Goal: Information Seeking & Learning: Learn about a topic

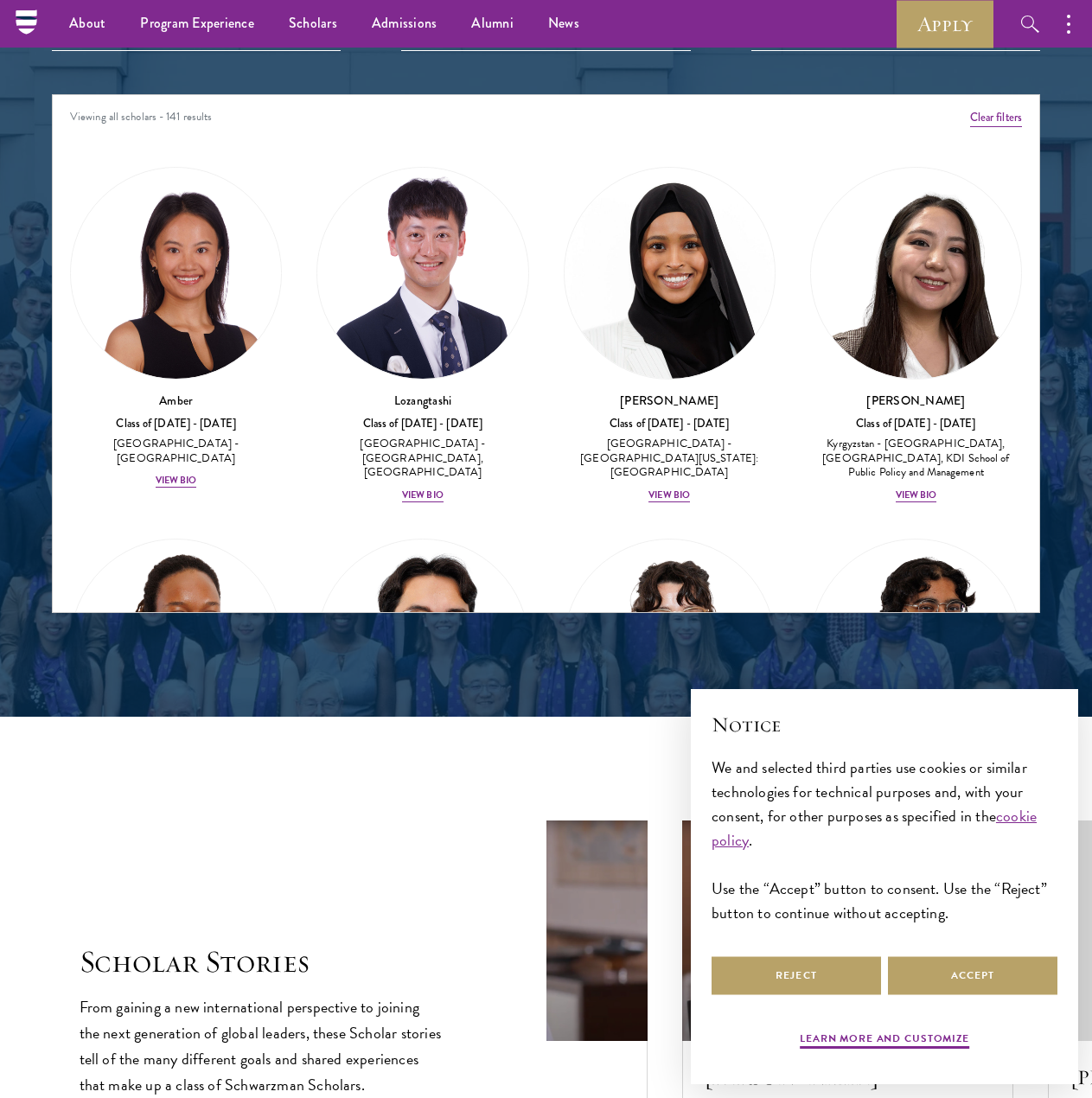
scroll to position [2099, 0]
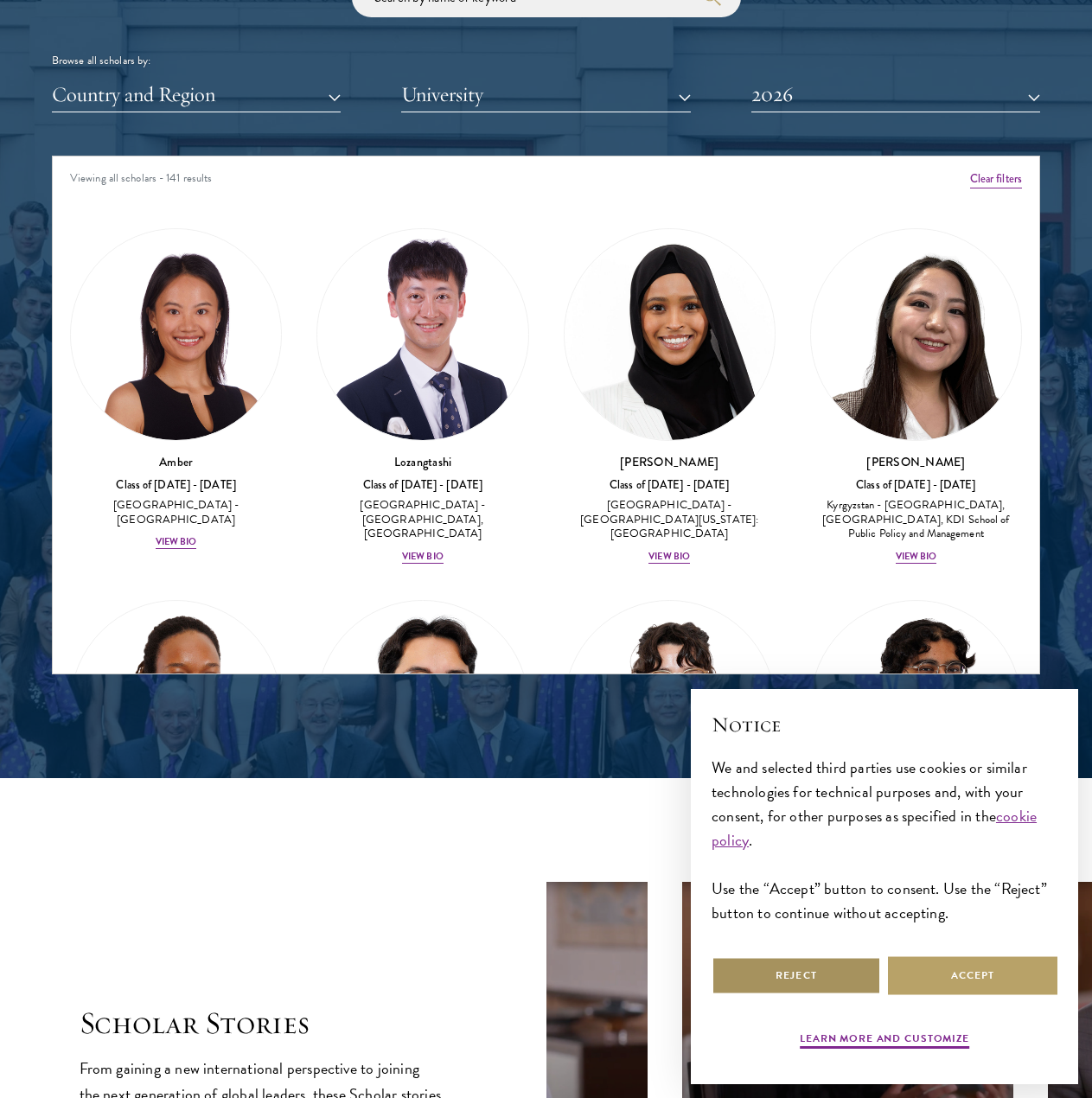
click at [783, 963] on button "Reject" at bounding box center [795, 975] width 170 height 39
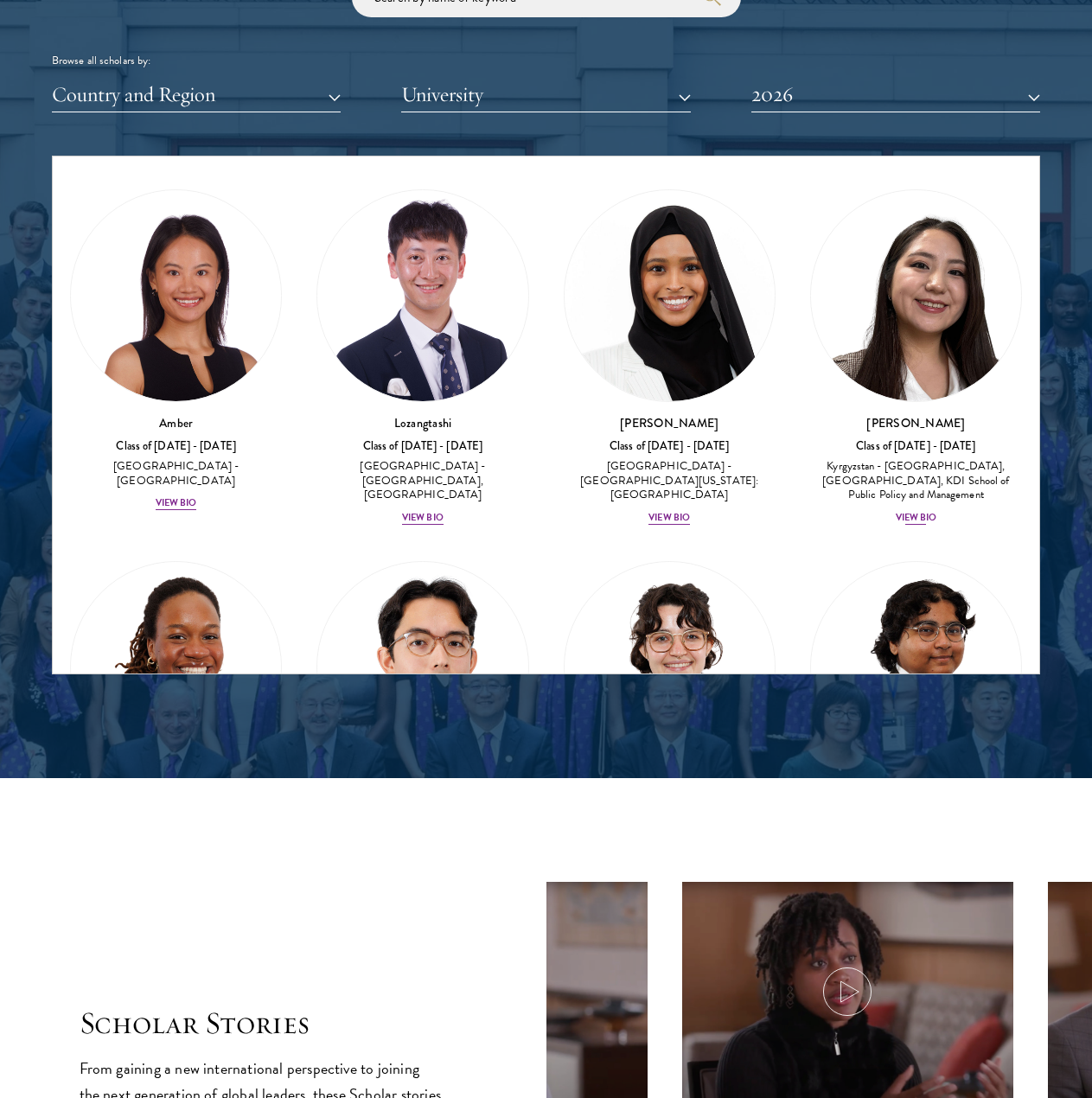
scroll to position [47, 0]
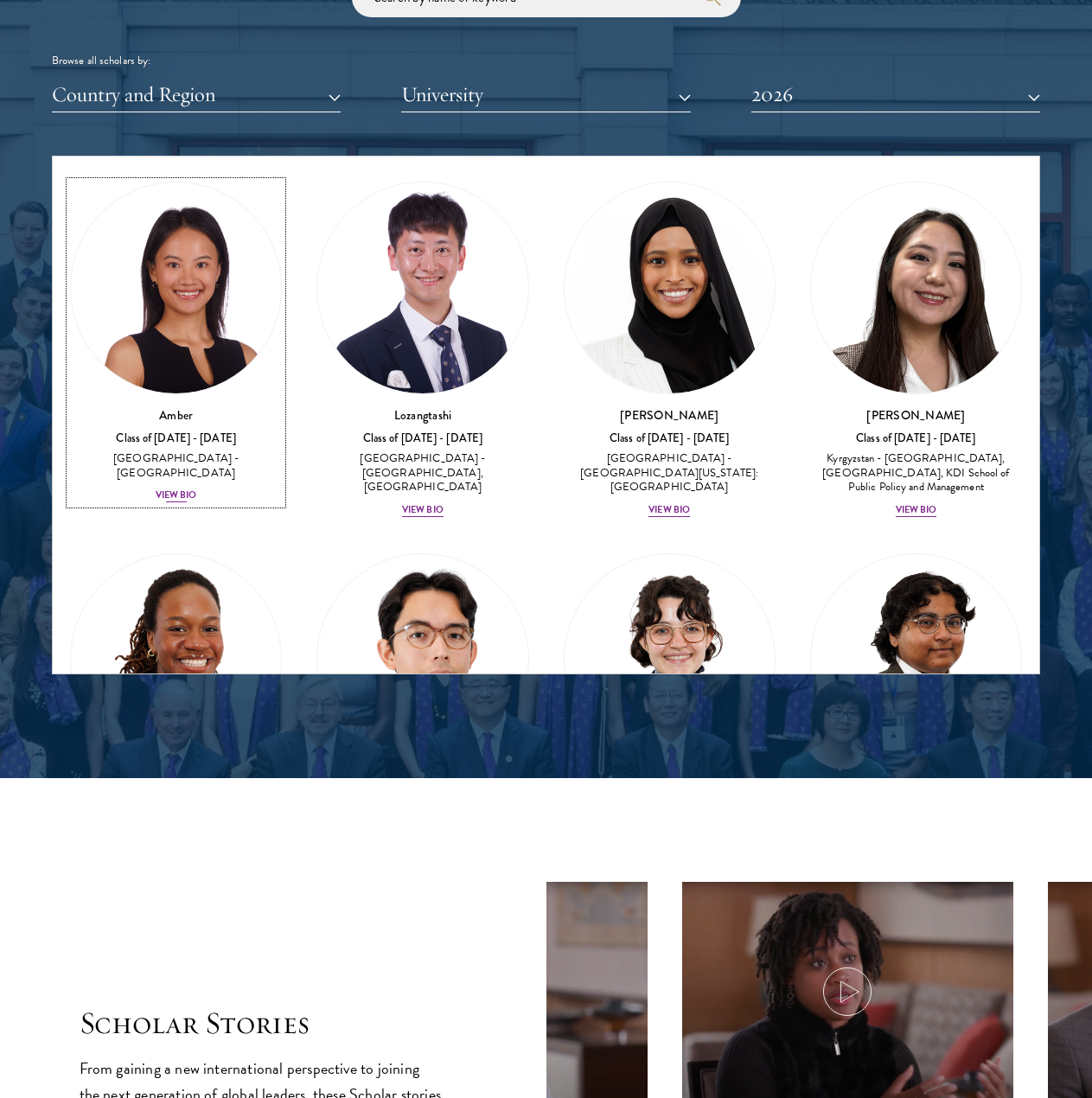
click at [180, 488] on div "View Bio" at bounding box center [177, 495] width 42 height 14
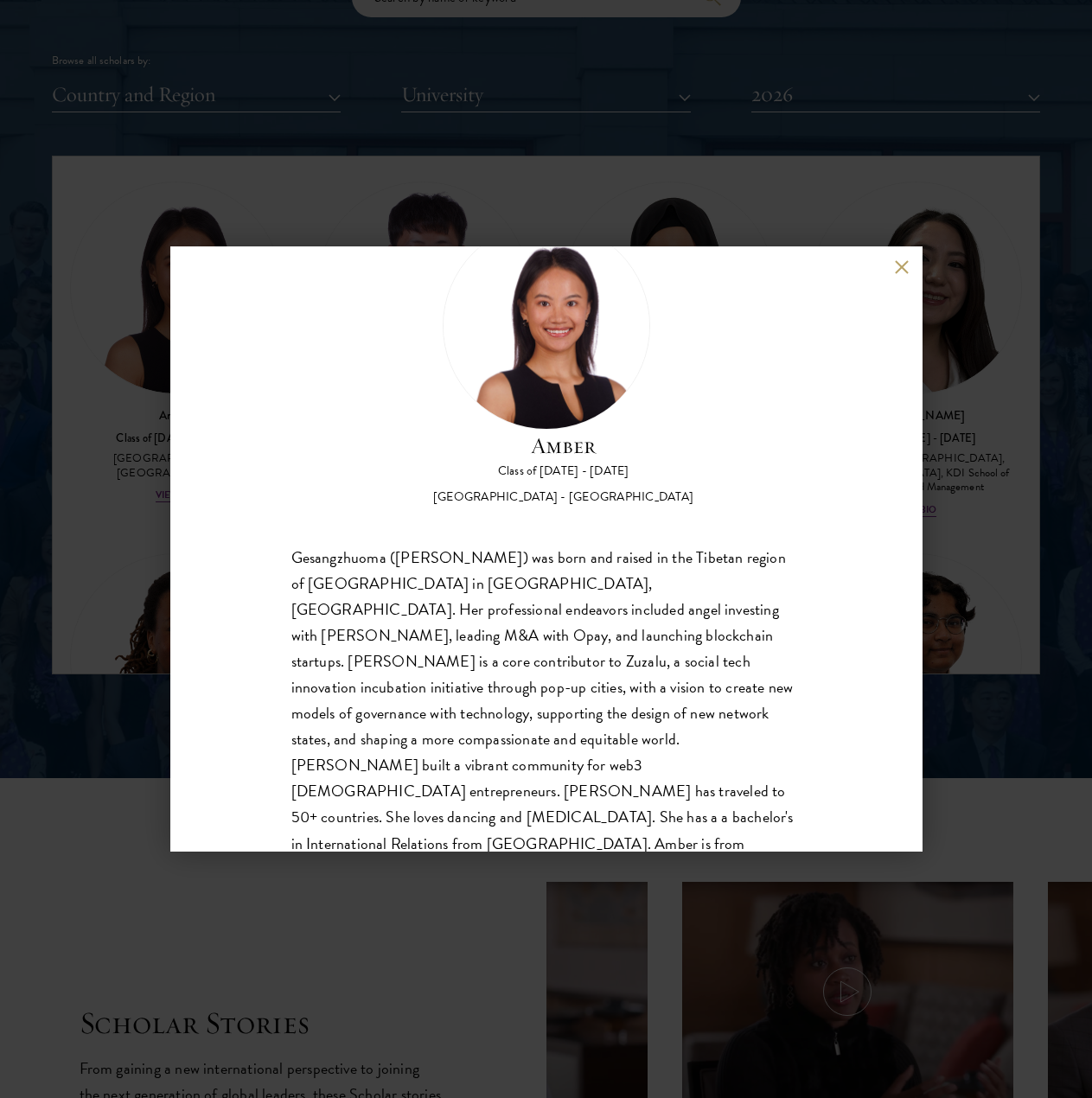
scroll to position [80, 0]
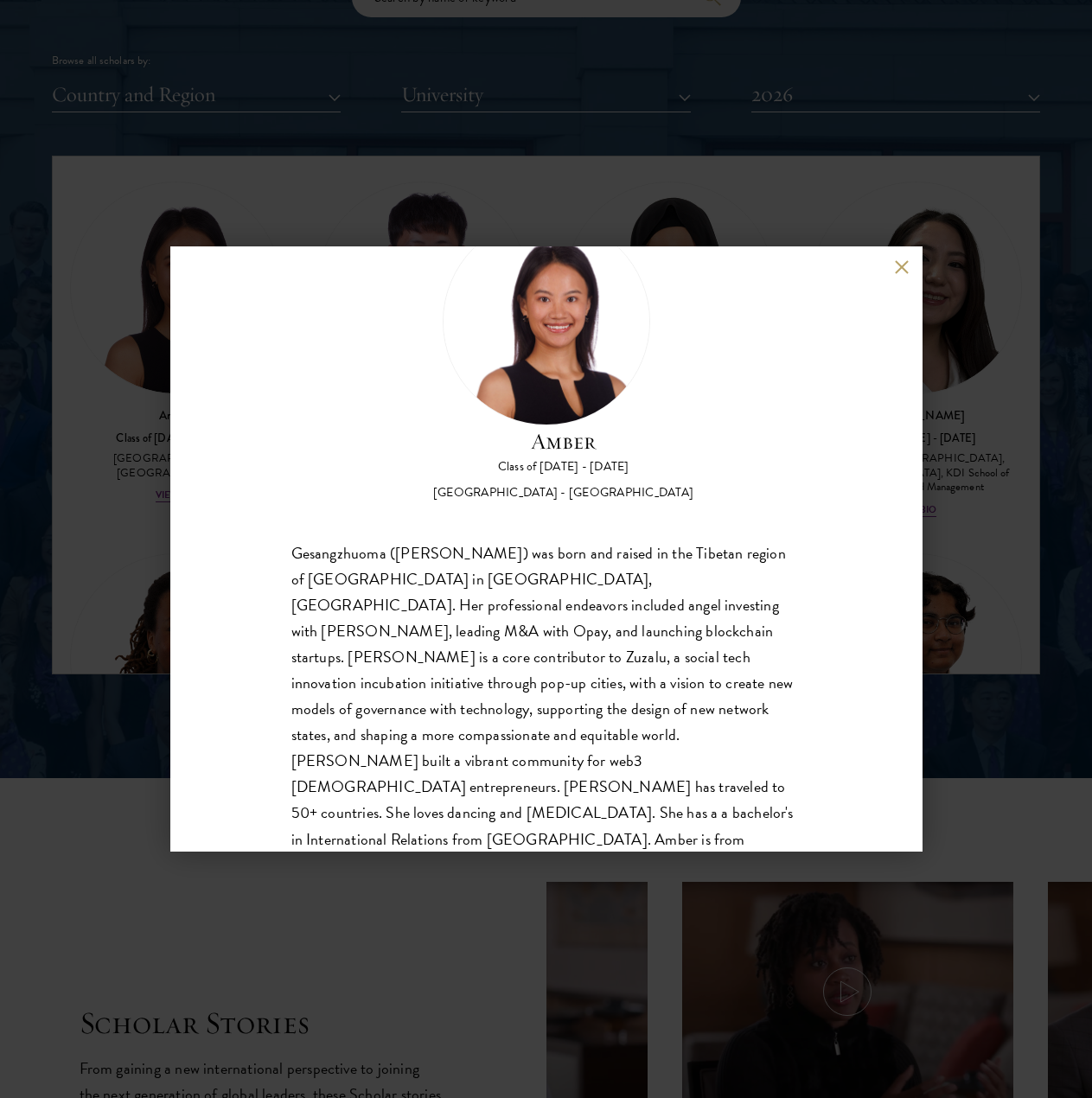
click at [897, 270] on button at bounding box center [902, 266] width 15 height 15
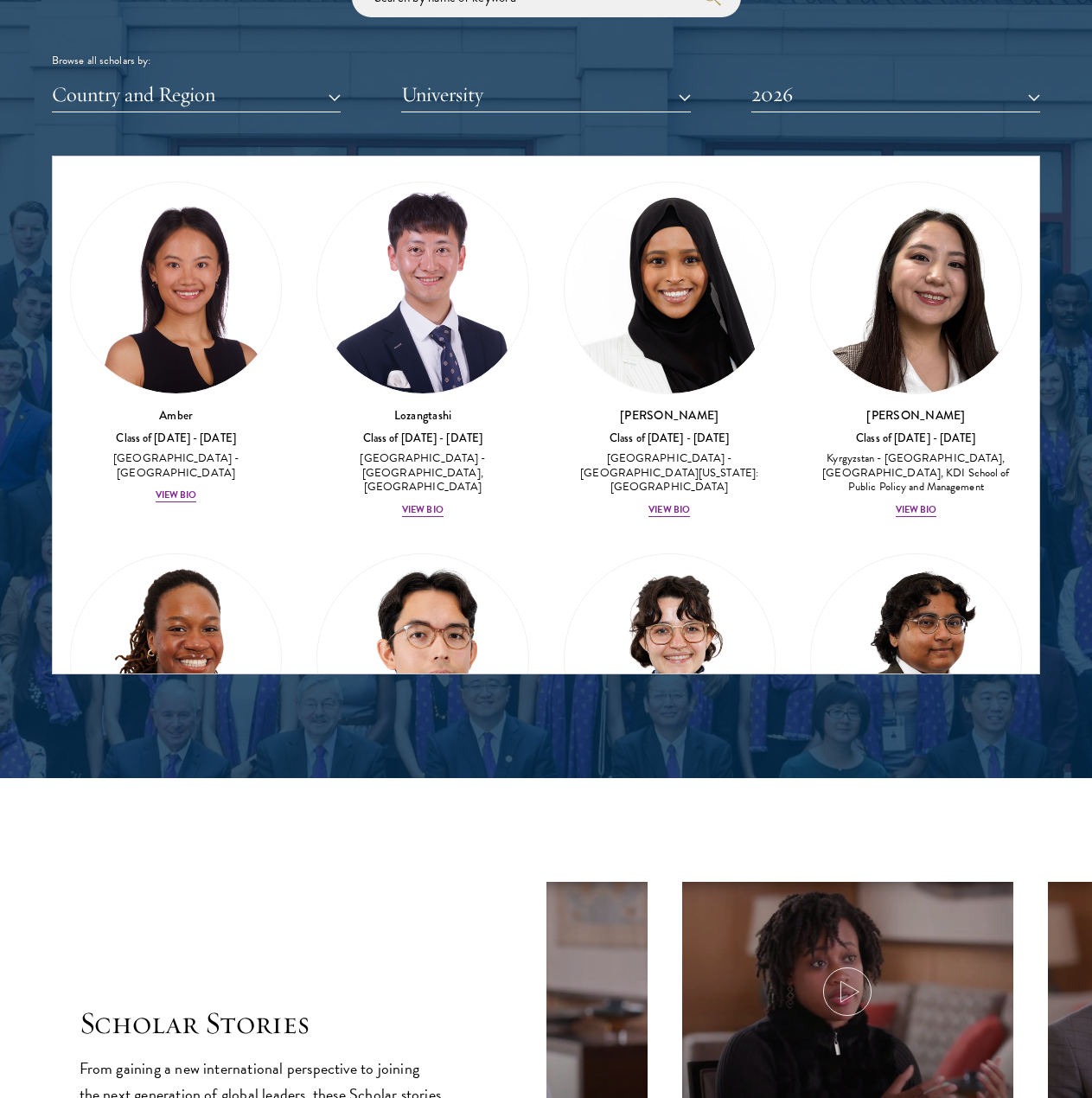
click at [913, 521] on div "Nurzada Abdivalieva Class of [DATE] - [DATE] [GEOGRAPHIC_DATA] - [GEOGRAPHIC_DA…" at bounding box center [915, 350] width 246 height 372
click at [910, 508] on div "View Bio" at bounding box center [916, 510] width 42 height 14
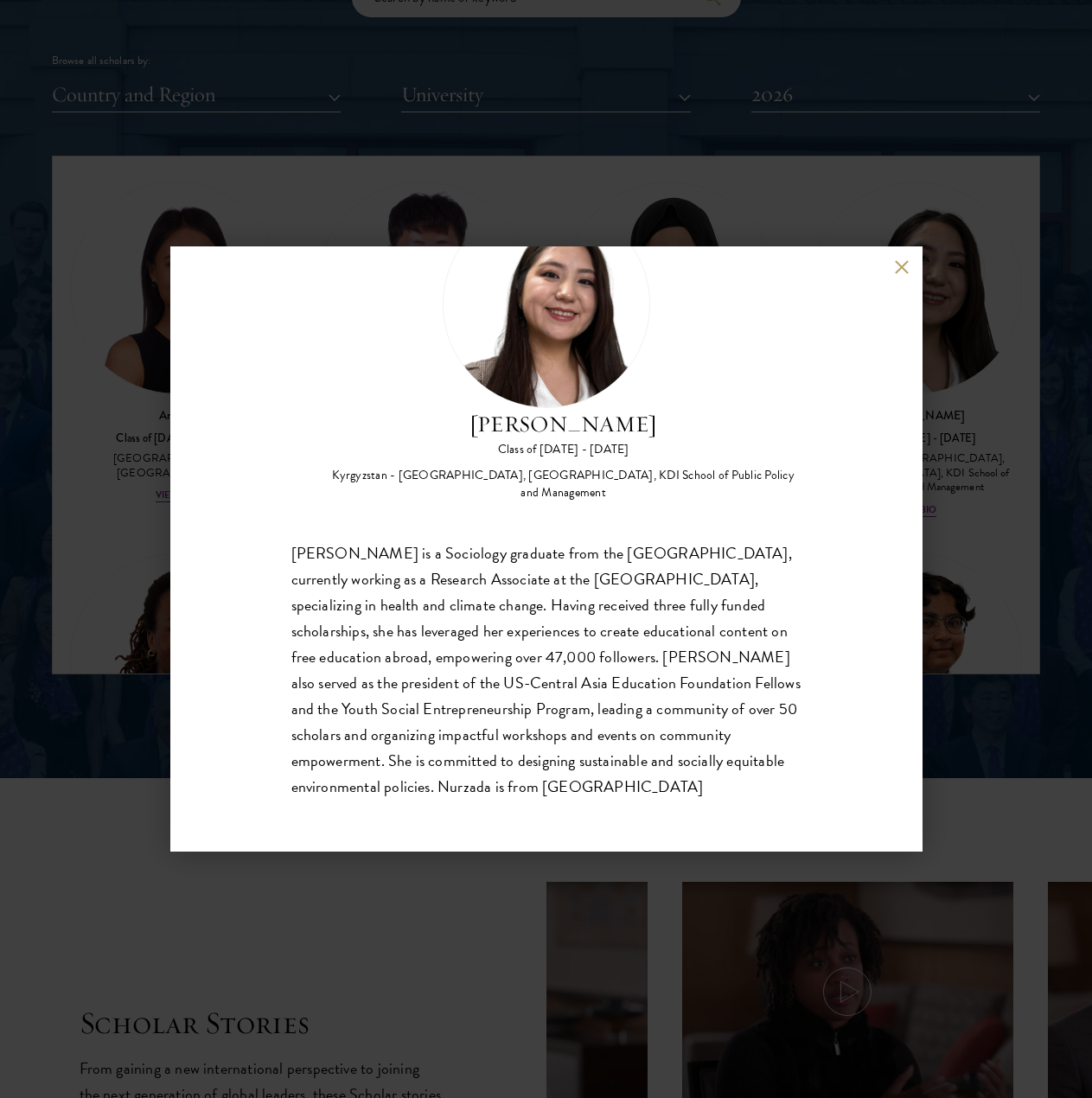
scroll to position [2103, 0]
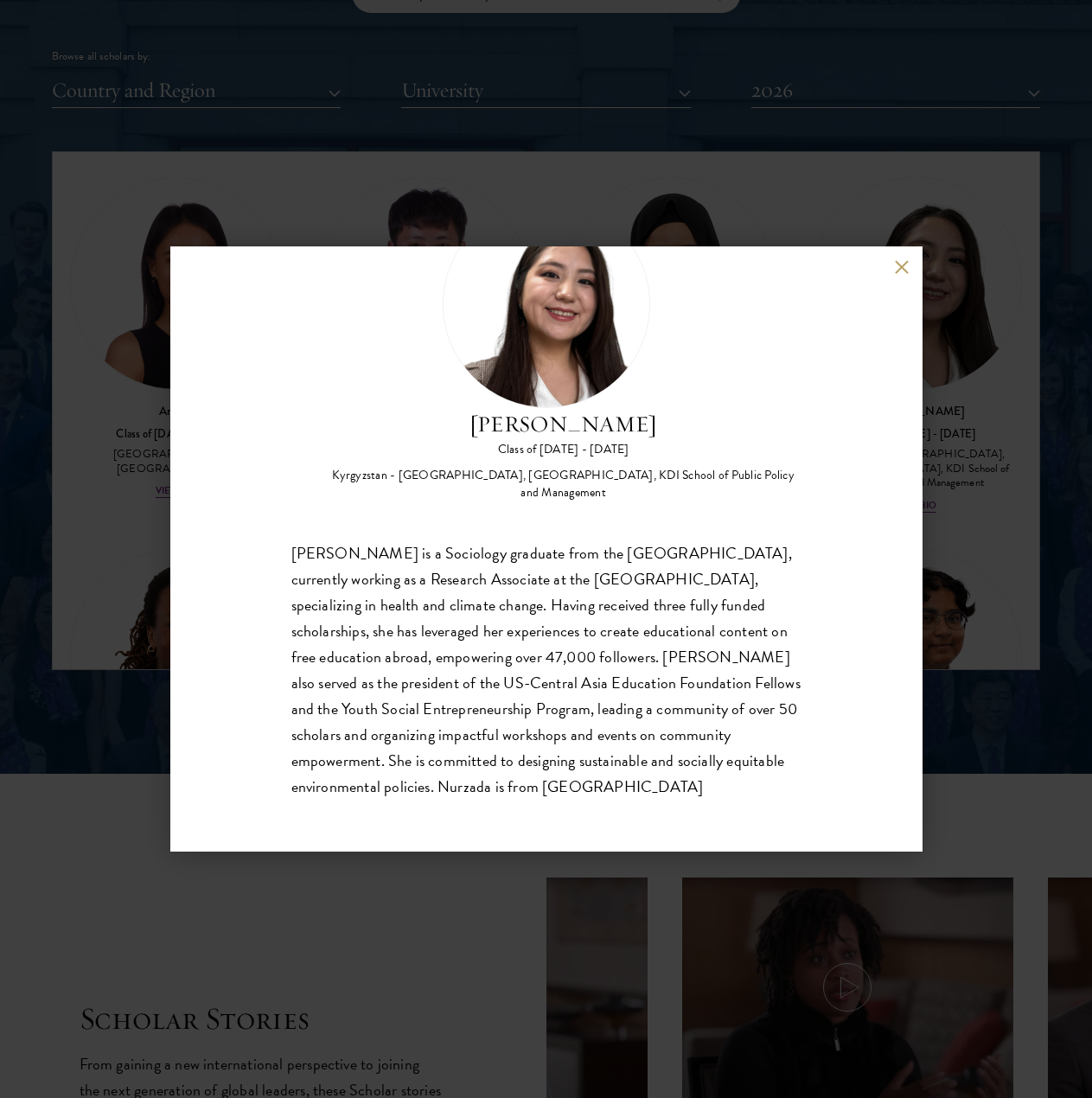
click at [897, 266] on button at bounding box center [902, 266] width 15 height 15
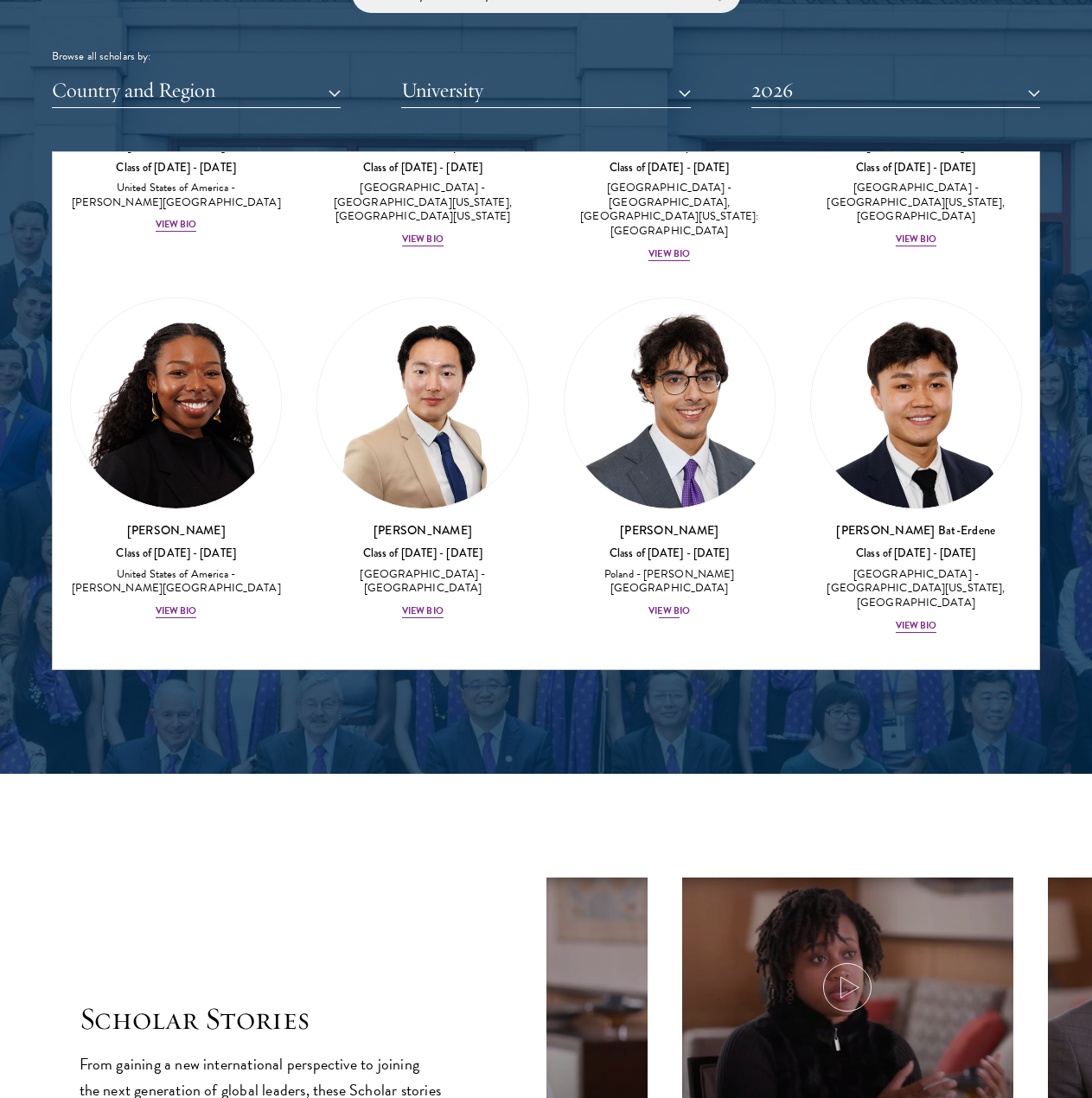
scroll to position [1564, 0]
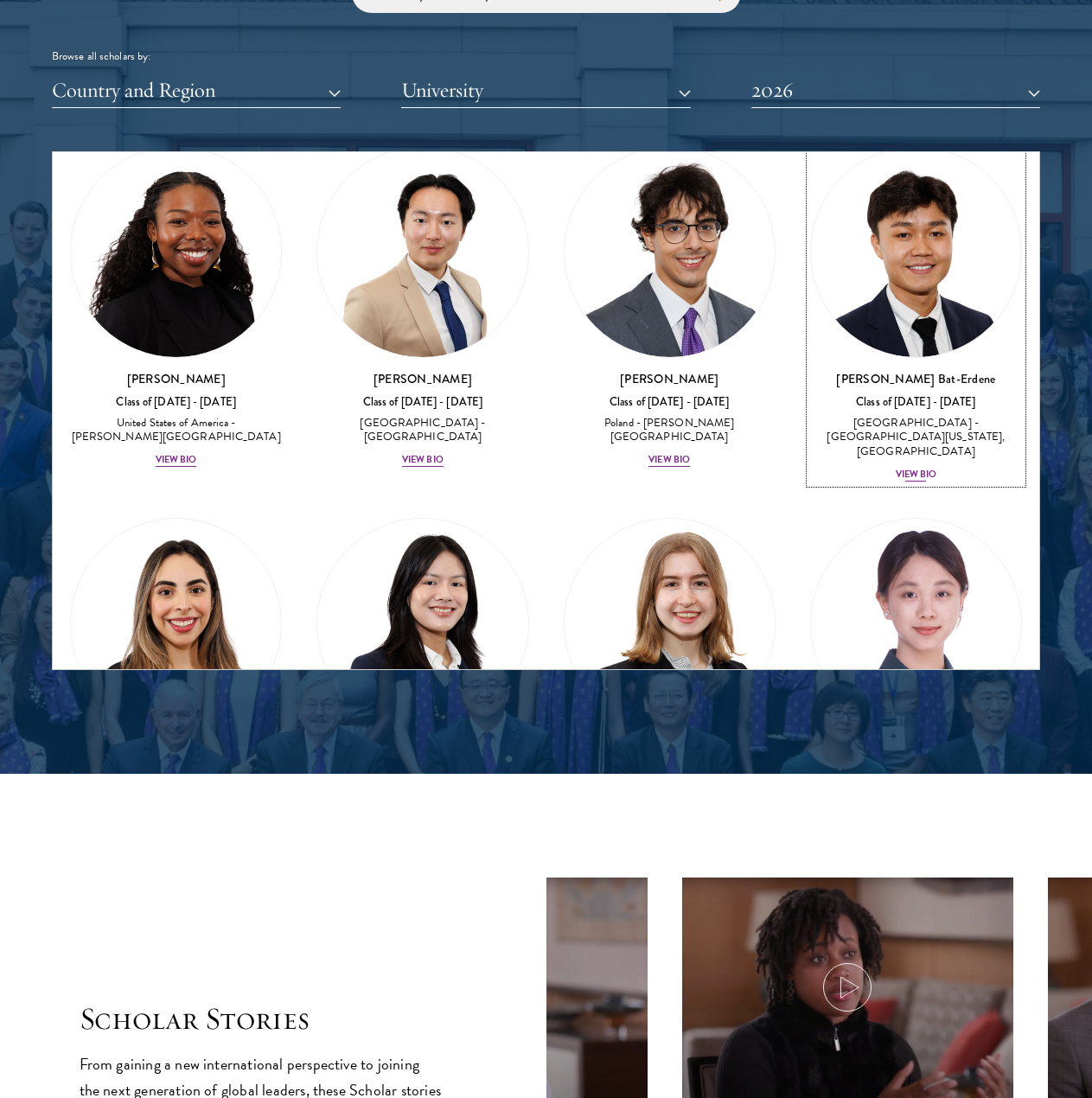
click at [916, 467] on div "View Bio" at bounding box center [916, 474] width 42 height 14
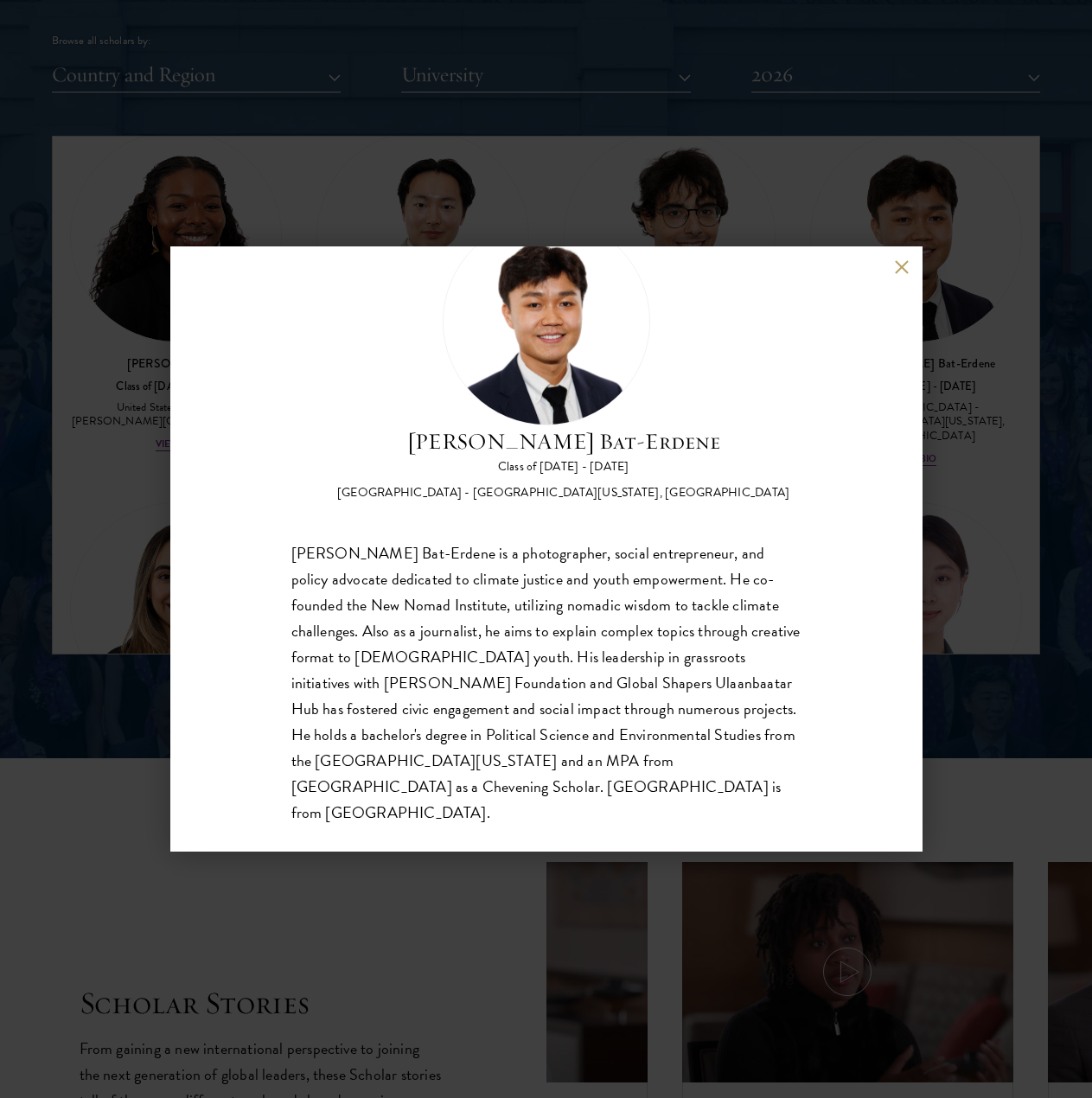
scroll to position [2120, 0]
click at [897, 272] on button at bounding box center [902, 266] width 15 height 15
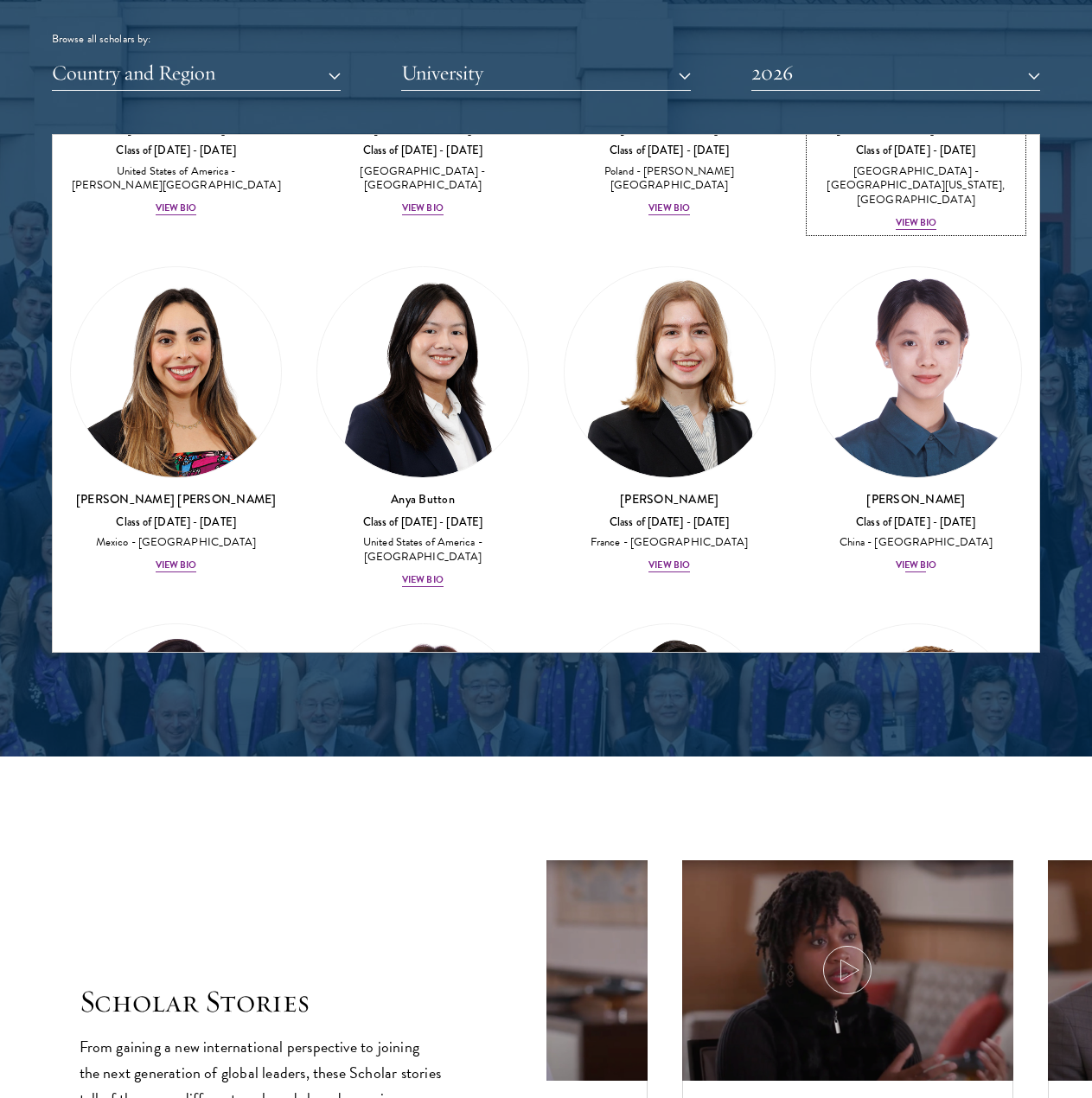
scroll to position [1846, 0]
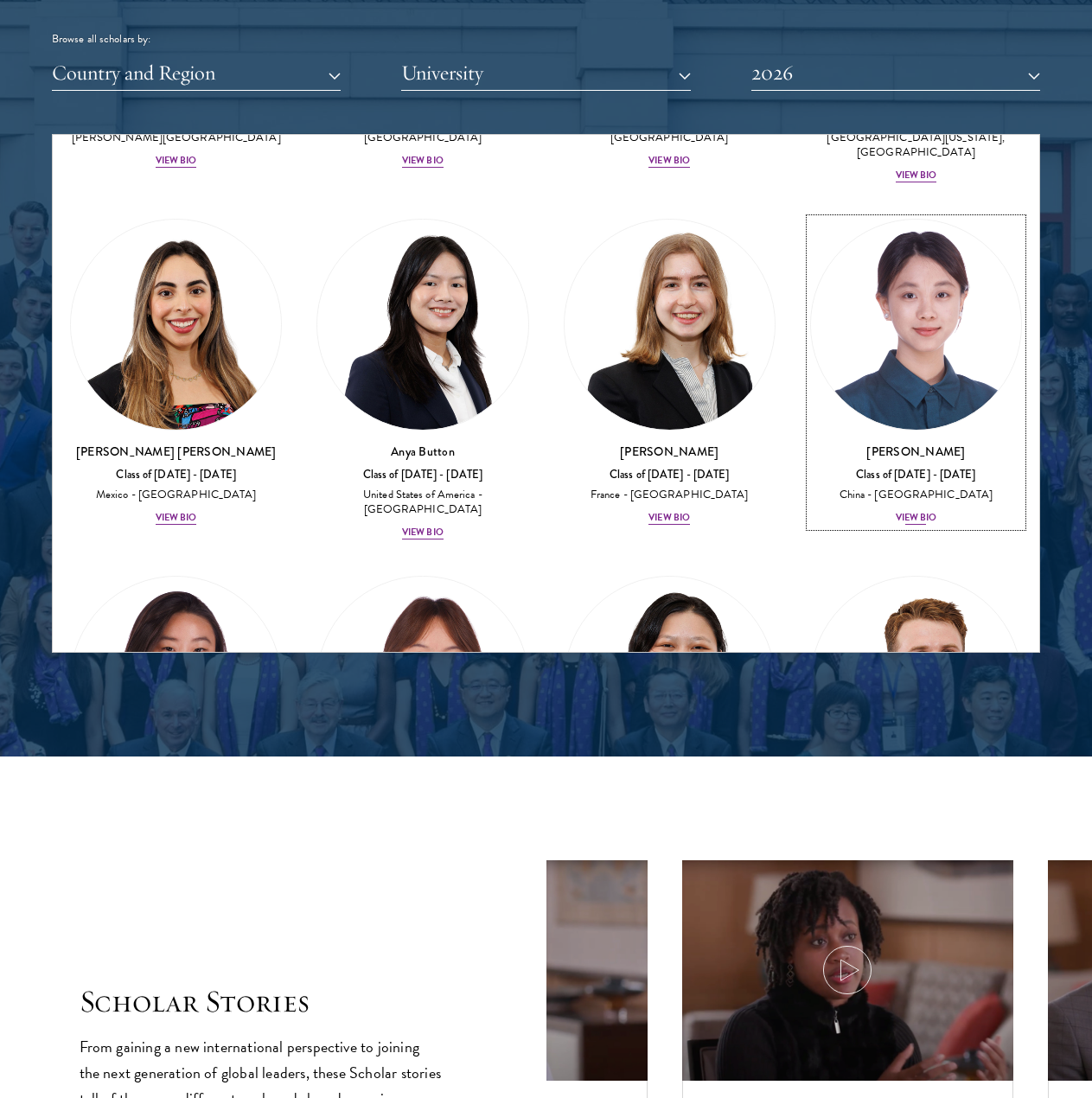
click at [909, 511] on div "View Bio" at bounding box center [916, 518] width 42 height 14
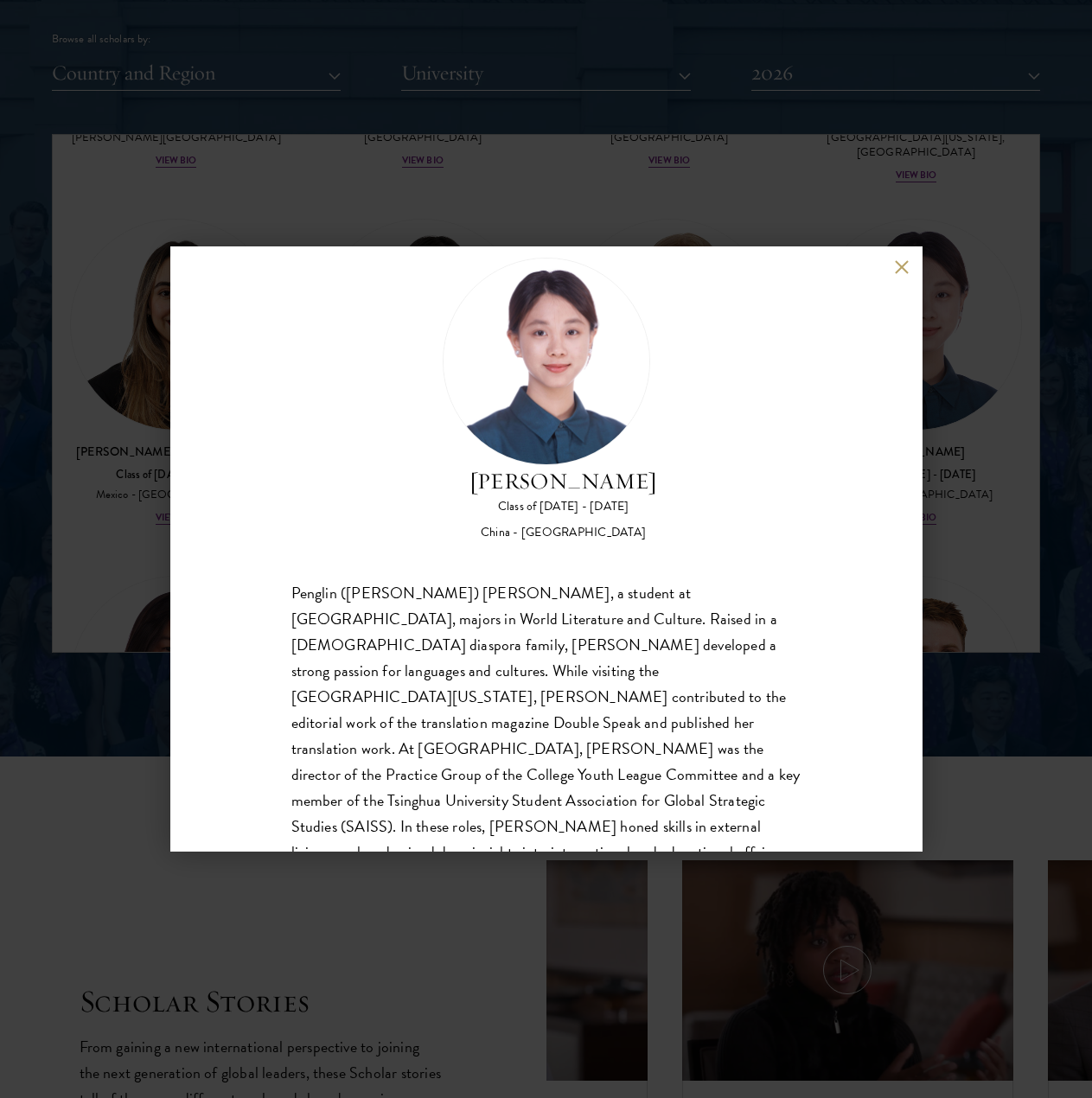
scroll to position [80, 0]
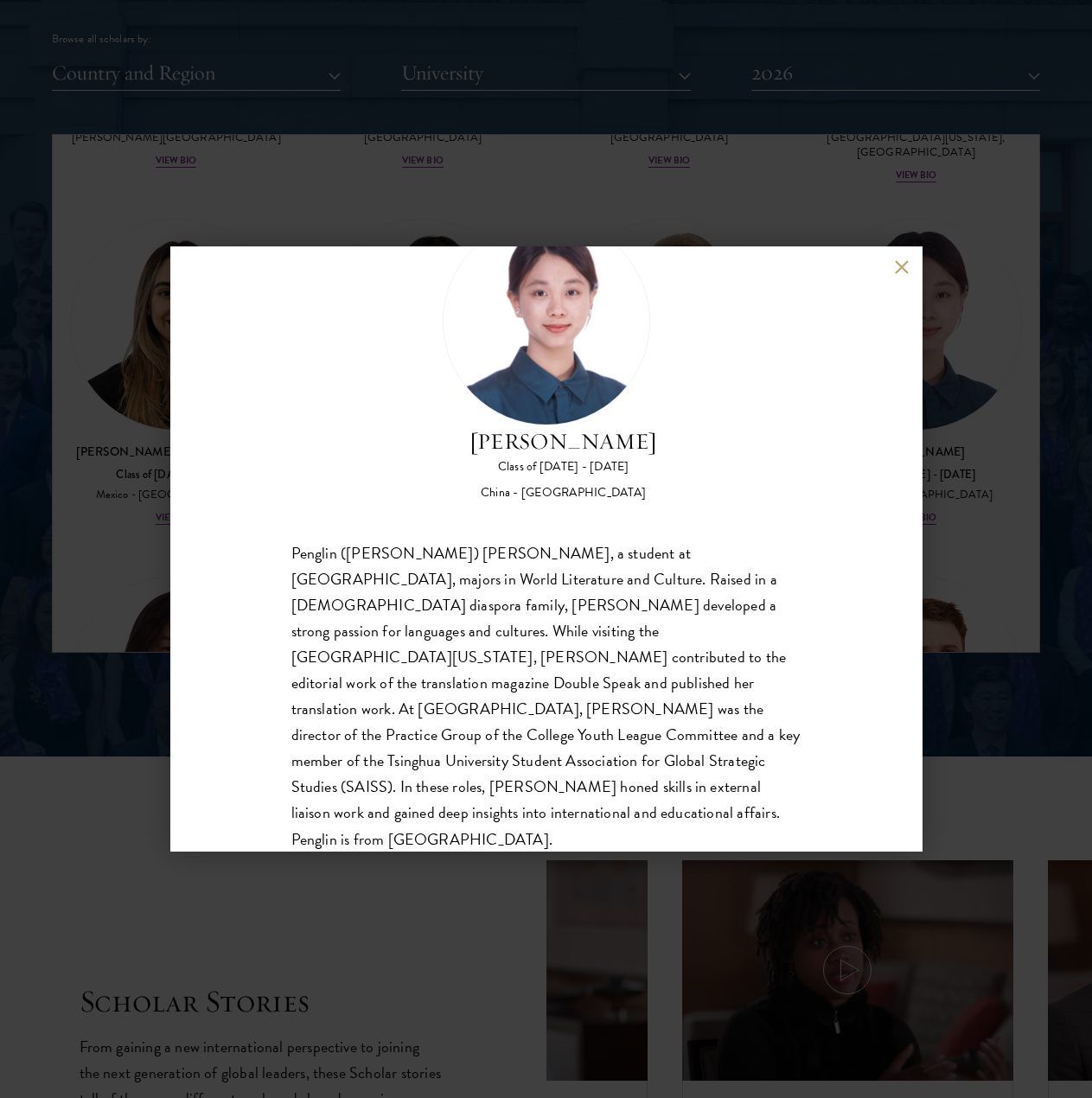
click at [901, 272] on button at bounding box center [902, 266] width 15 height 15
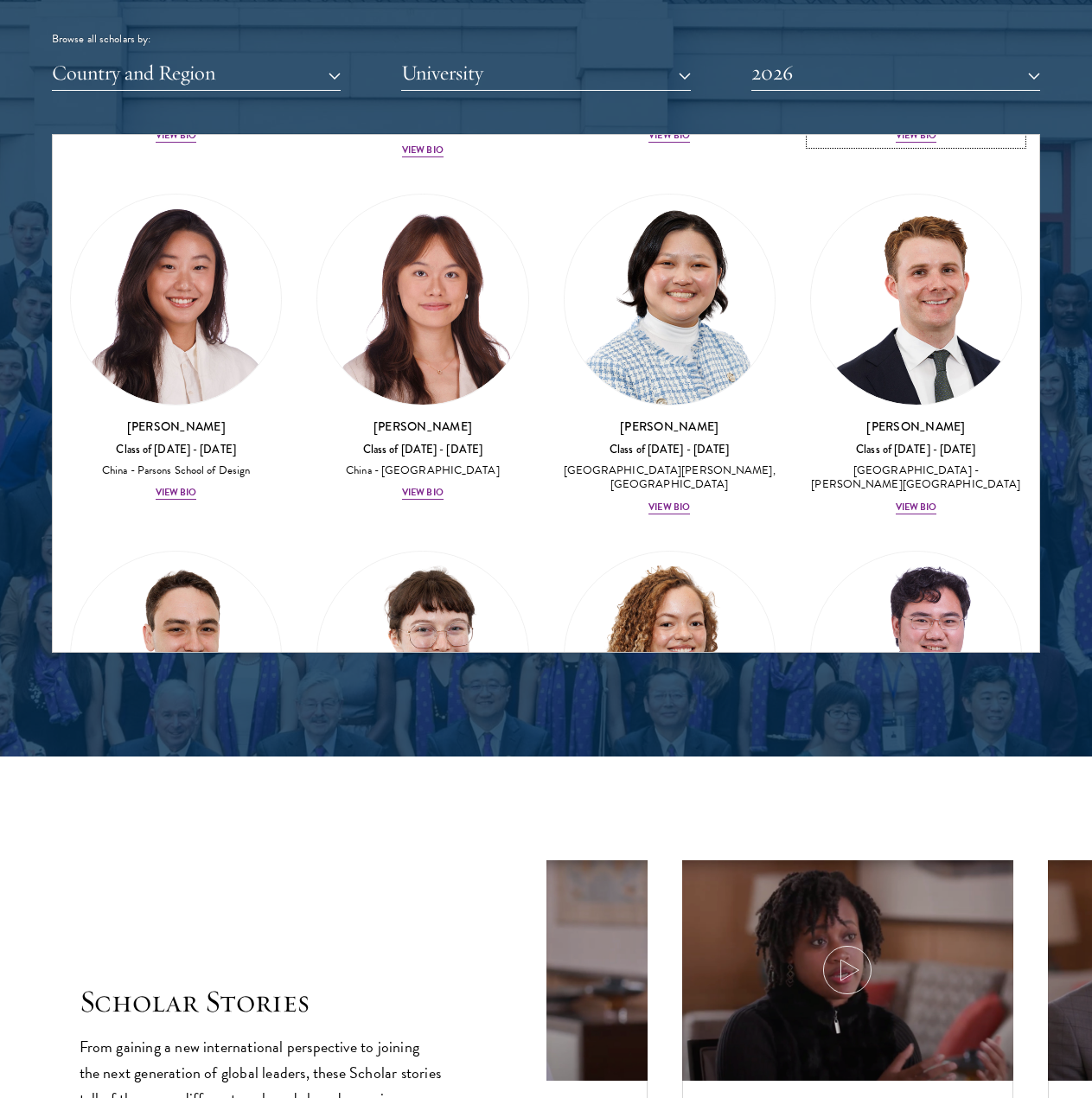
scroll to position [2229, 0]
click at [417, 485] on div "View Bio" at bounding box center [423, 492] width 42 height 14
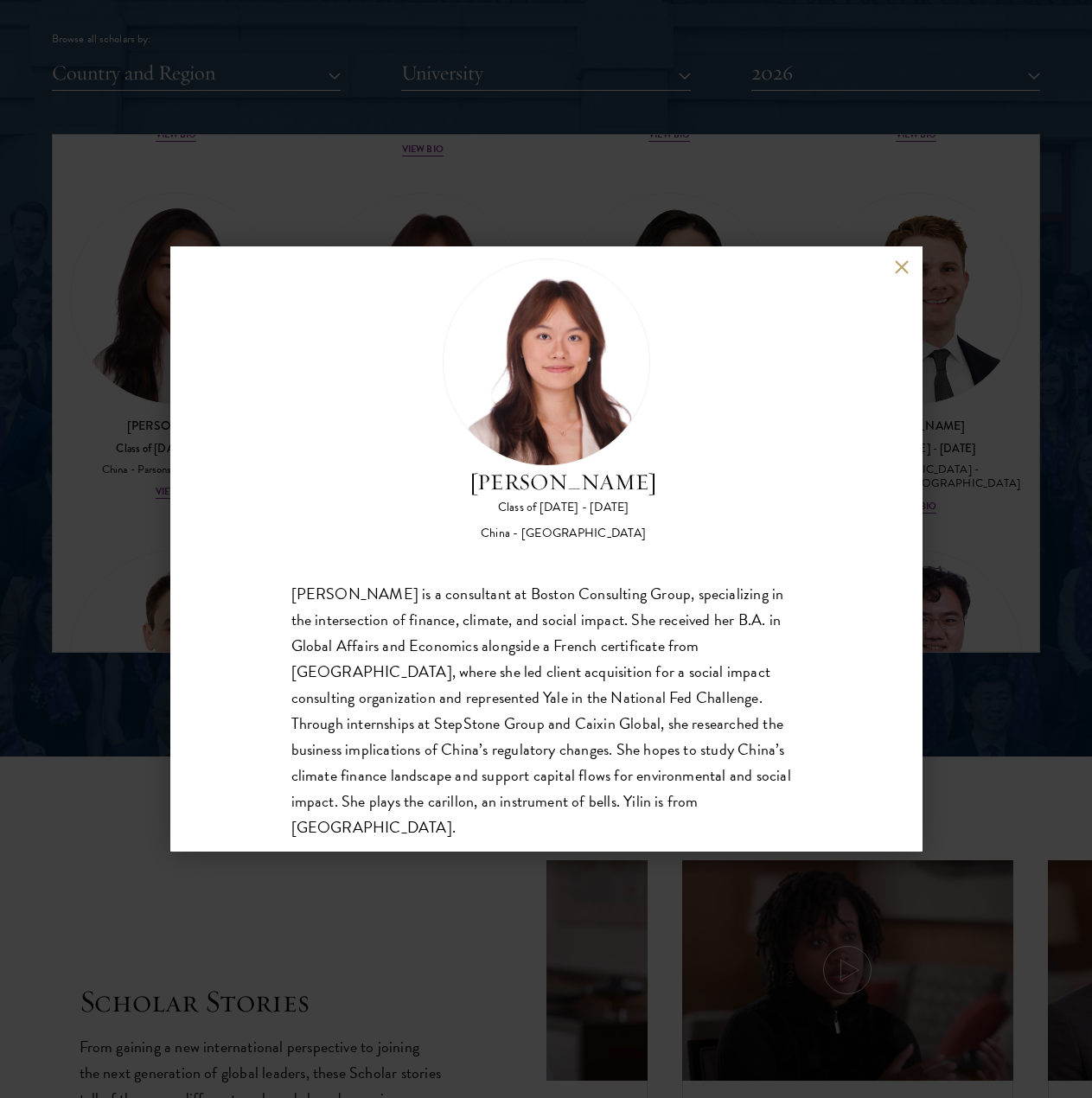
scroll to position [55, 0]
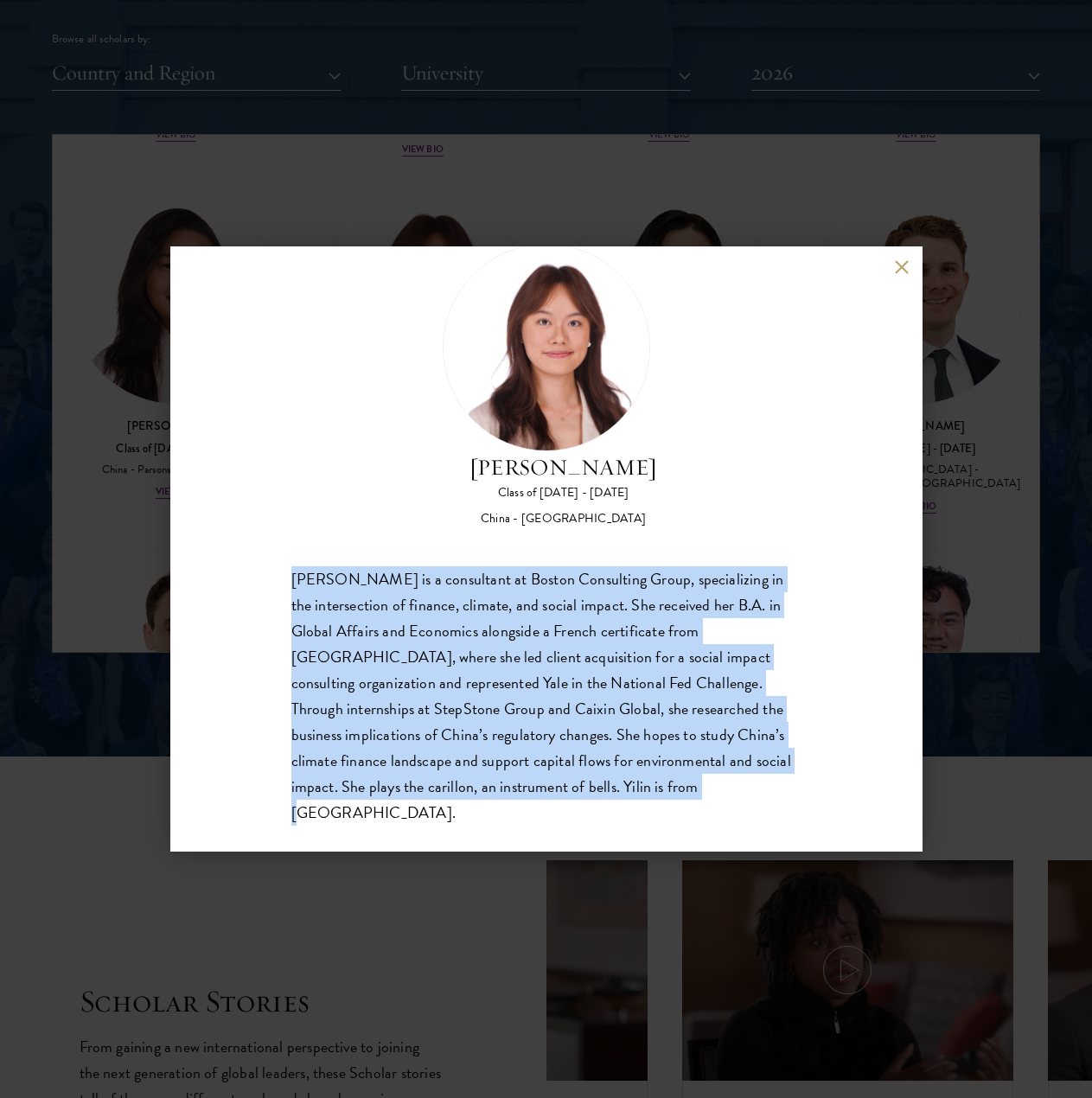
drag, startPoint x: 287, startPoint y: 576, endPoint x: 718, endPoint y: 803, distance: 487.1
click at [718, 803] on div "[PERSON_NAME] Class of [DATE] - [DATE] [GEOGRAPHIC_DATA] - [GEOGRAPHIC_DATA] [P…" at bounding box center [546, 549] width 752 height 605
copy div "[PERSON_NAME] is a consultant at Boston Consulting Group, specializing in the i…"
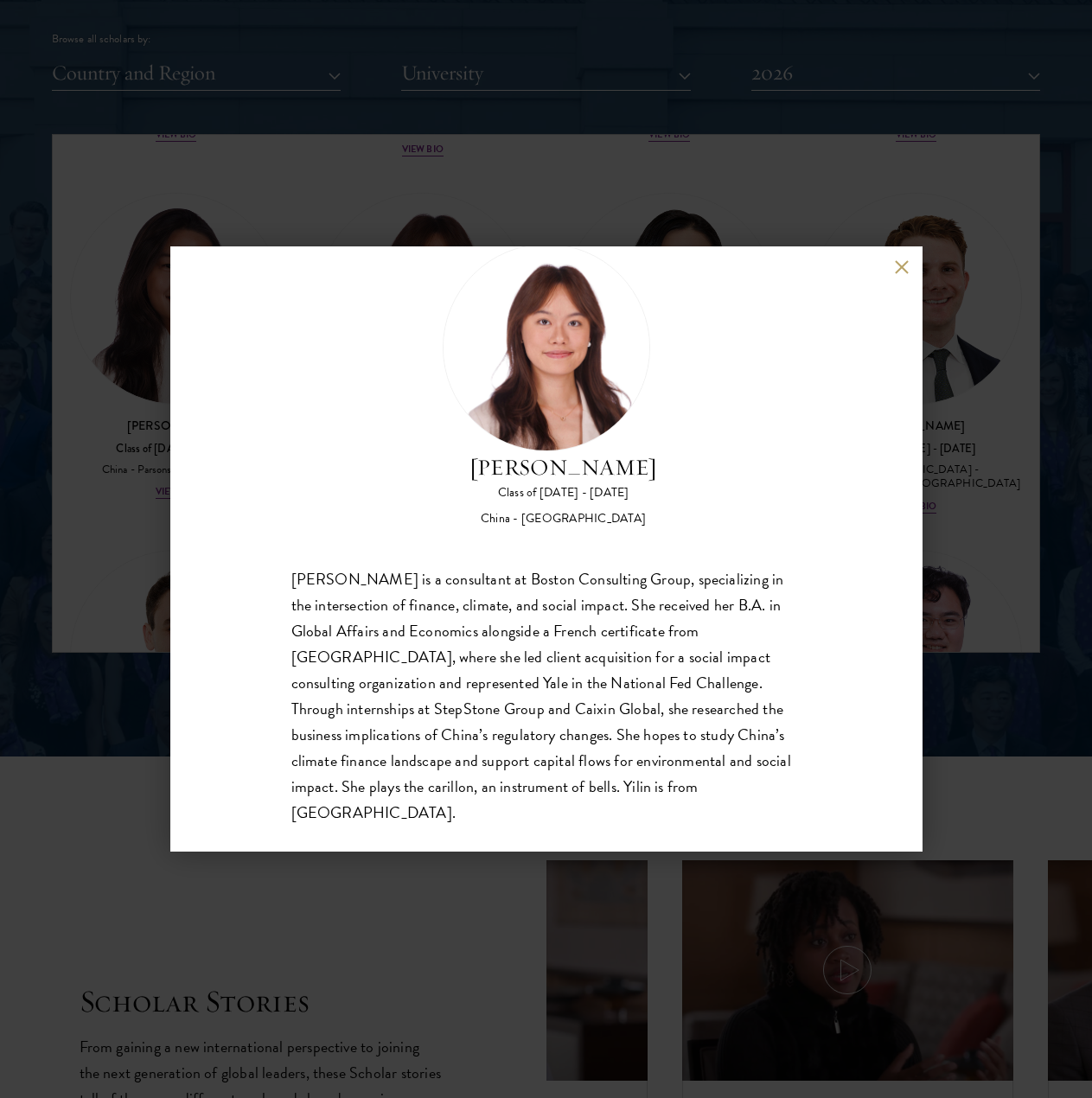
click at [893, 269] on div "[PERSON_NAME] Class of [DATE] - [DATE] [GEOGRAPHIC_DATA] - [GEOGRAPHIC_DATA] [P…" at bounding box center [546, 549] width 752 height 605
click at [902, 263] on button at bounding box center [902, 266] width 15 height 15
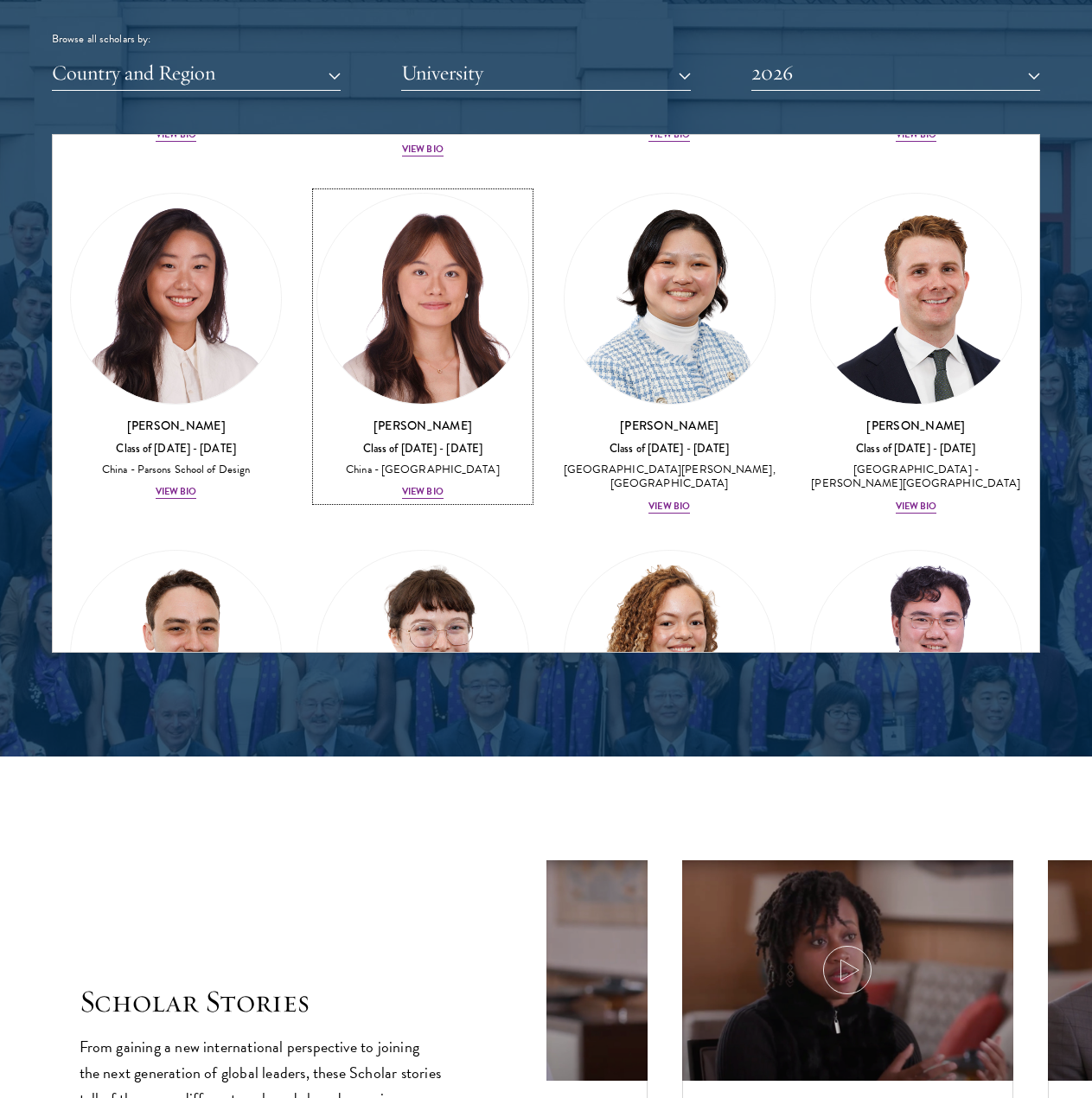
scroll to position [2225, 0]
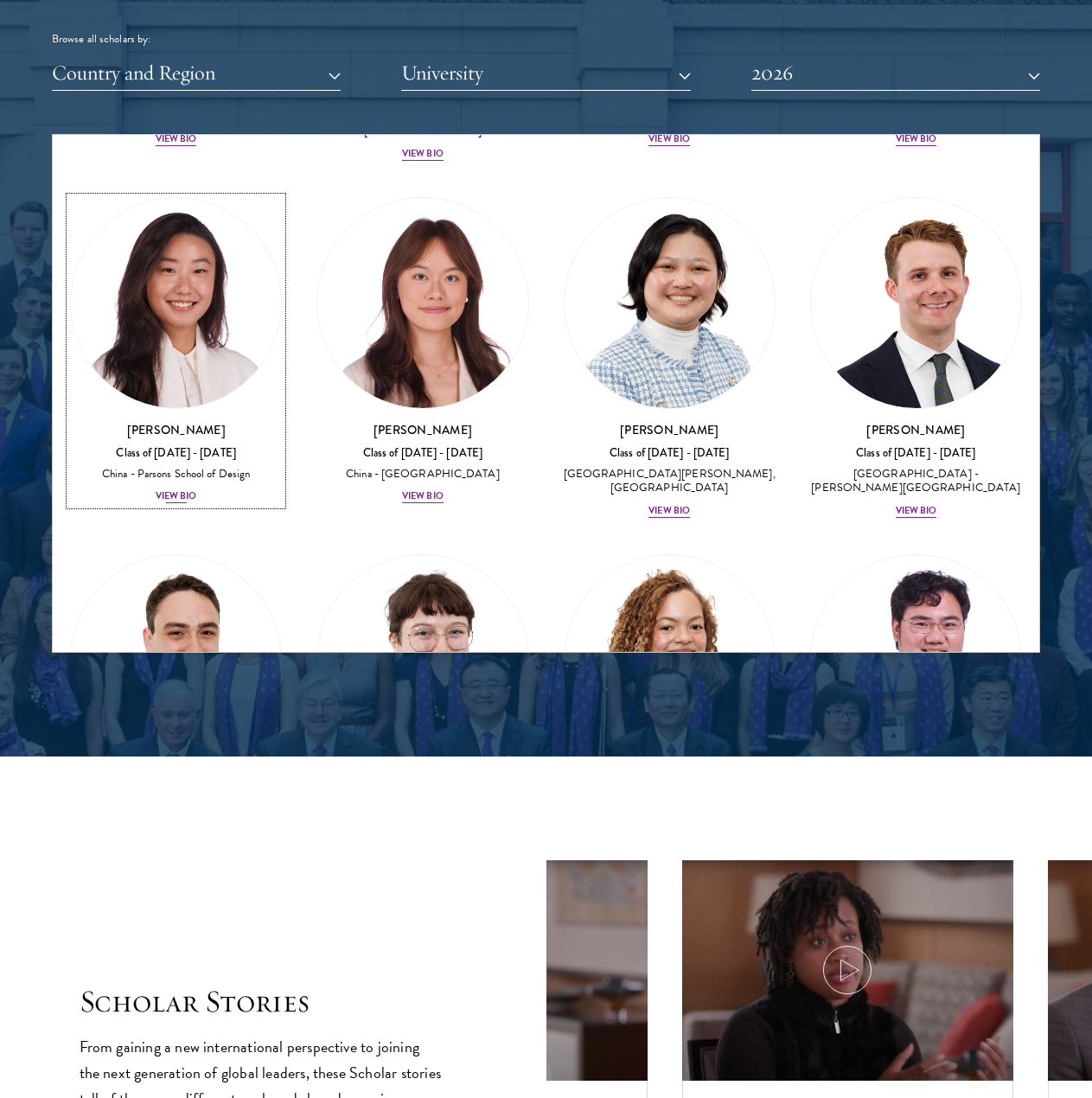
click at [182, 489] on div "View Bio" at bounding box center [177, 496] width 42 height 14
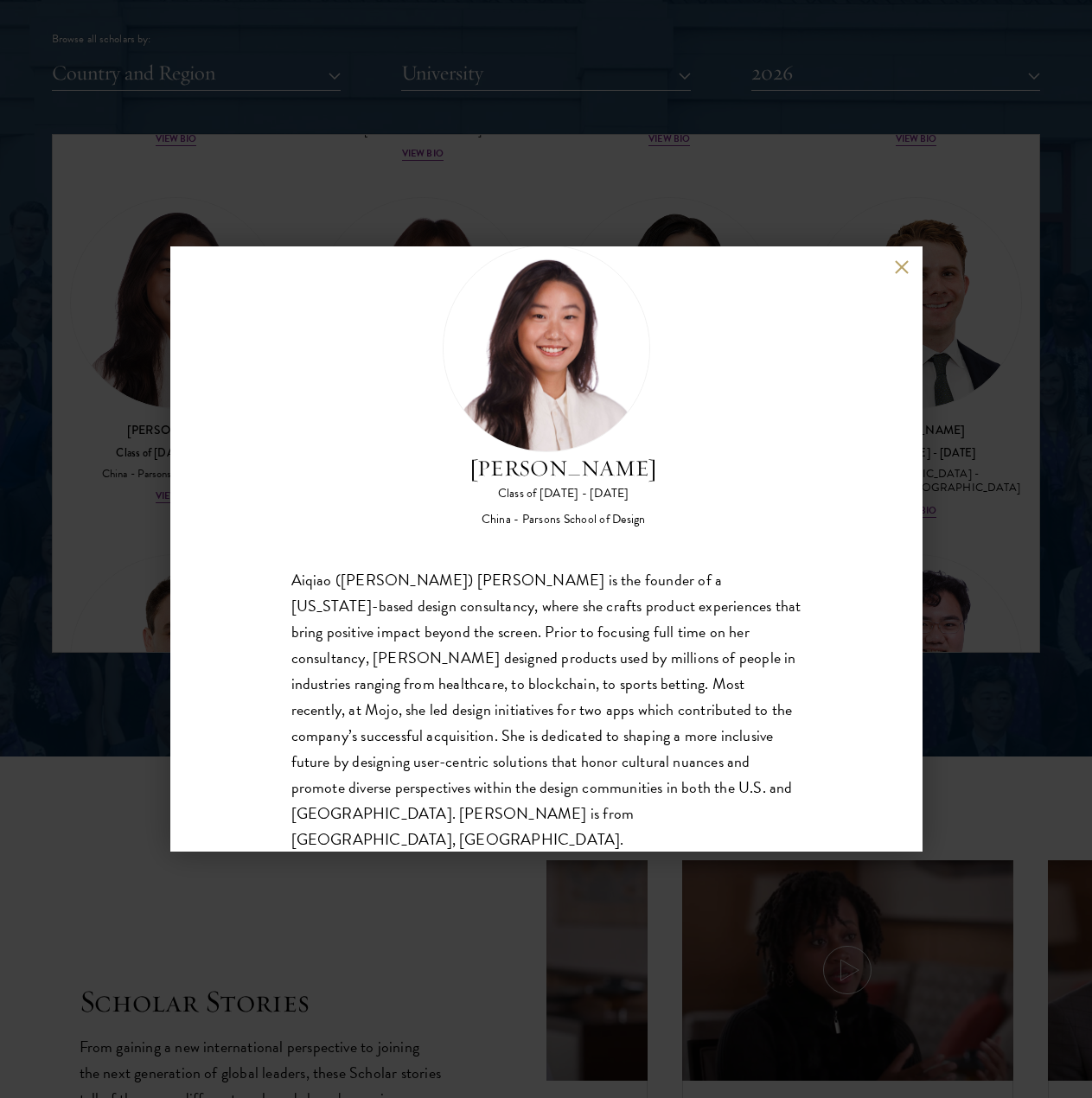
scroll to position [55, 0]
click at [900, 269] on button at bounding box center [902, 266] width 15 height 15
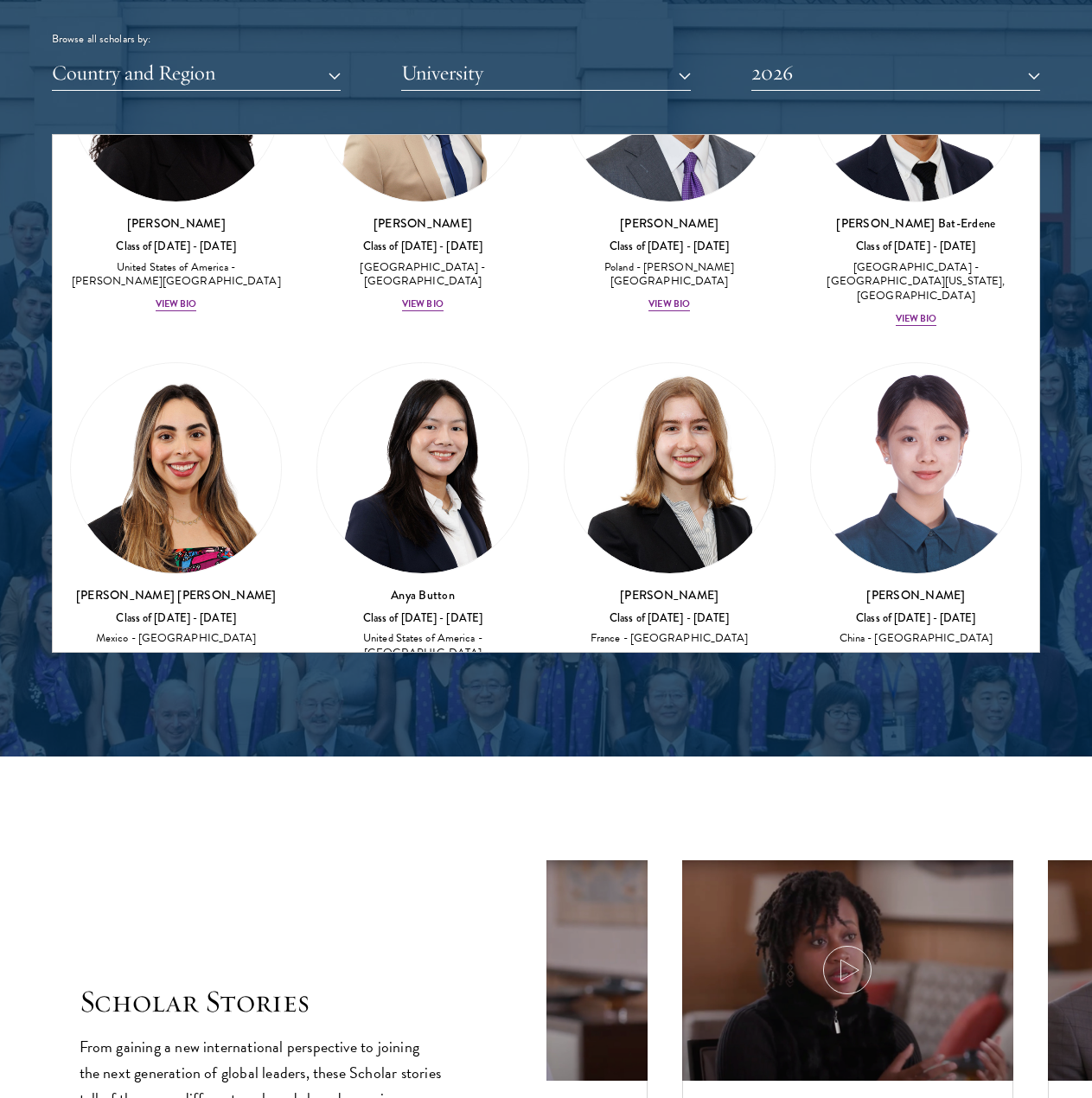
scroll to position [1723, 0]
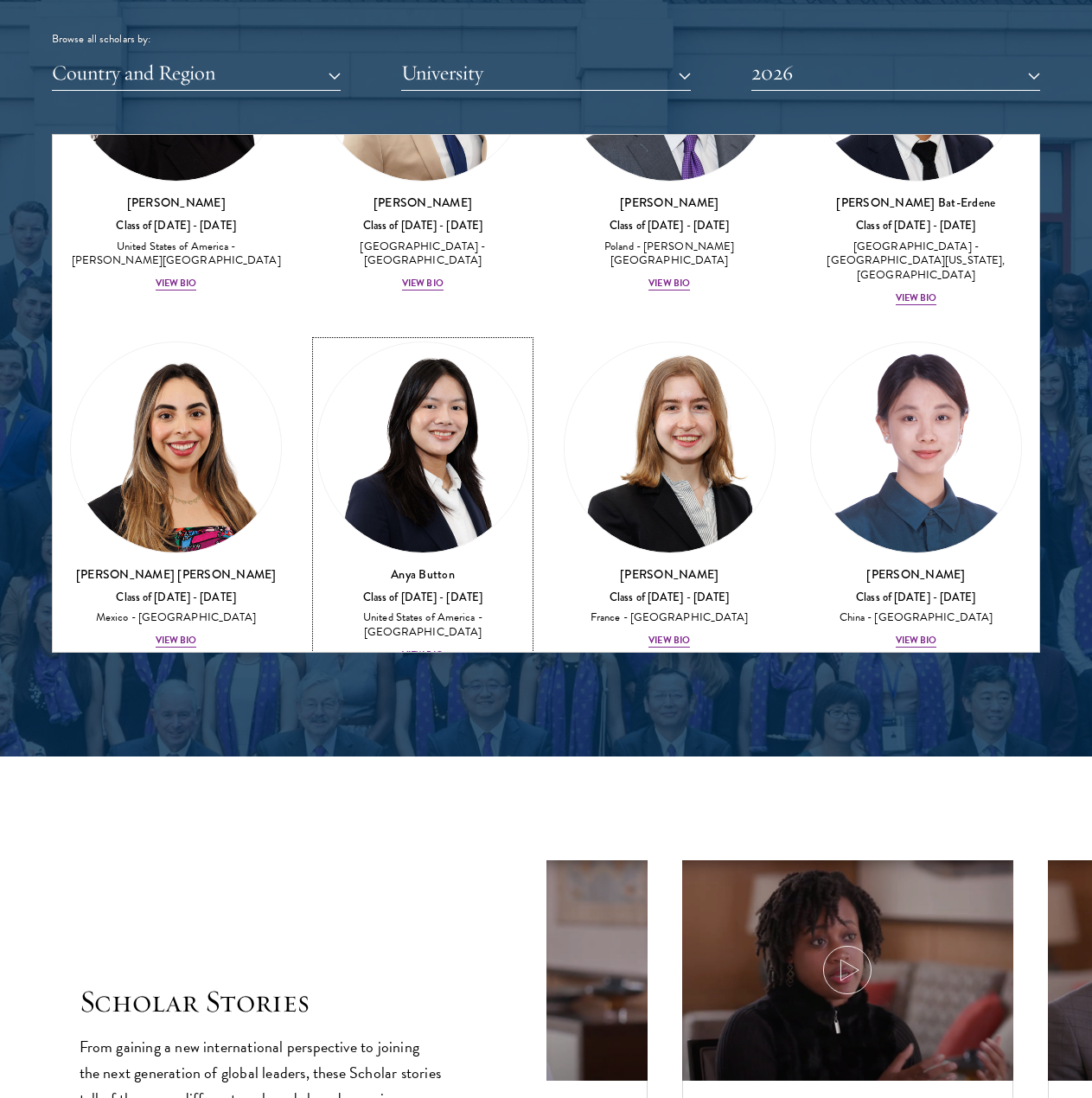
click at [432, 649] on div "View Bio" at bounding box center [423, 656] width 42 height 14
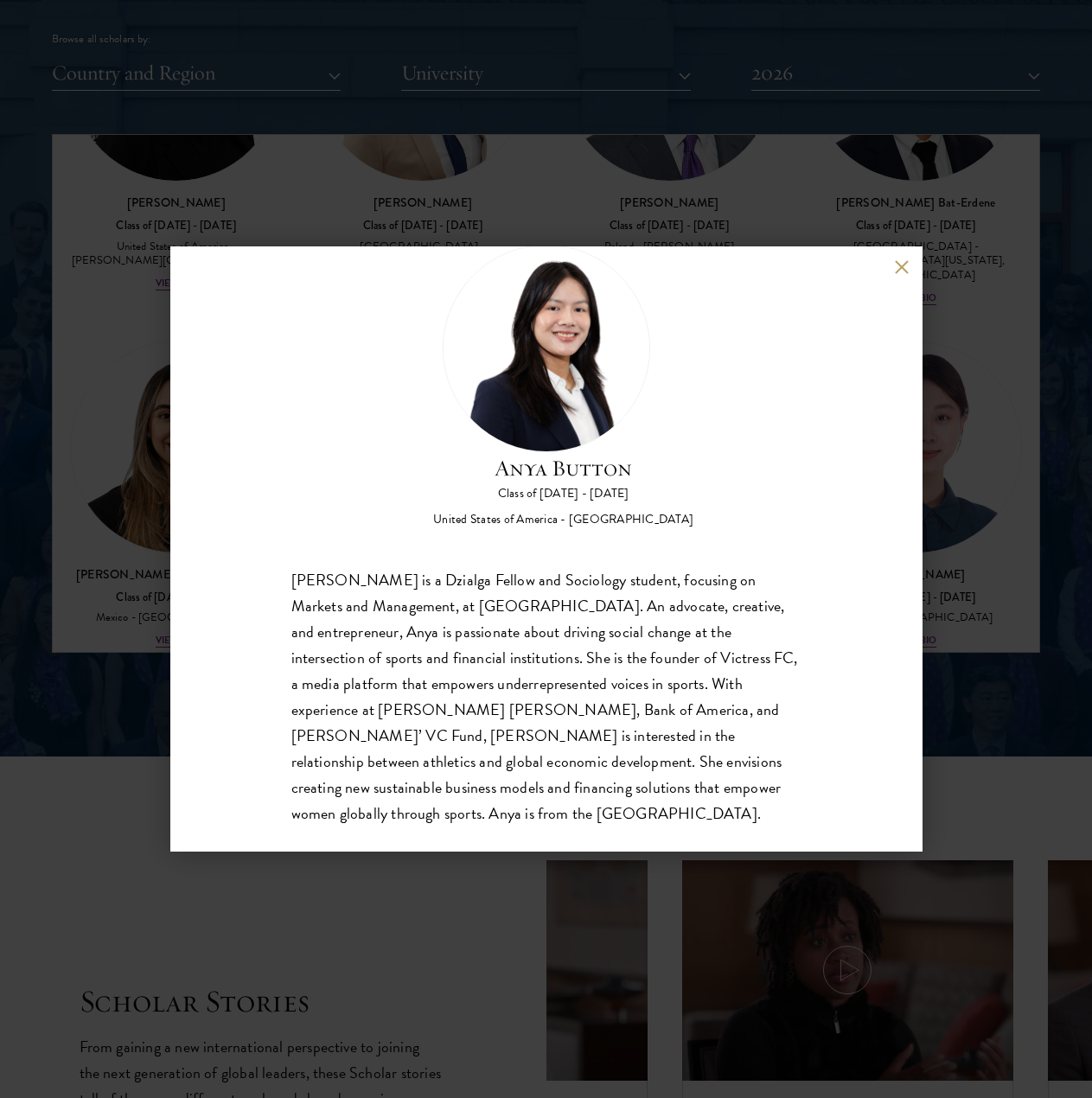
scroll to position [55, 0]
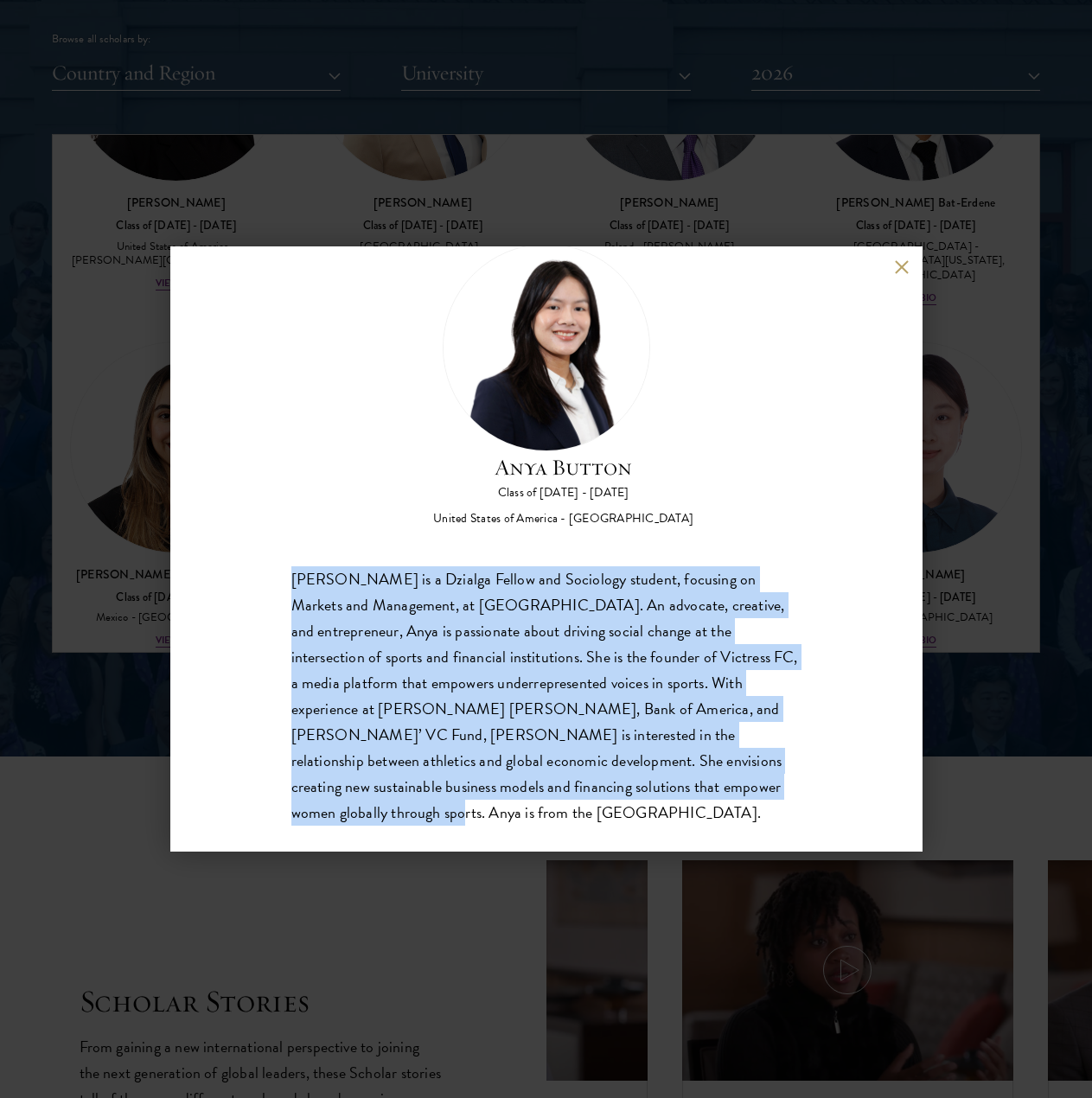
drag, startPoint x: 286, startPoint y: 573, endPoint x: 656, endPoint y: 828, distance: 449.4
click at [656, 828] on div "Anya Button Class of [DATE] - [DATE] [GEOGRAPHIC_DATA] - [GEOGRAPHIC_DATA] [PER…" at bounding box center [546, 549] width 752 height 605
copy div "[PERSON_NAME] is a Dzialga Fellow and Sociology student, focusing on Markets an…"
click at [899, 272] on button at bounding box center [902, 266] width 15 height 15
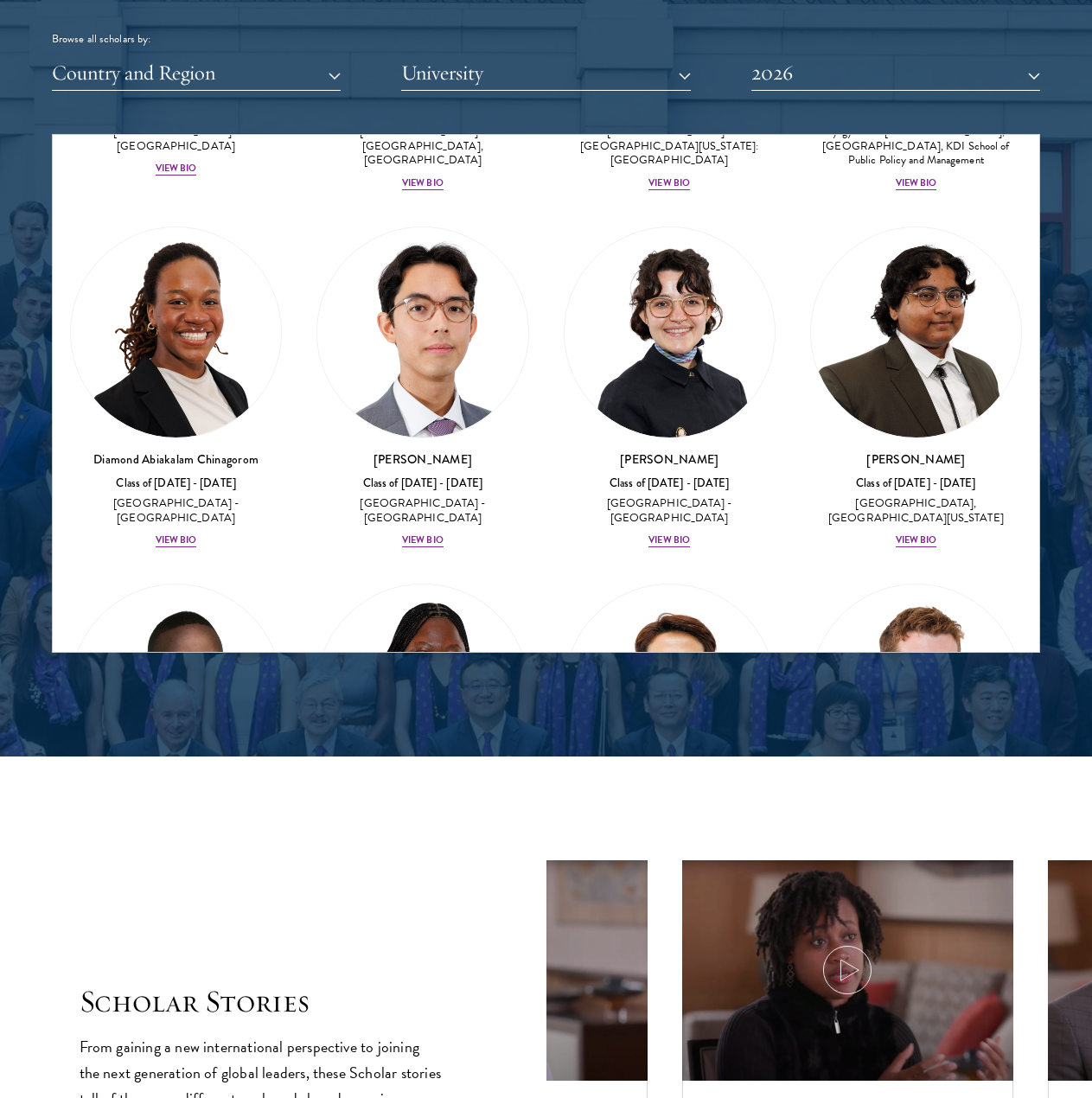
scroll to position [365, 0]
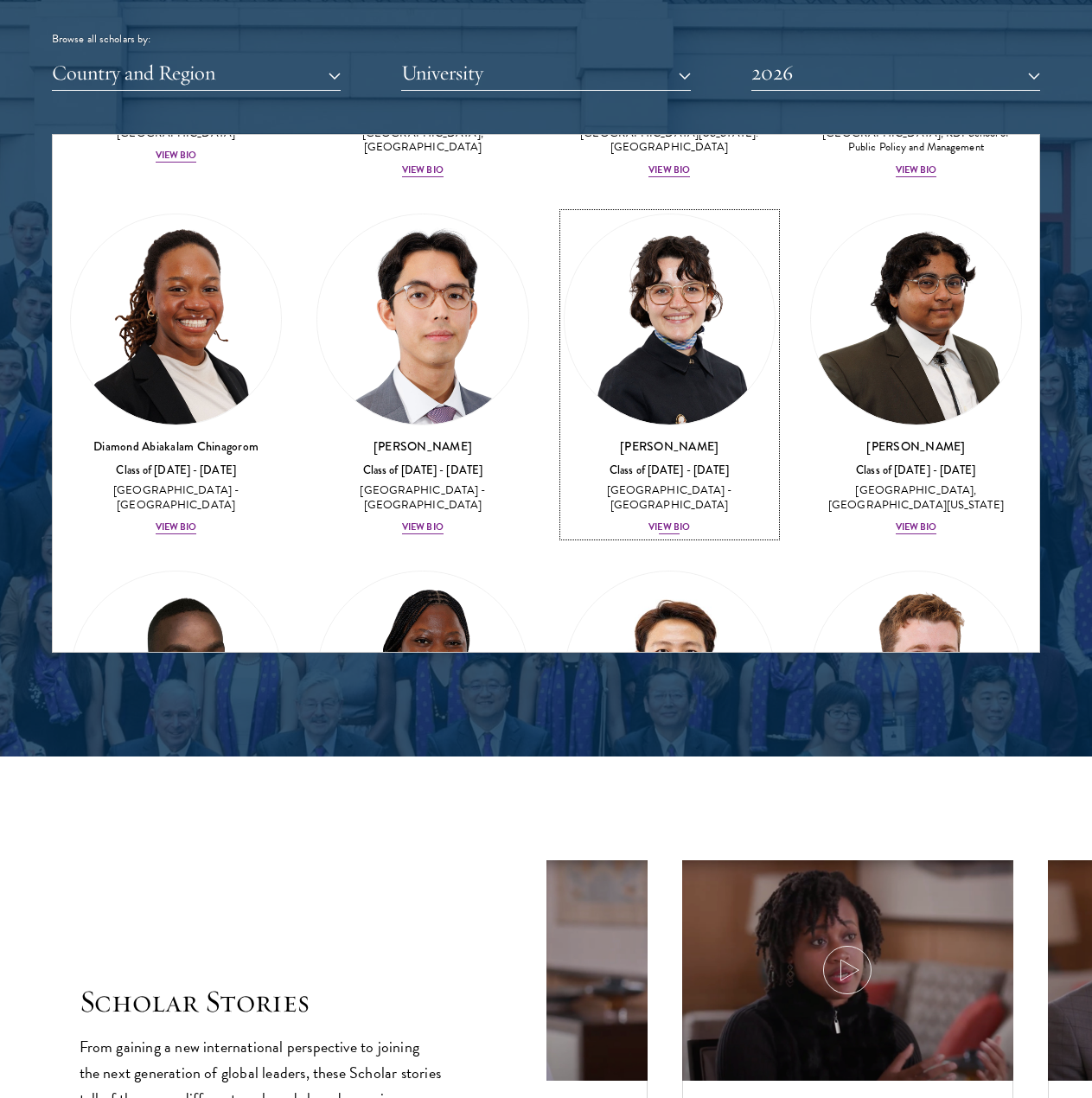
click at [664, 521] on div "View Bio" at bounding box center [669, 528] width 42 height 14
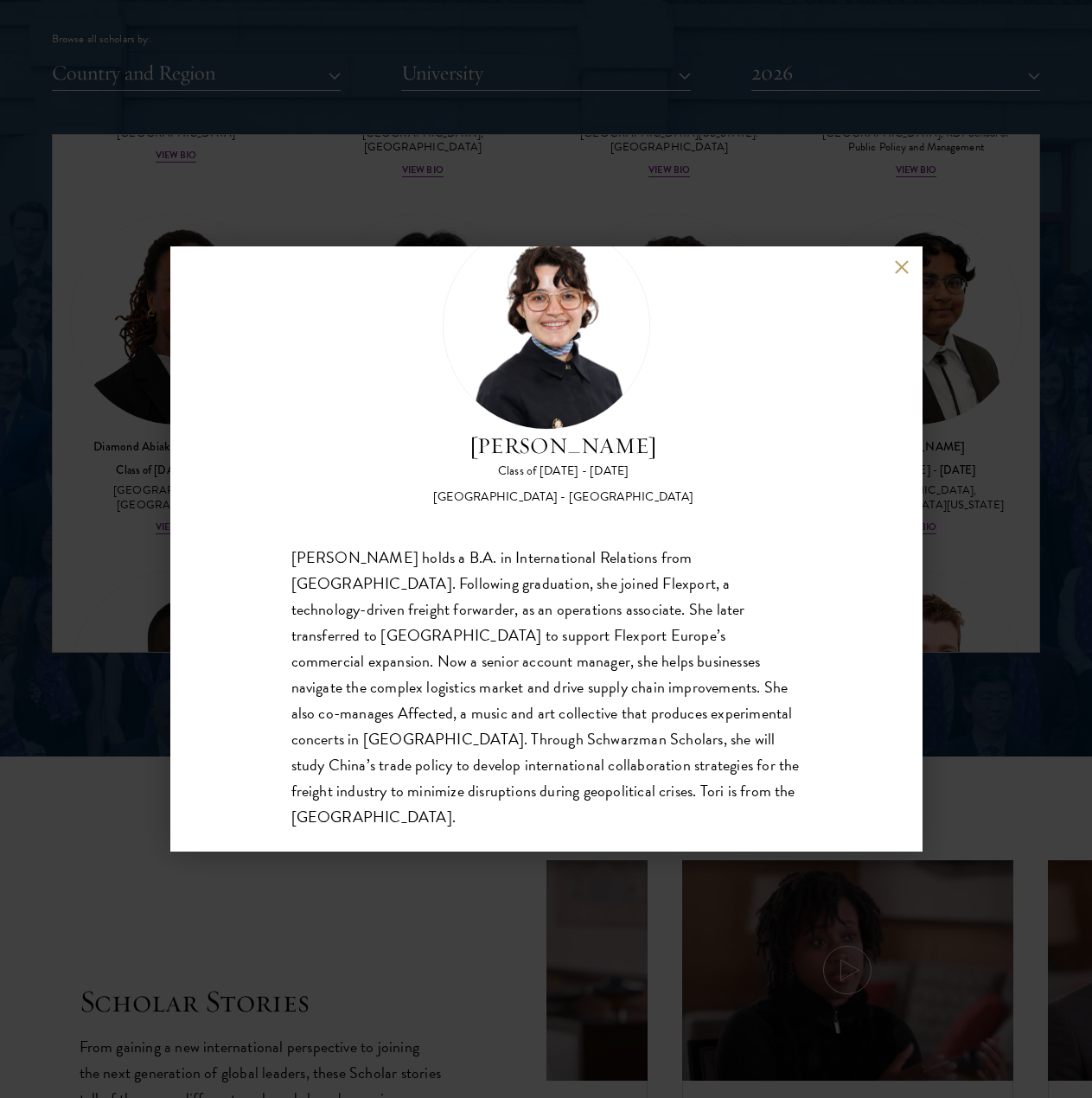
scroll to position [80, 0]
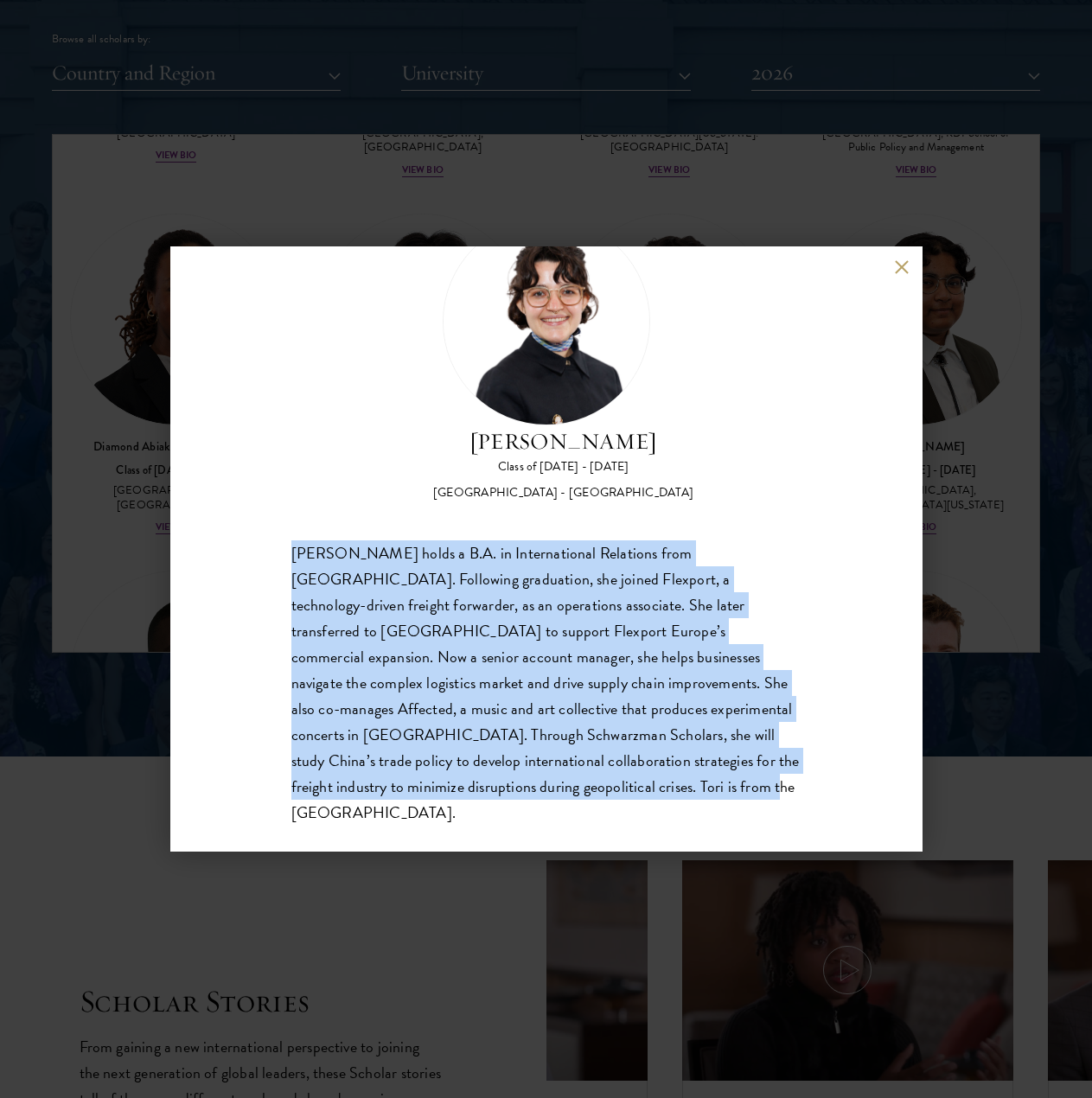
drag, startPoint x: 294, startPoint y: 554, endPoint x: 702, endPoint y: 801, distance: 476.9
click at [702, 801] on div "[PERSON_NAME] Class of [DATE] - [DATE] [GEOGRAPHIC_DATA] - [GEOGRAPHIC_DATA] [P…" at bounding box center [546, 549] width 752 height 605
copy div "[PERSON_NAME] holds a B.A. in International Relations from [GEOGRAPHIC_DATA]. F…"
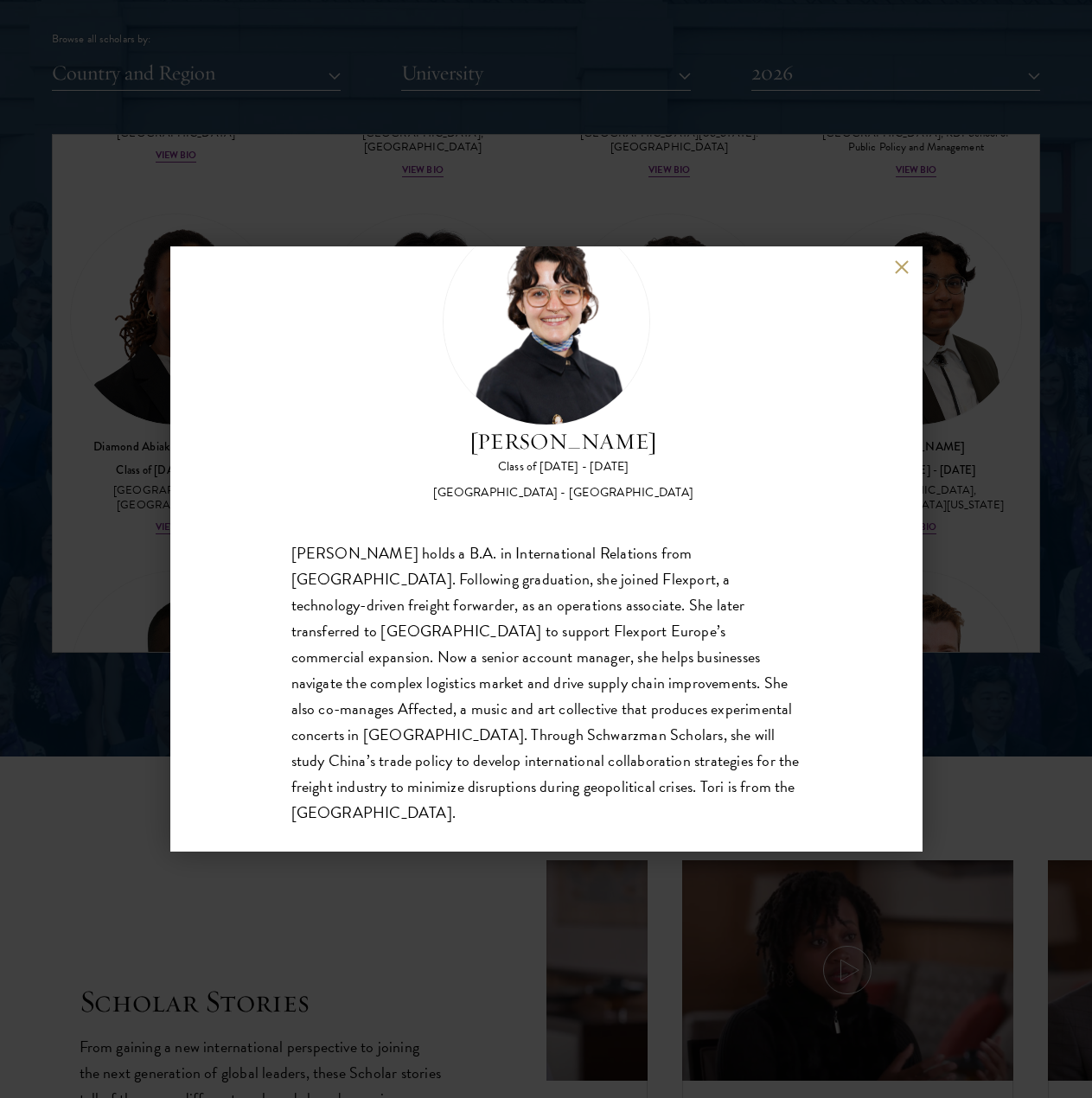
click at [890, 263] on div "[PERSON_NAME] Class of [DATE] - [DATE] [GEOGRAPHIC_DATA] - [GEOGRAPHIC_DATA] [P…" at bounding box center [546, 549] width 752 height 605
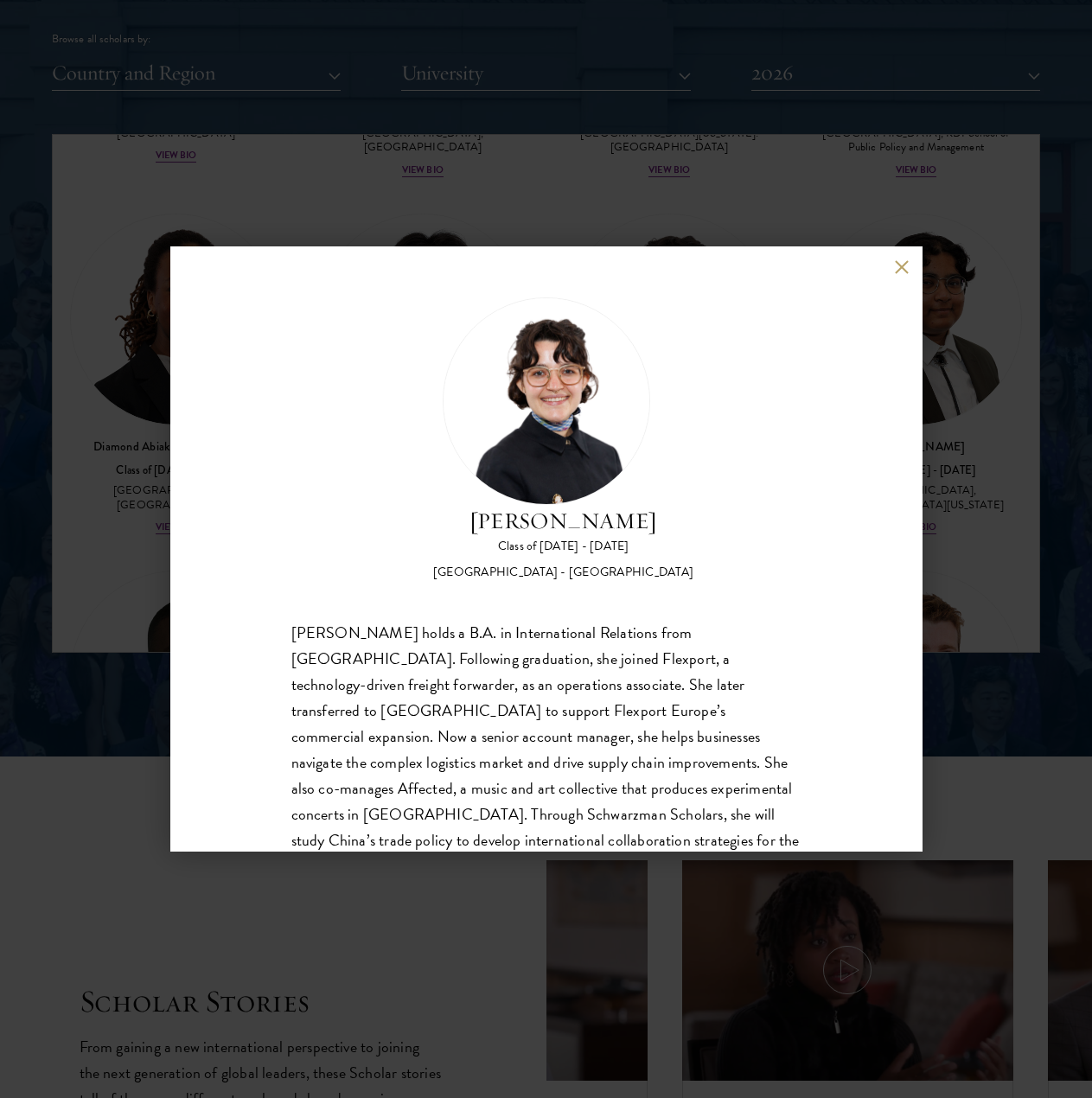
scroll to position [0, 0]
click at [899, 264] on button at bounding box center [902, 266] width 15 height 15
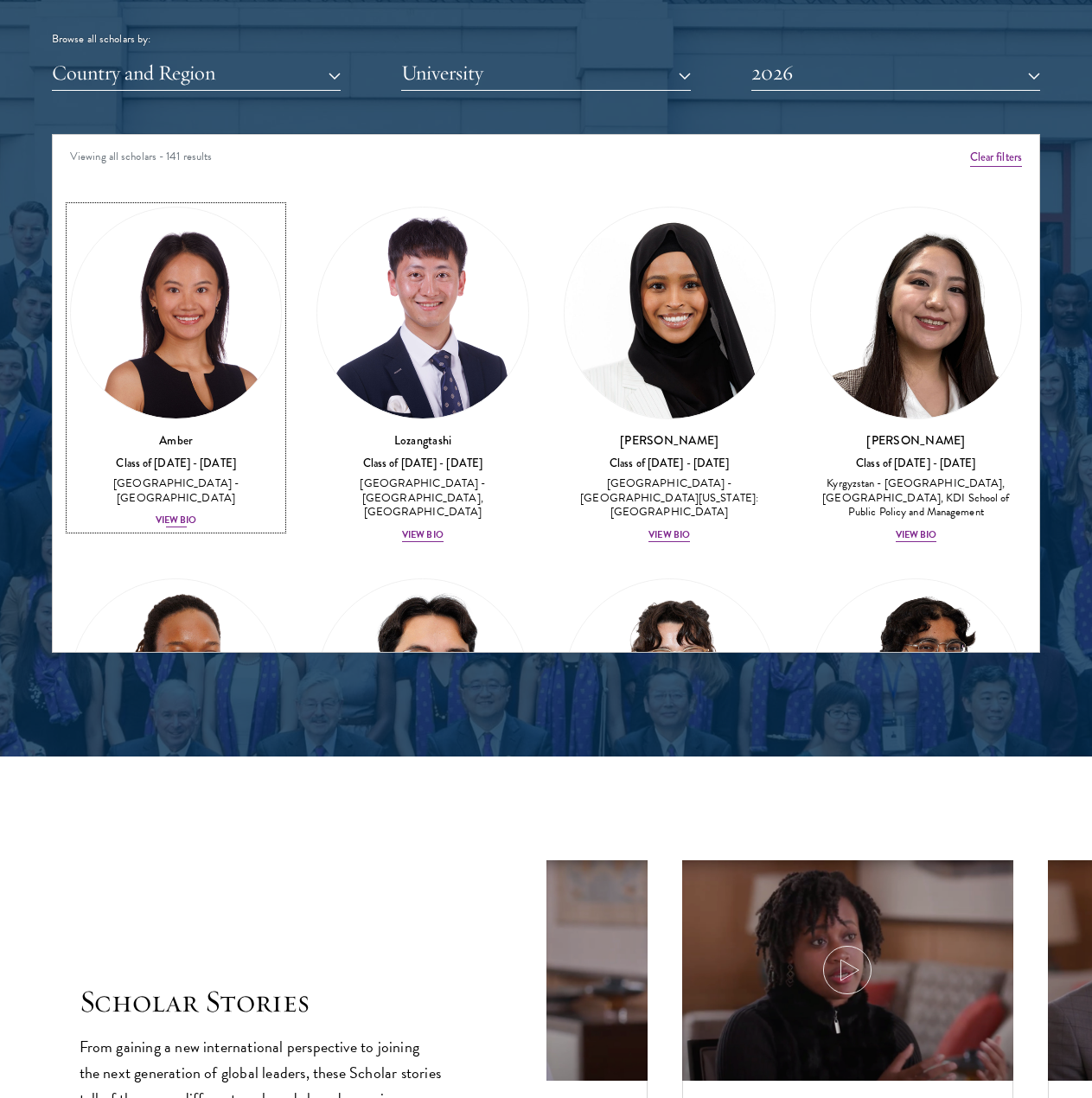
click at [190, 514] on div "View Bio" at bounding box center [177, 521] width 42 height 14
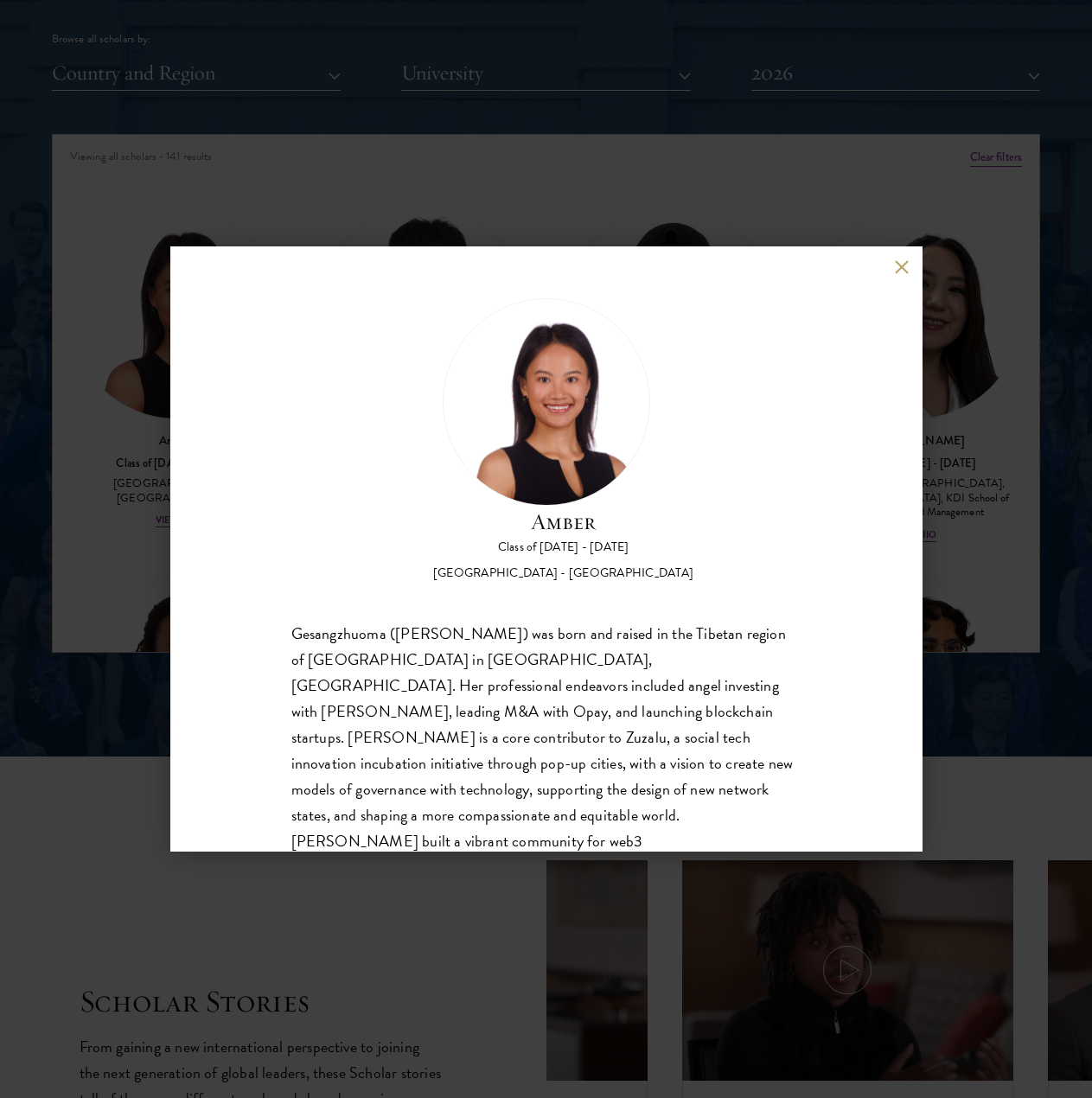
click at [900, 266] on button at bounding box center [902, 266] width 15 height 15
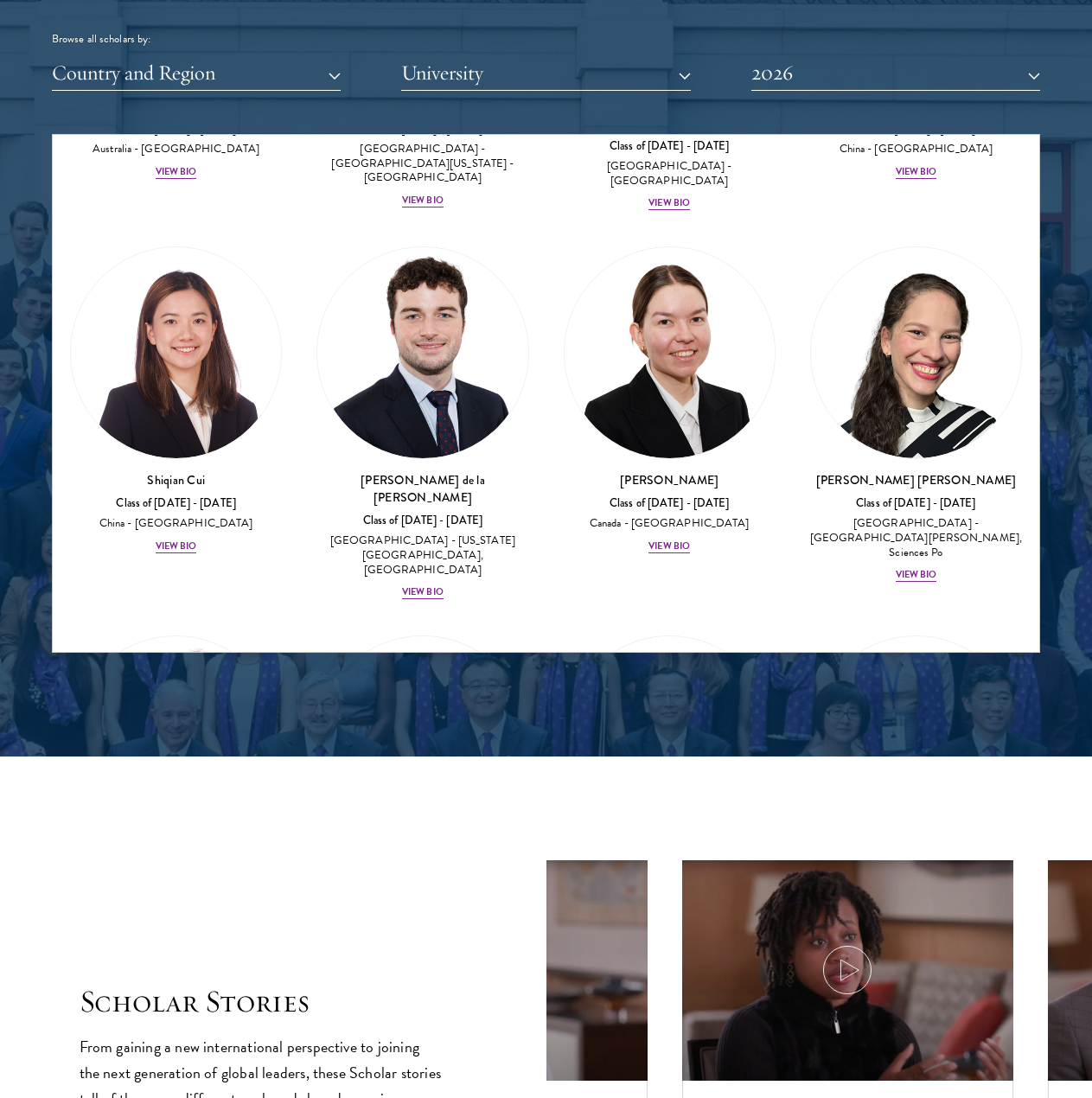
scroll to position [2837, 0]
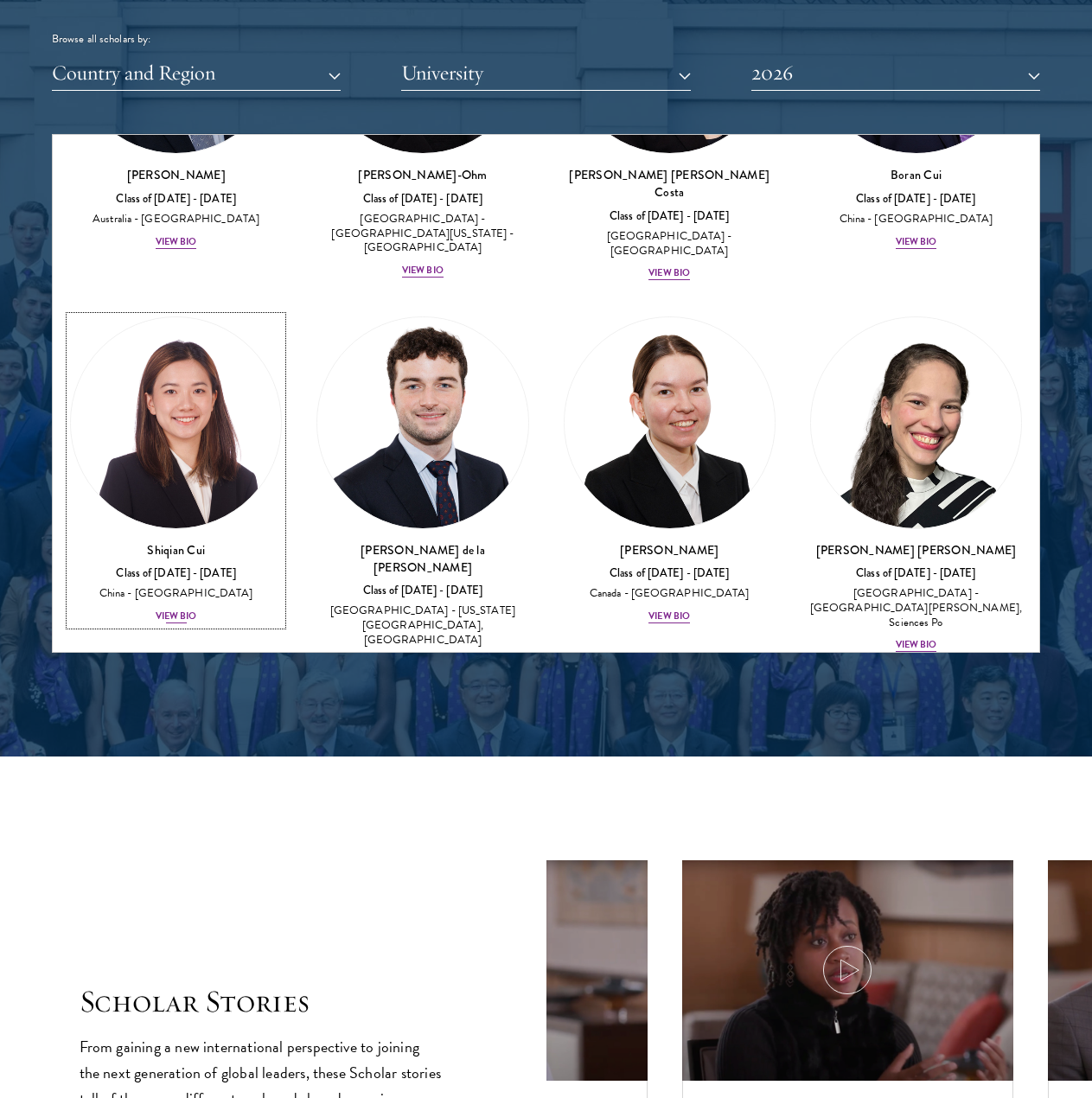
click at [183, 609] on div "View Bio" at bounding box center [177, 616] width 42 height 14
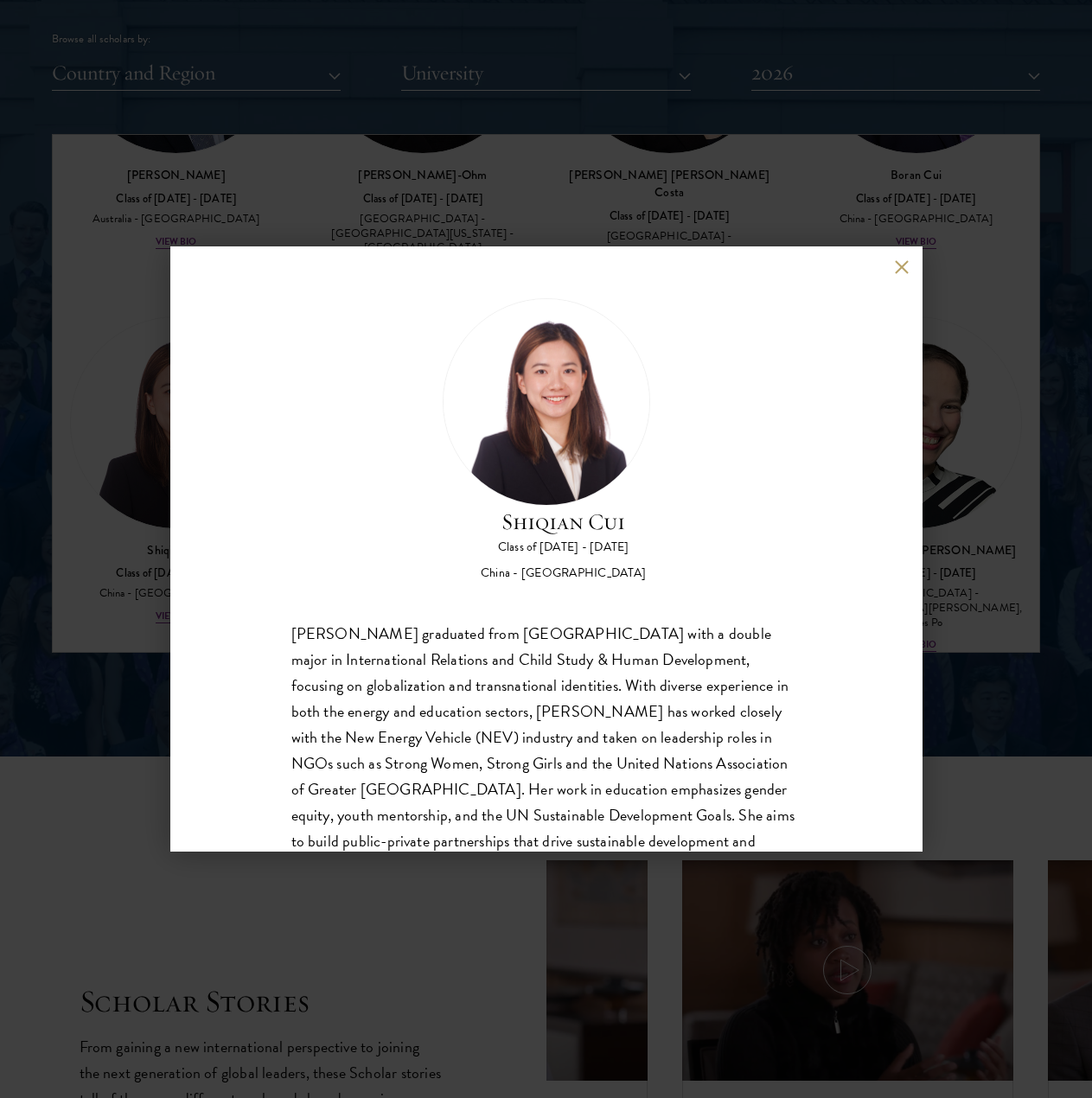
click at [907, 274] on button at bounding box center [902, 266] width 15 height 15
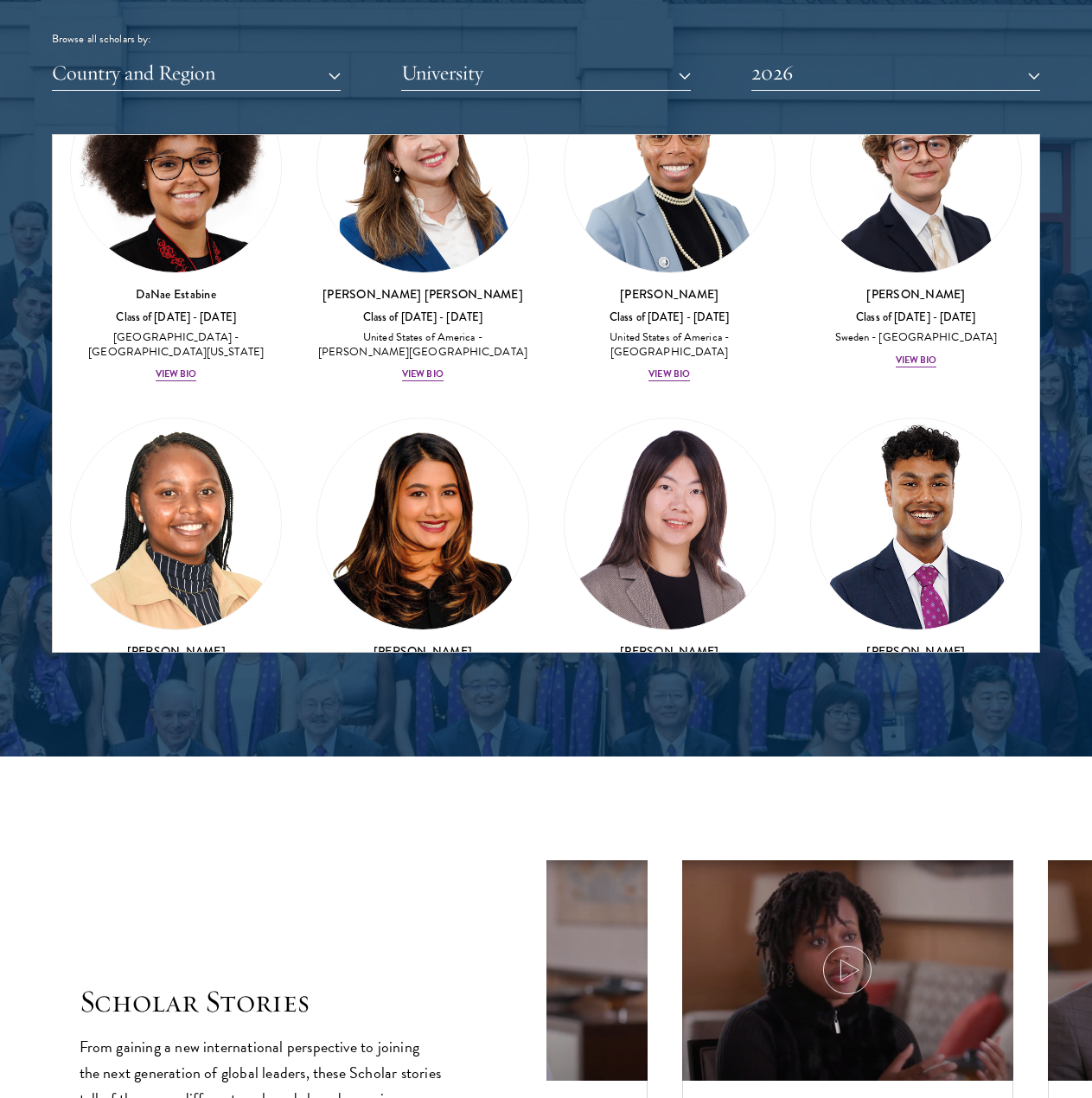
scroll to position [3562, 0]
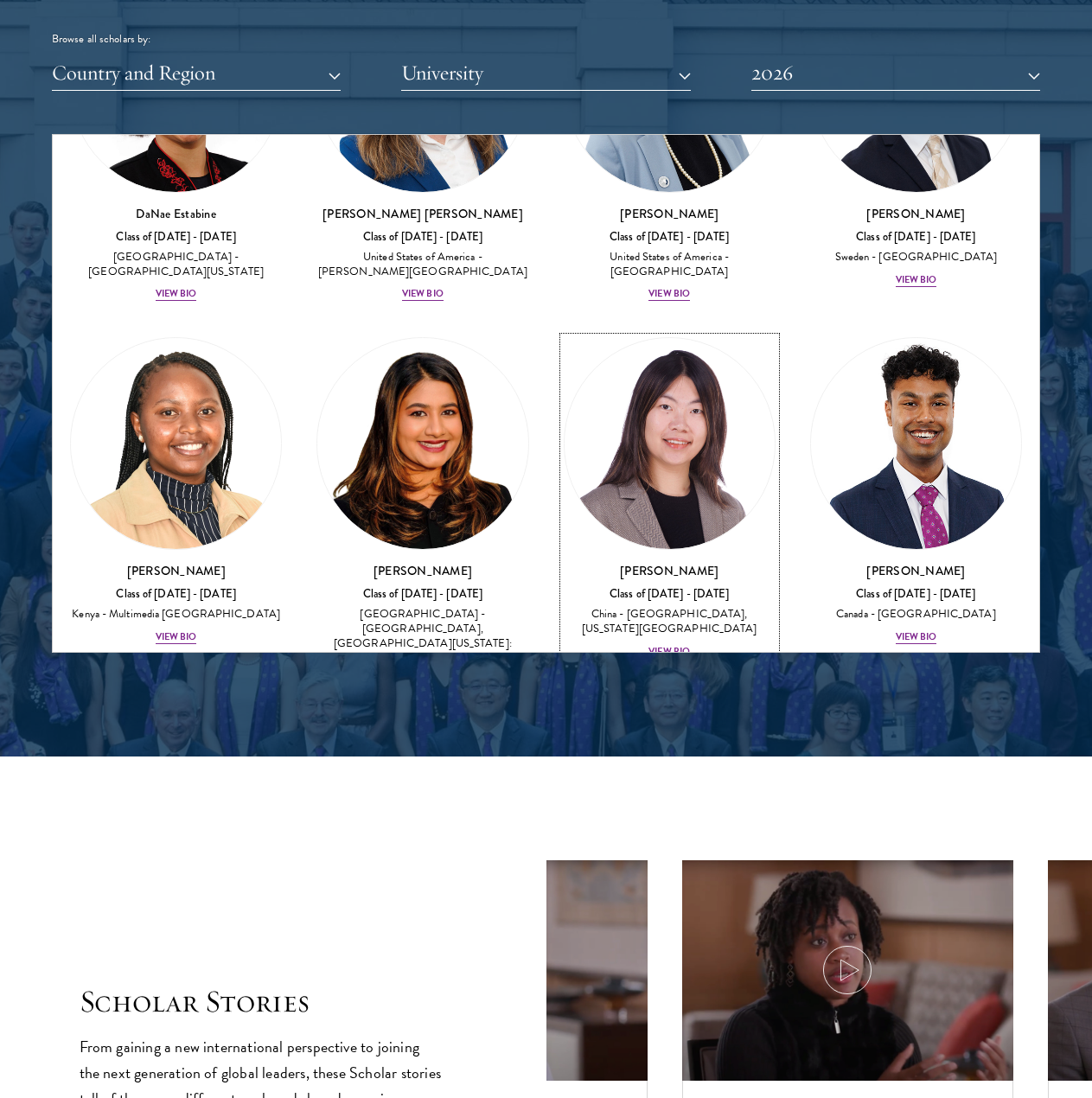
click at [671, 645] on div "View Bio" at bounding box center [669, 652] width 42 height 14
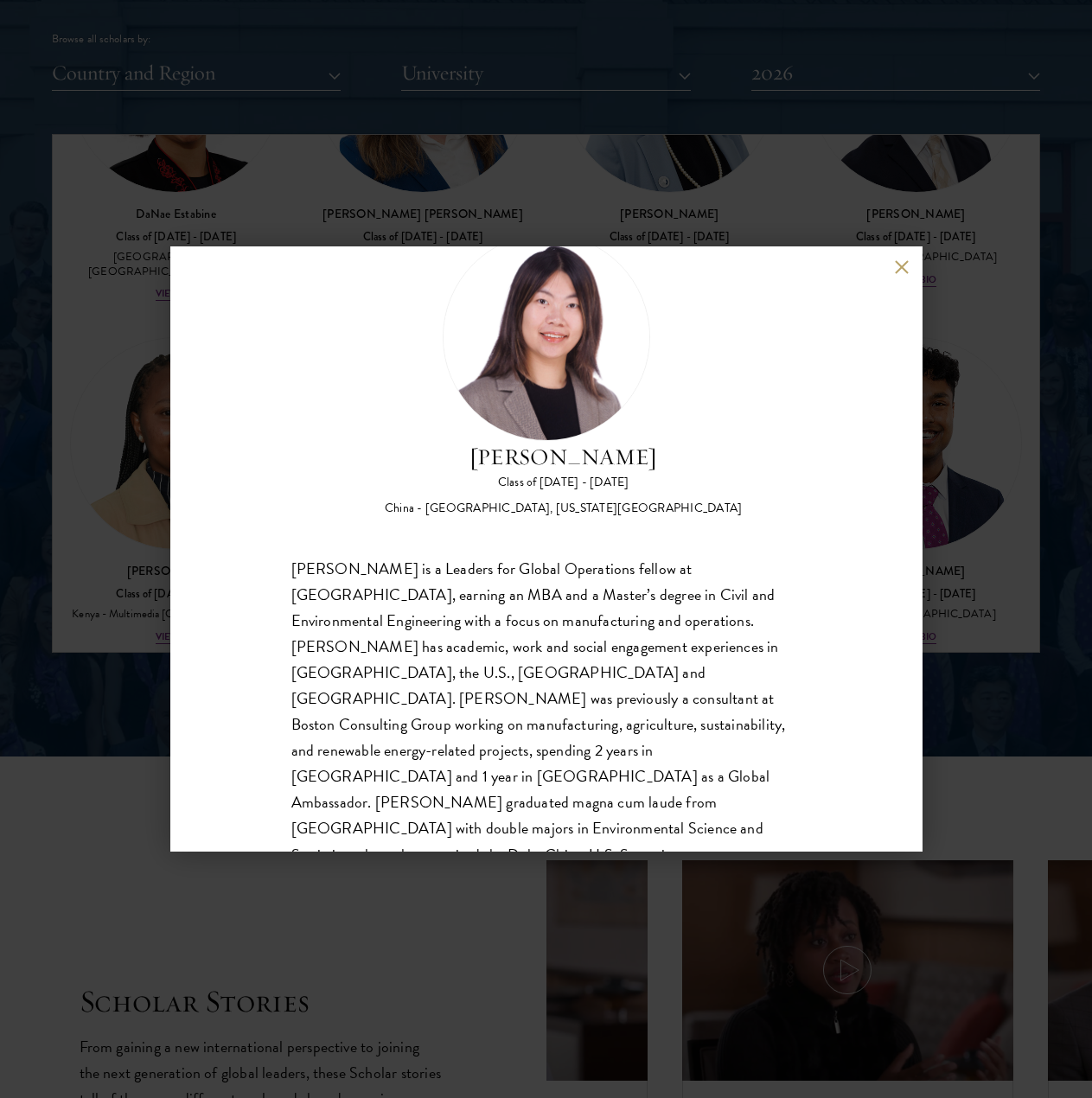
scroll to position [80, 0]
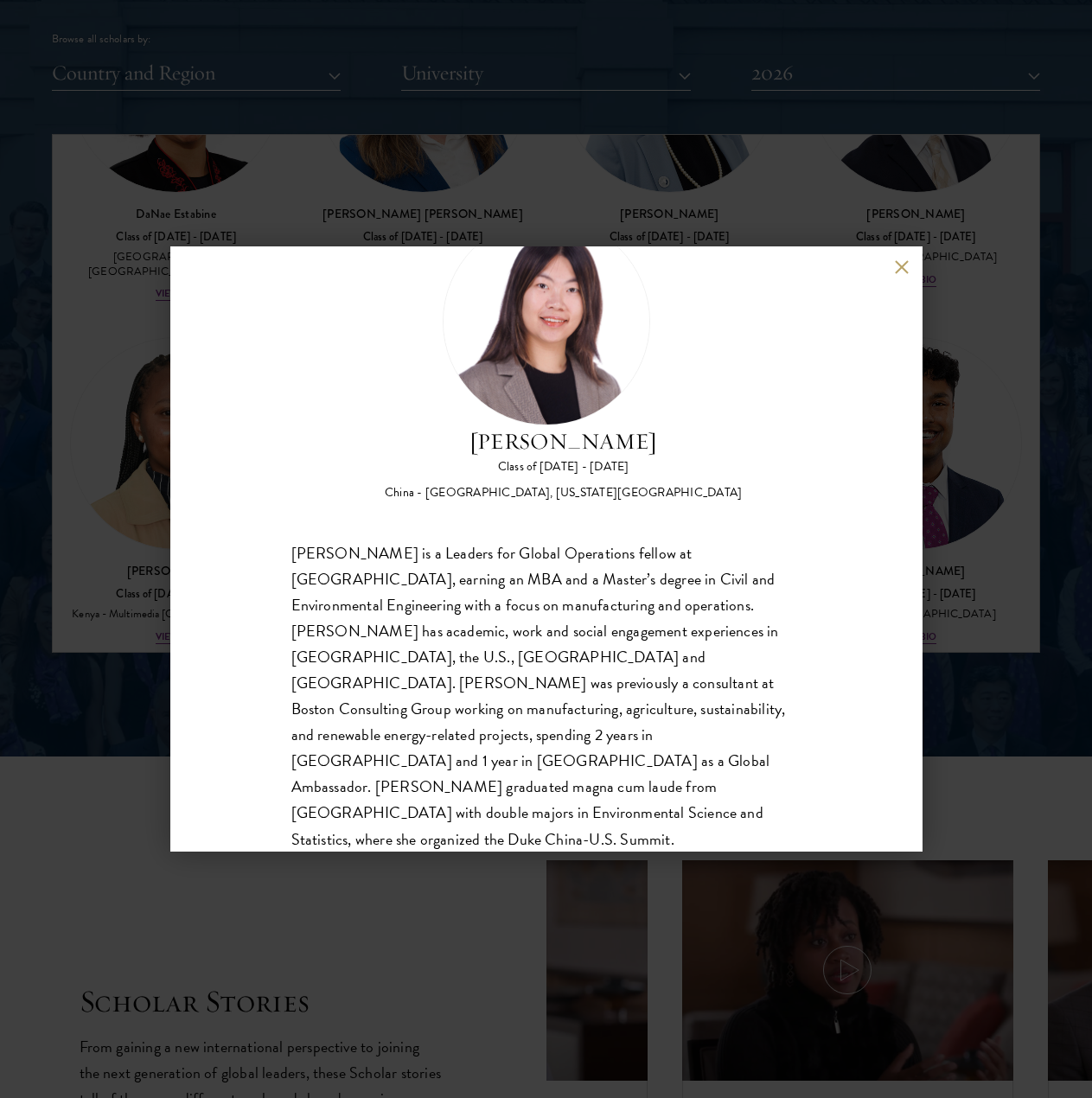
click at [903, 268] on button at bounding box center [902, 266] width 15 height 15
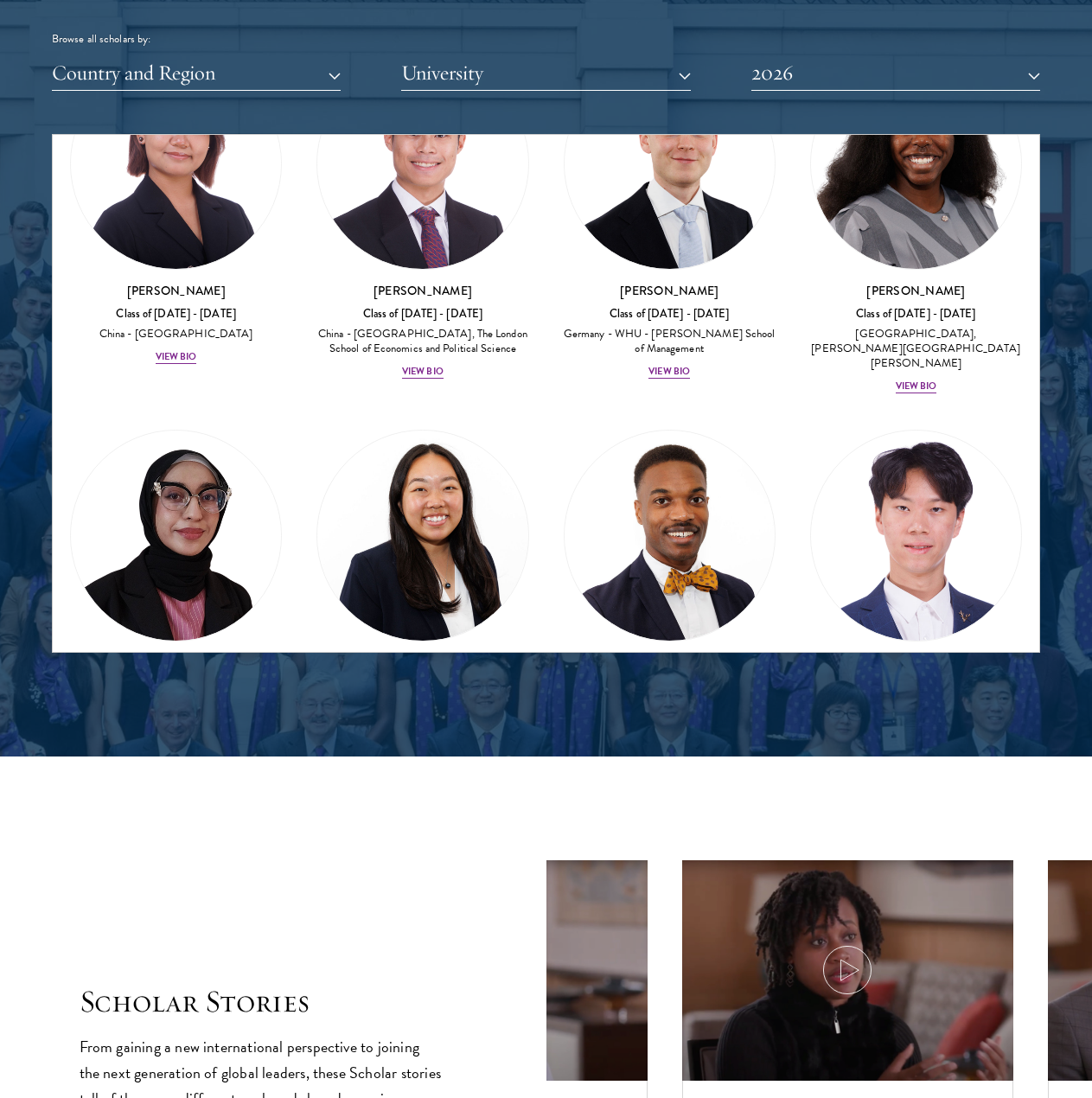
scroll to position [4660, 0]
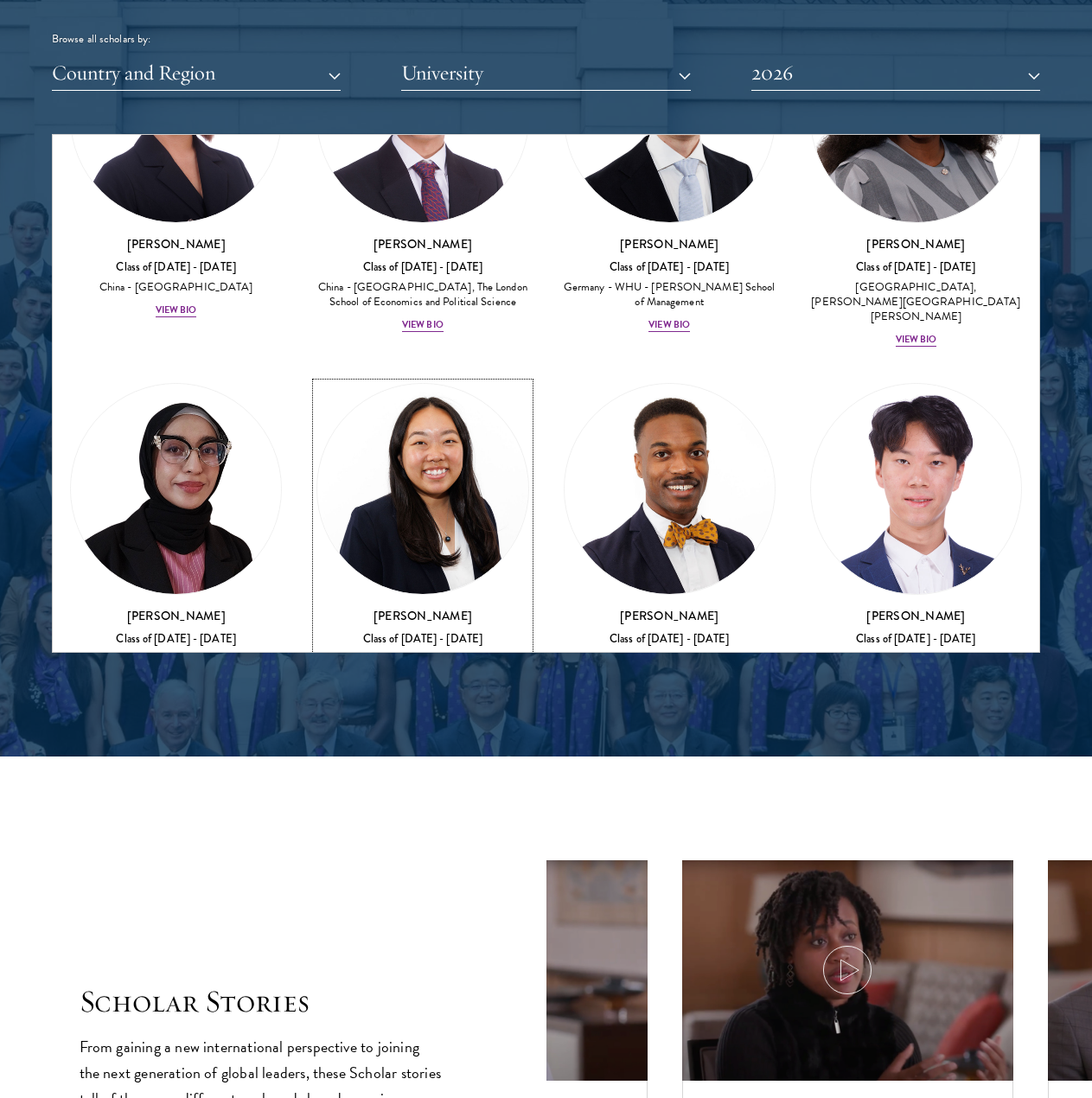
click at [425, 718] on div "View Bio" at bounding box center [423, 725] width 42 height 14
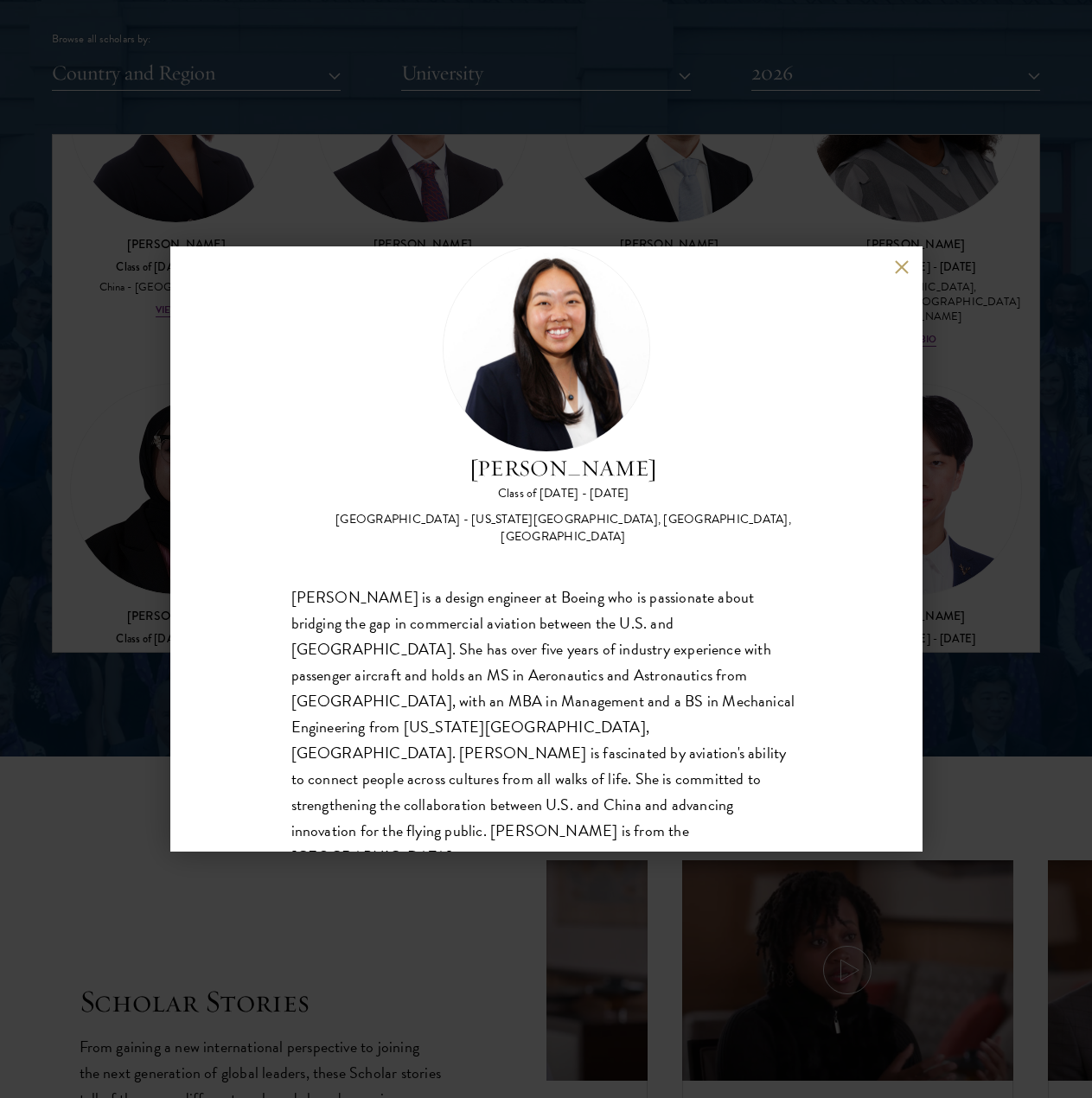
scroll to position [55, 0]
click at [899, 279] on div "[PERSON_NAME] Class of [DATE] - [DATE] [GEOGRAPHIC_DATA] - [US_STATE][GEOGRAPHI…" at bounding box center [546, 549] width 752 height 605
click at [901, 270] on button at bounding box center [902, 266] width 15 height 15
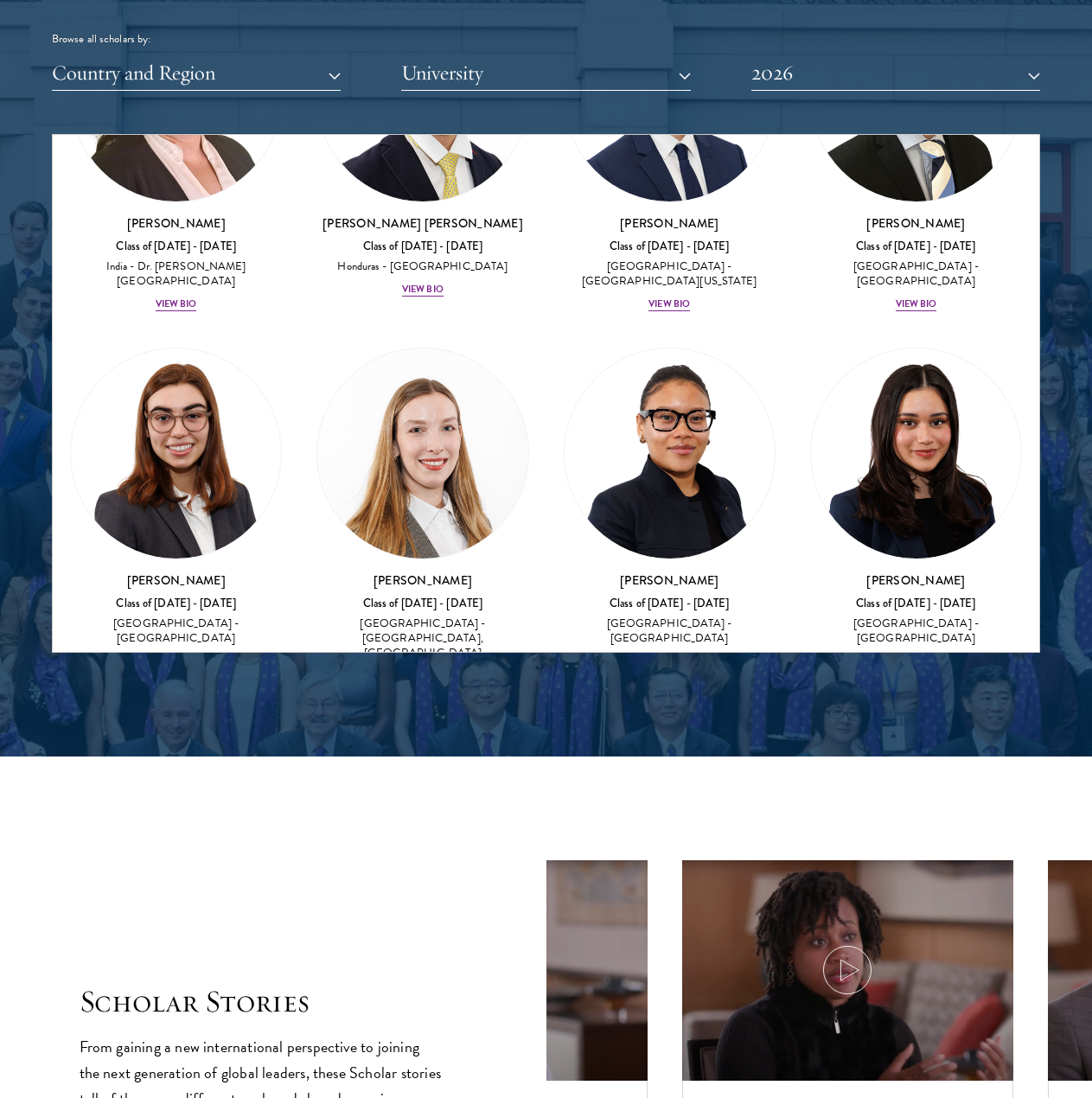
scroll to position [5480, 0]
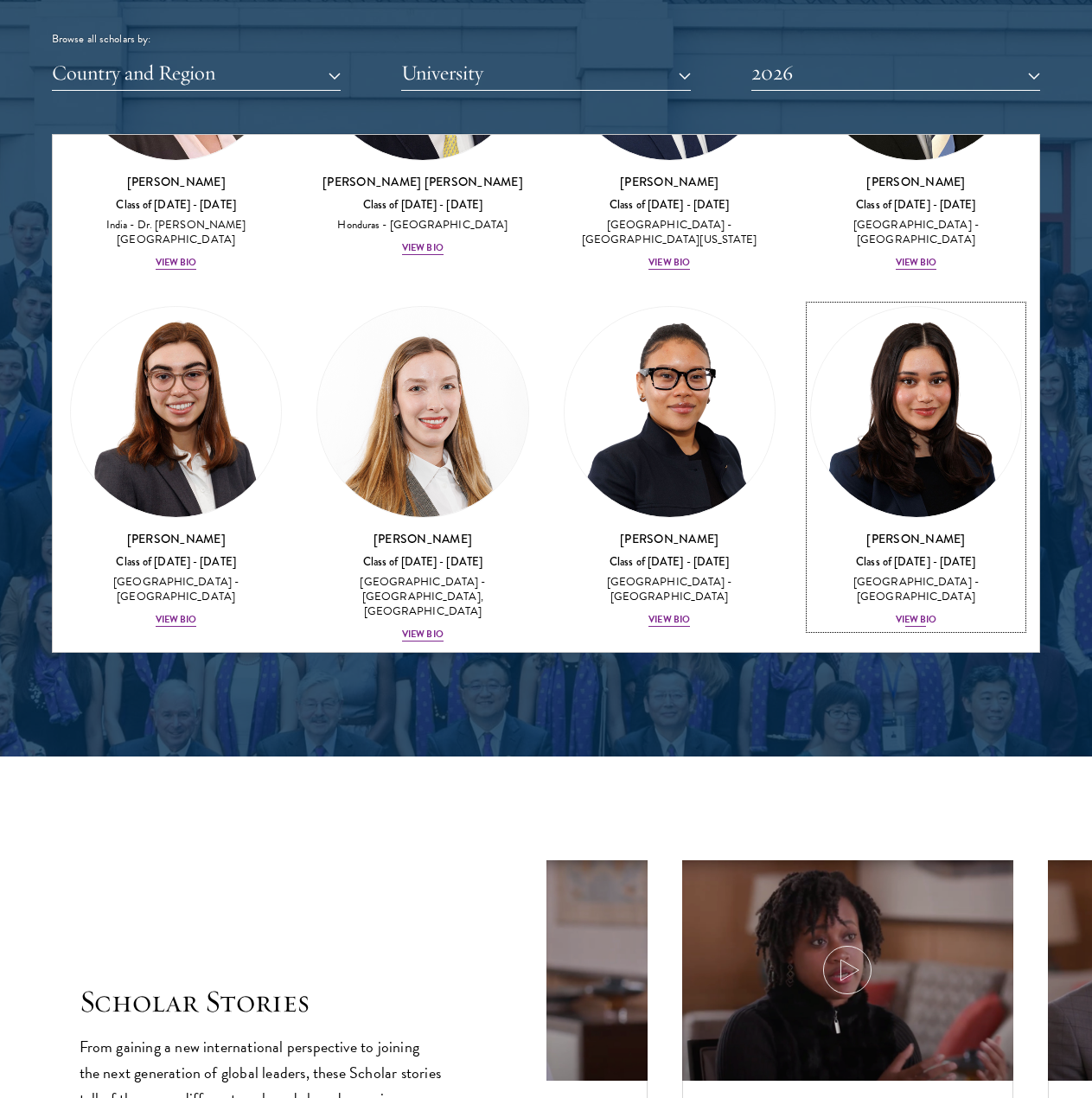
click at [917, 530] on div "[PERSON_NAME] Class of [DATE] - [DATE] [GEOGRAPHIC_DATA] - [GEOGRAPHIC_DATA] Vi…" at bounding box center [914, 578] width 211 height 98
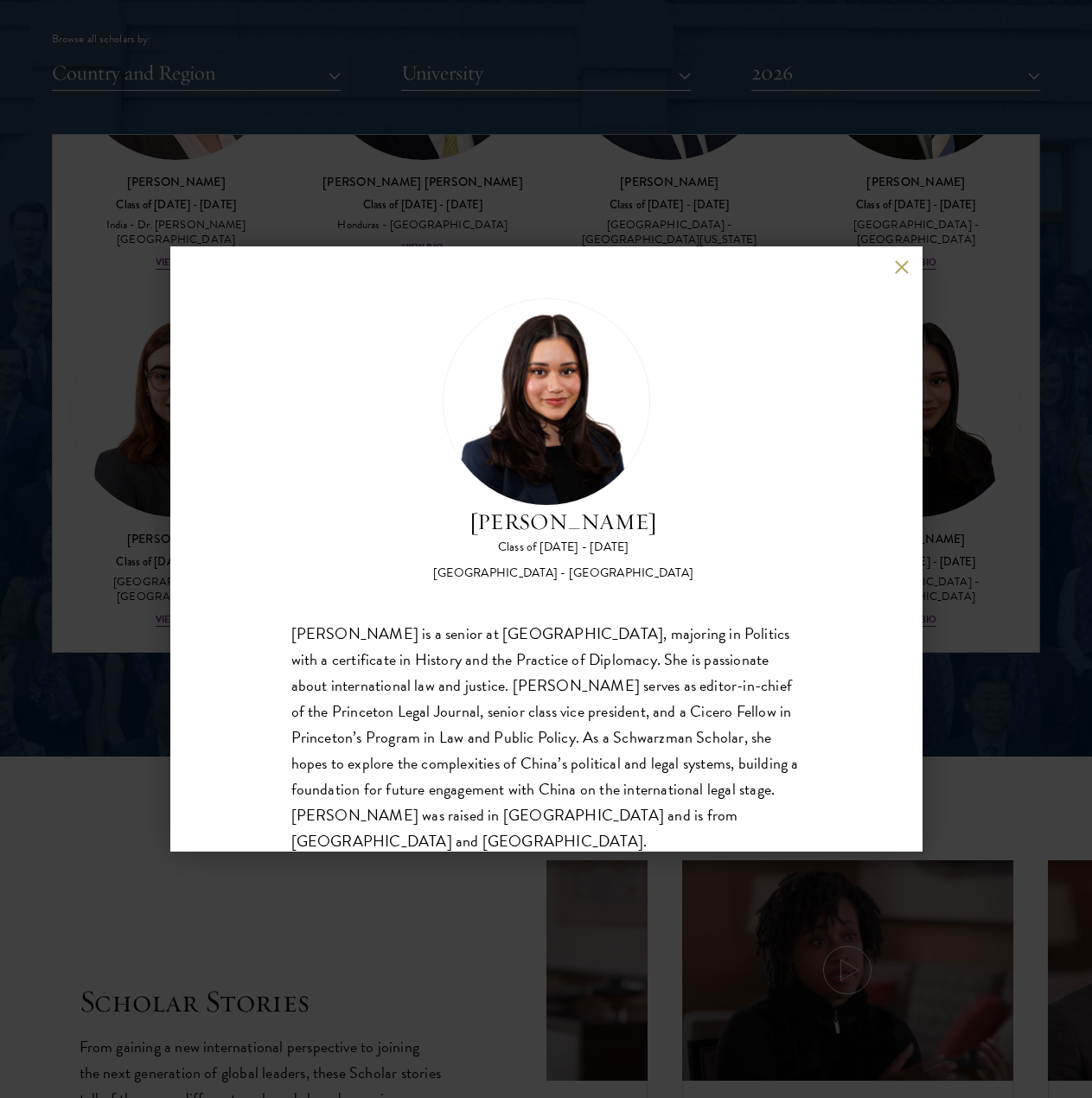
click at [896, 264] on button at bounding box center [902, 266] width 15 height 15
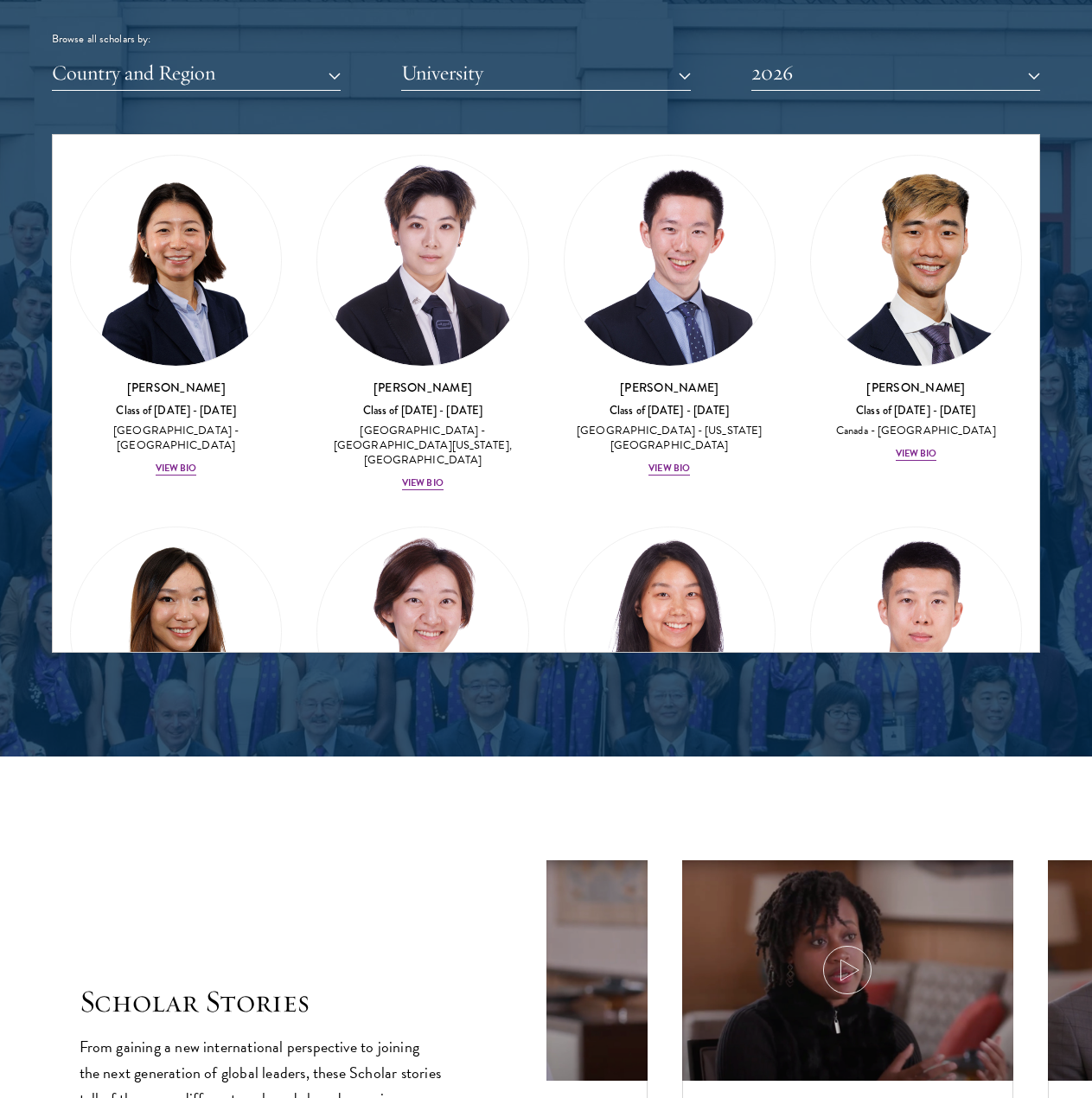
scroll to position [6393, 0]
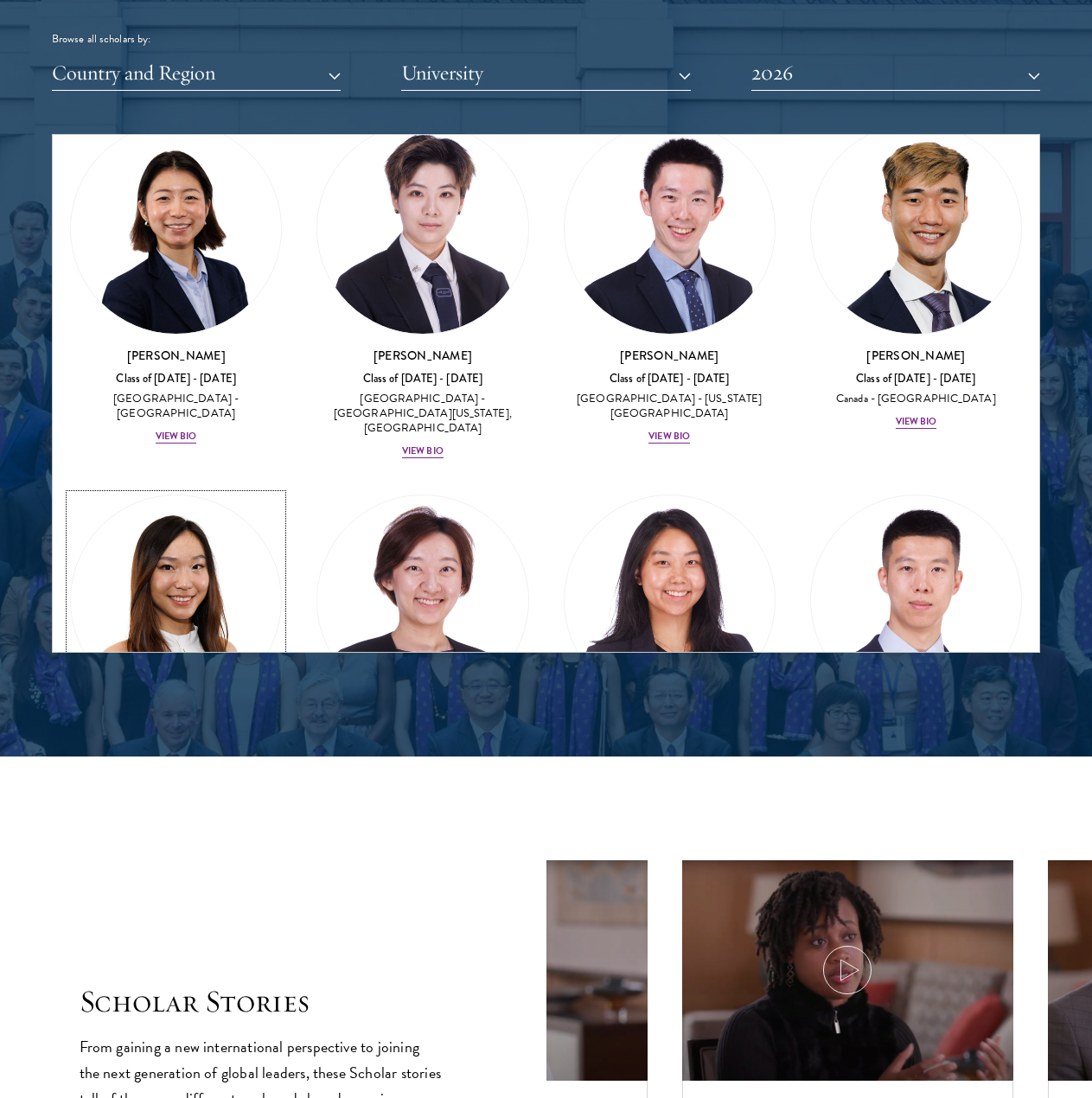
click at [184, 801] on div "View Bio" at bounding box center [177, 808] width 42 height 14
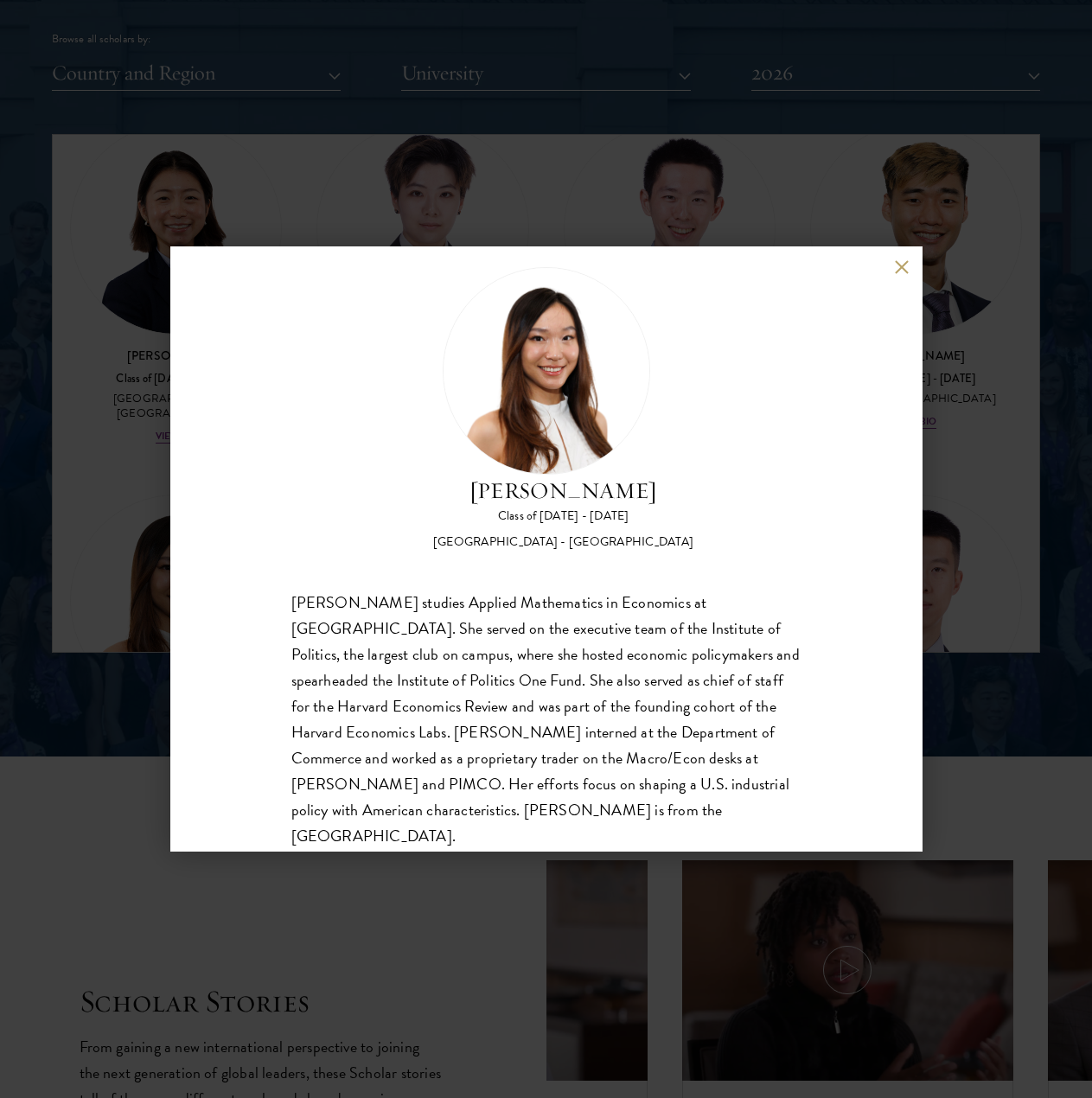
scroll to position [55, 0]
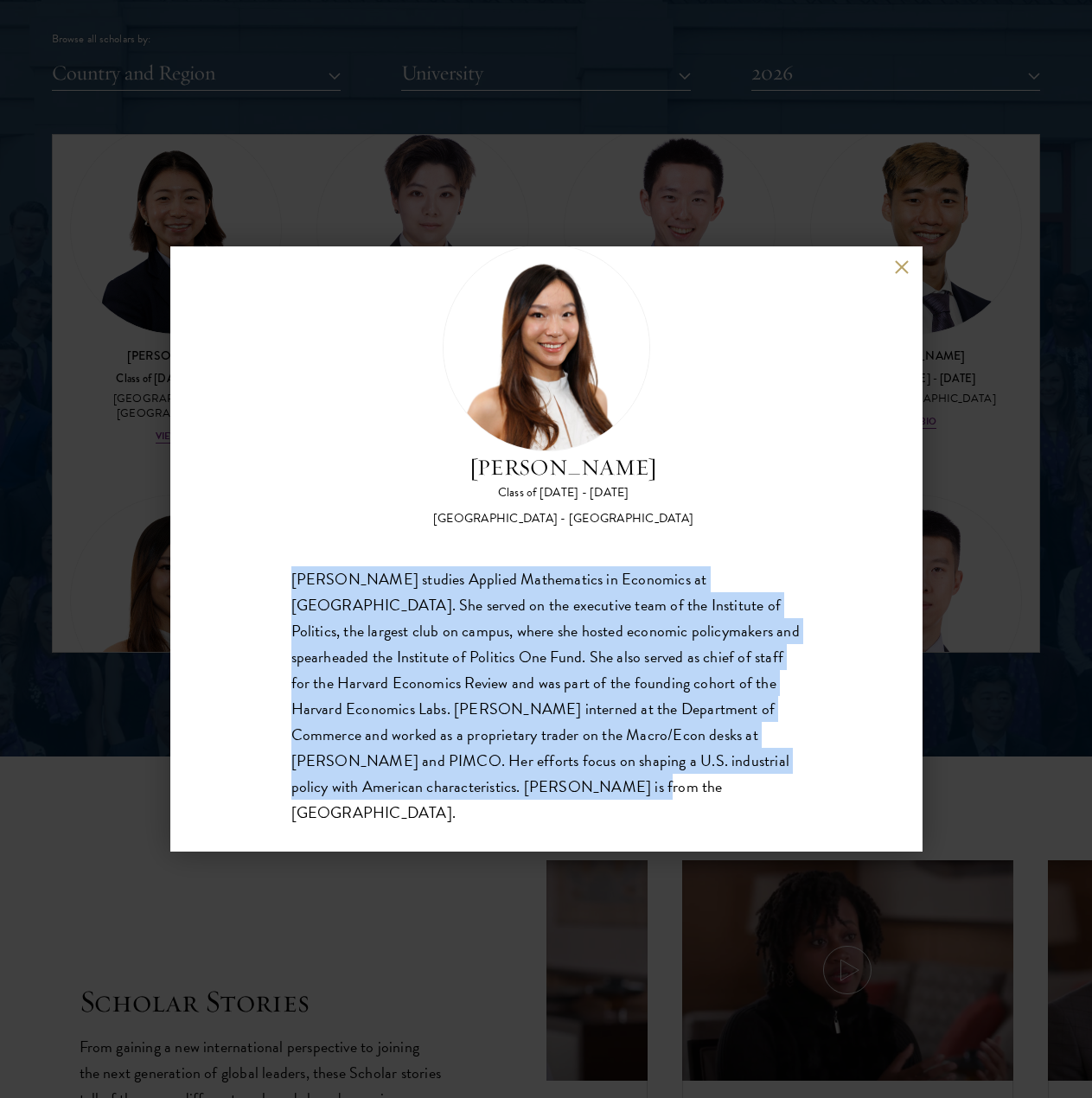
drag, startPoint x: 290, startPoint y: 577, endPoint x: 617, endPoint y: 793, distance: 391.9
click at [617, 793] on div "[PERSON_NAME] Class of [DATE] - [DATE] [GEOGRAPHIC_DATA] - [GEOGRAPHIC_DATA] [P…" at bounding box center [546, 549] width 752 height 605
copy div "[PERSON_NAME] studies Applied Mathematics in Economics at [GEOGRAPHIC_DATA]. Sh…"
click at [905, 264] on button at bounding box center [902, 266] width 15 height 15
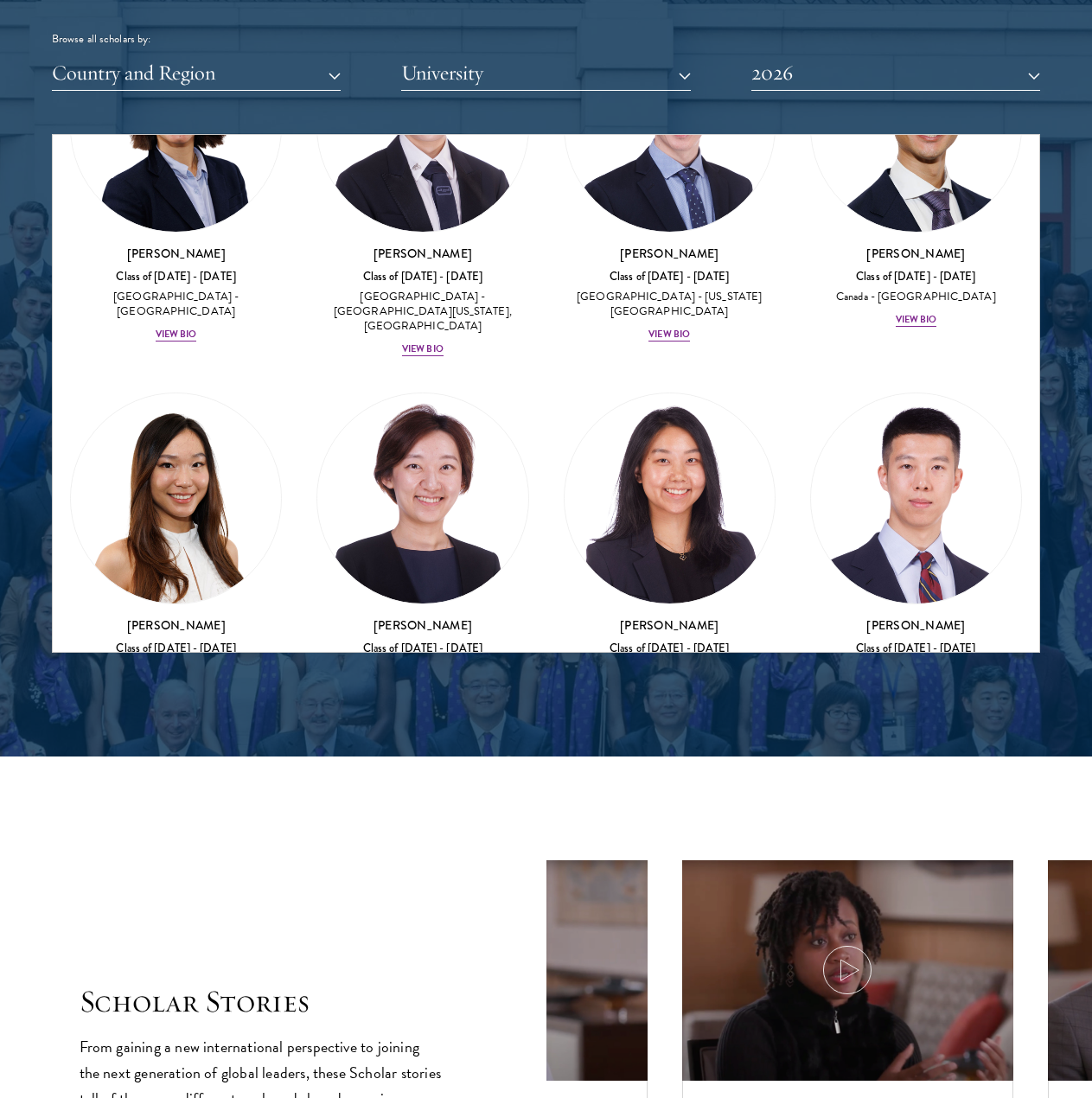
scroll to position [6500, 0]
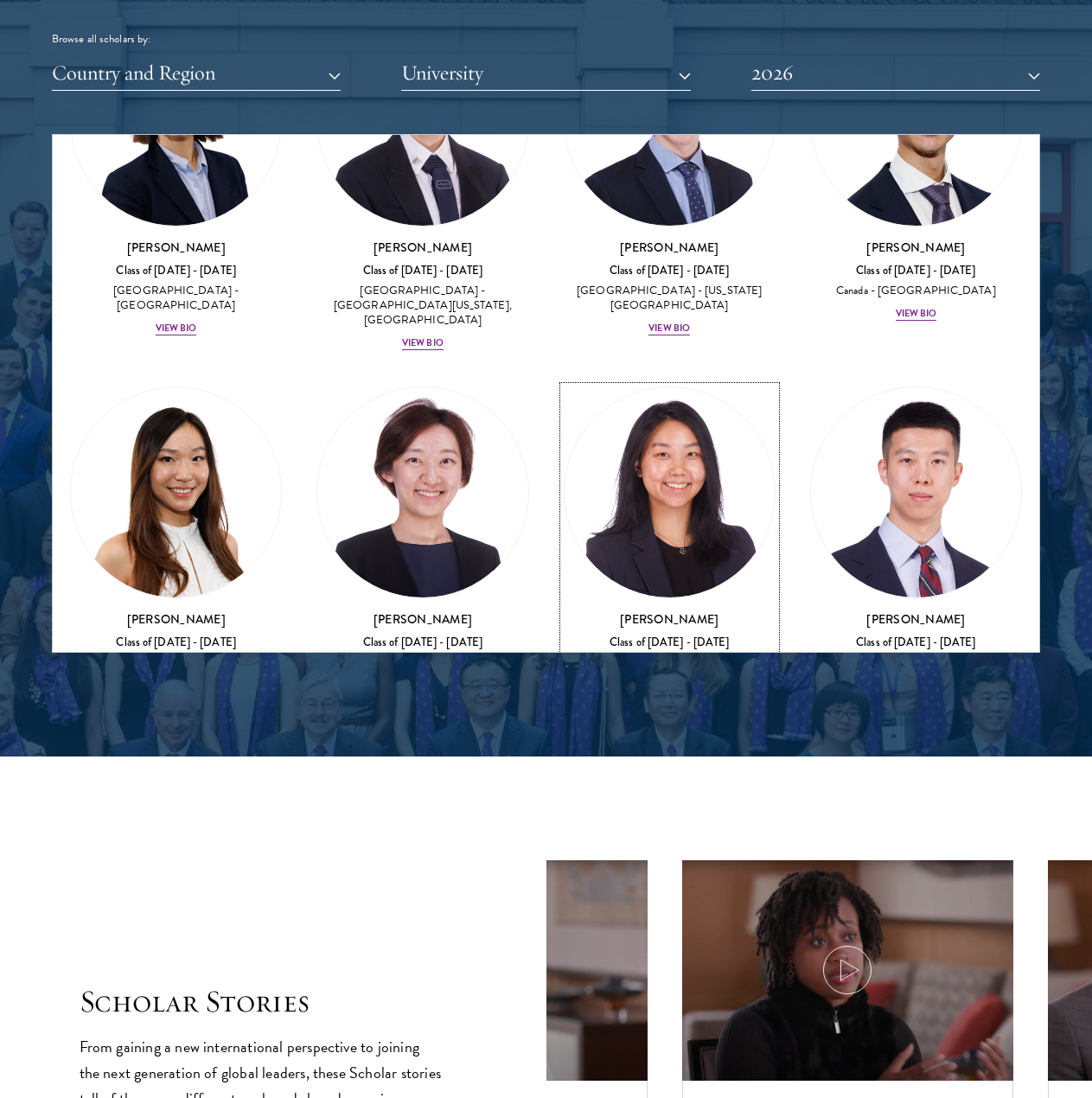
click at [667, 678] on div "View Bio" at bounding box center [669, 685] width 42 height 14
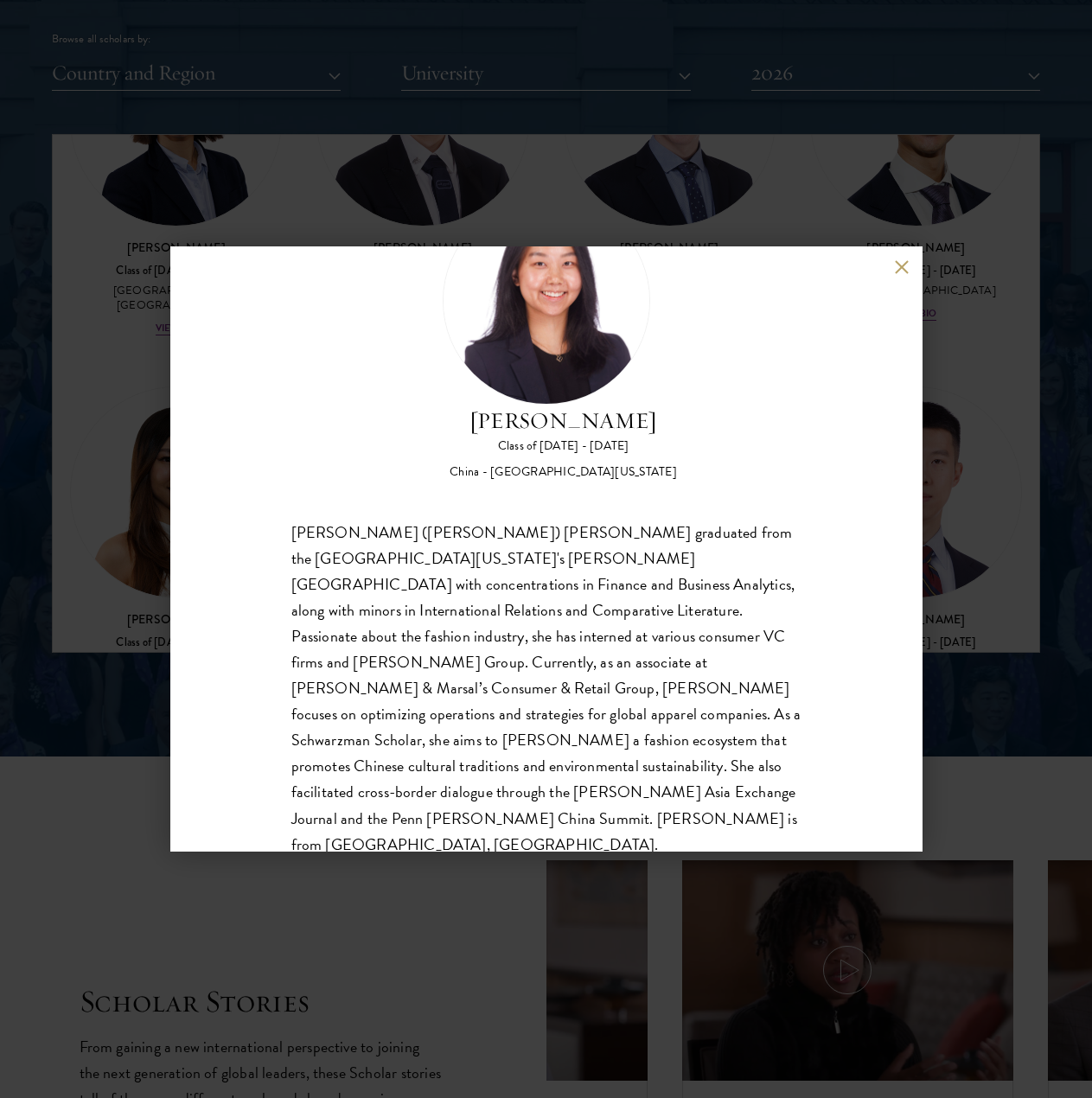
scroll to position [107, 0]
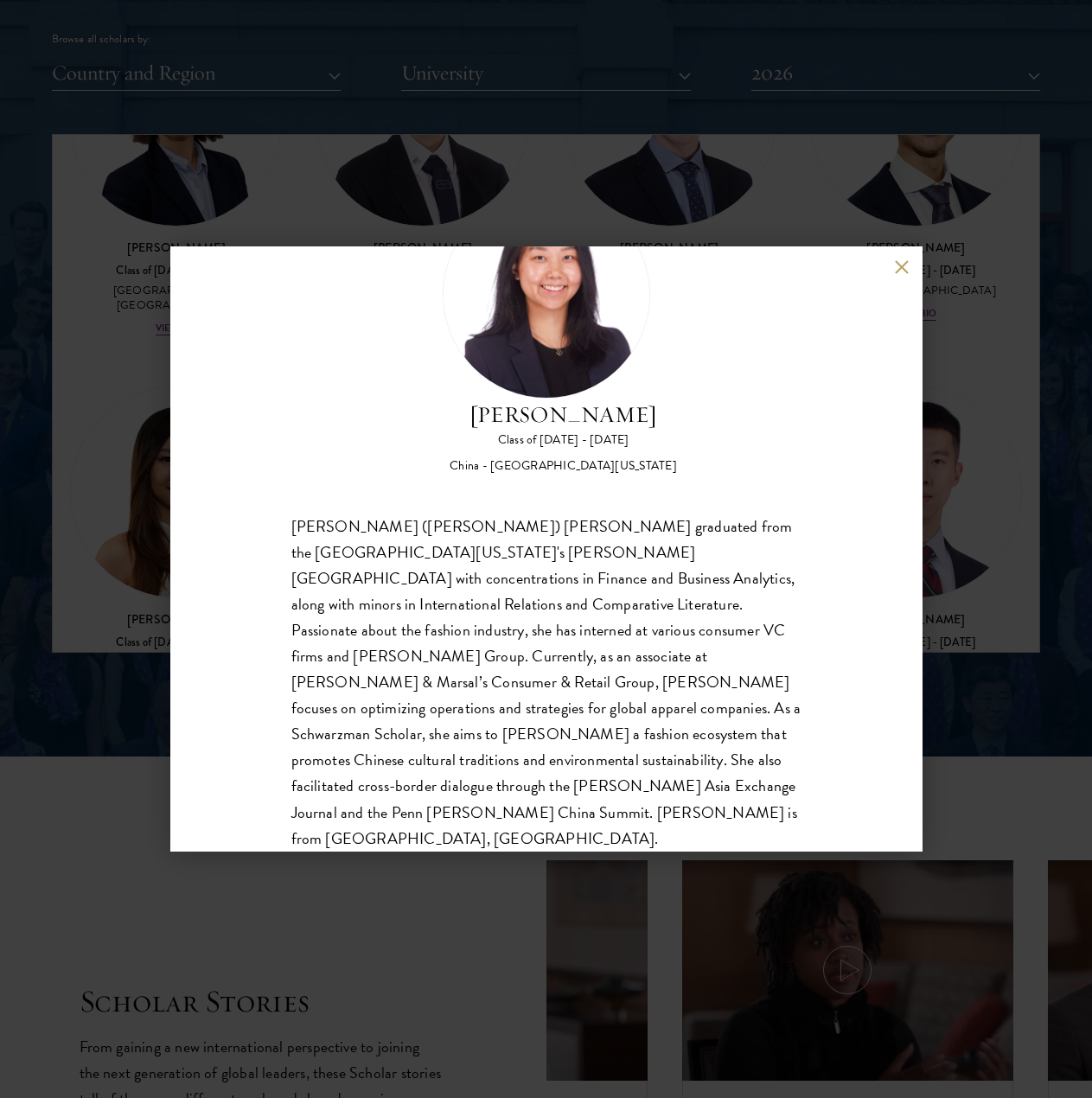
click at [905, 265] on button at bounding box center [902, 266] width 15 height 15
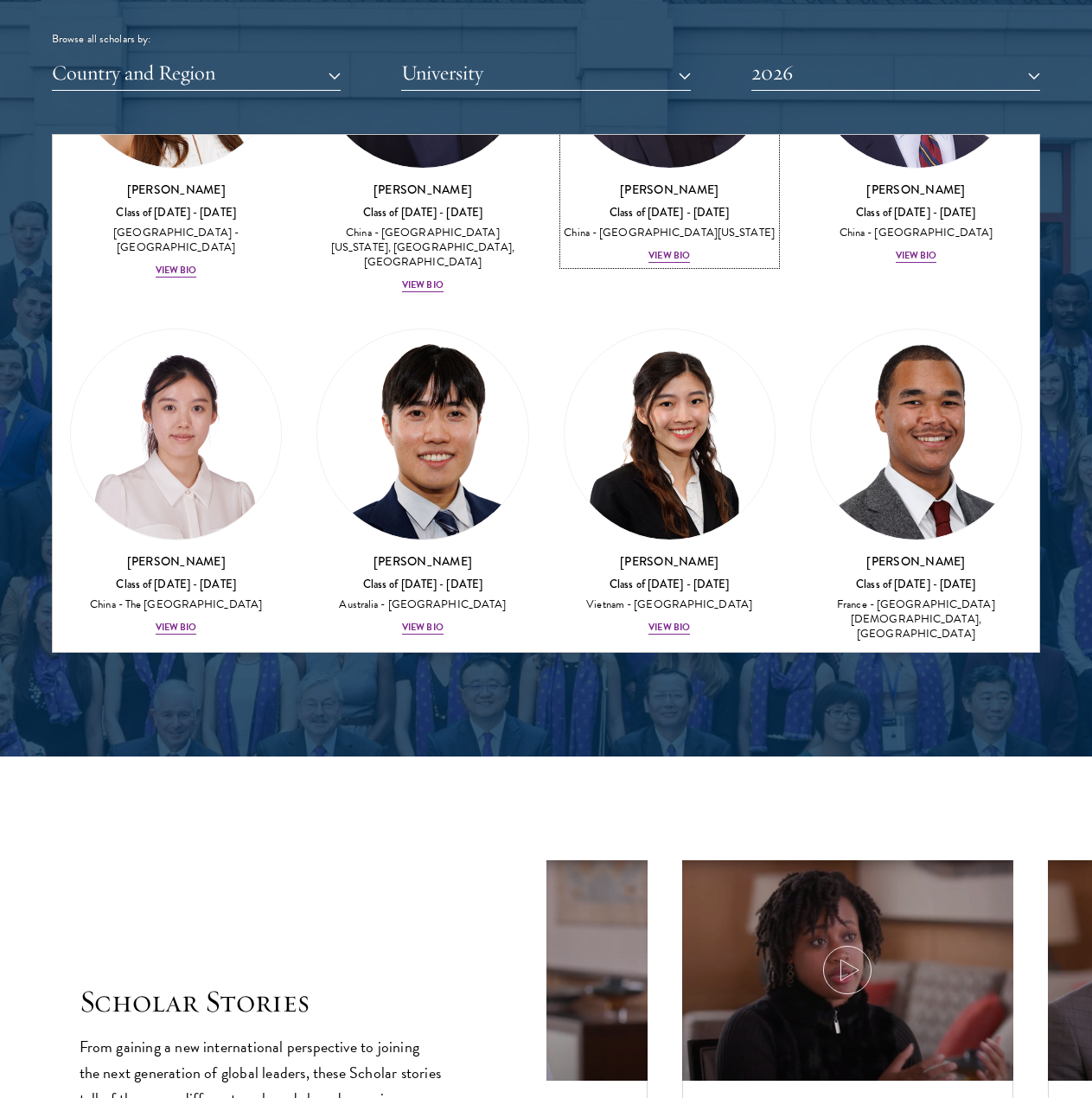
scroll to position [6943, 0]
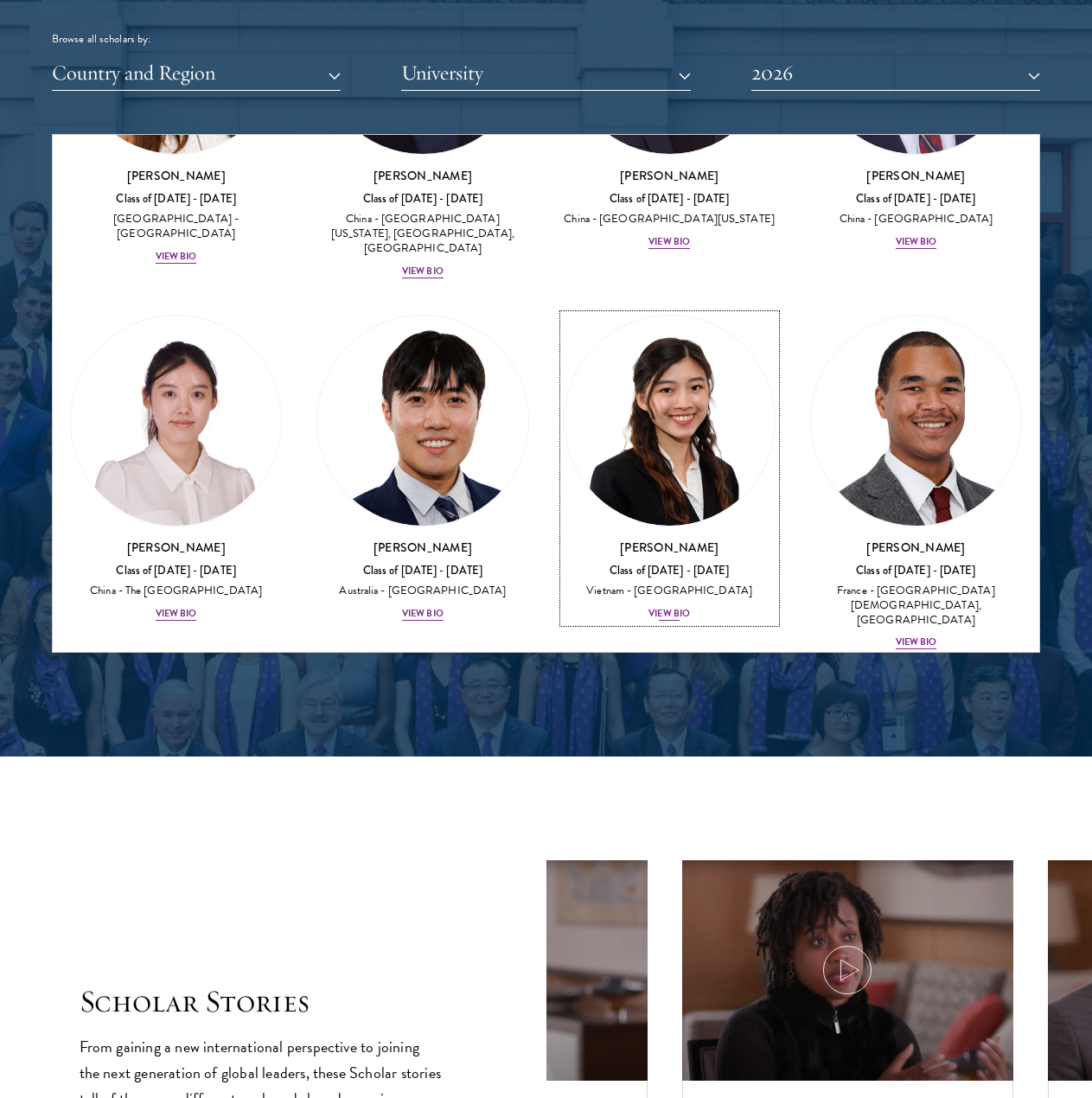
click at [671, 607] on div "View Bio" at bounding box center [669, 614] width 42 height 14
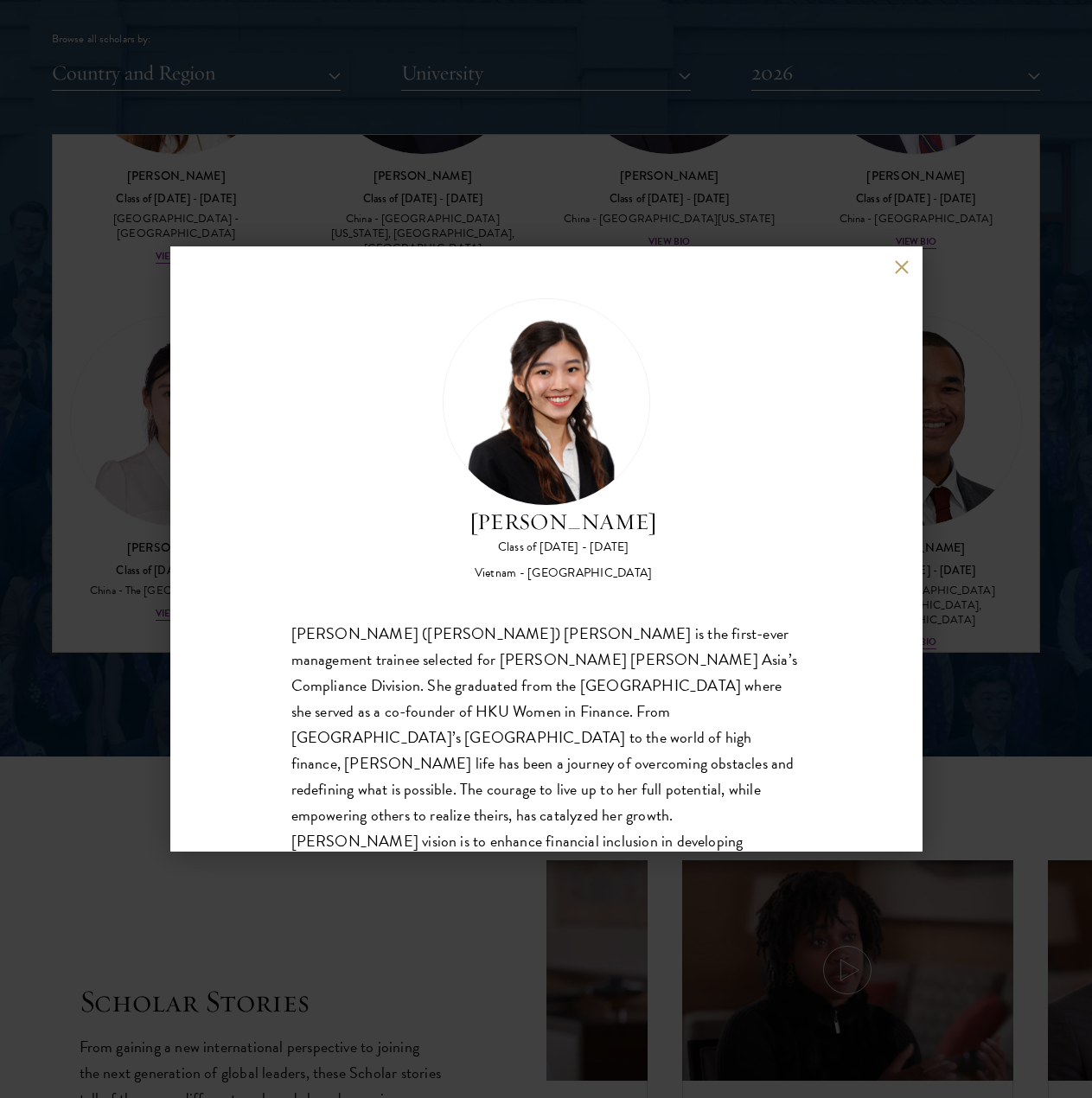
click at [904, 270] on button at bounding box center [902, 266] width 15 height 15
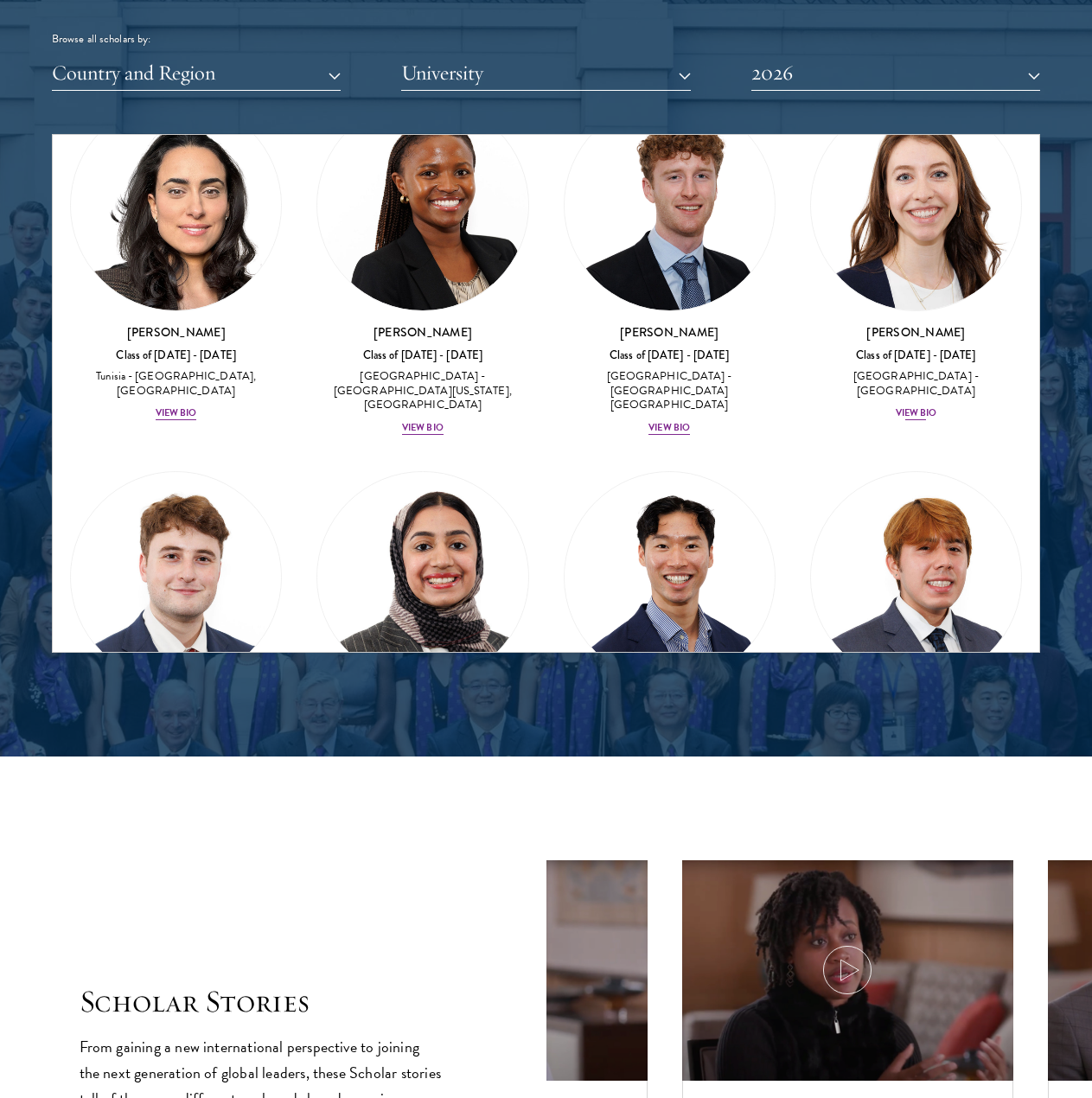
scroll to position [7927, 0]
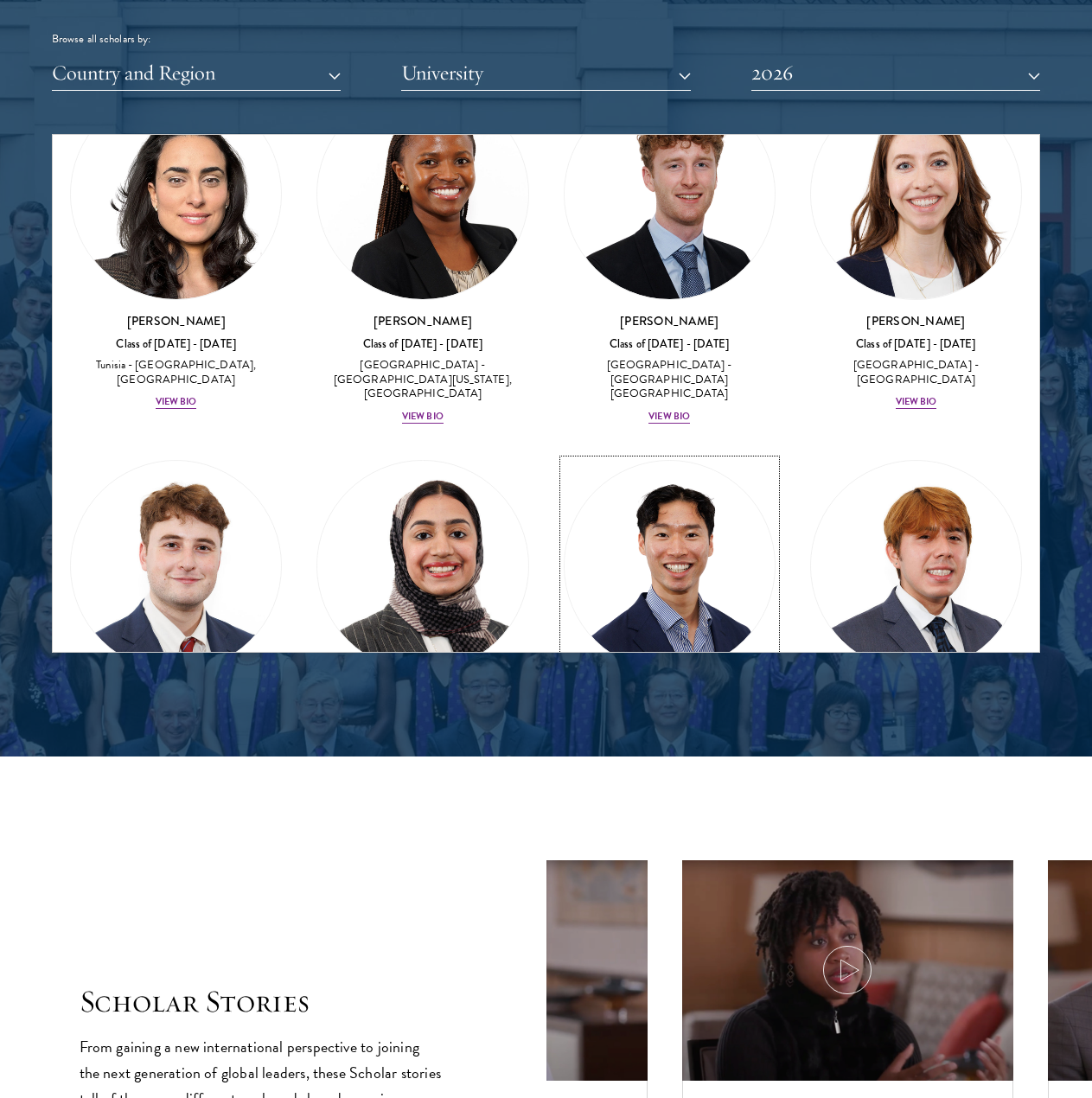
click at [666, 767] on div "View Bio" at bounding box center [669, 774] width 42 height 14
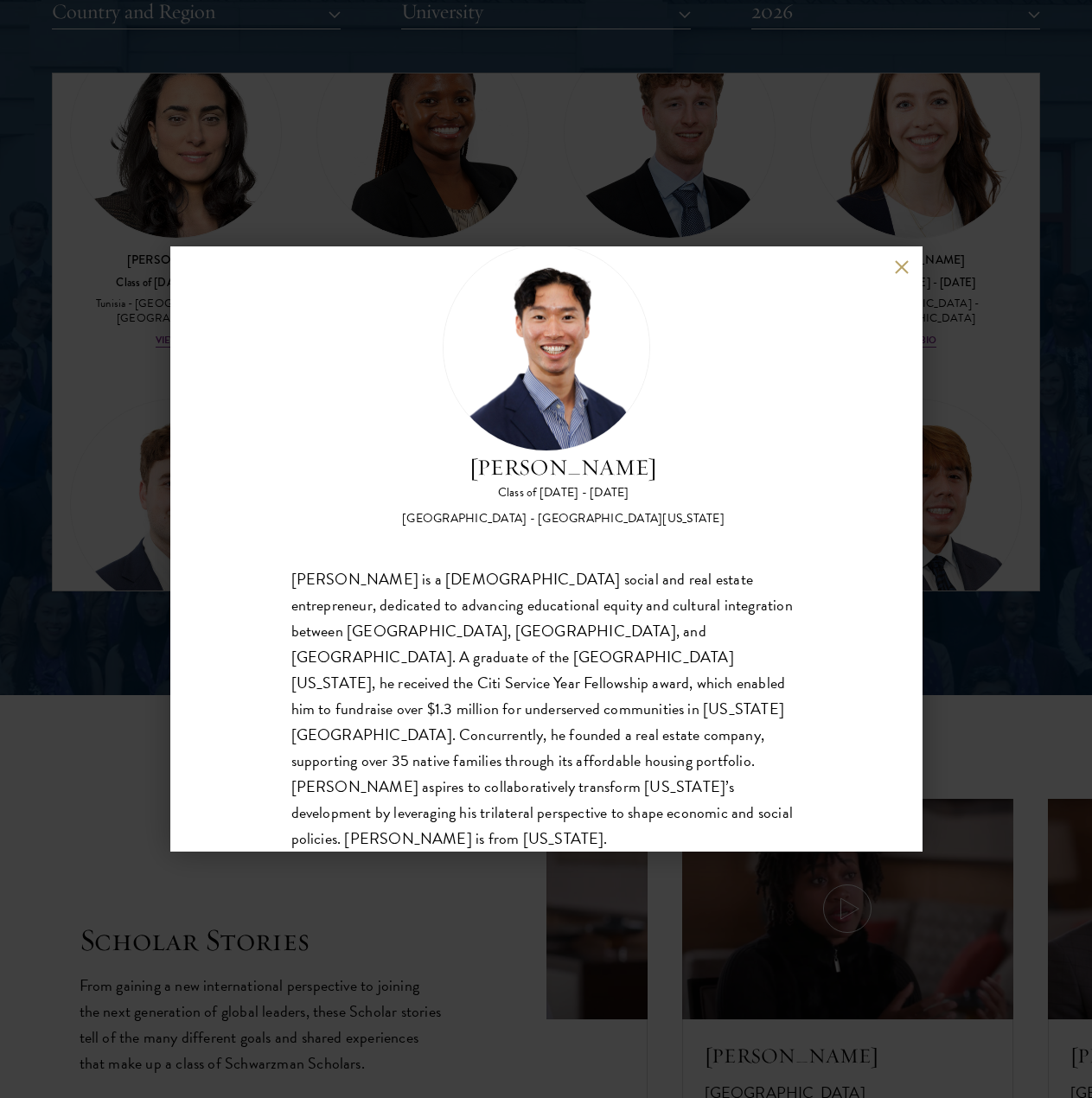
scroll to position [2188, 0]
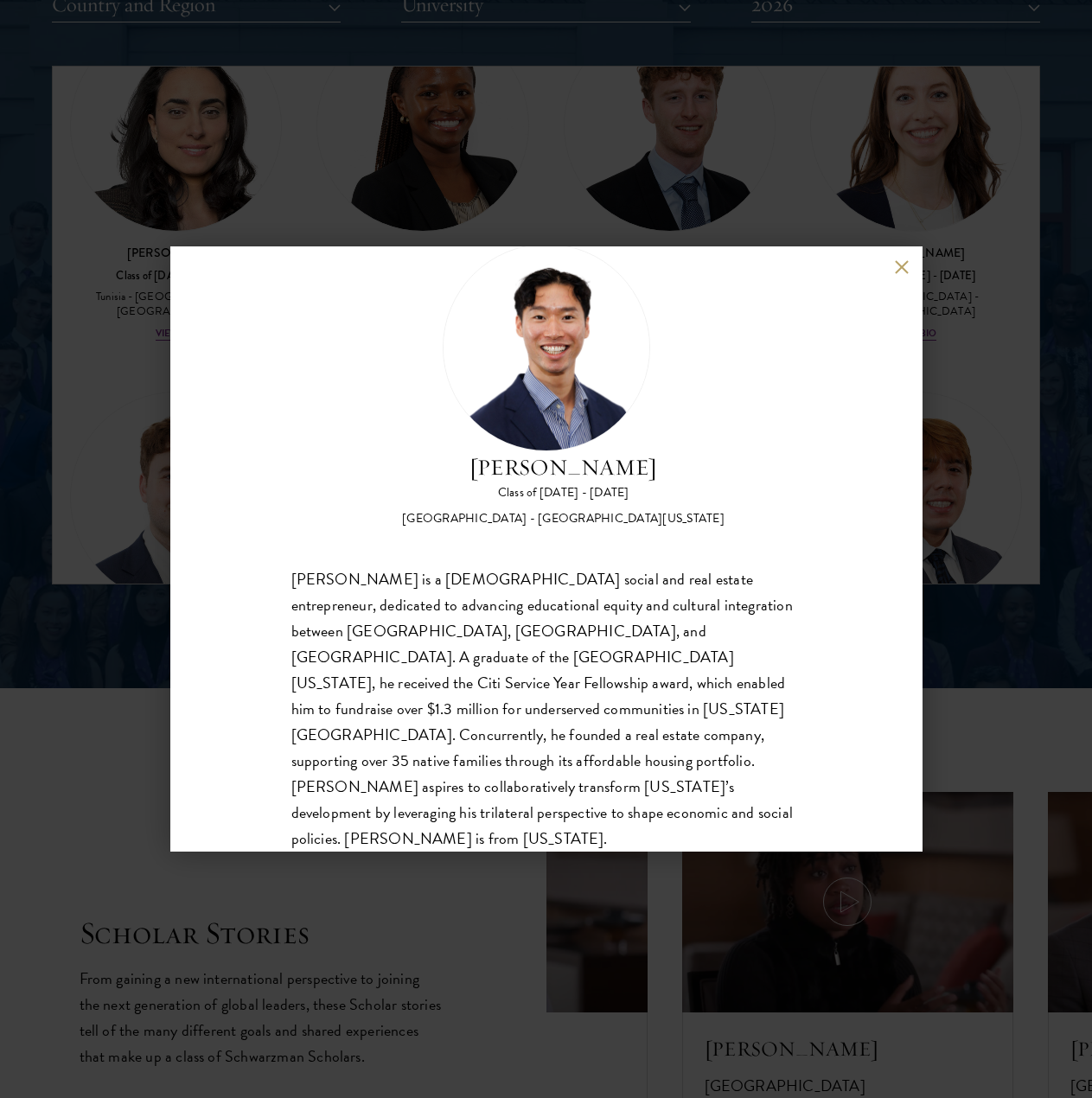
click at [901, 261] on button at bounding box center [902, 266] width 15 height 15
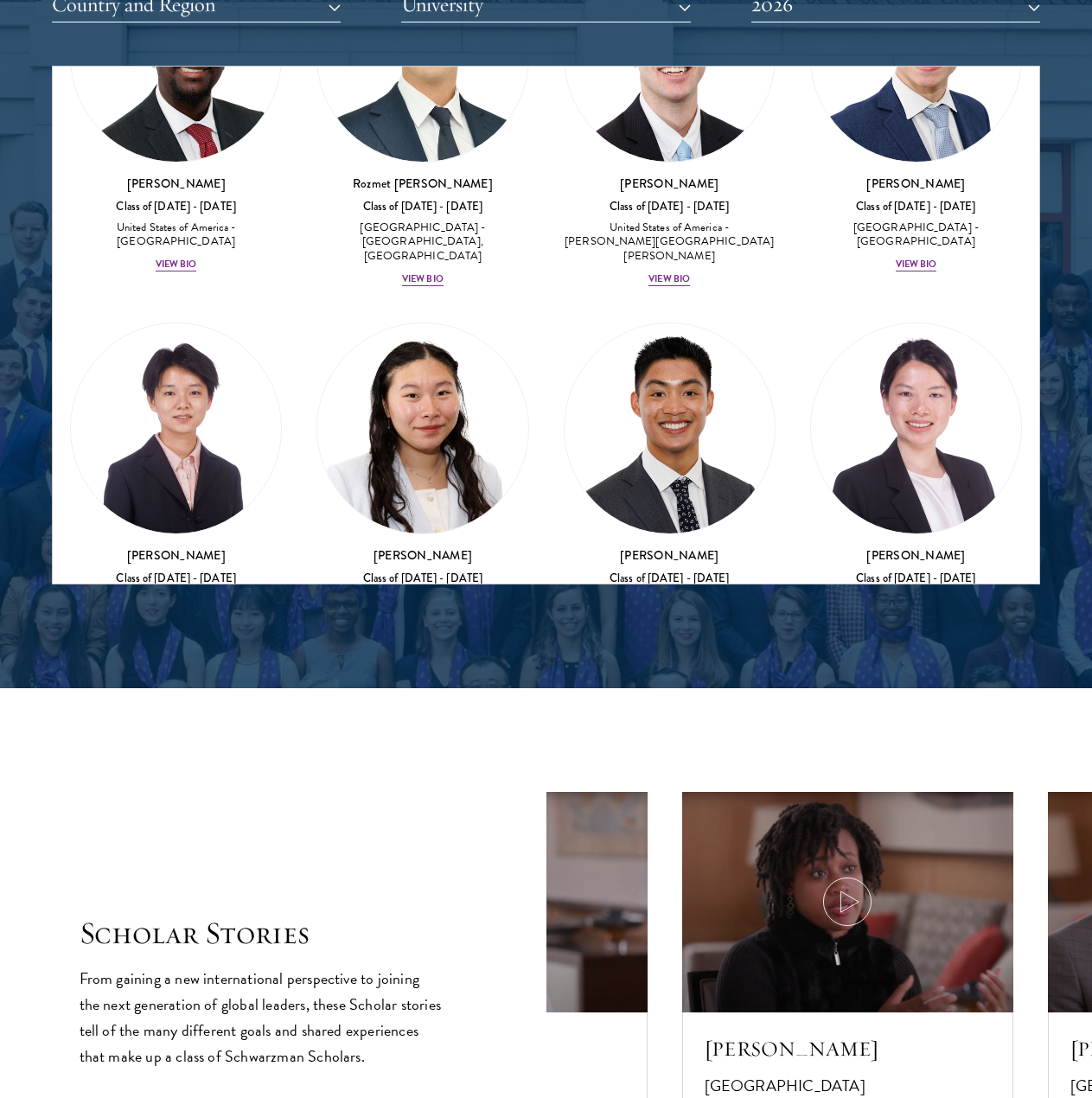
scroll to position [11315, 0]
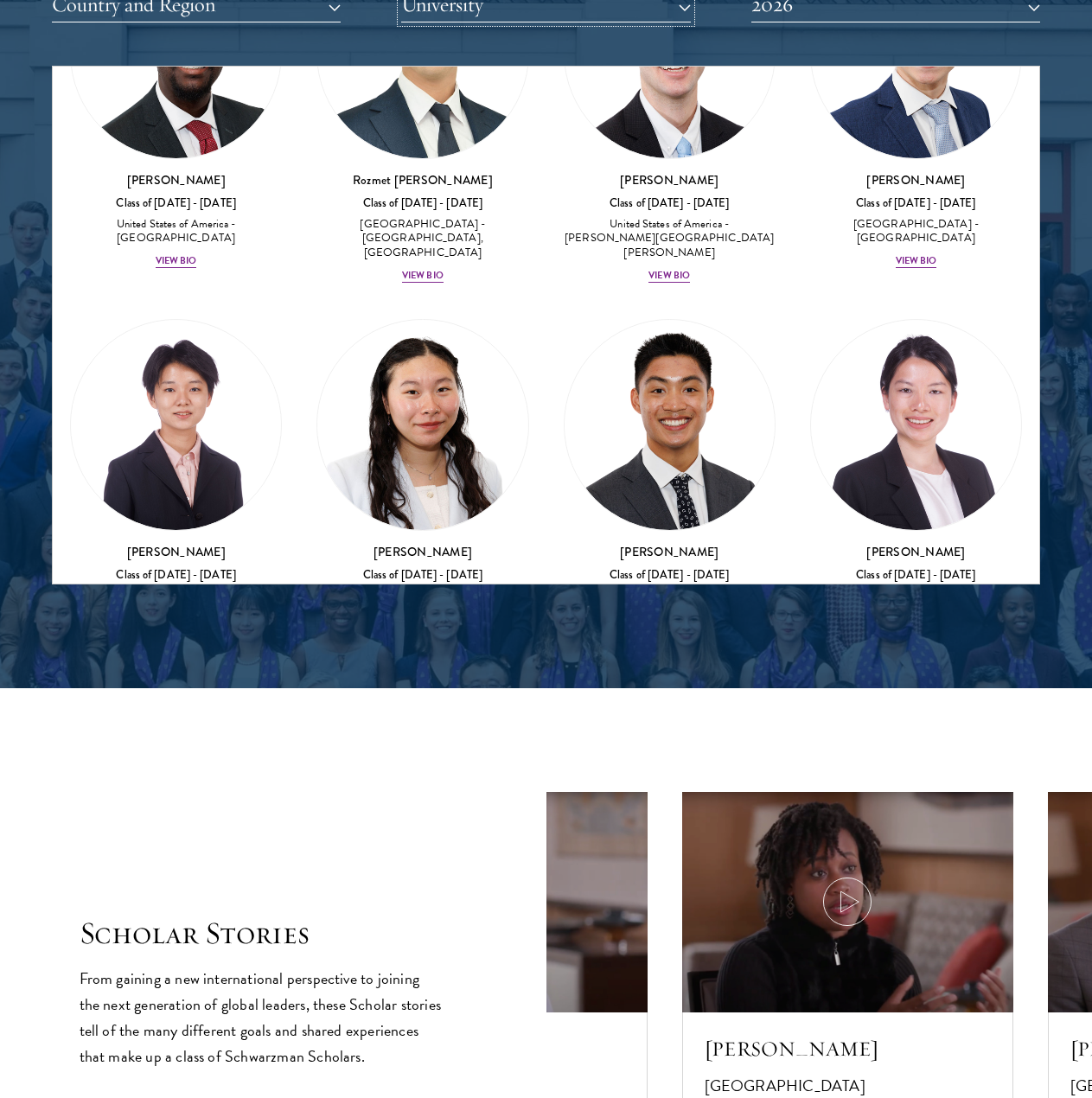
click at [615, 16] on button "University" at bounding box center [545, 5] width 289 height 36
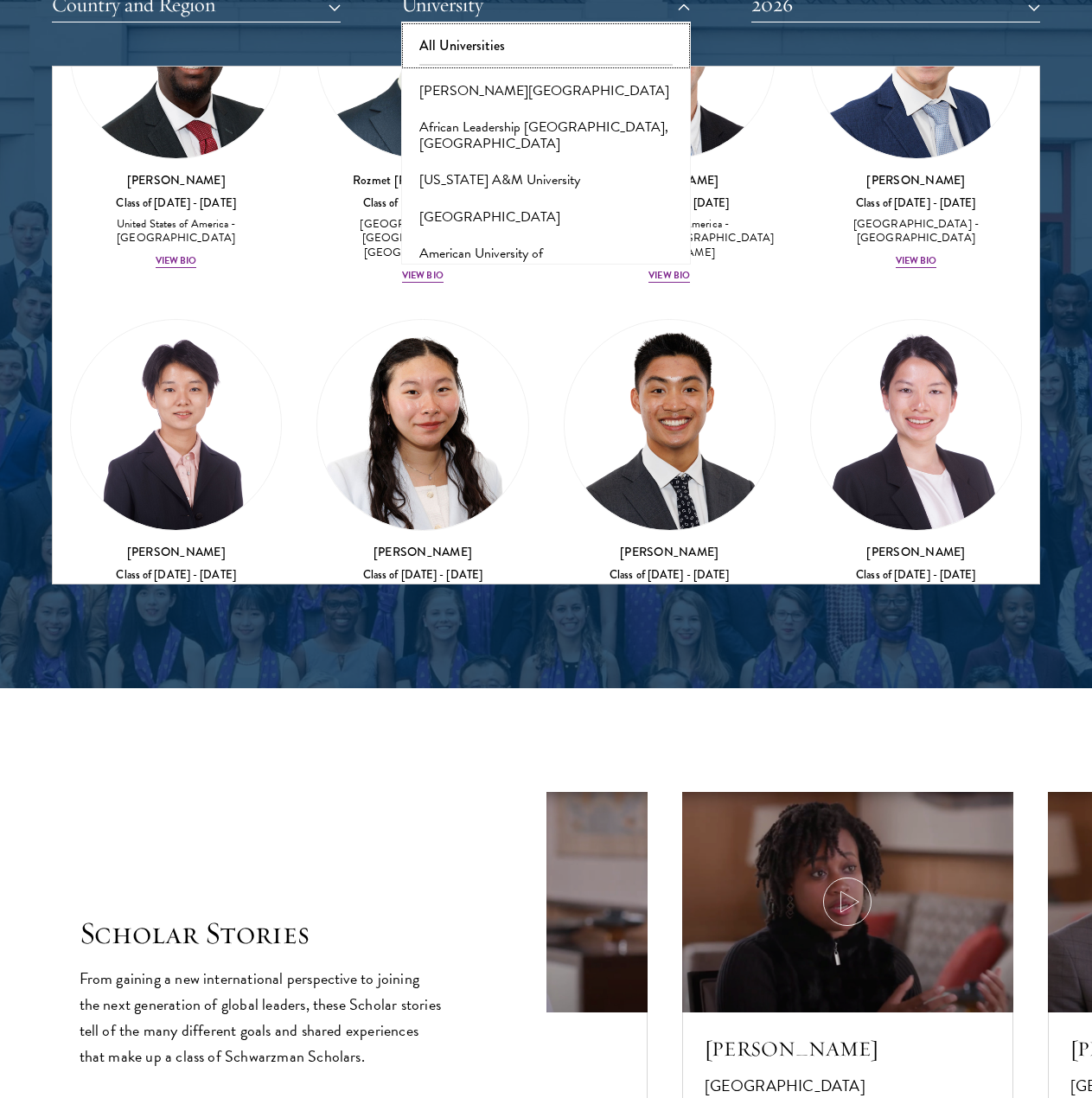
click at [581, 50] on button "All Universities" at bounding box center [546, 46] width 279 height 37
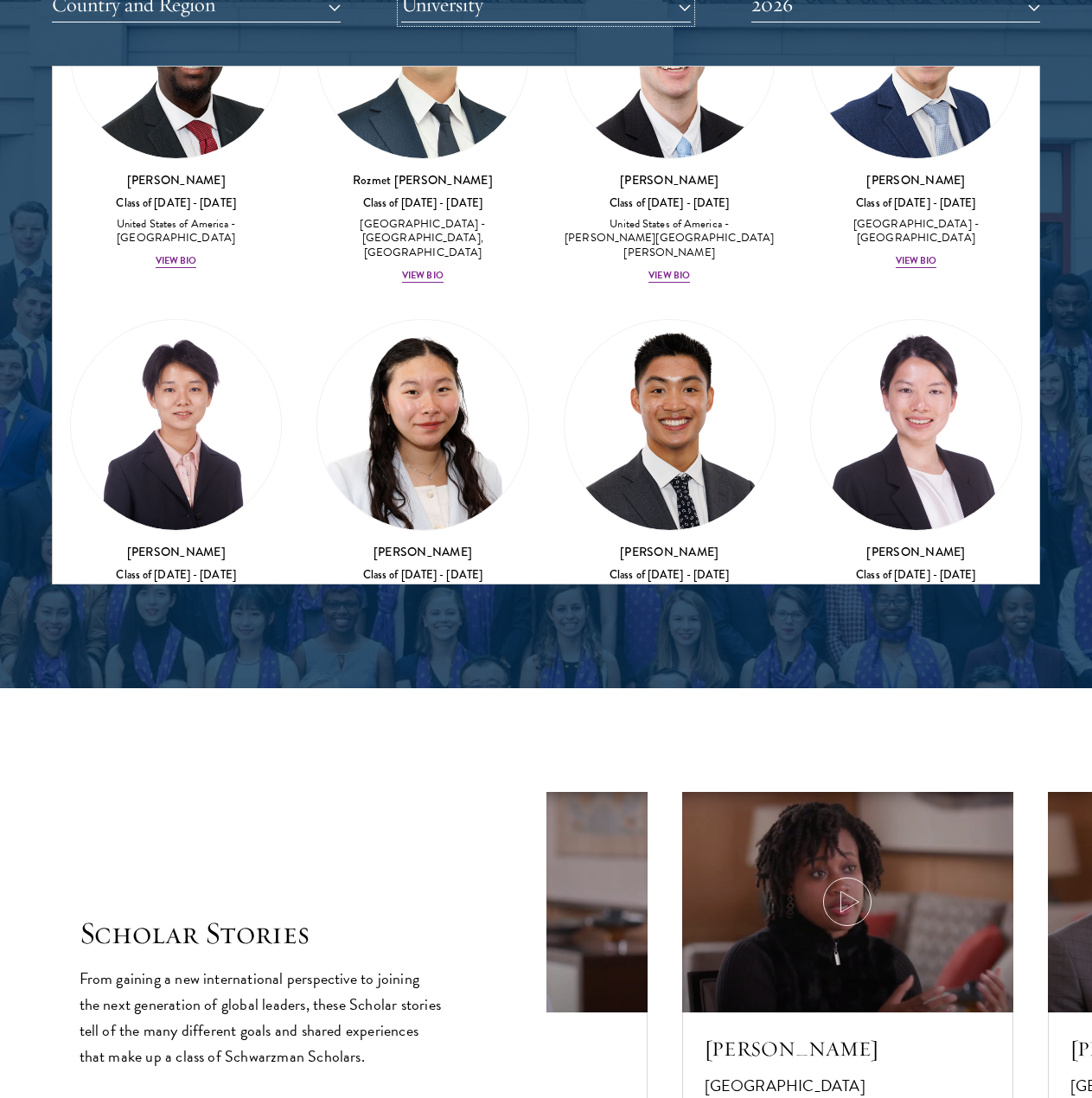
click at [574, 11] on button "University" at bounding box center [545, 5] width 289 height 36
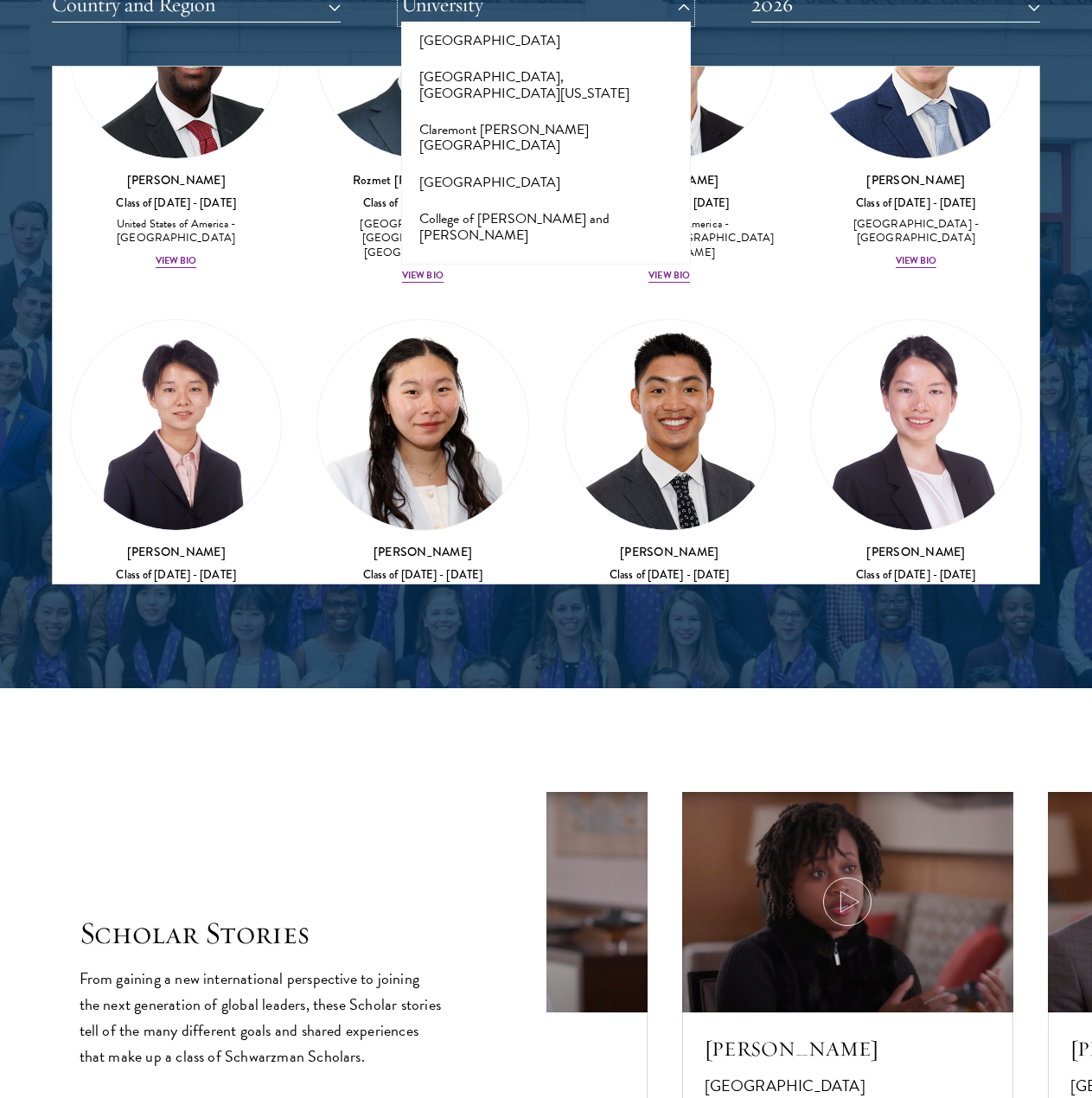
scroll to position [2355, 0]
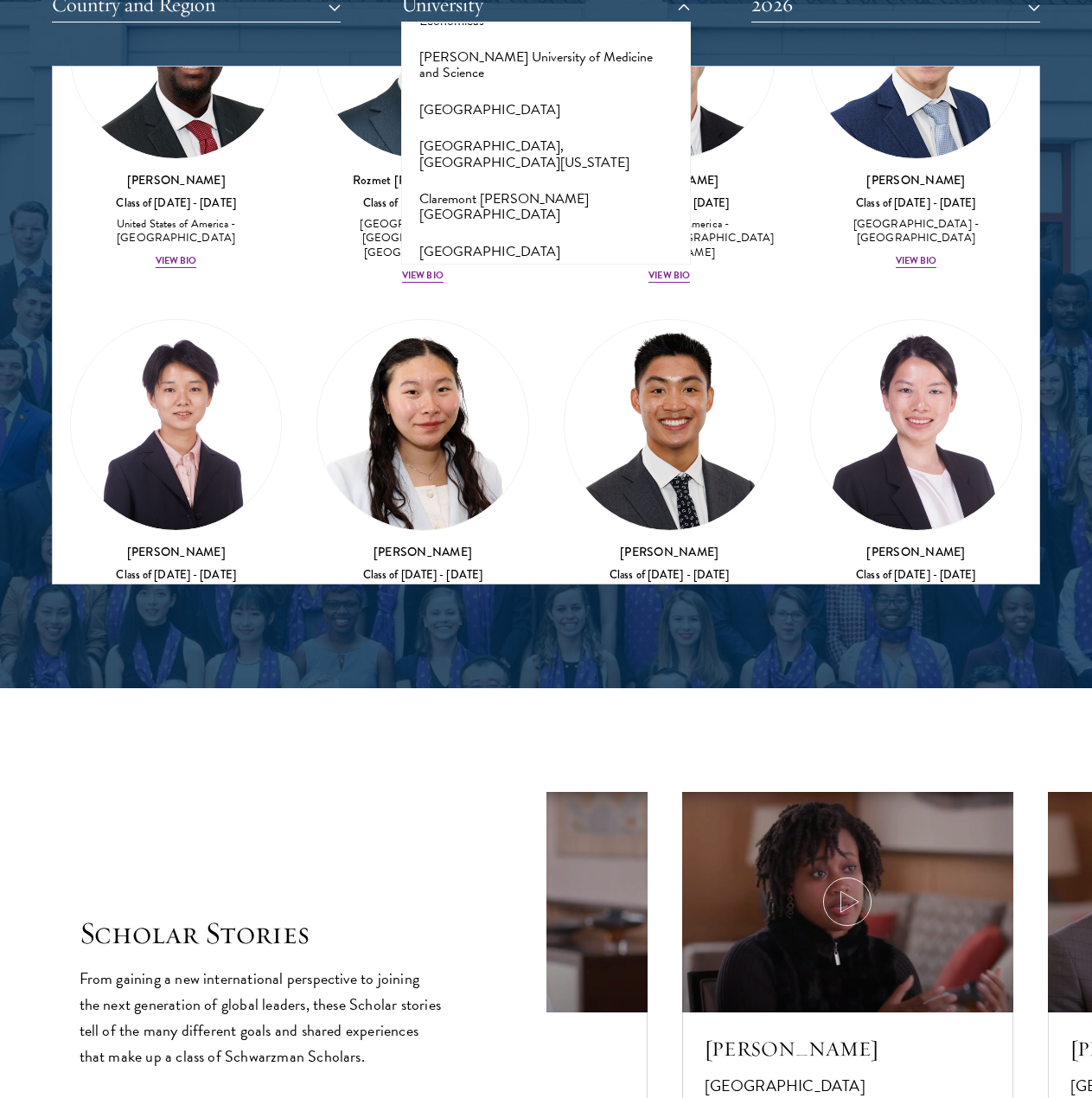
click at [547, 270] on button "College of [PERSON_NAME] and [PERSON_NAME]" at bounding box center [546, 296] width 279 height 53
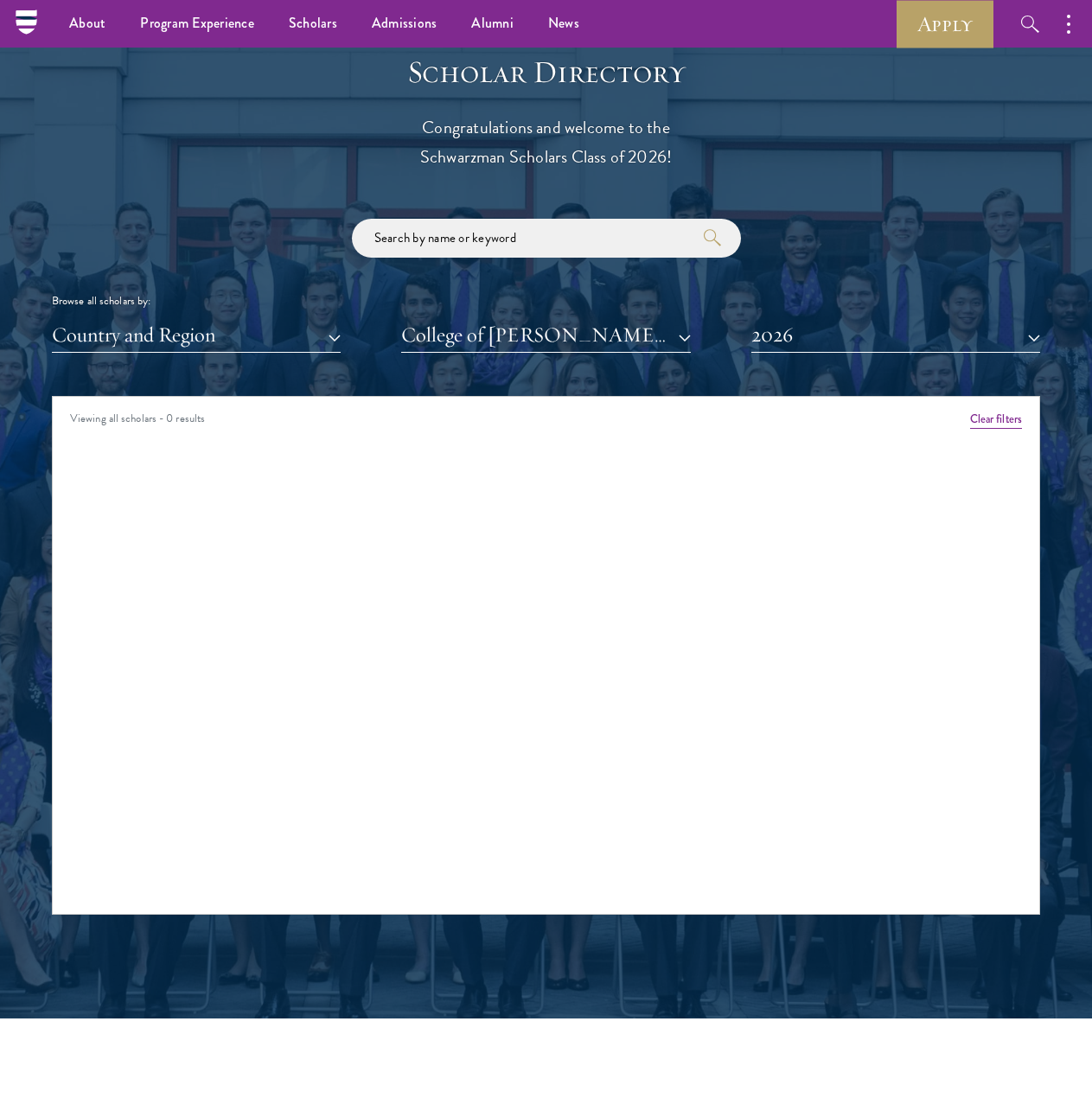
scroll to position [1850, 0]
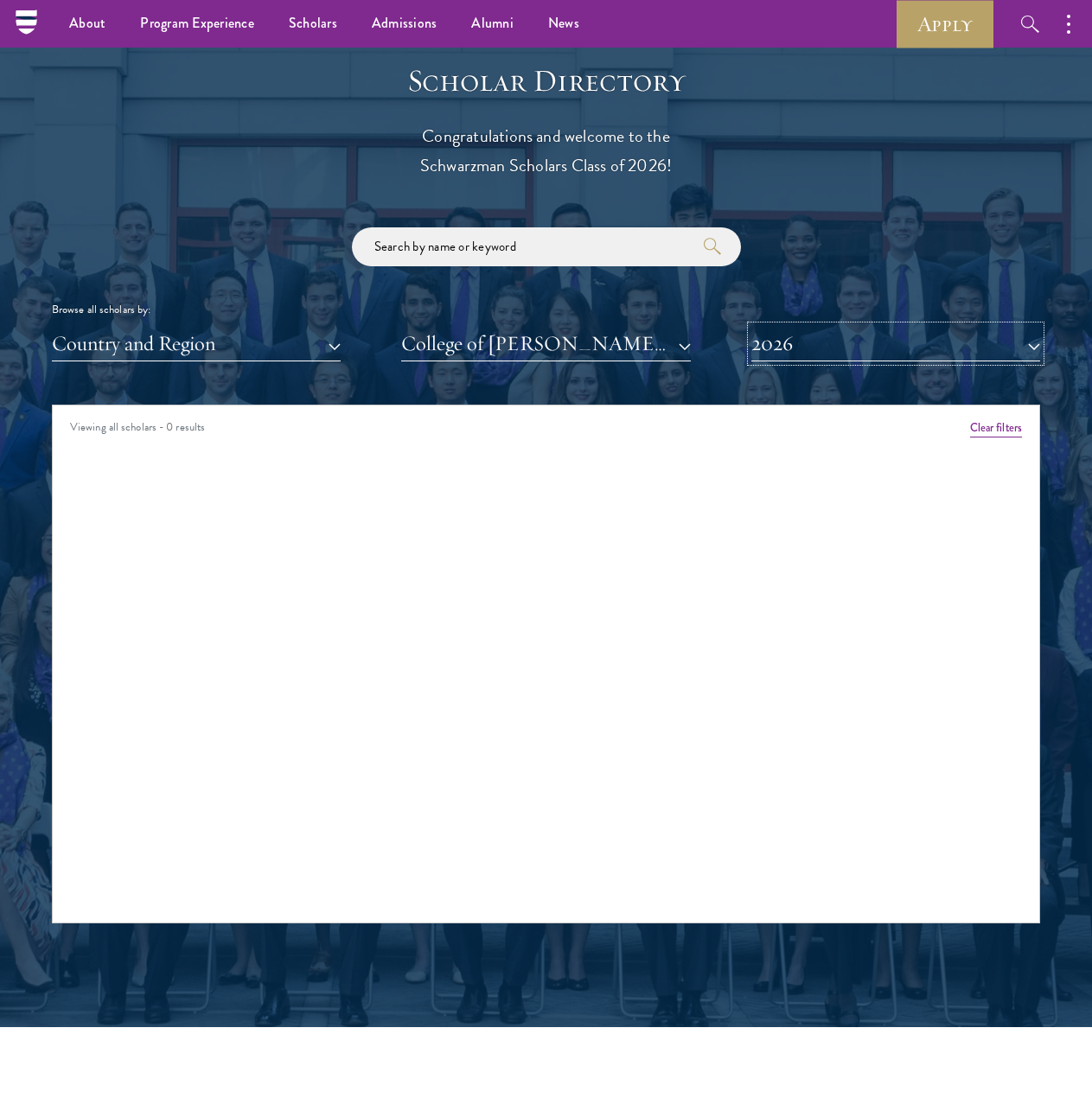
click at [909, 339] on button "2026" at bounding box center [895, 343] width 289 height 36
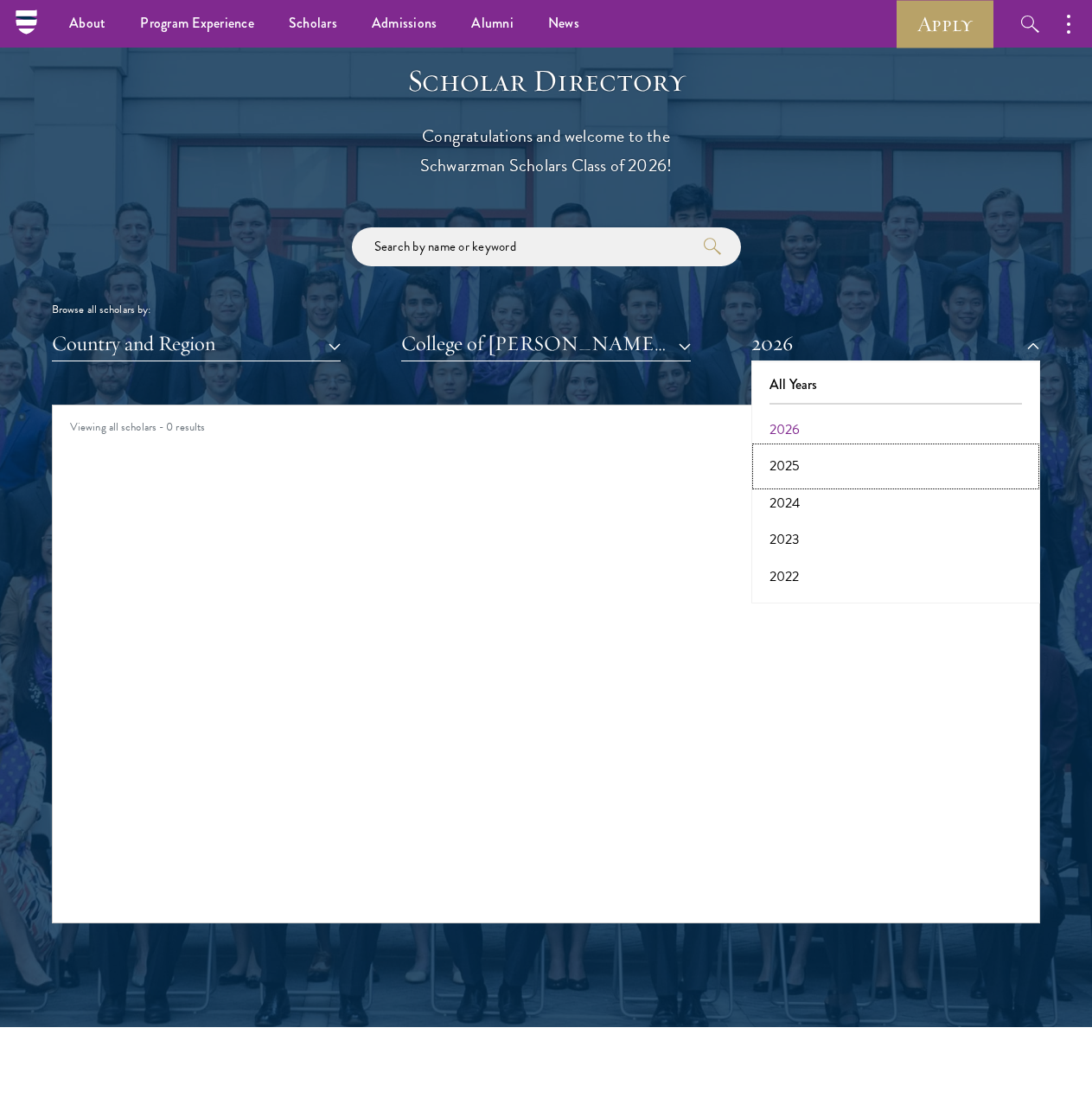
click at [881, 469] on button "2025" at bounding box center [895, 465] width 279 height 37
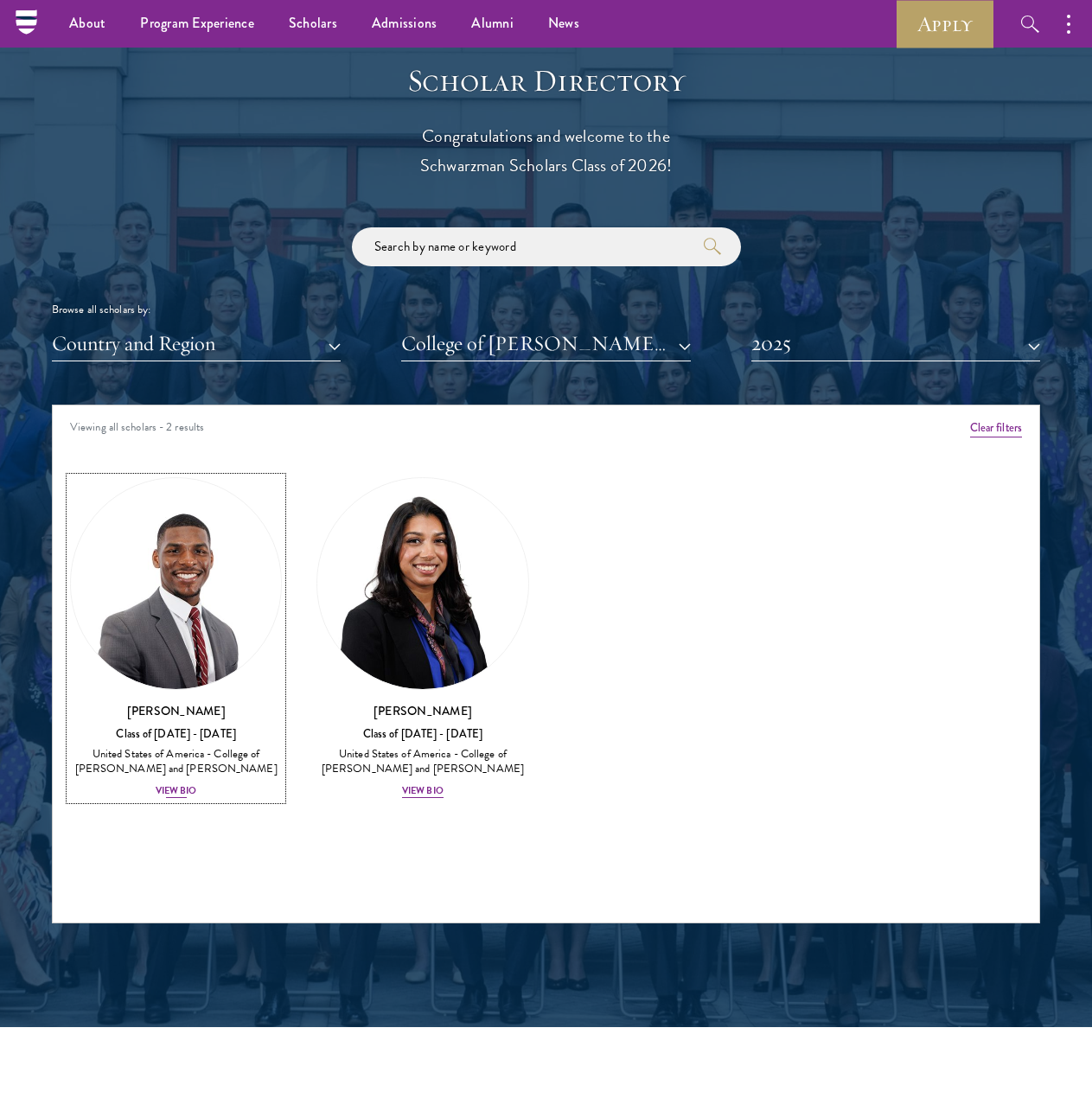
click at [178, 783] on div "[PERSON_NAME] Class of [DATE] - [DATE] [GEOGRAPHIC_DATA] - [GEOGRAPHIC_DATA][PE…" at bounding box center [176, 751] width 211 height 98
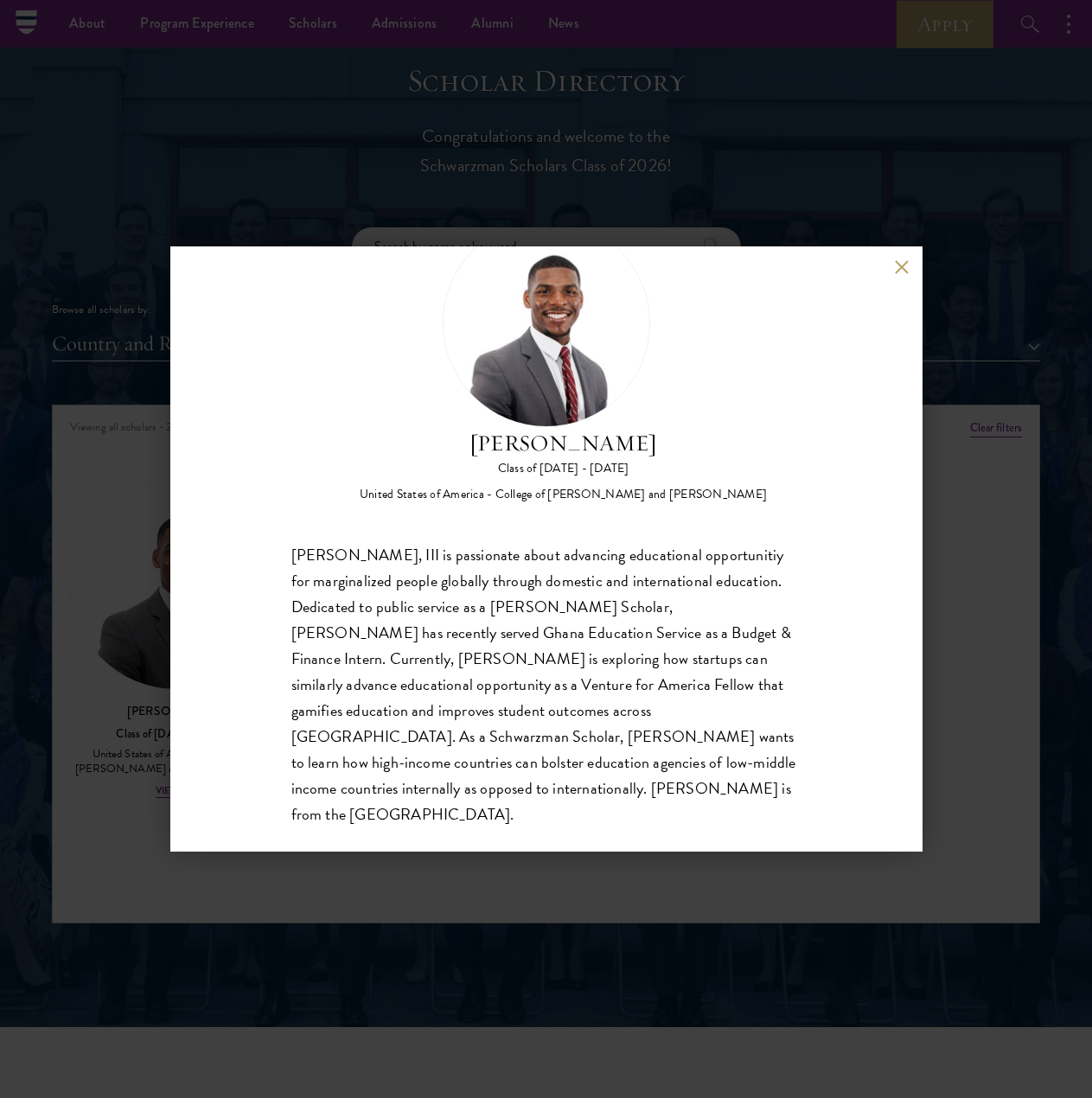
scroll to position [80, 0]
click at [897, 265] on button at bounding box center [902, 266] width 15 height 15
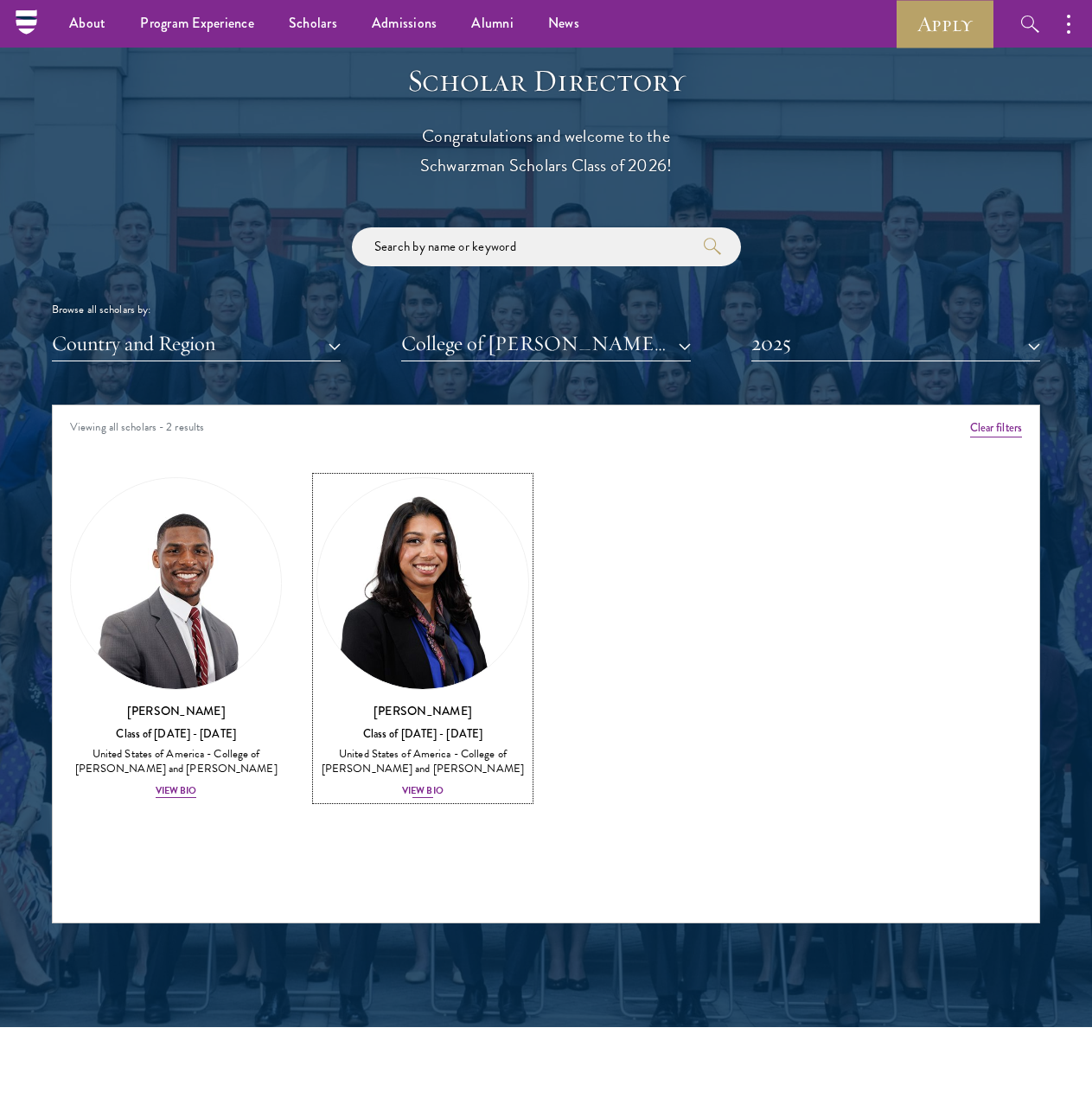
click at [428, 776] on div "[PERSON_NAME] Class of [DATE] - [DATE] [GEOGRAPHIC_DATA] - [GEOGRAPHIC_DATA][PE…" at bounding box center [422, 751] width 211 height 98
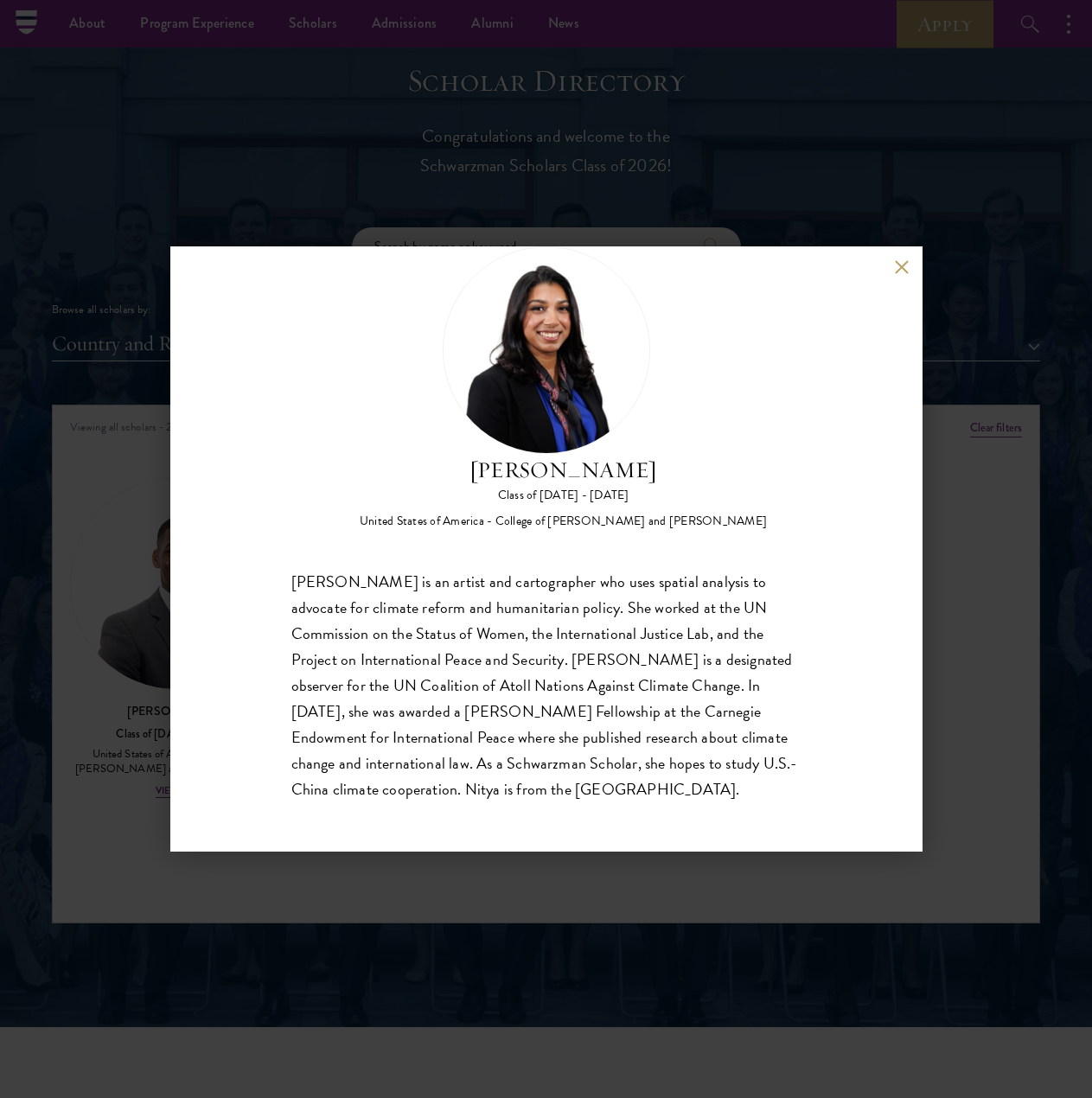
scroll to position [55, 0]
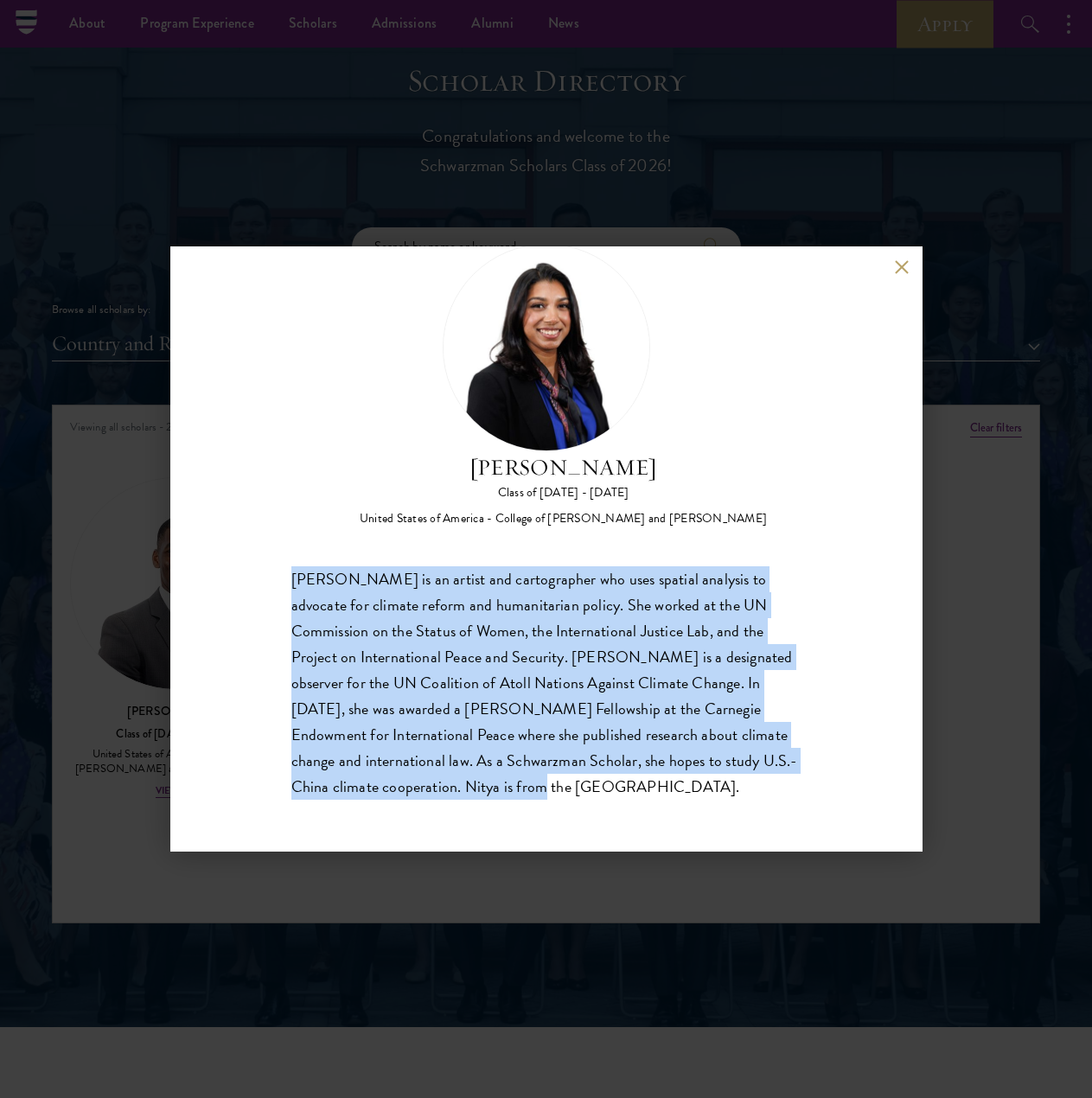
drag, startPoint x: 285, startPoint y: 571, endPoint x: 465, endPoint y: 798, distance: 289.7
click at [465, 798] on div "[PERSON_NAME] Class of [DATE] - [DATE] [GEOGRAPHIC_DATA] - College of [PERSON_N…" at bounding box center [546, 549] width 752 height 605
copy div "[PERSON_NAME] is an artist and cartographer who uses spatial analysis to advoca…"
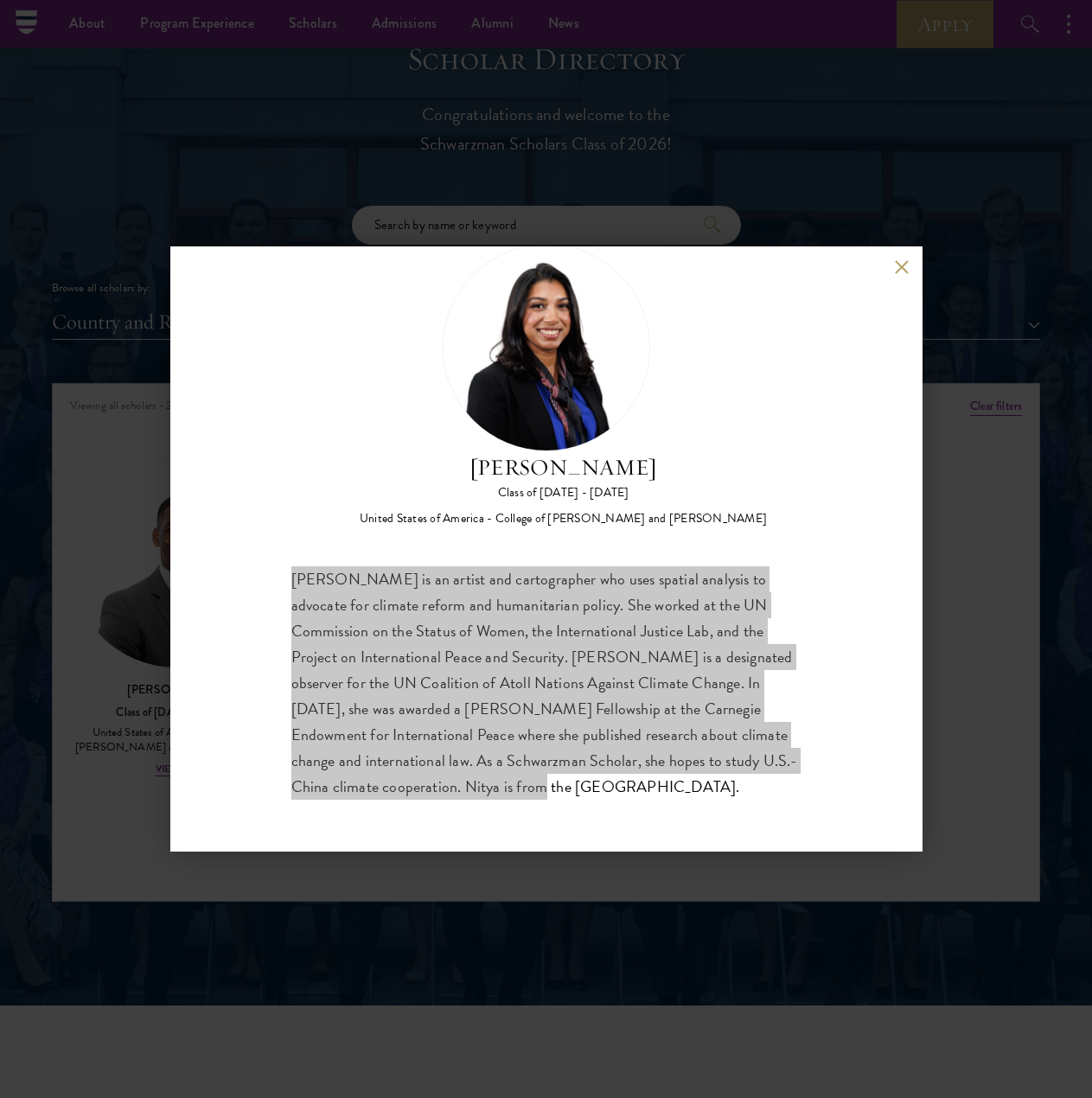
scroll to position [1880, 0]
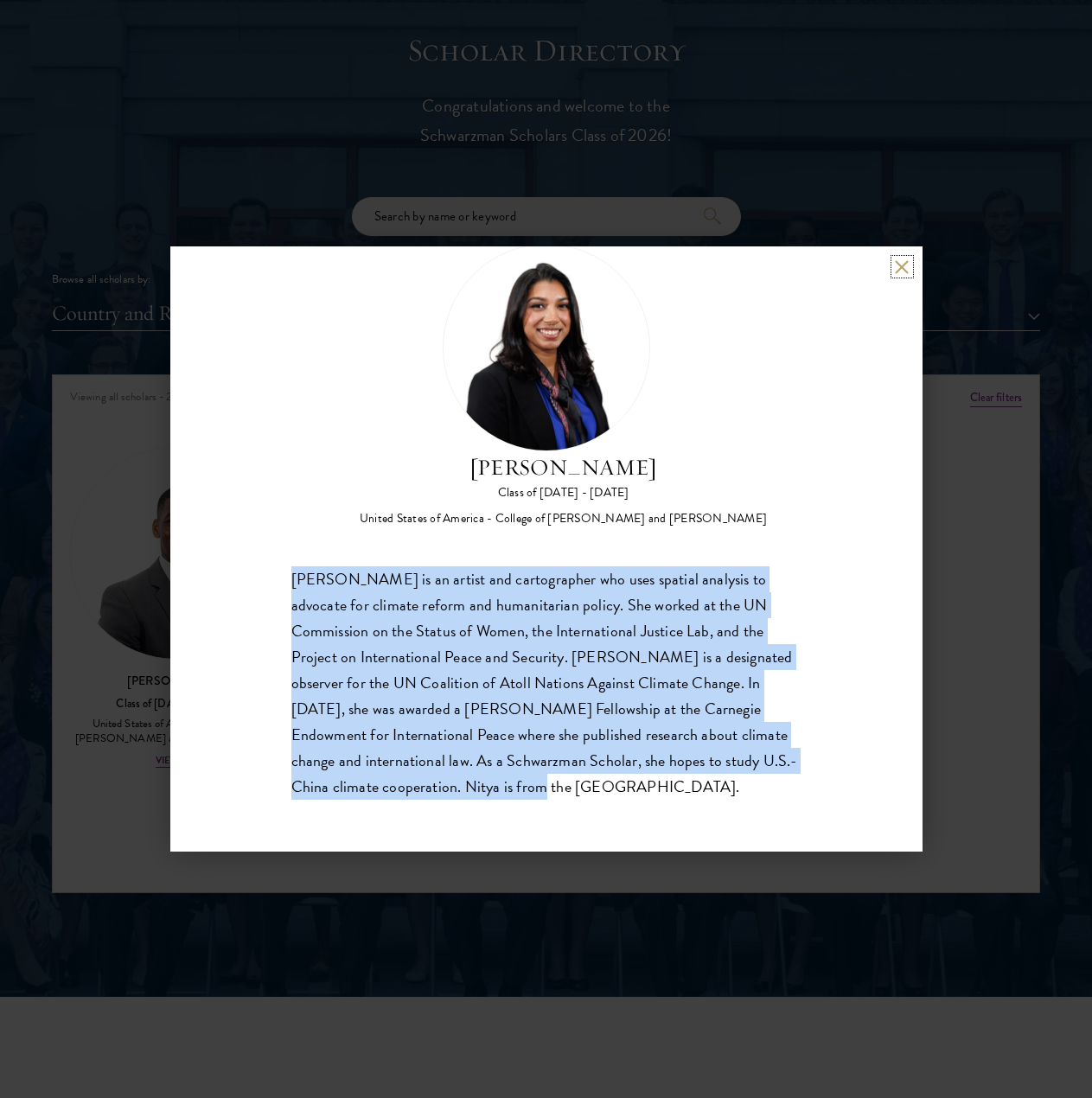
click at [900, 272] on button at bounding box center [902, 266] width 15 height 15
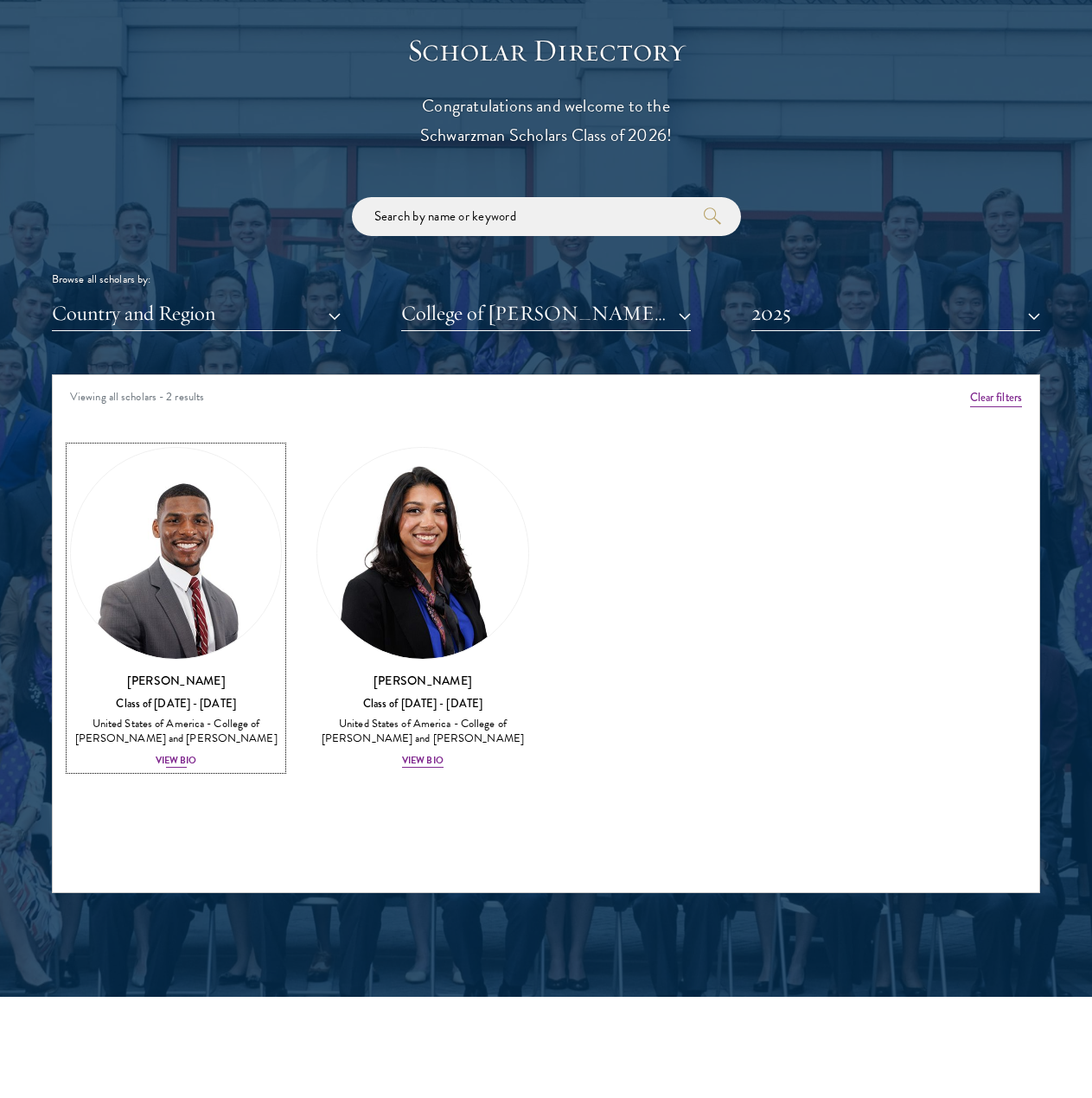
click at [172, 756] on div "View Bio" at bounding box center [177, 761] width 42 height 14
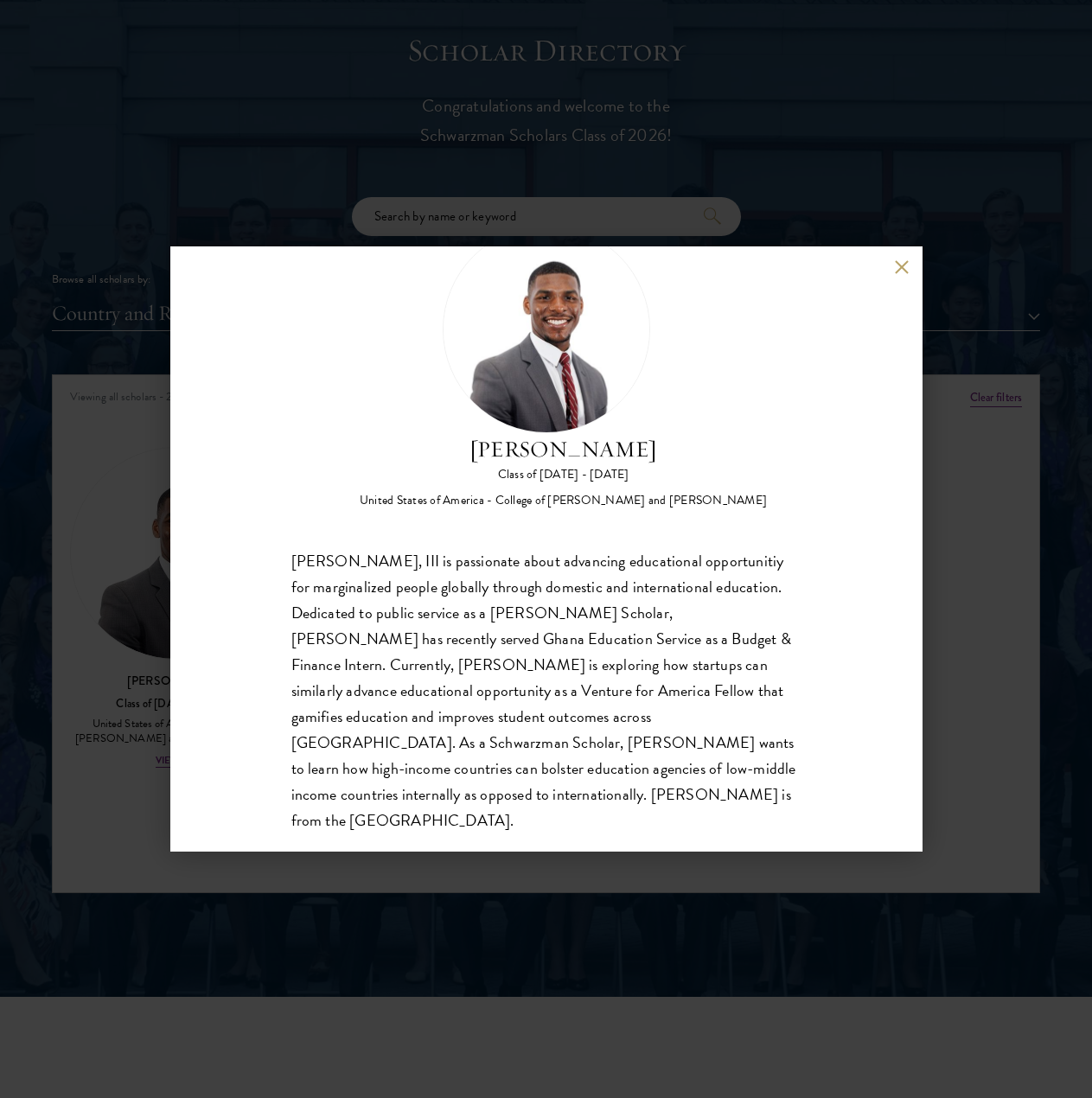
scroll to position [80, 0]
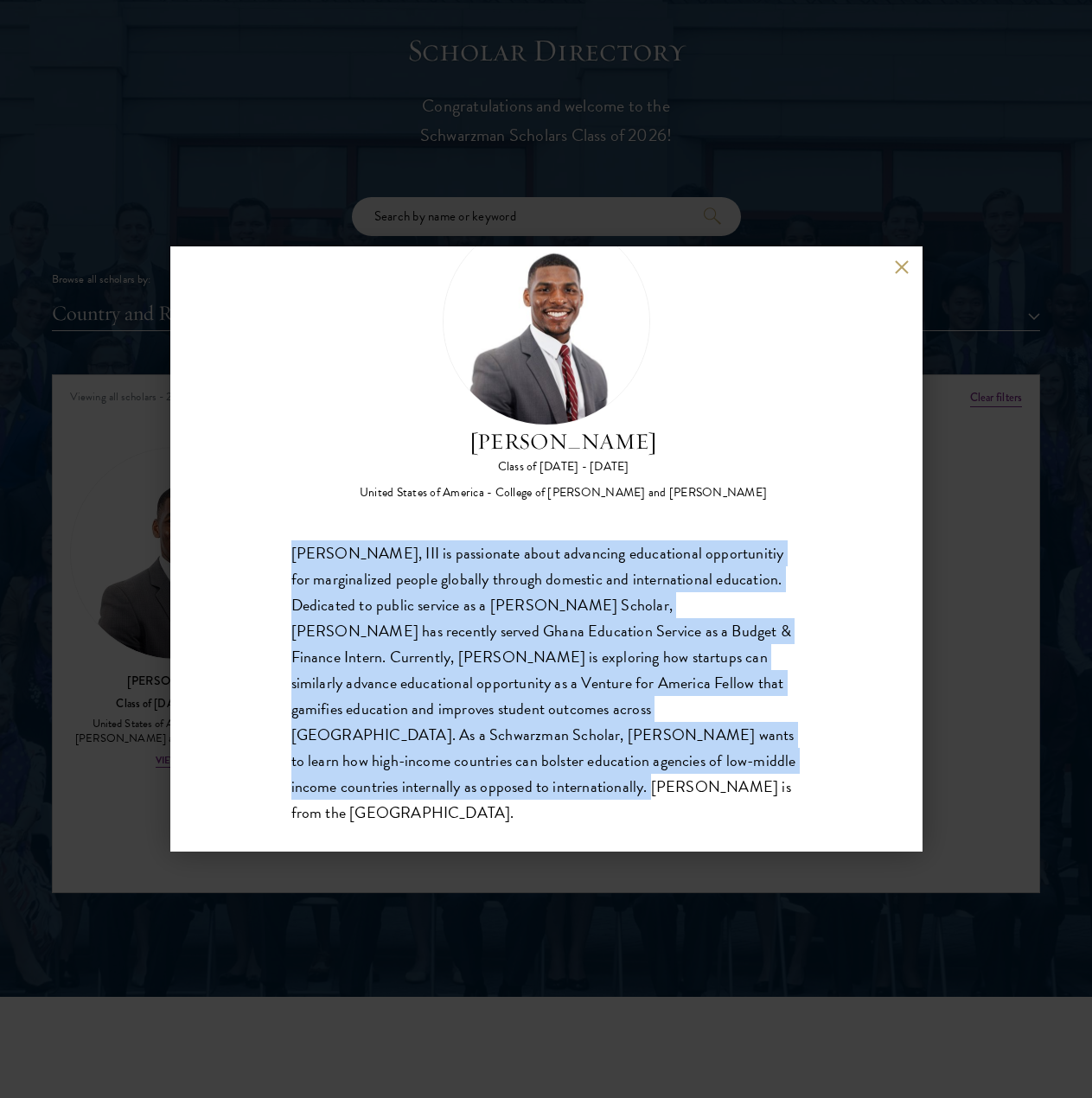
drag, startPoint x: 405, startPoint y: 786, endPoint x: 269, endPoint y: 549, distance: 273.2
click at [269, 549] on div "[PERSON_NAME] Class of [DATE] - [DATE] [GEOGRAPHIC_DATA] - [GEOGRAPHIC_DATA][PE…" at bounding box center [546, 549] width 752 height 605
copy div "[PERSON_NAME], III is passionate about advancing educational opportunitiy for m…"
click at [904, 266] on button at bounding box center [902, 266] width 15 height 15
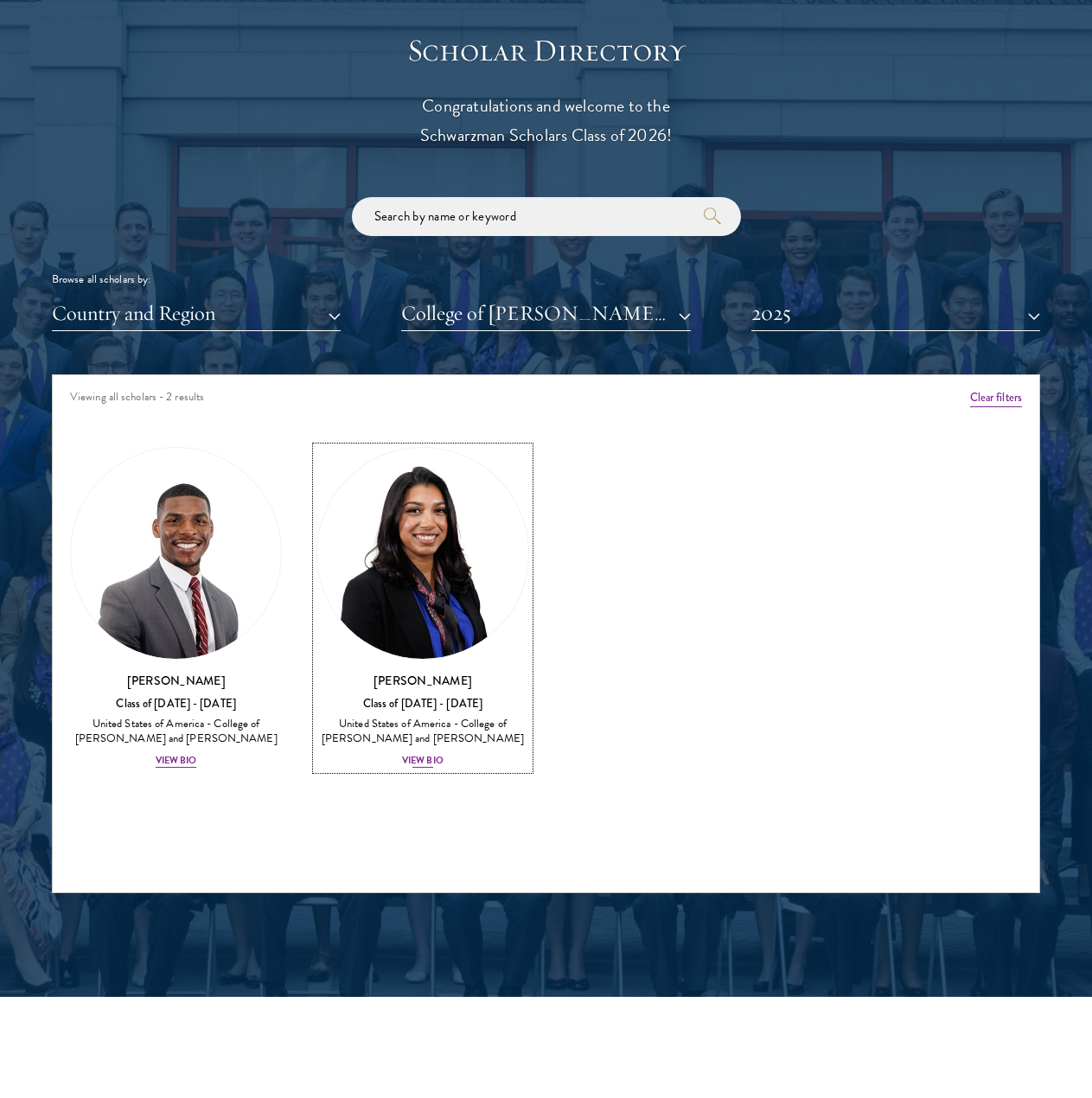
click at [431, 749] on div "[PERSON_NAME] Class of [DATE] - [DATE] [GEOGRAPHIC_DATA] - [GEOGRAPHIC_DATA][PE…" at bounding box center [422, 720] width 211 height 98
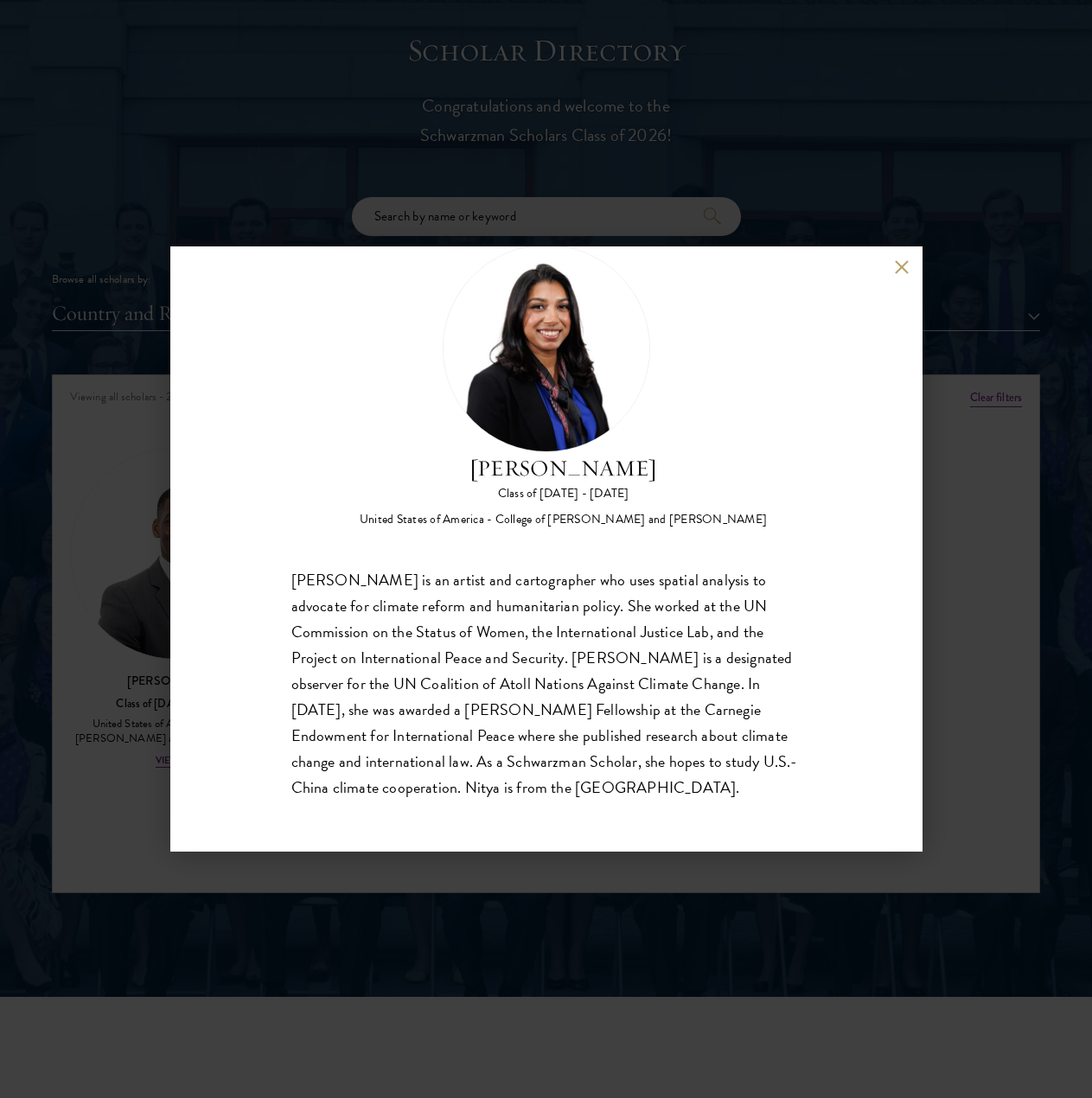
scroll to position [55, 0]
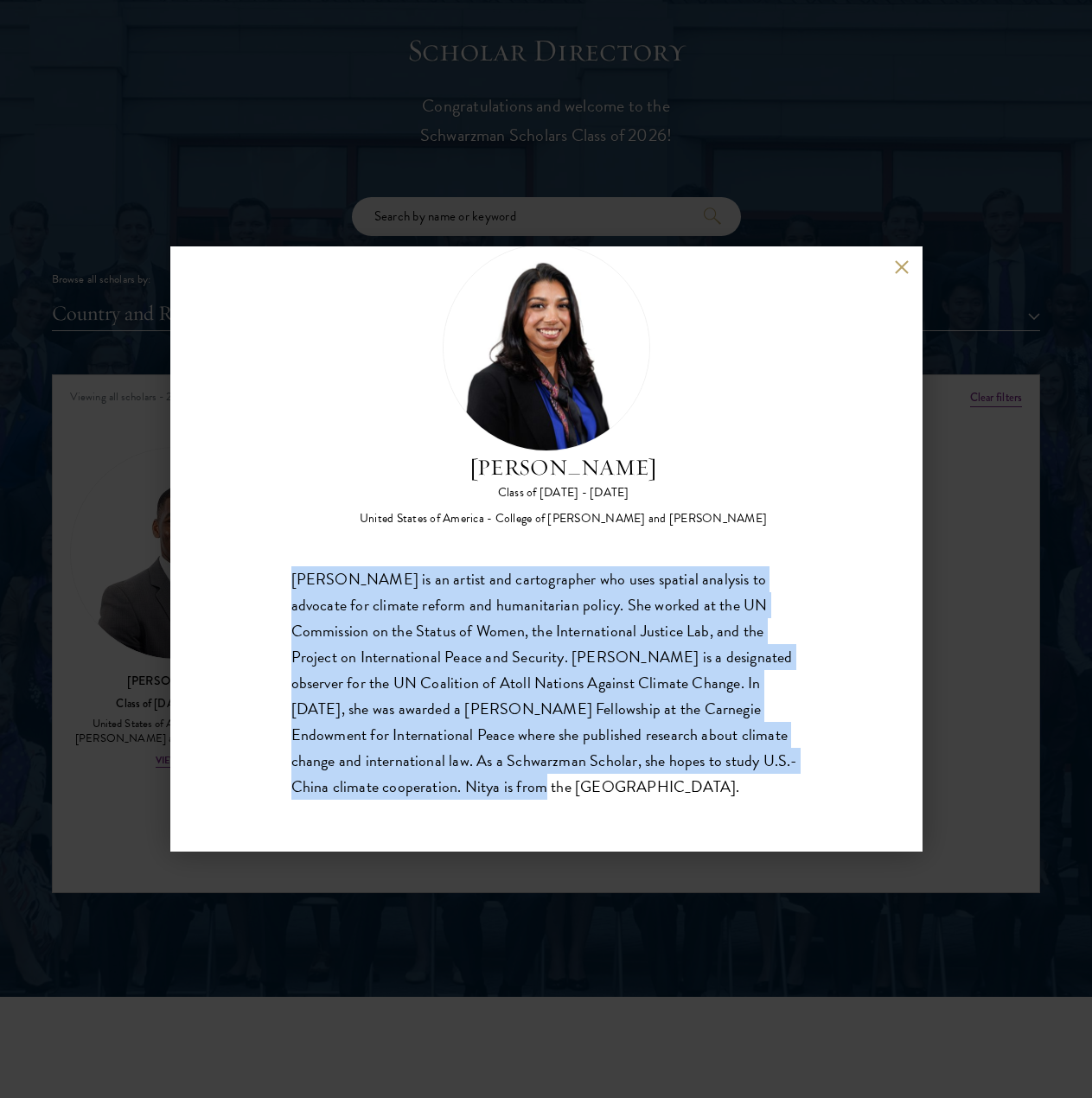
drag, startPoint x: 293, startPoint y: 575, endPoint x: 480, endPoint y: 767, distance: 268.0
click at [466, 793] on div "[PERSON_NAME] is an artist and cartographer who uses spatial analysis to advoca…" at bounding box center [546, 682] width 510 height 233
copy div "[PERSON_NAME] is an artist and cartographer who uses spatial analysis to advoca…"
click at [905, 265] on button at bounding box center [902, 266] width 15 height 15
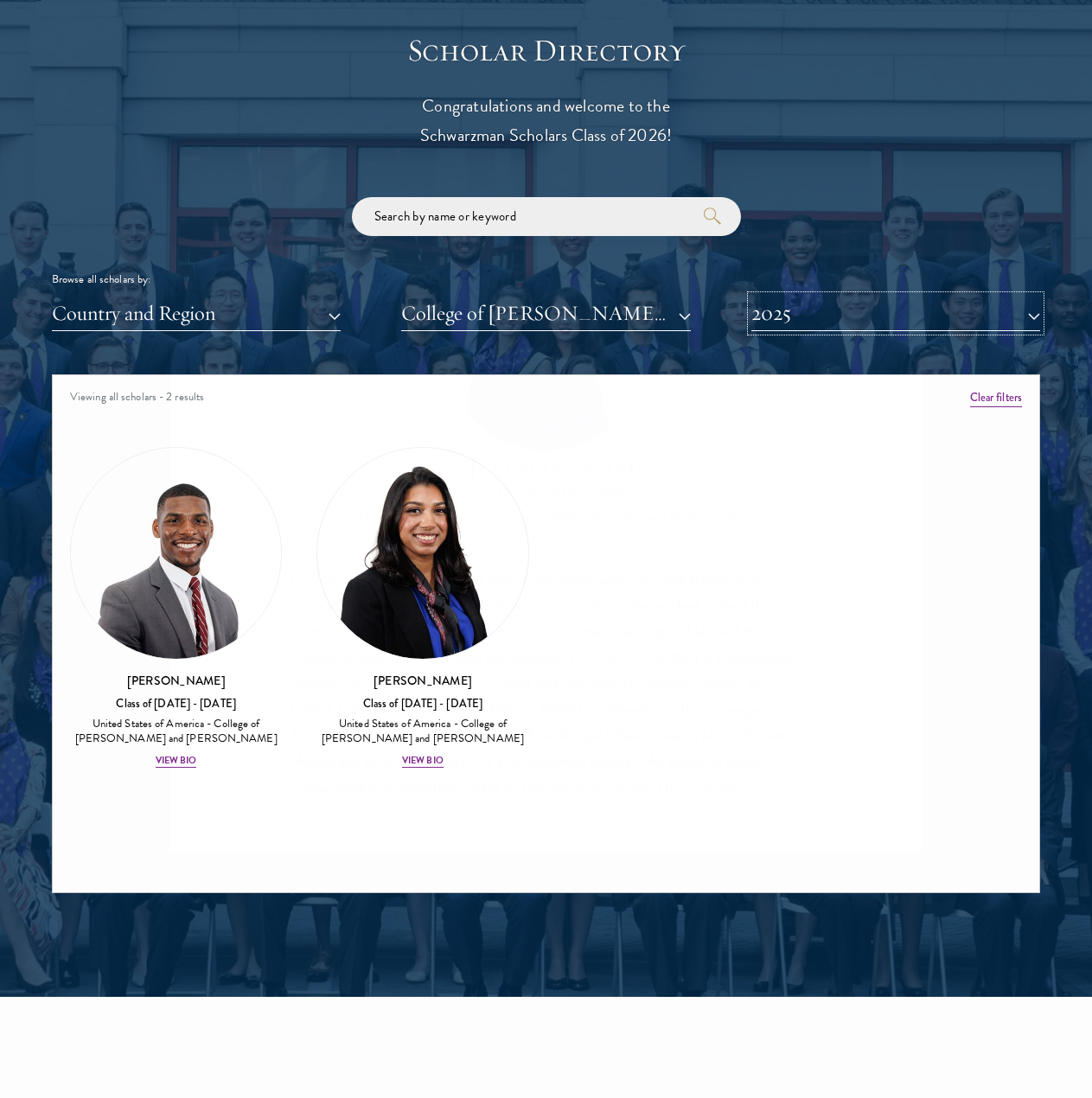
click at [920, 307] on button "2025" at bounding box center [895, 313] width 289 height 36
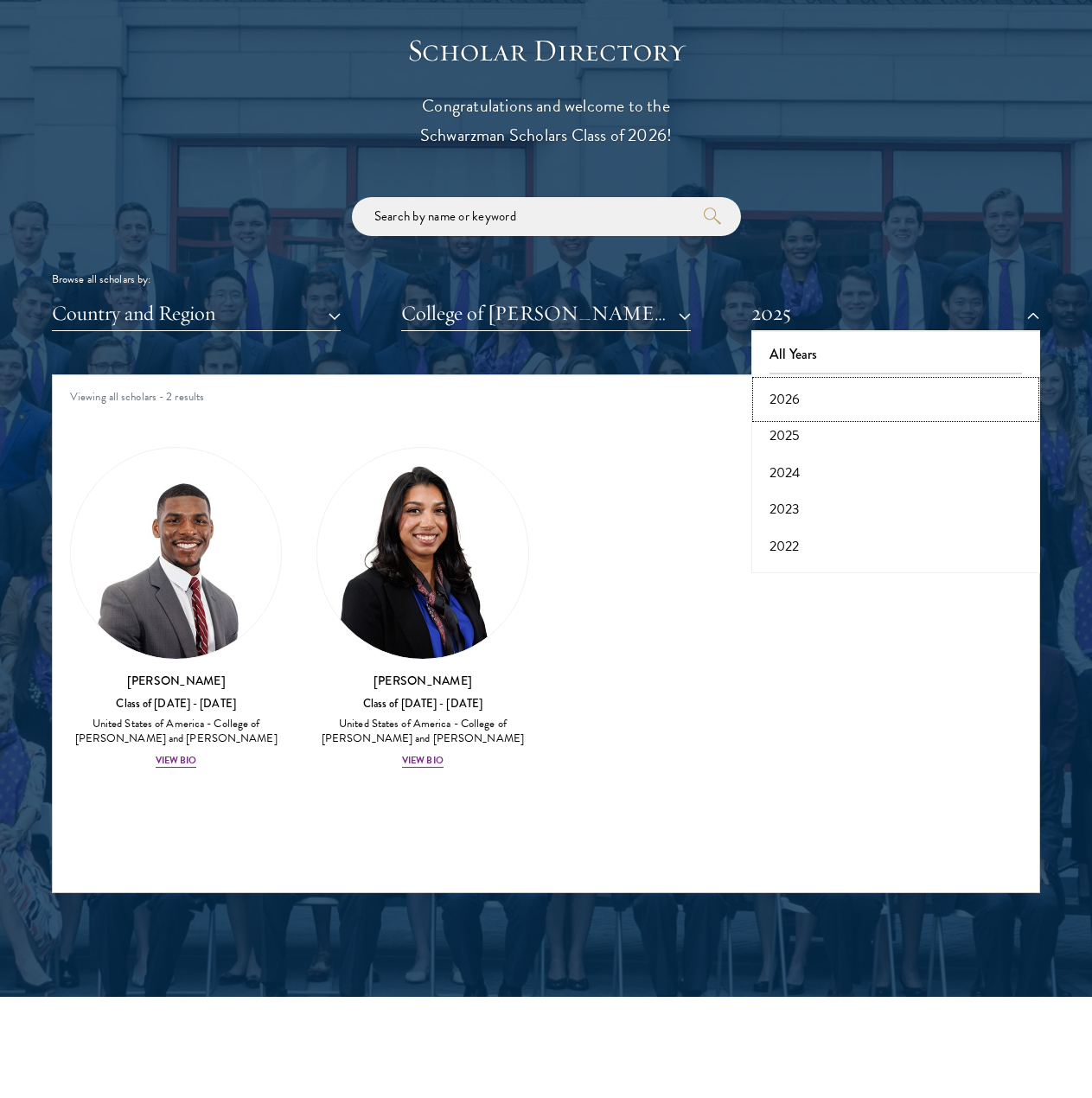
click at [900, 395] on button "2026" at bounding box center [895, 399] width 279 height 37
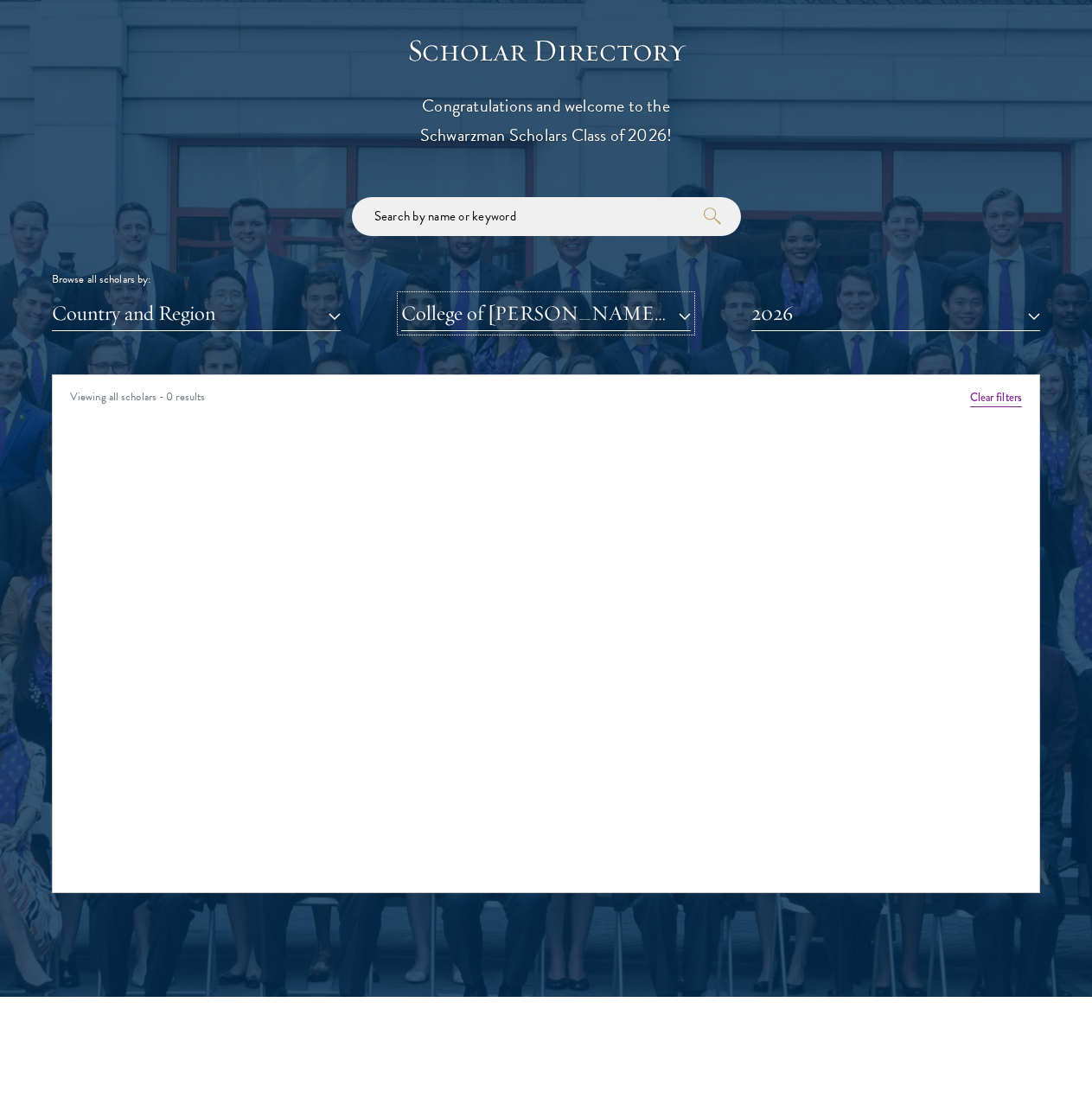
click at [513, 317] on button "College of [PERSON_NAME] and [PERSON_NAME]" at bounding box center [545, 313] width 289 height 36
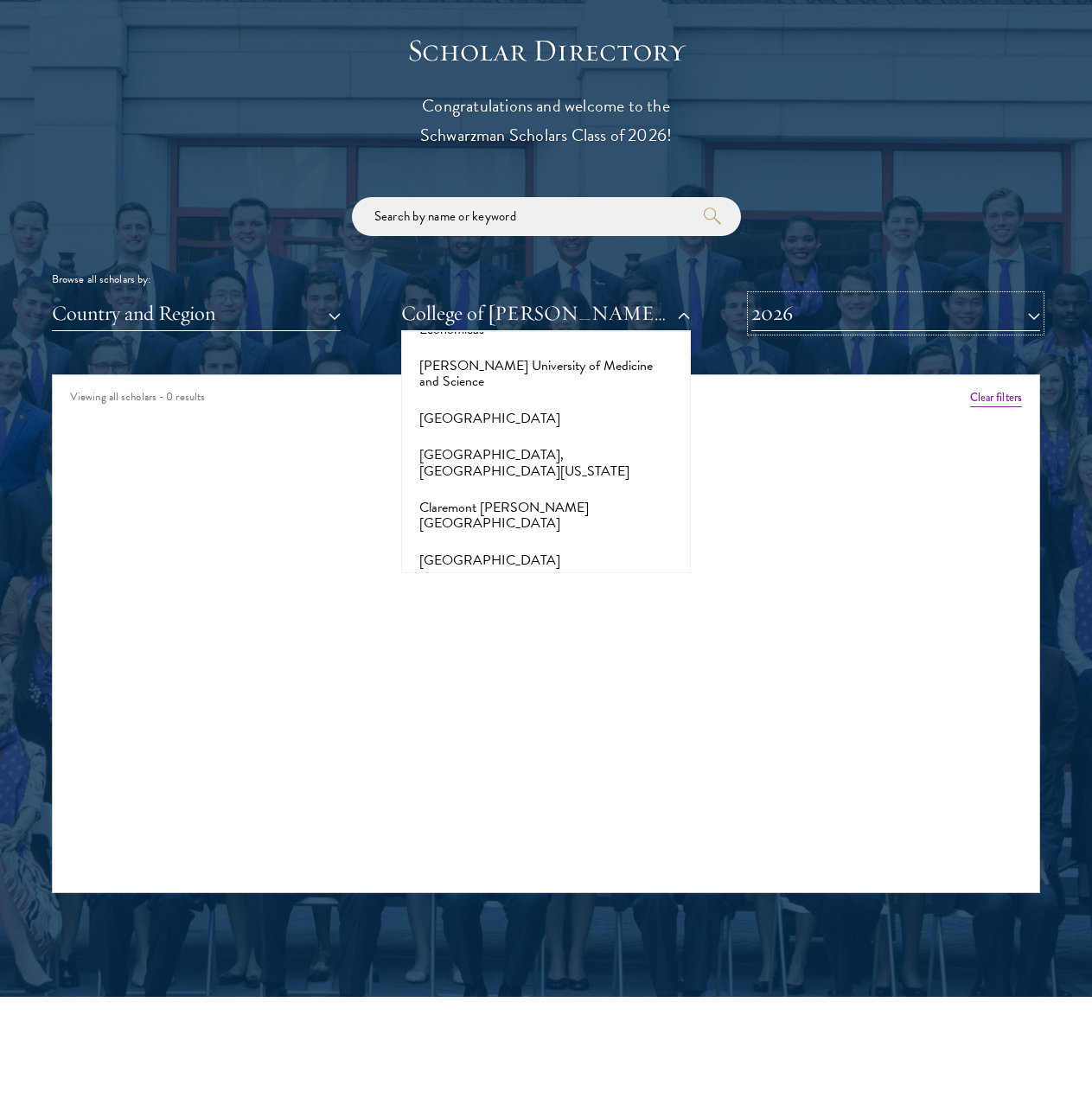
click at [905, 312] on button "2026" at bounding box center [895, 313] width 289 height 36
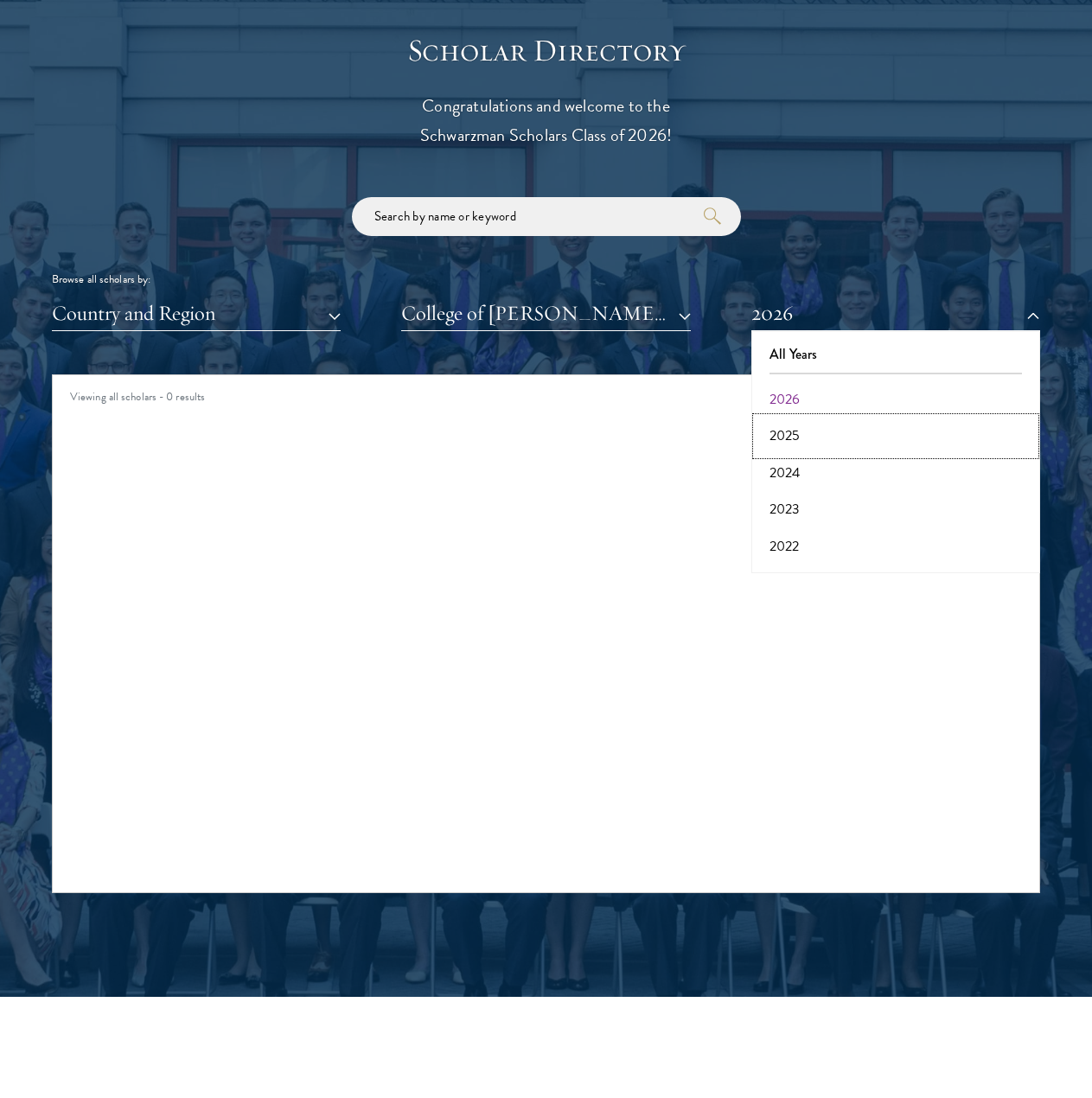
click at [861, 423] on button "2025" at bounding box center [895, 435] width 279 height 37
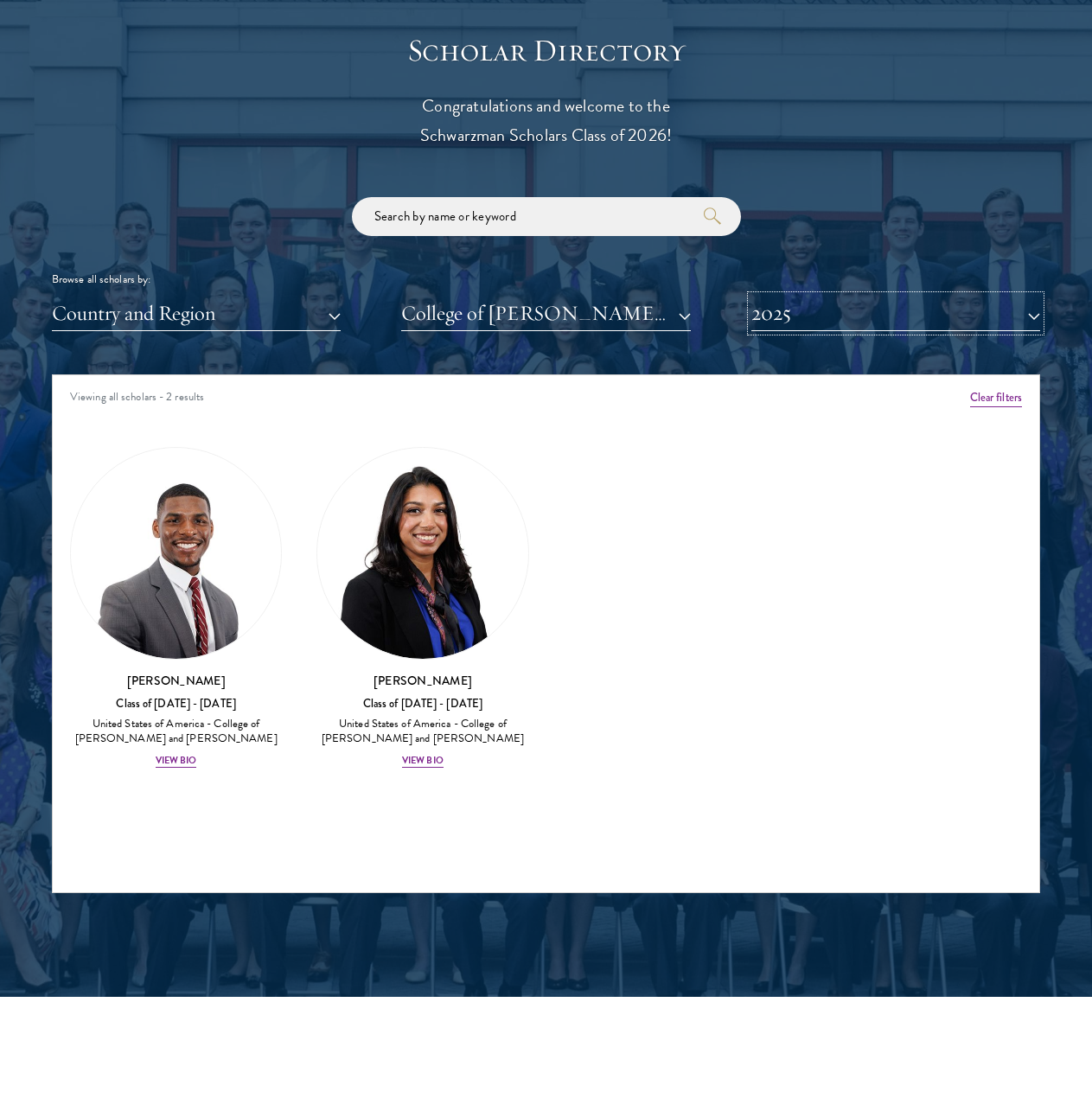
click at [888, 318] on button "2025" at bounding box center [895, 313] width 289 height 36
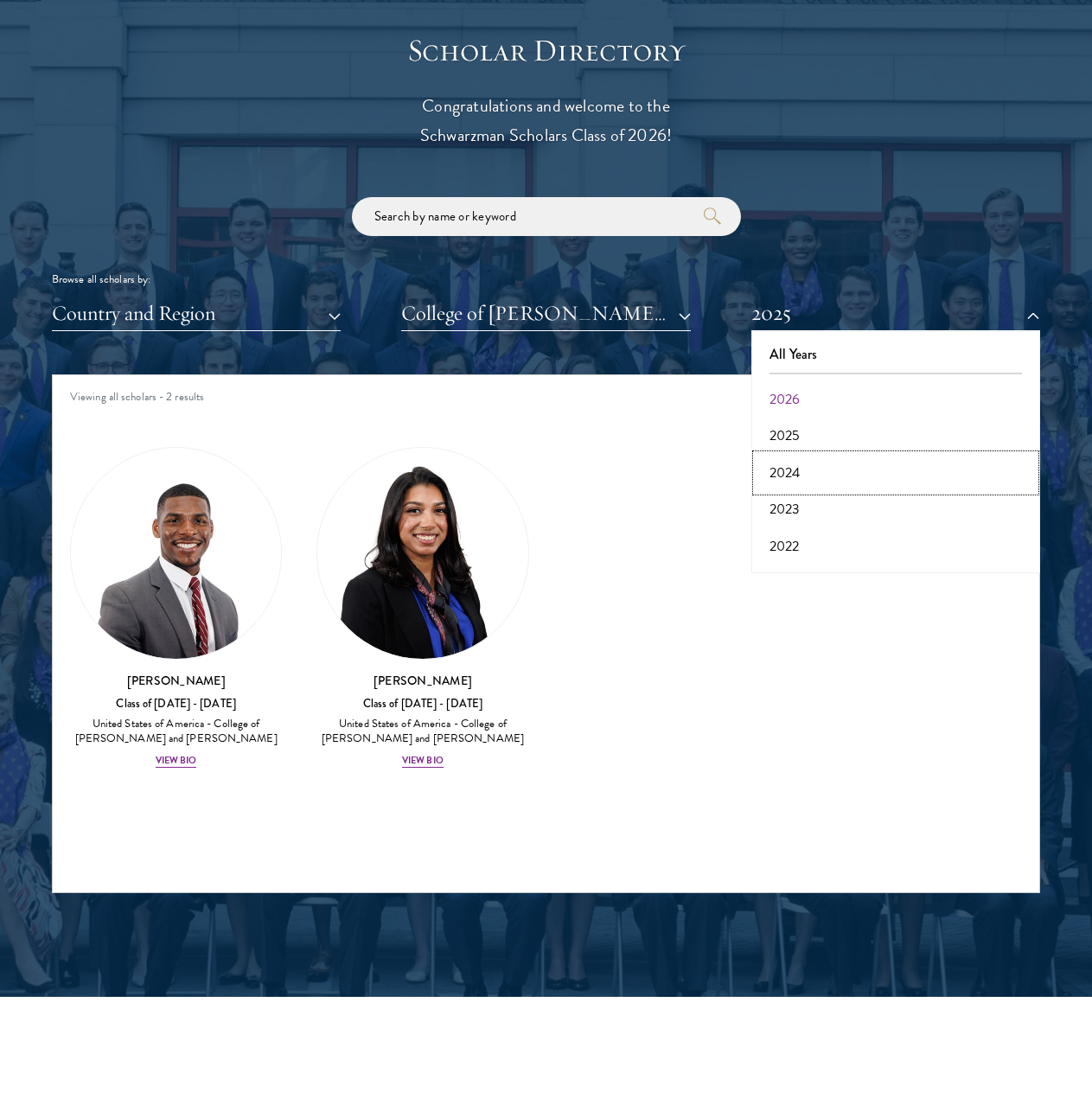
click at [830, 466] on button "2024" at bounding box center [895, 472] width 279 height 37
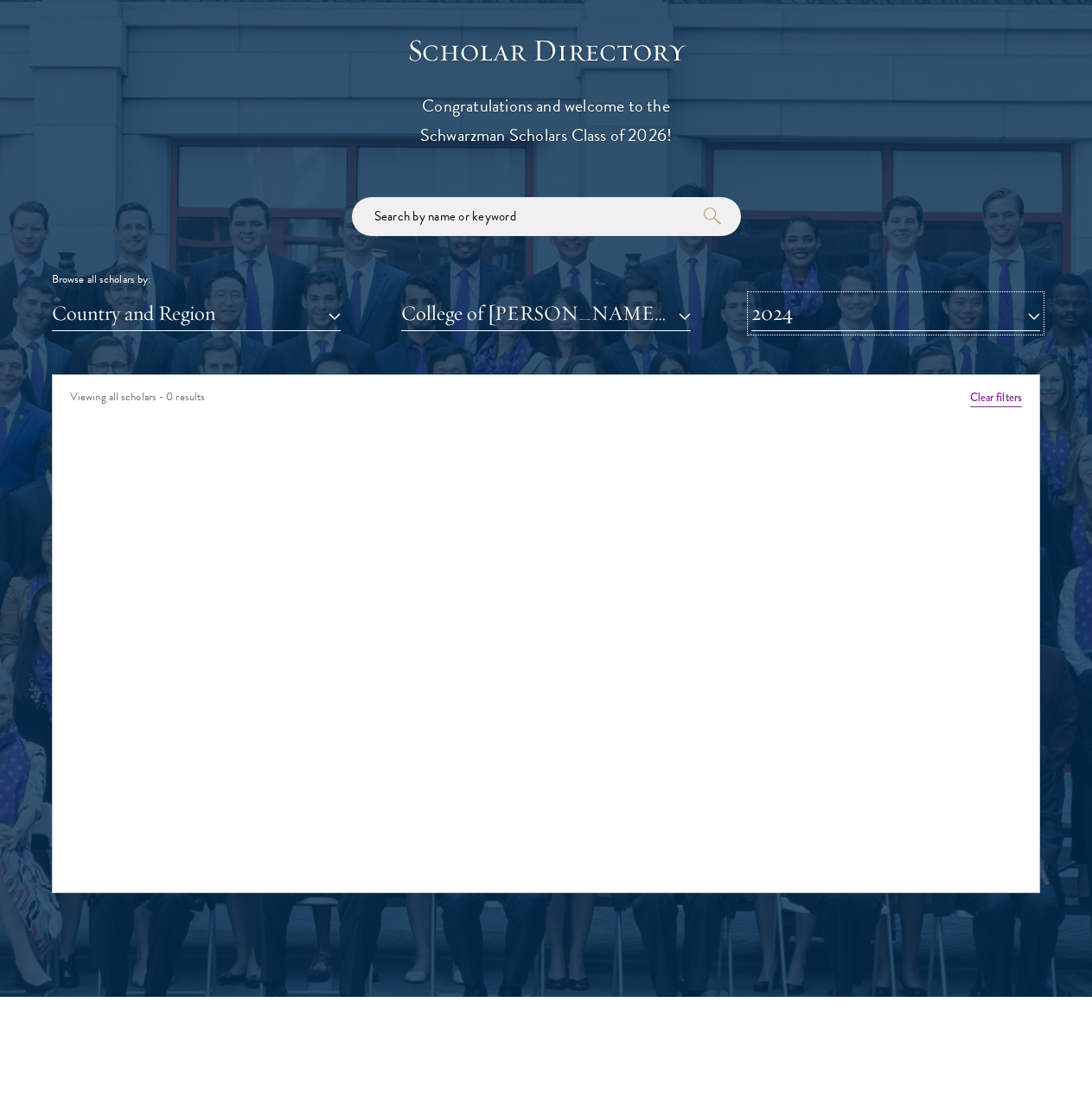
click at [890, 324] on button "2024" at bounding box center [895, 313] width 289 height 36
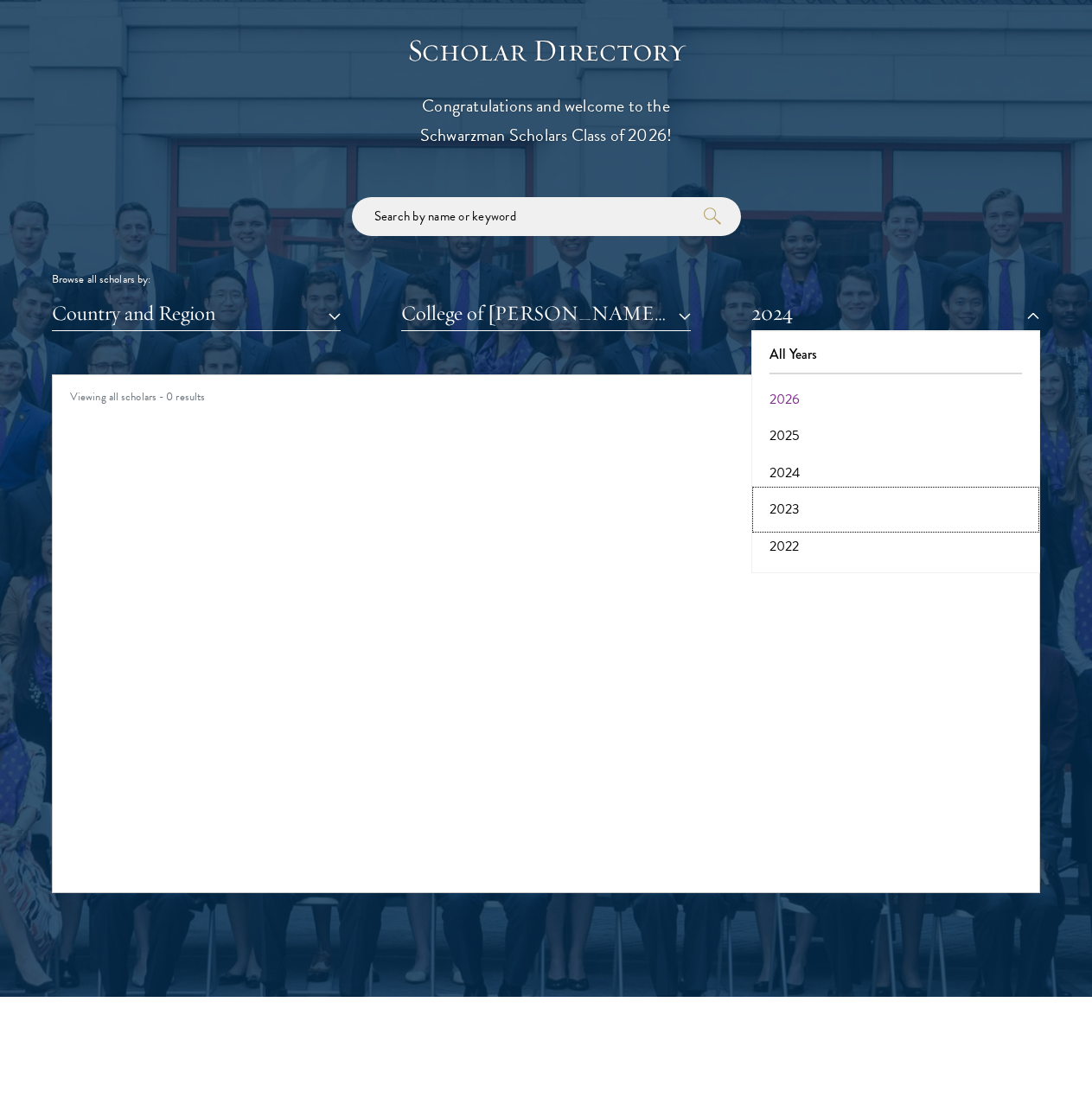
click at [825, 500] on button "2023" at bounding box center [895, 509] width 279 height 37
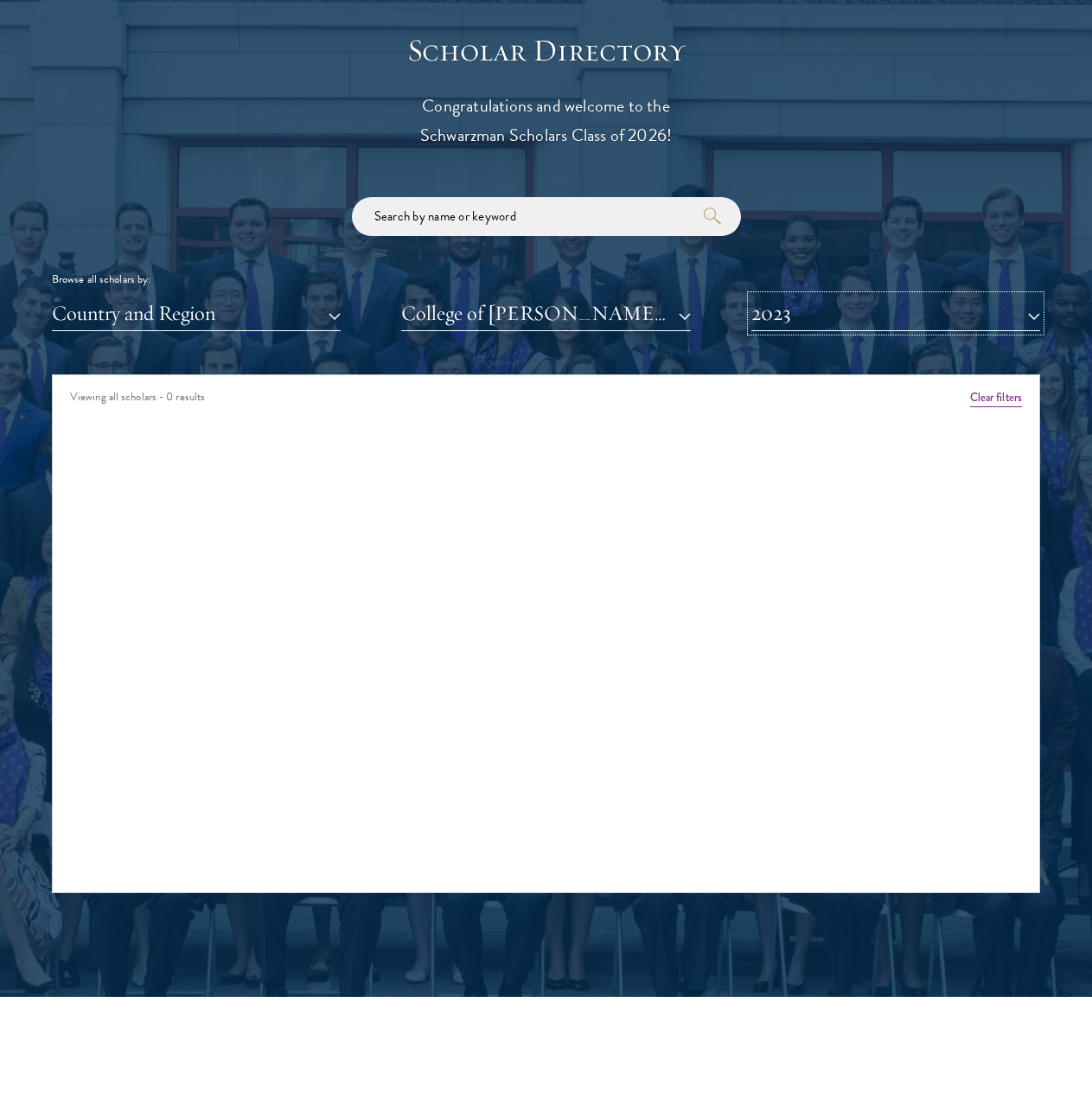
click at [894, 321] on button "2023" at bounding box center [895, 313] width 289 height 36
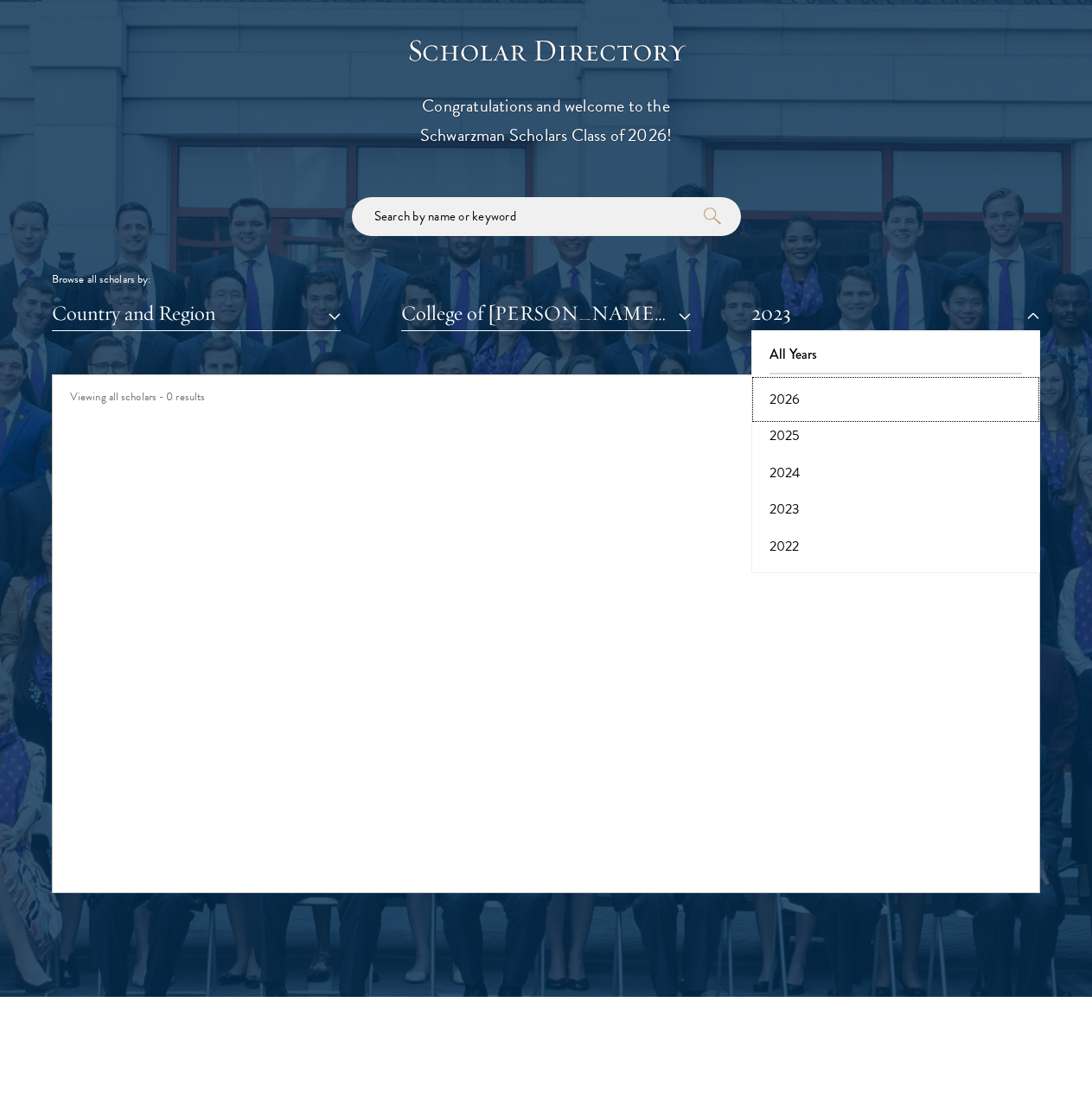
click at [846, 399] on button "2026" at bounding box center [895, 399] width 279 height 37
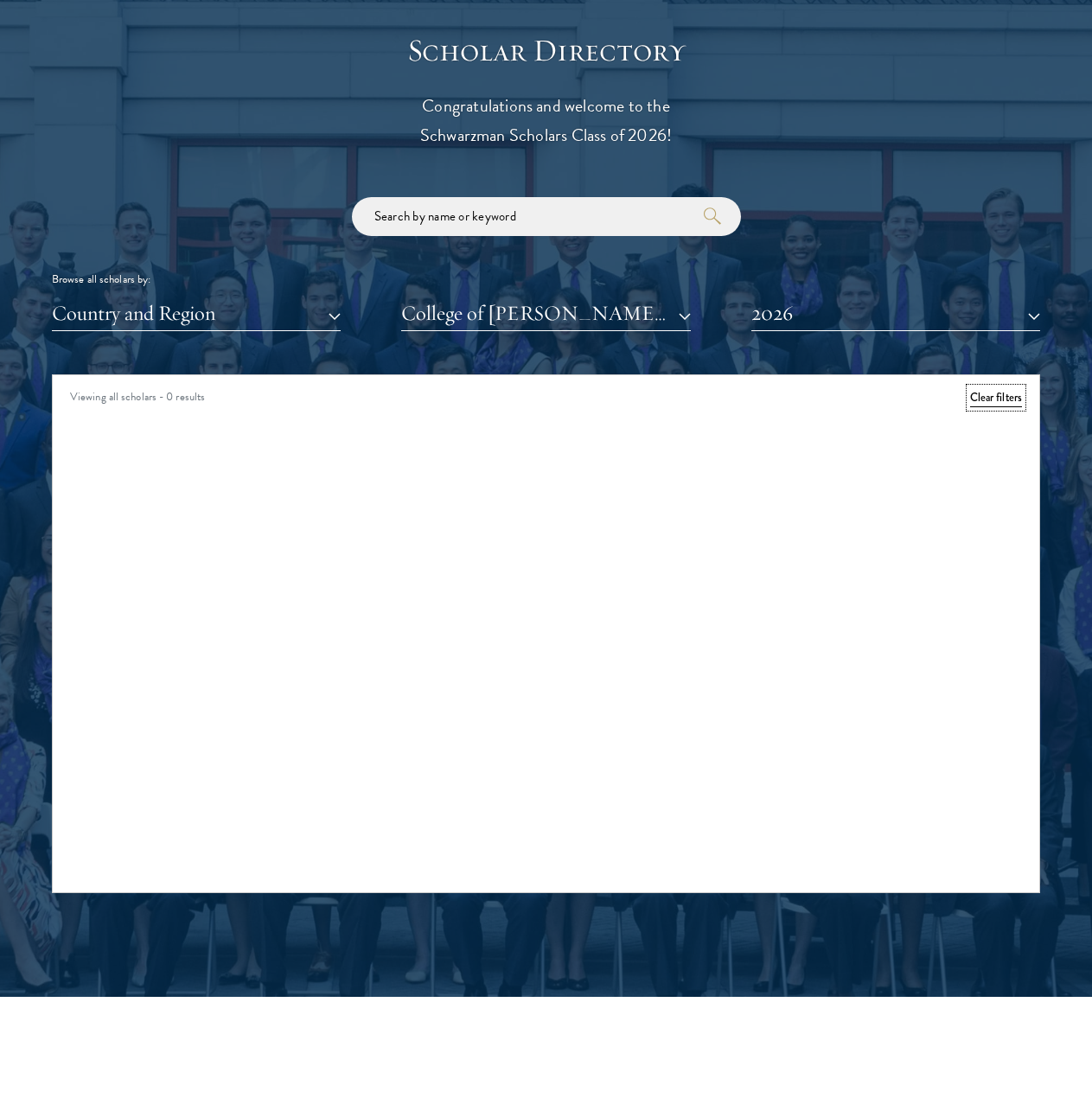
click at [984, 388] on button "Clear filters" at bounding box center [996, 397] width 52 height 19
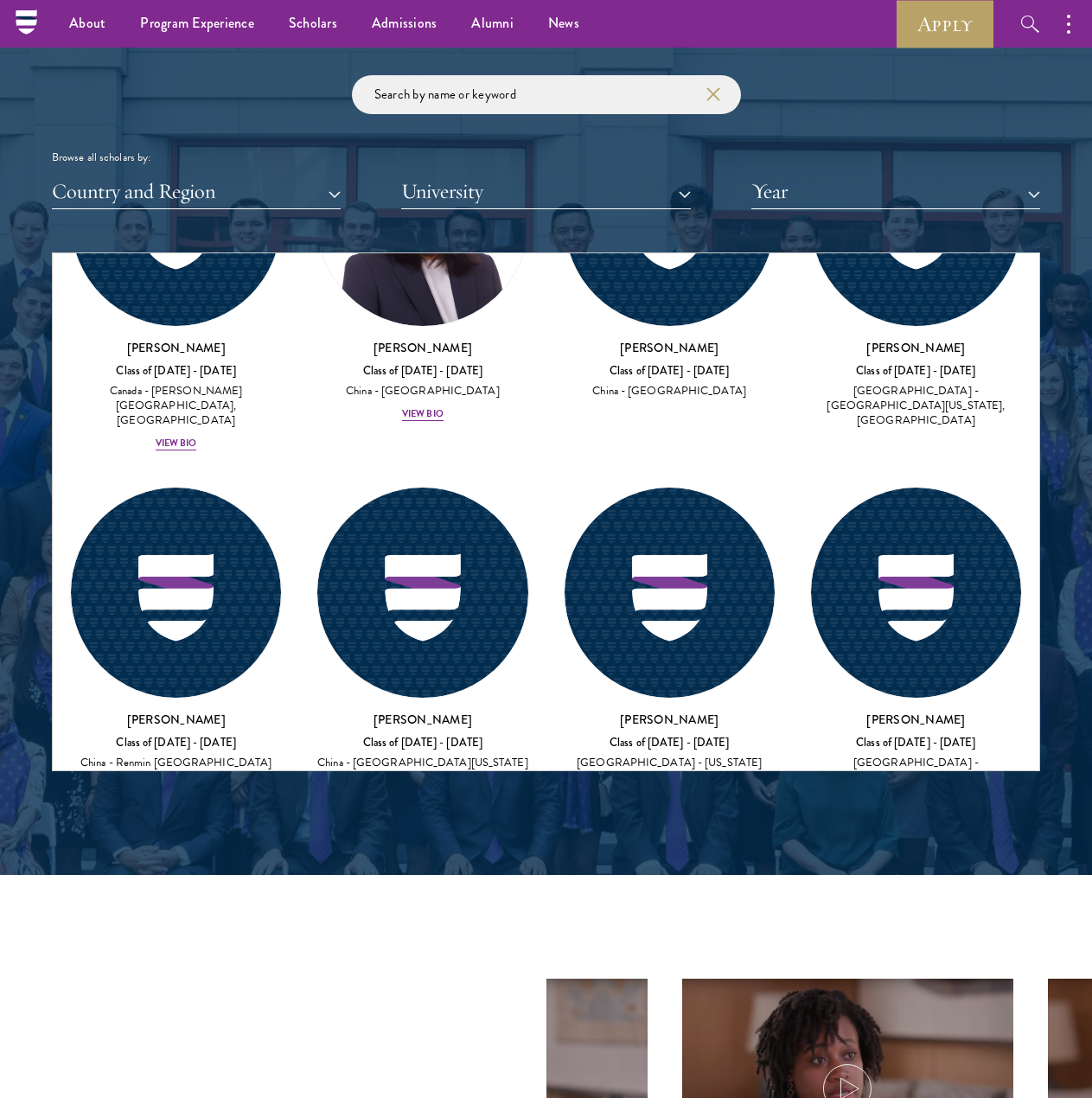
scroll to position [112169, 0]
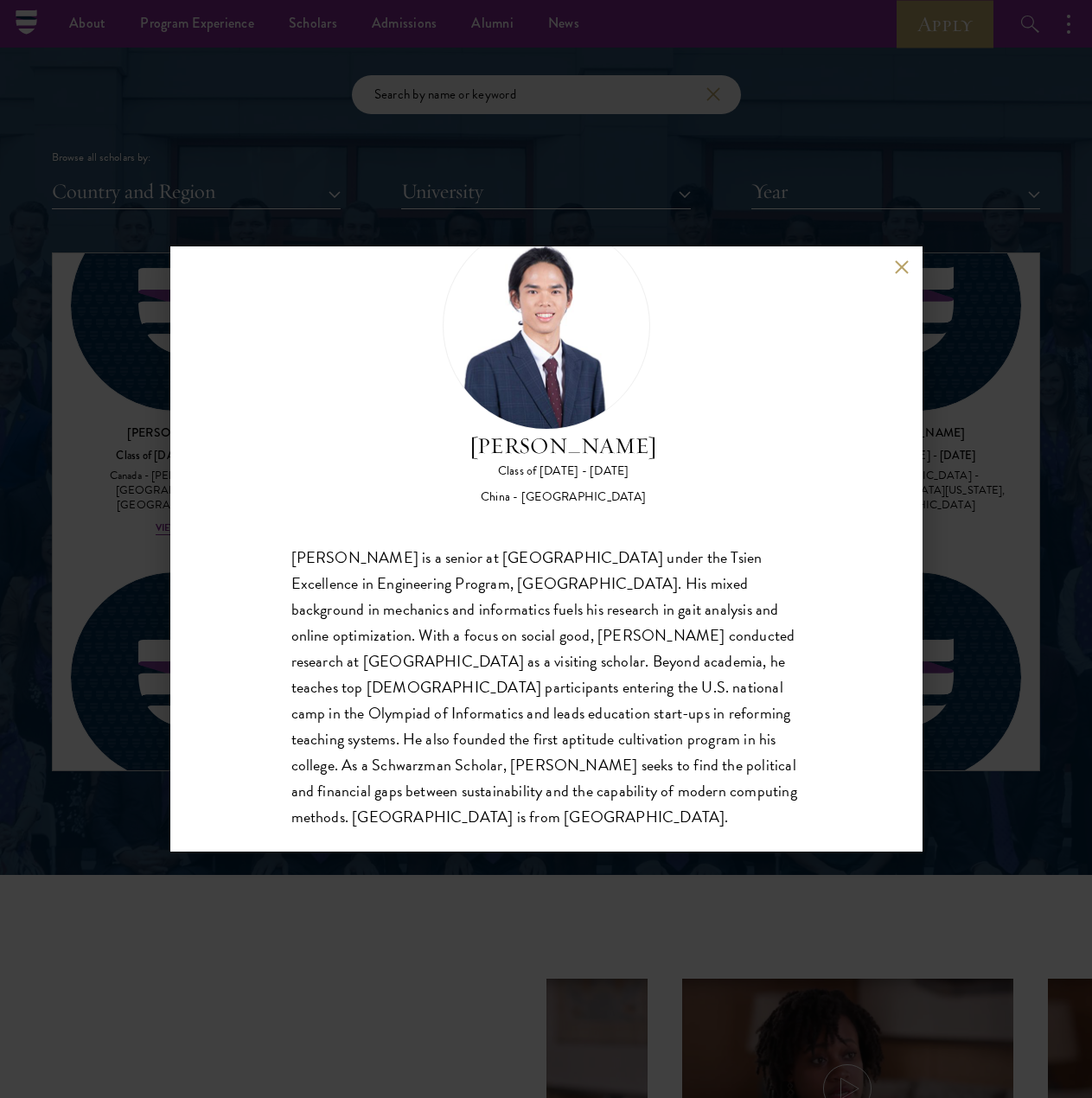
scroll to position [80, 0]
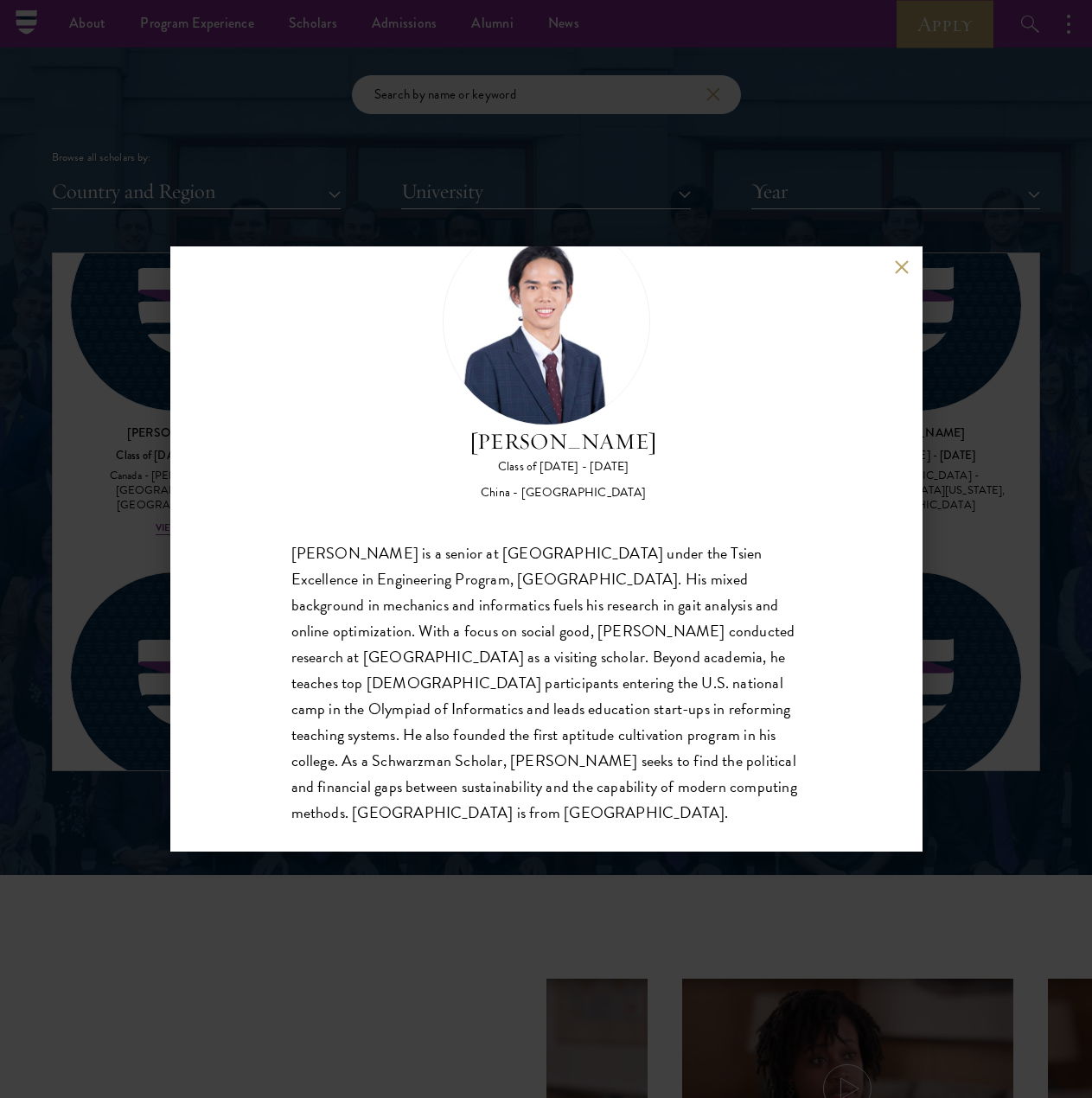
click at [904, 262] on button at bounding box center [902, 266] width 15 height 15
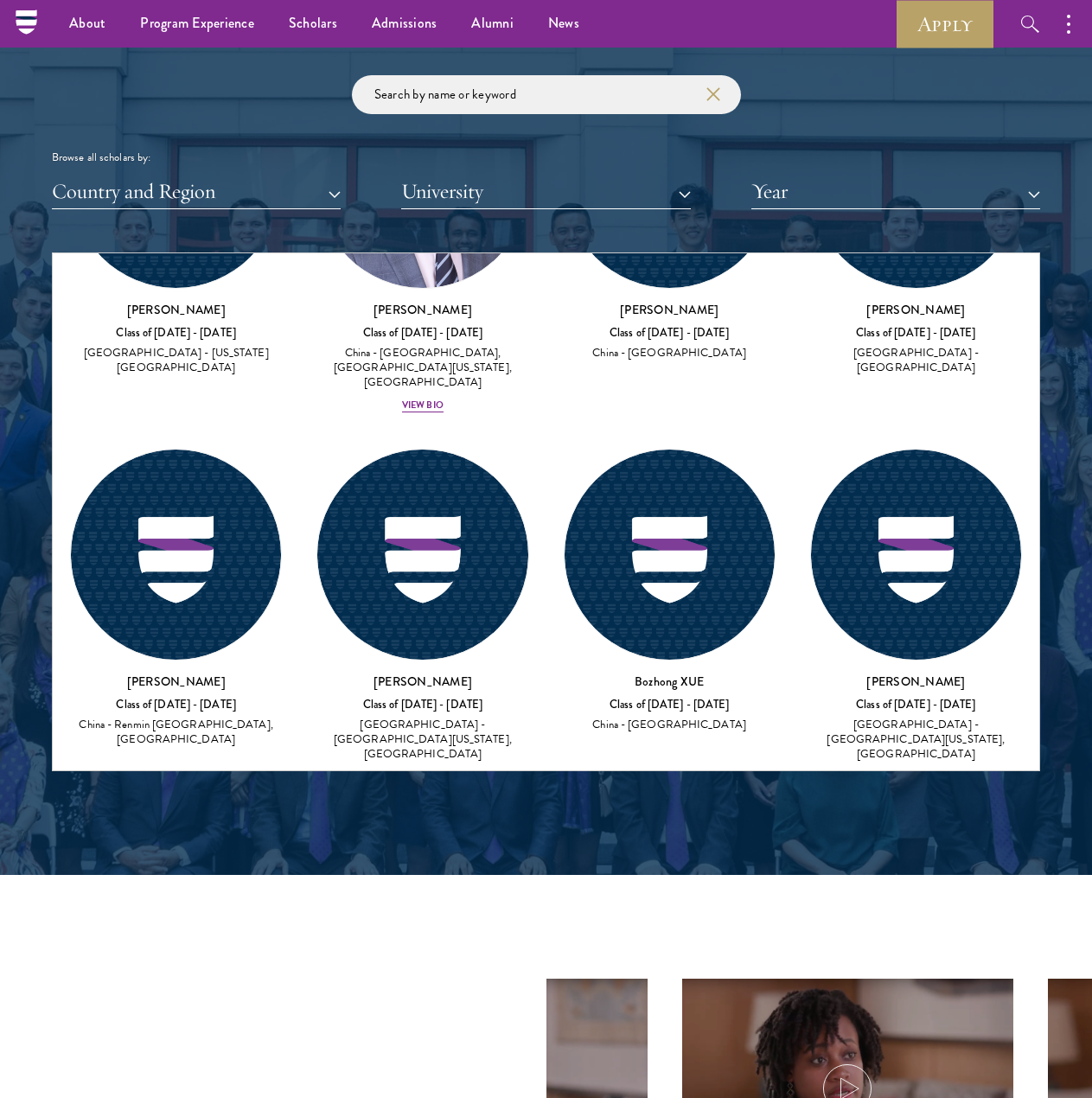
scroll to position [111211, 0]
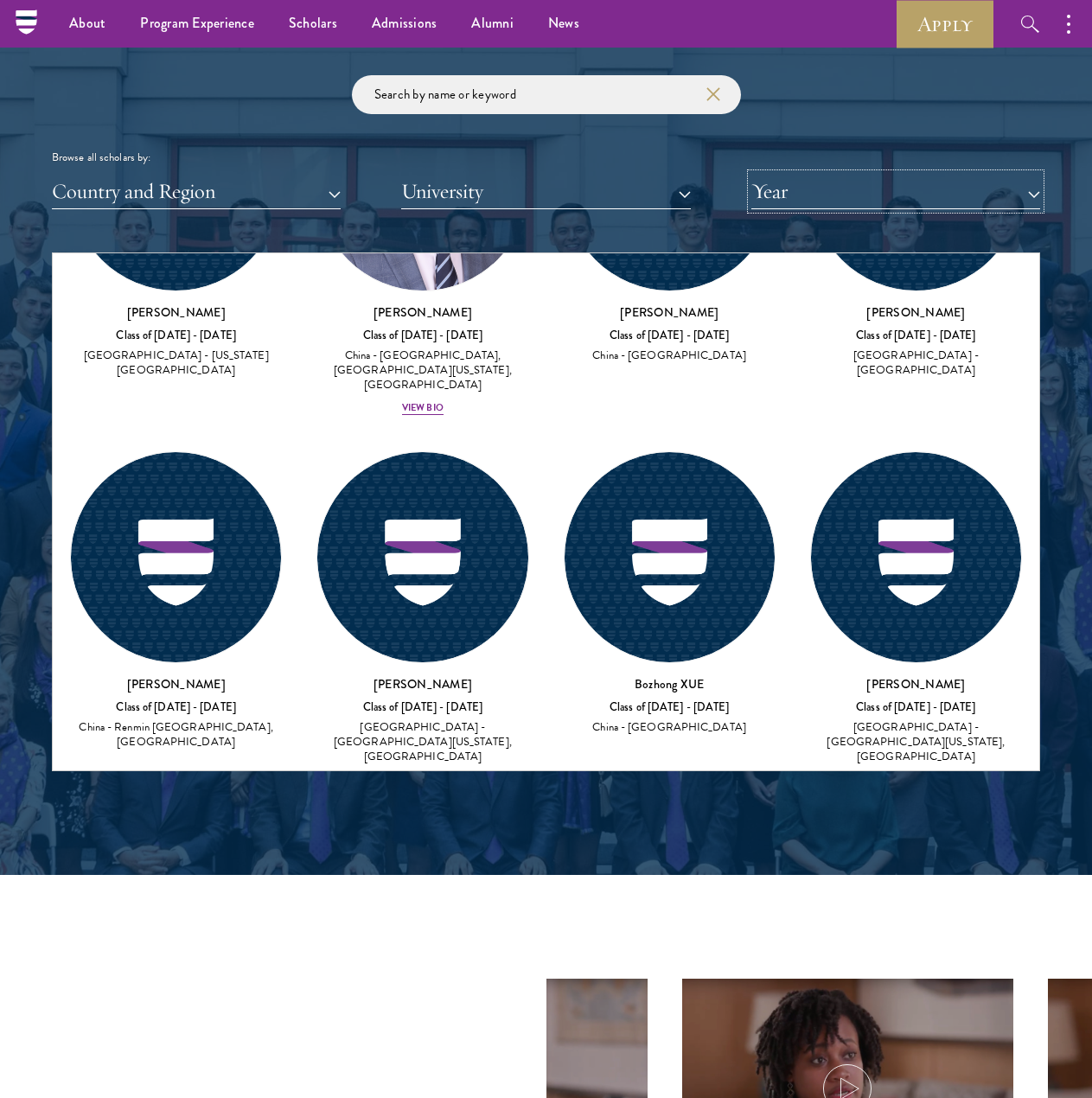
click at [863, 192] on button "Year" at bounding box center [895, 191] width 289 height 36
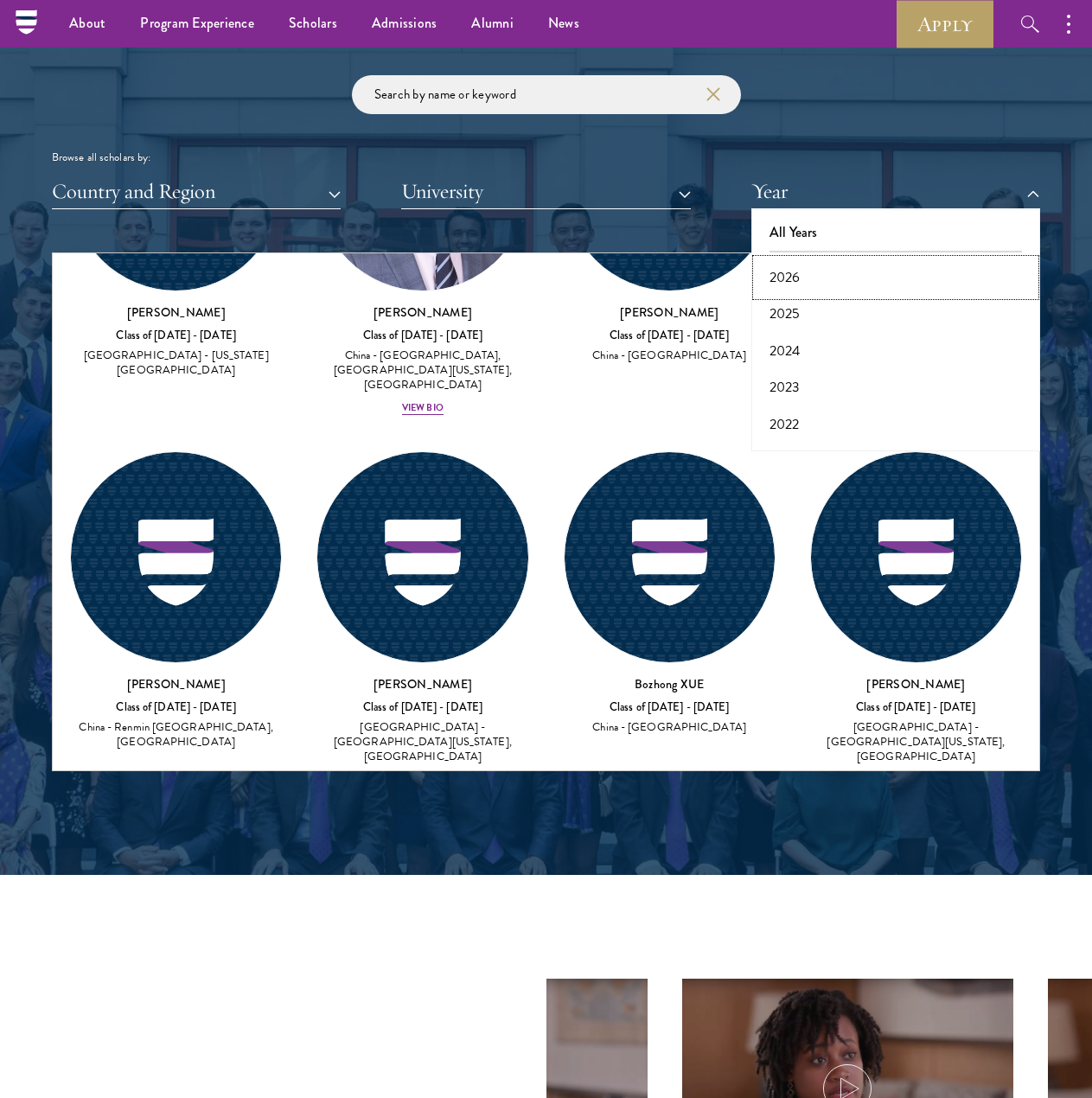
click at [841, 276] on button "2026" at bounding box center [895, 277] width 279 height 37
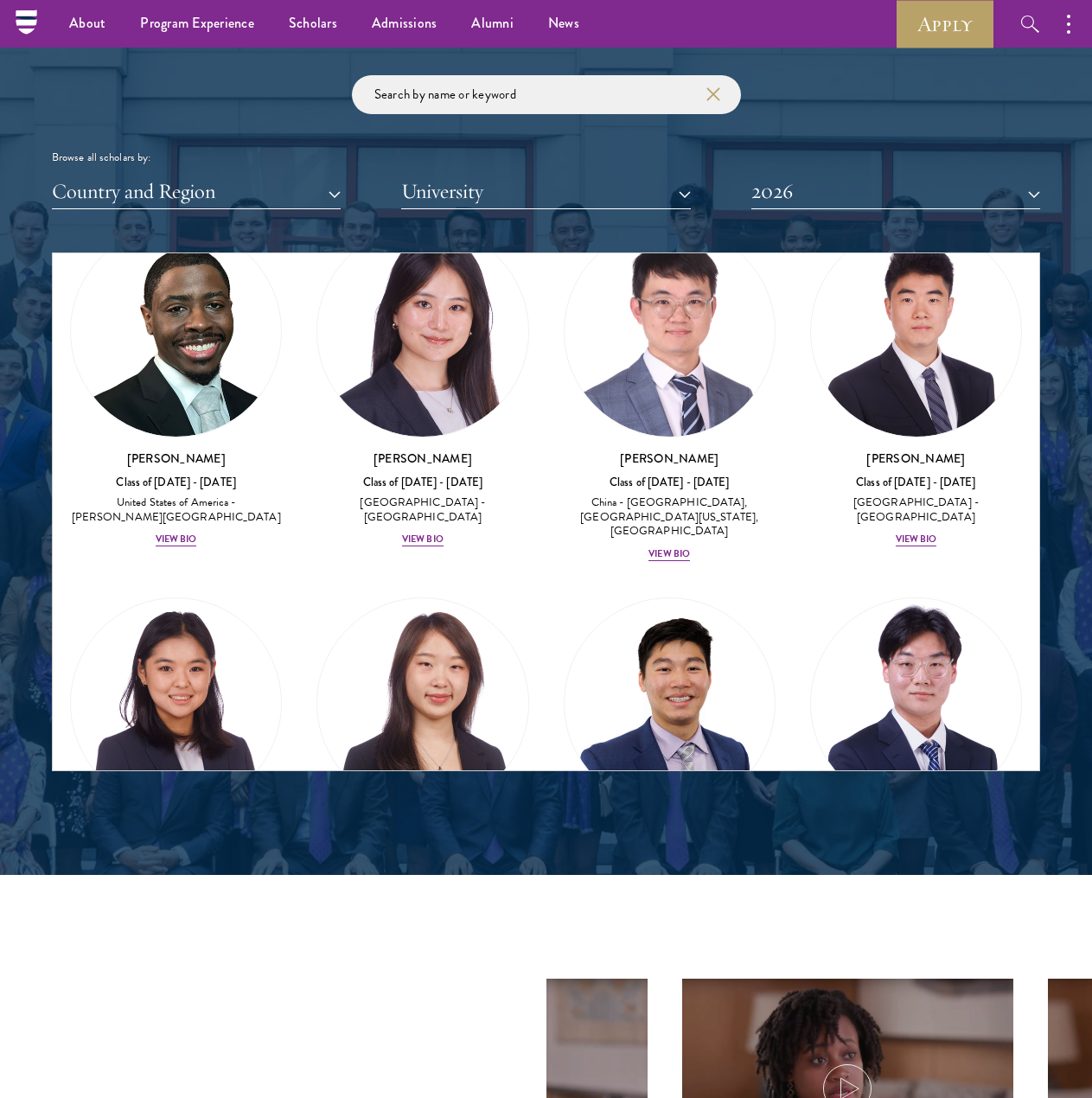
scroll to position [12380, 0]
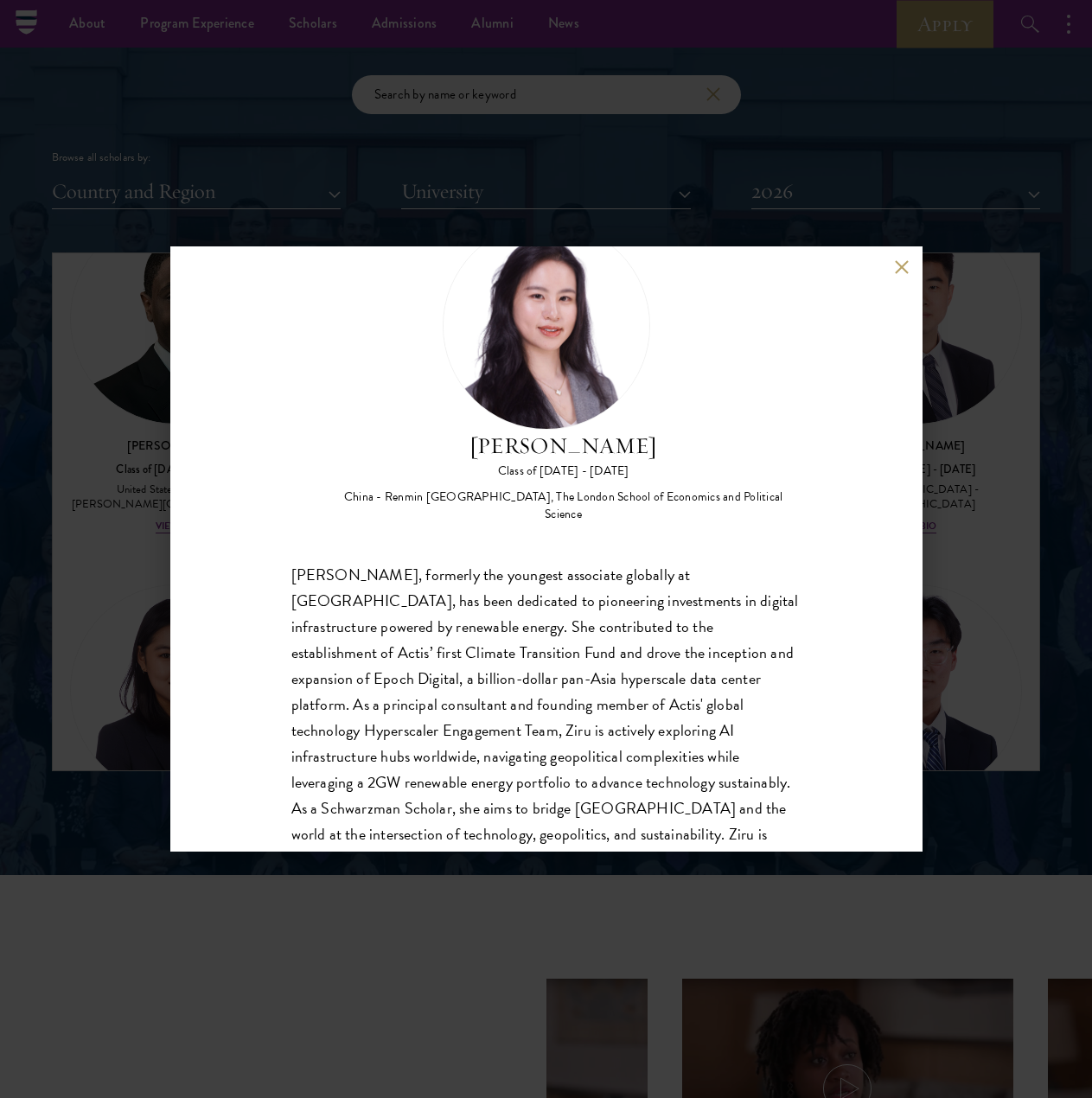
scroll to position [107, 0]
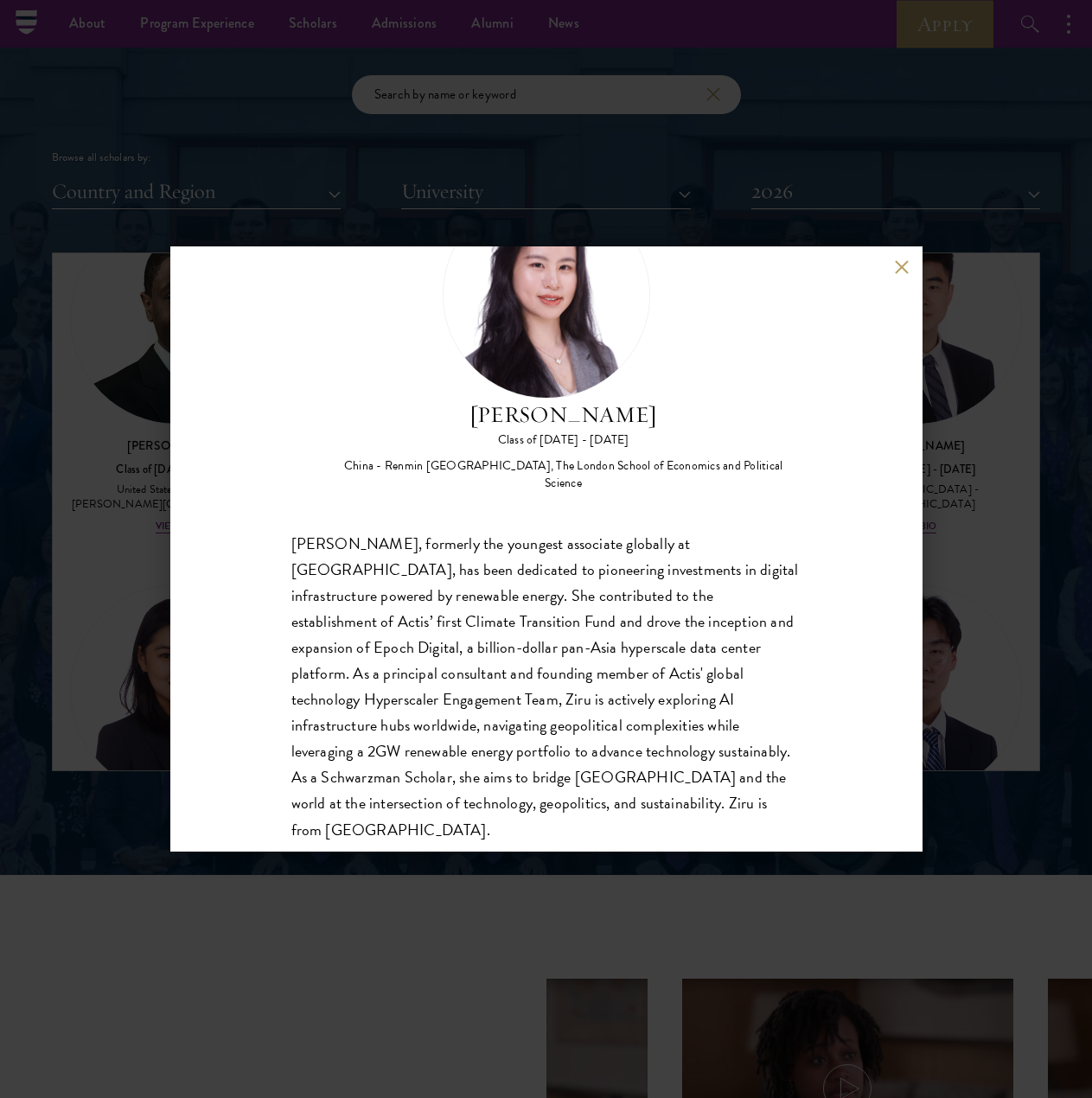
click at [904, 267] on button at bounding box center [902, 266] width 15 height 15
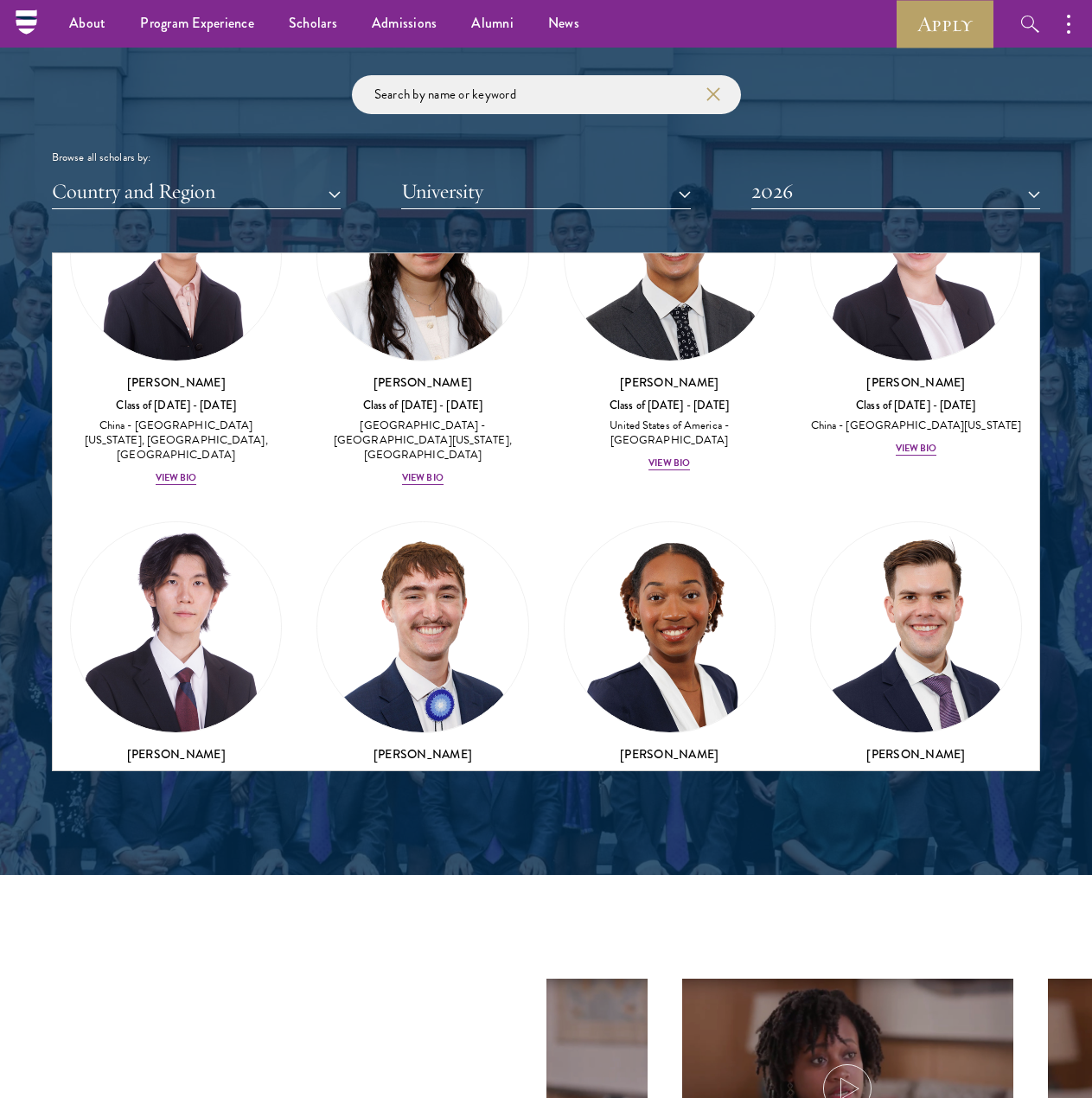
scroll to position [11669, 0]
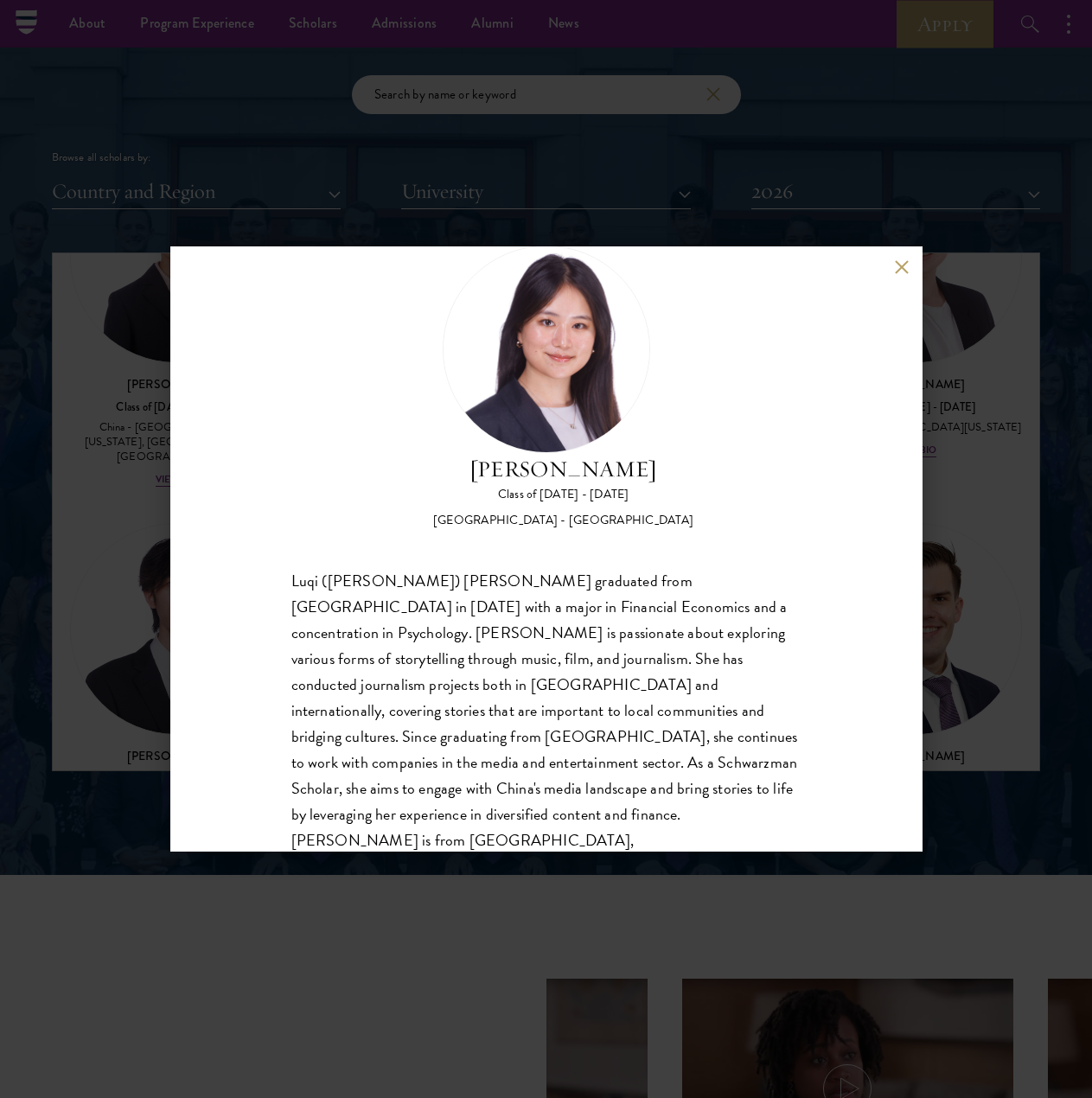
scroll to position [55, 0]
click at [898, 266] on button at bounding box center [902, 266] width 15 height 15
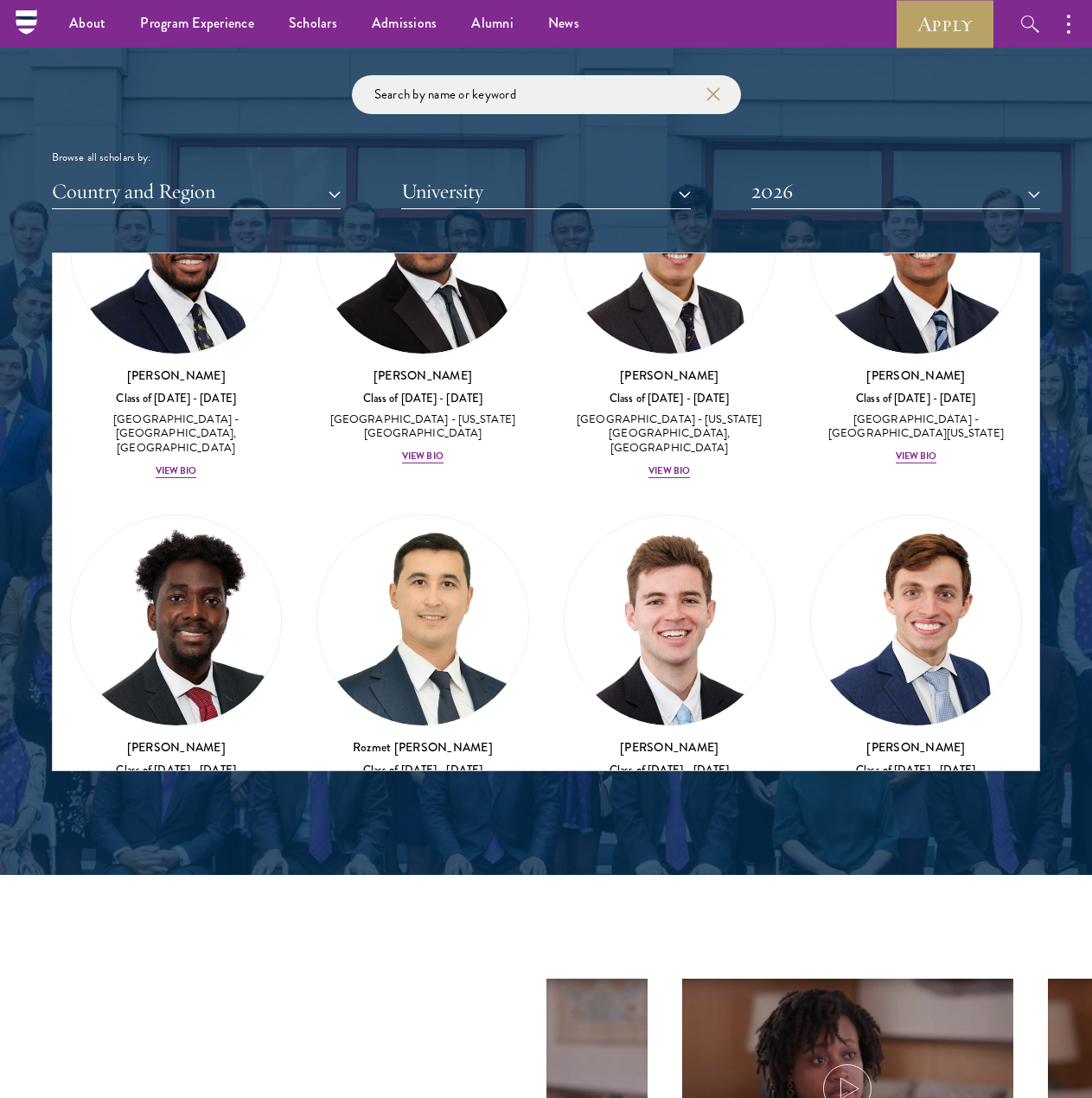
scroll to position [10897, 0]
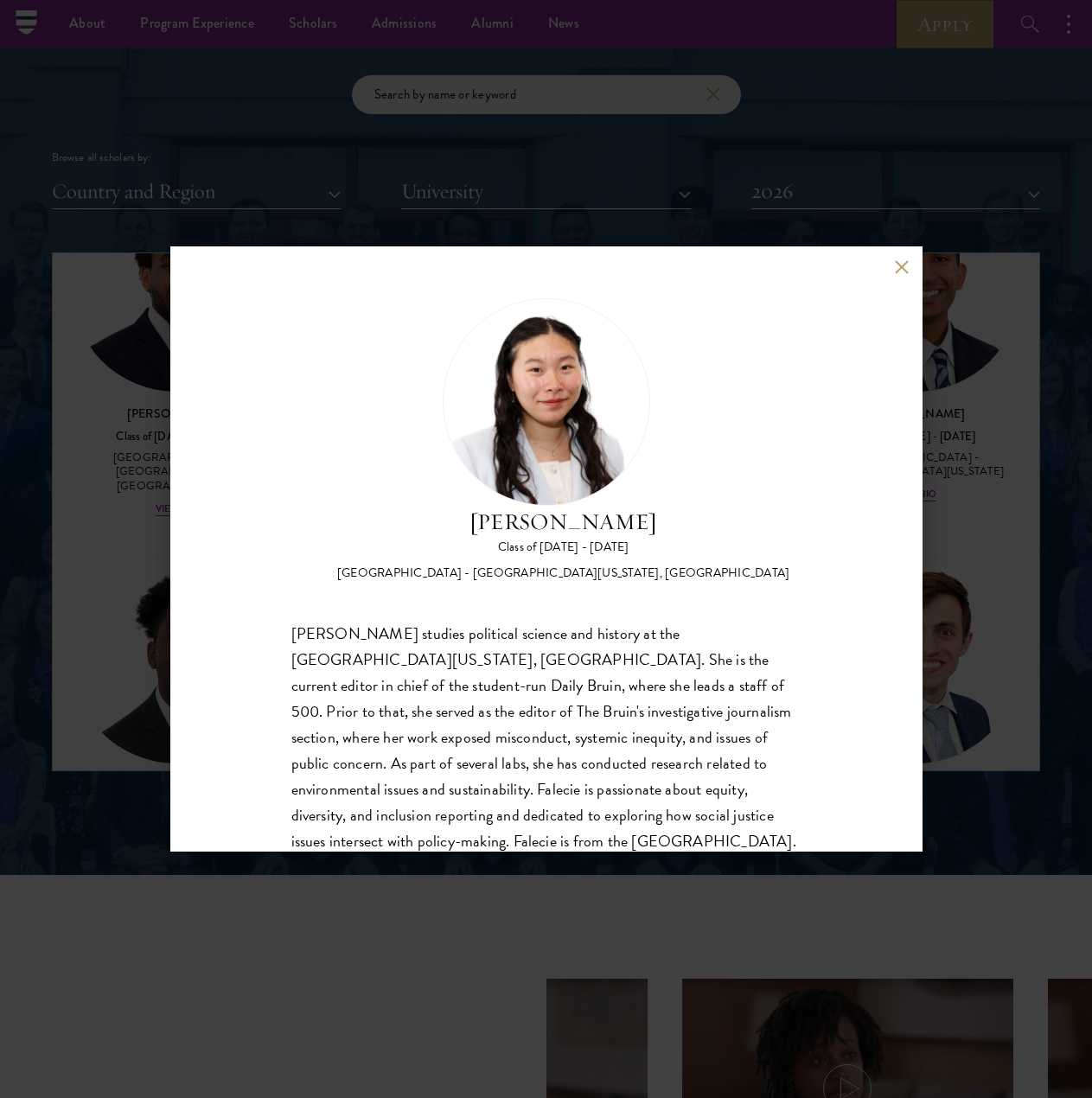
click at [895, 266] on button at bounding box center [902, 266] width 15 height 15
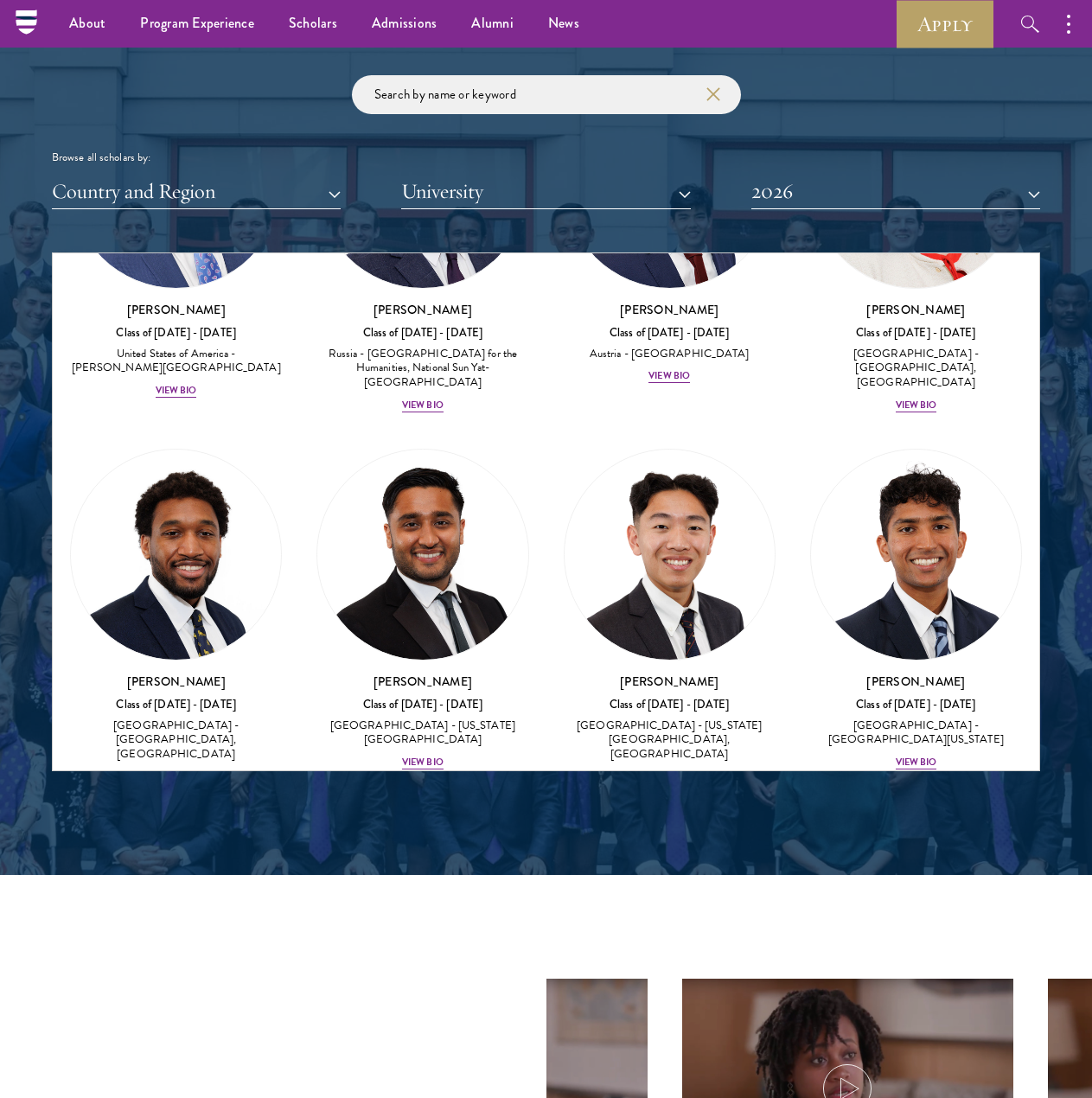
scroll to position [10655, 0]
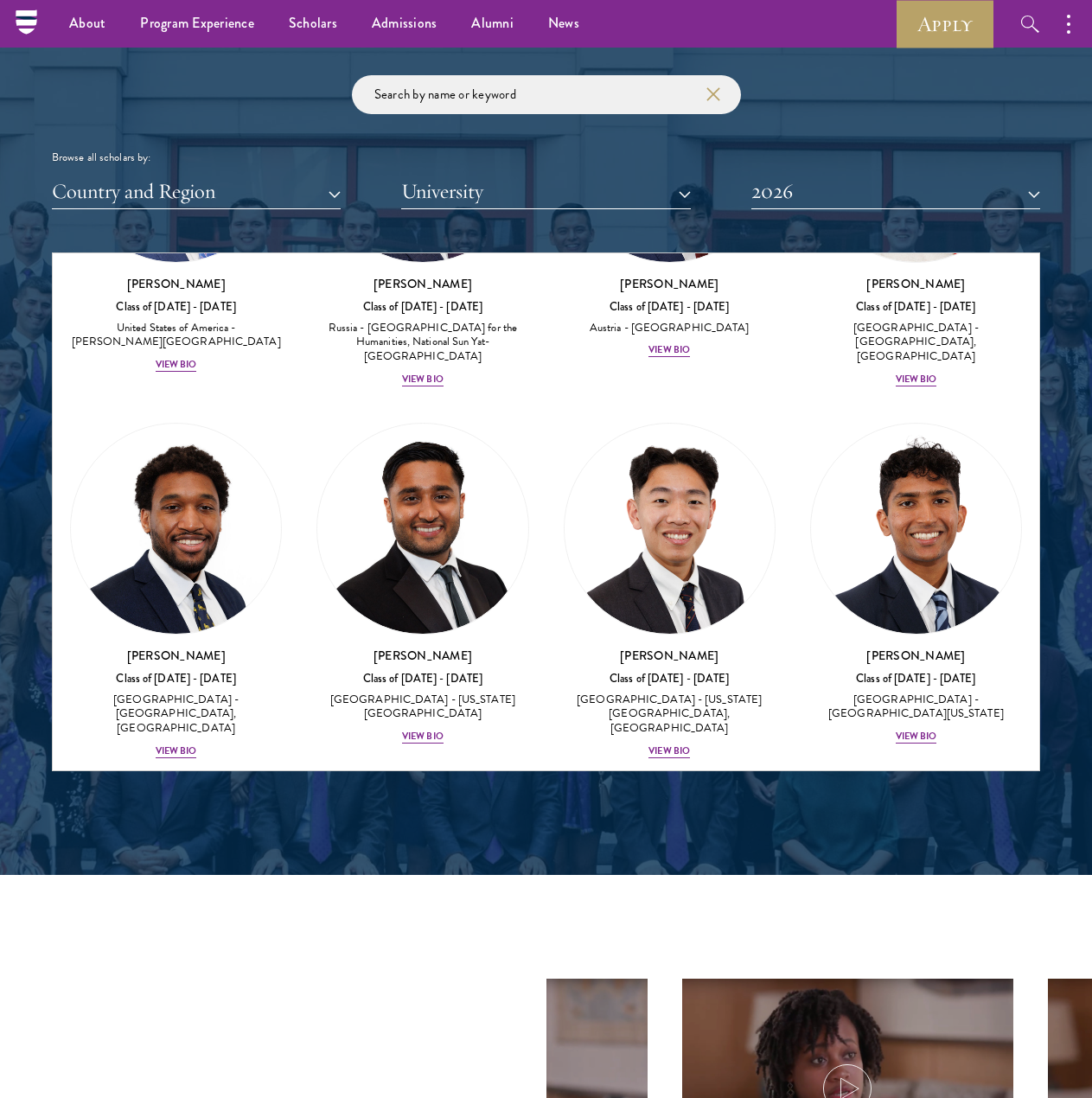
click at [907, 1097] on div "View Bio" at bounding box center [916, 1108] width 42 height 14
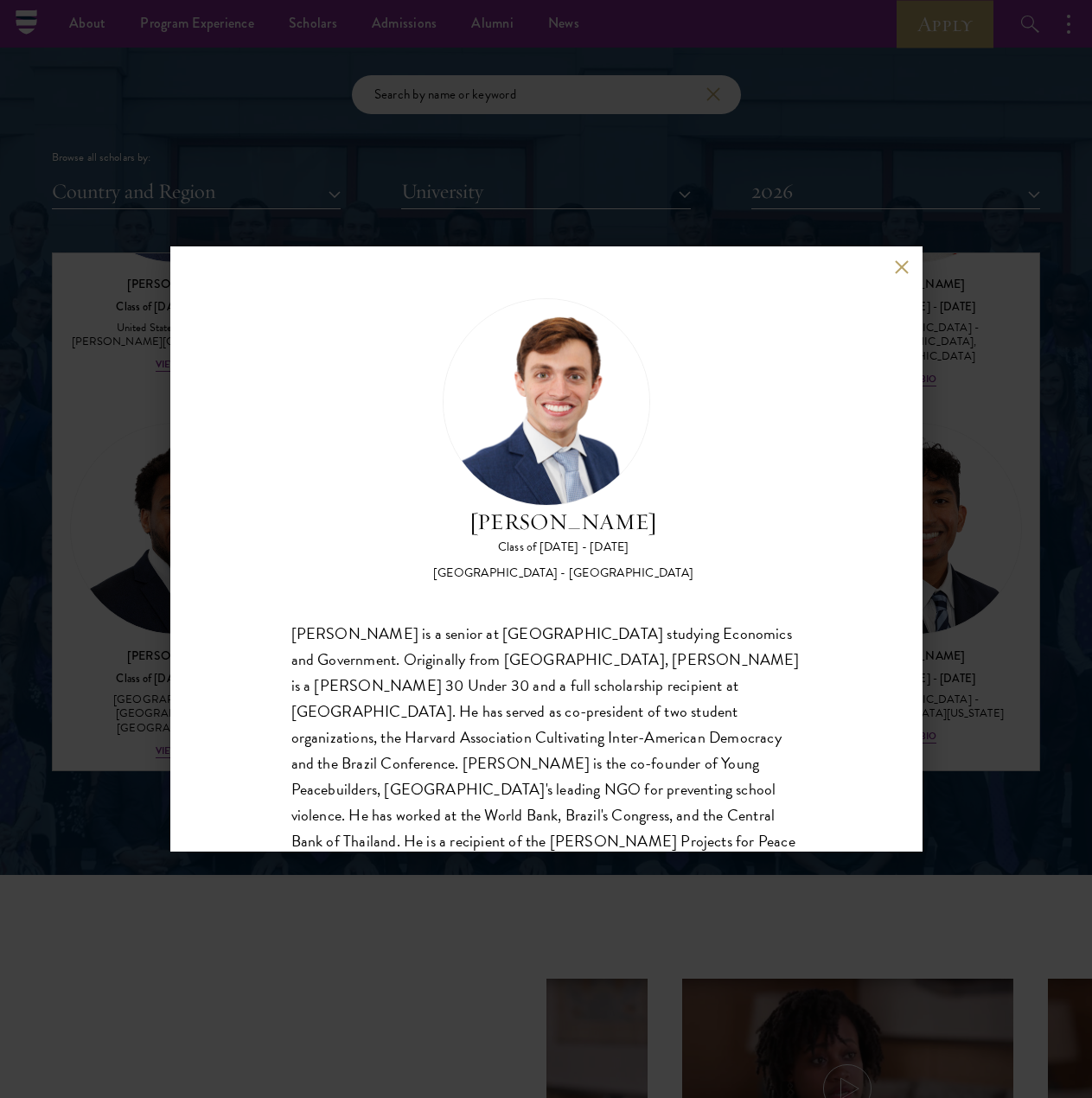
scroll to position [55, 0]
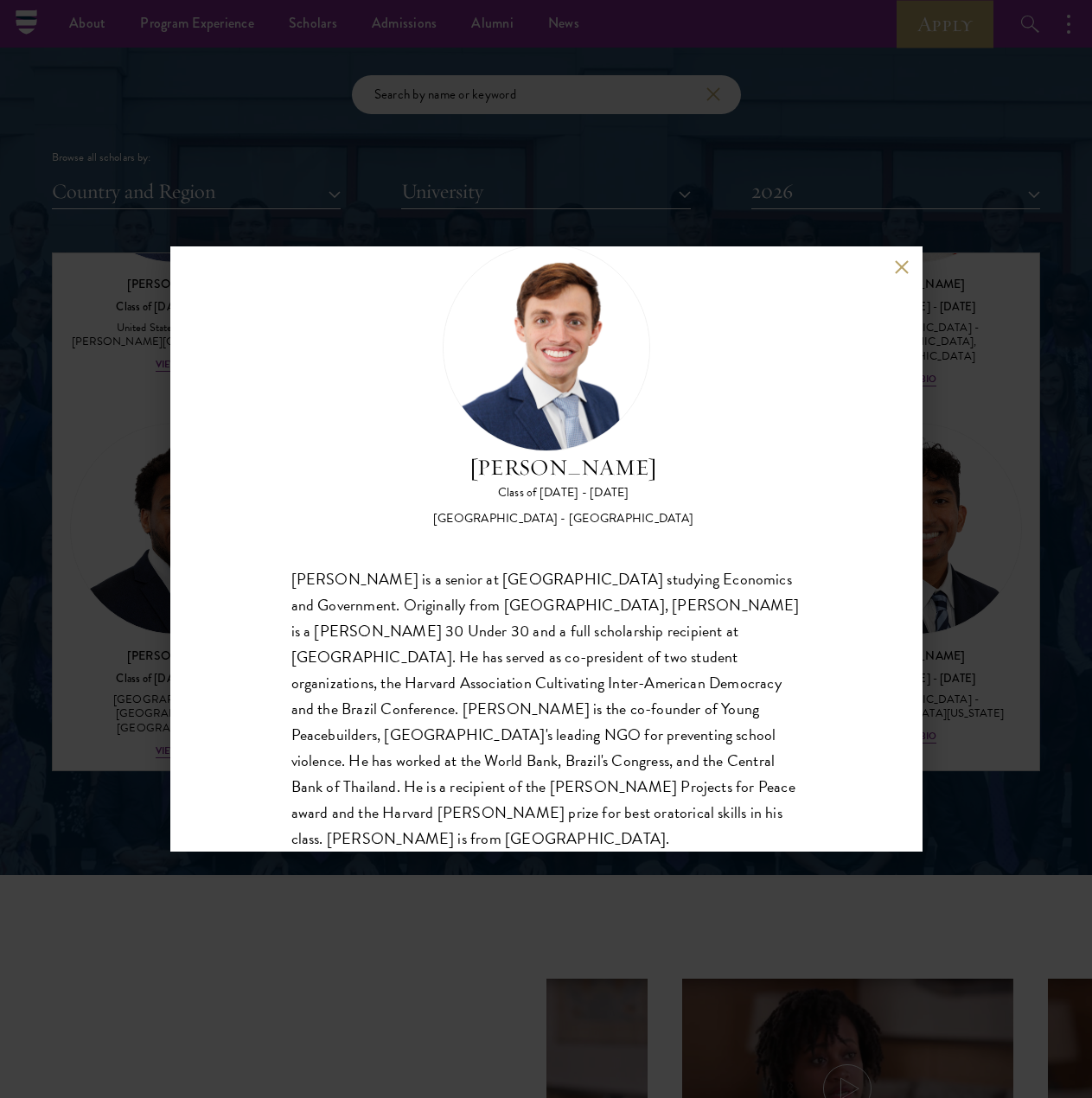
click at [896, 262] on button at bounding box center [902, 266] width 15 height 15
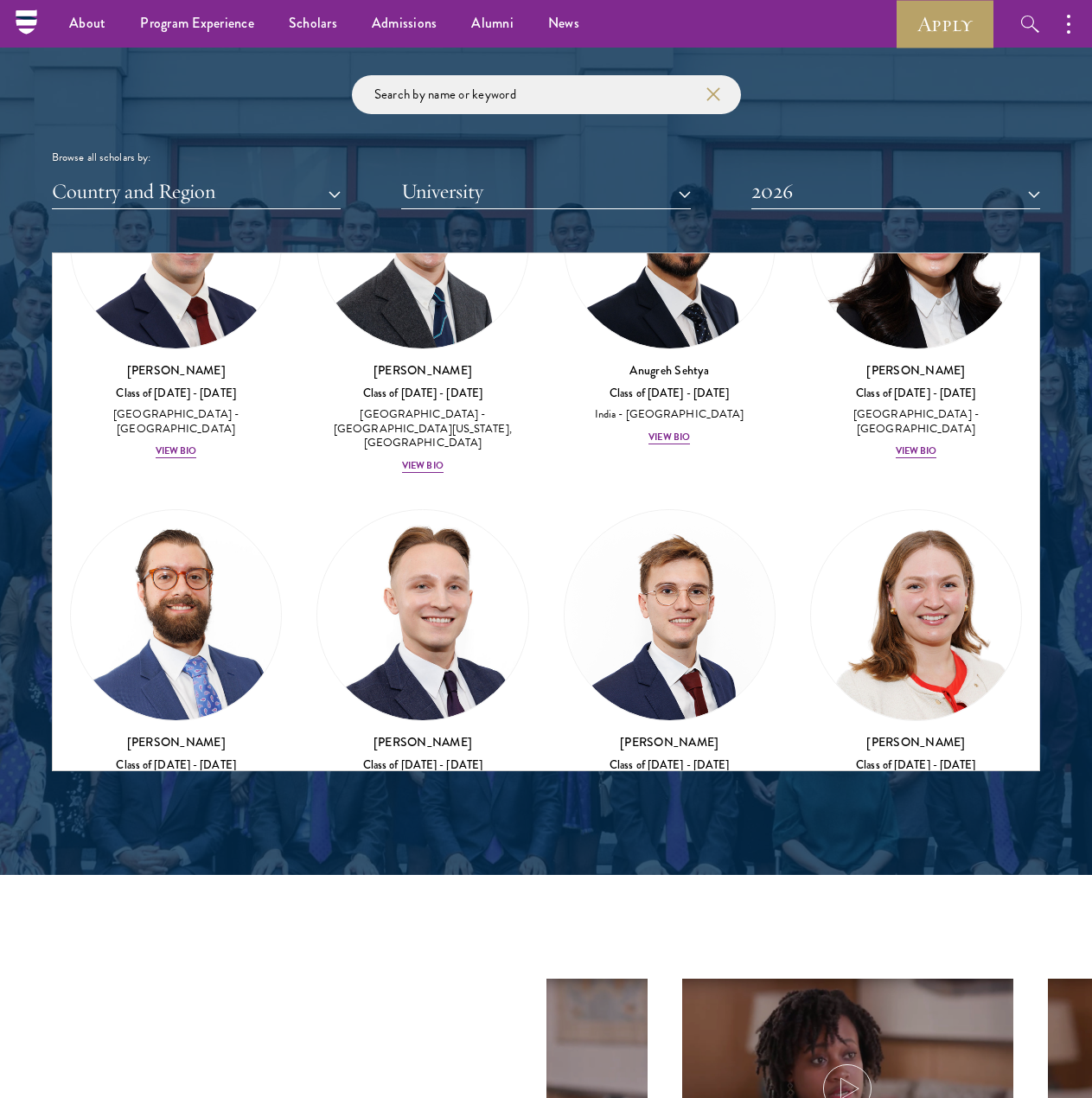
scroll to position [10163, 0]
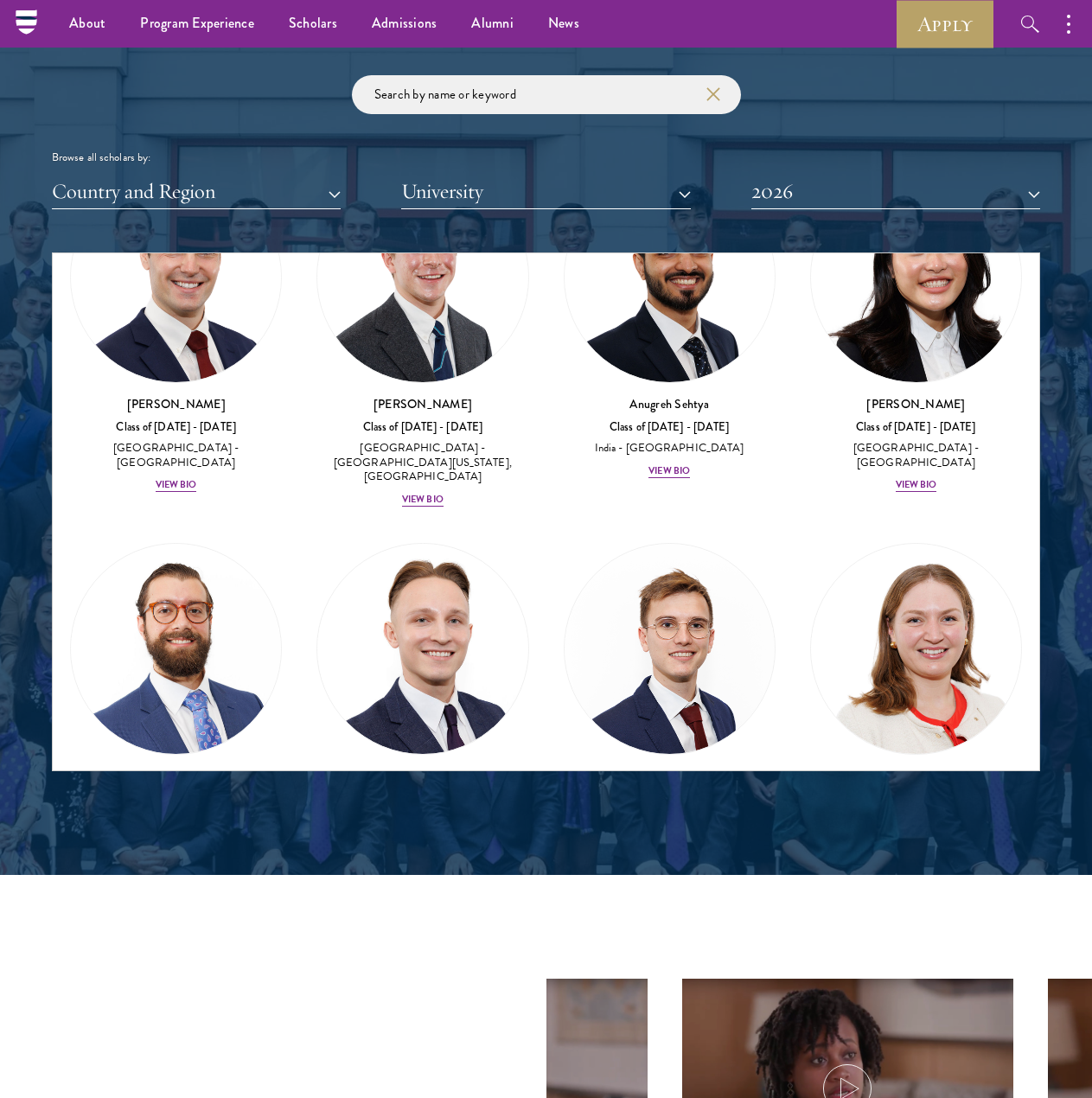
click at [1038, 433] on div "Viewing all scholars - 141 results Clear filters Amber Class of [DATE] - [DATE]…" at bounding box center [546, 511] width 988 height 519
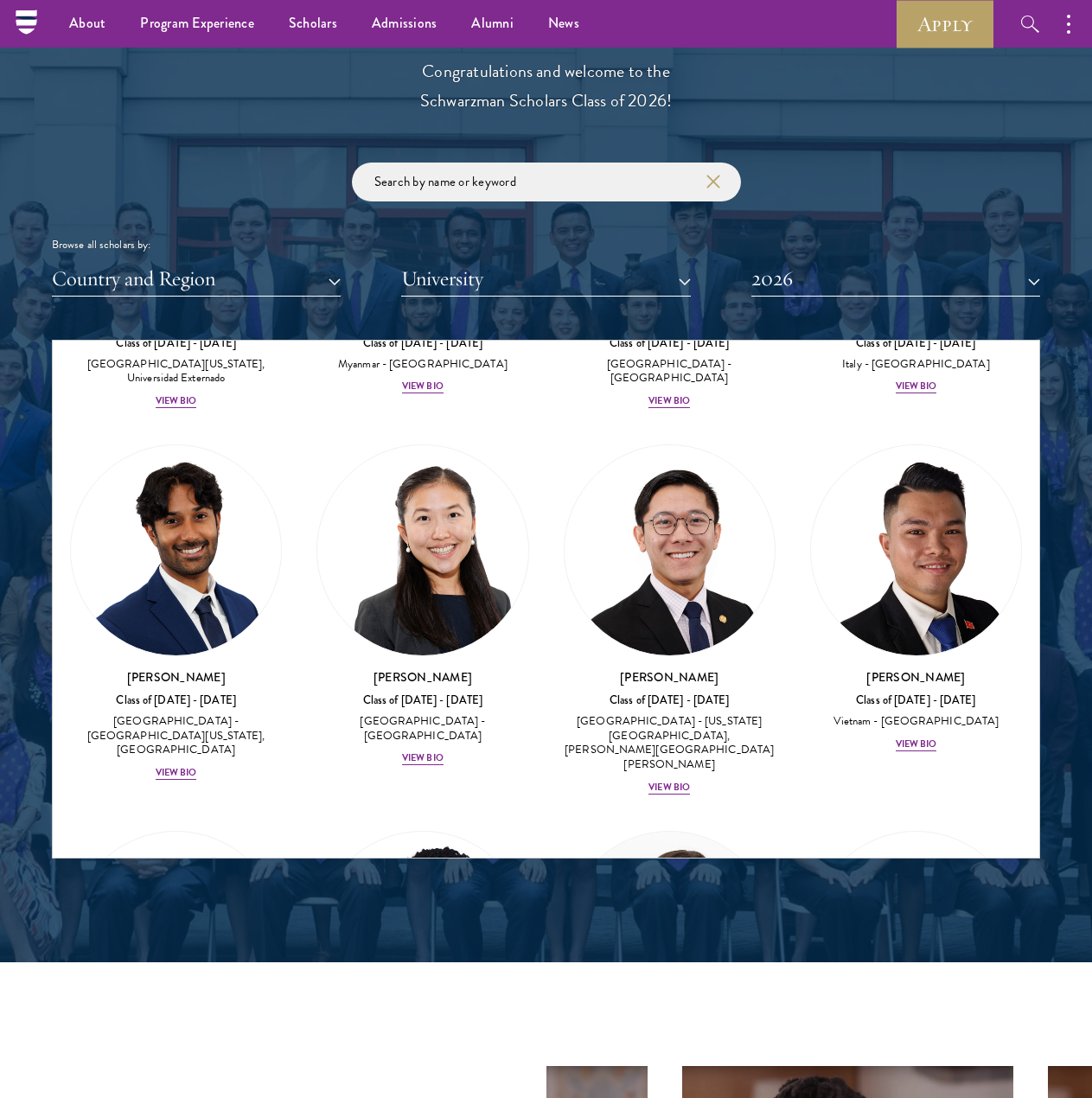
scroll to position [8855, 0]
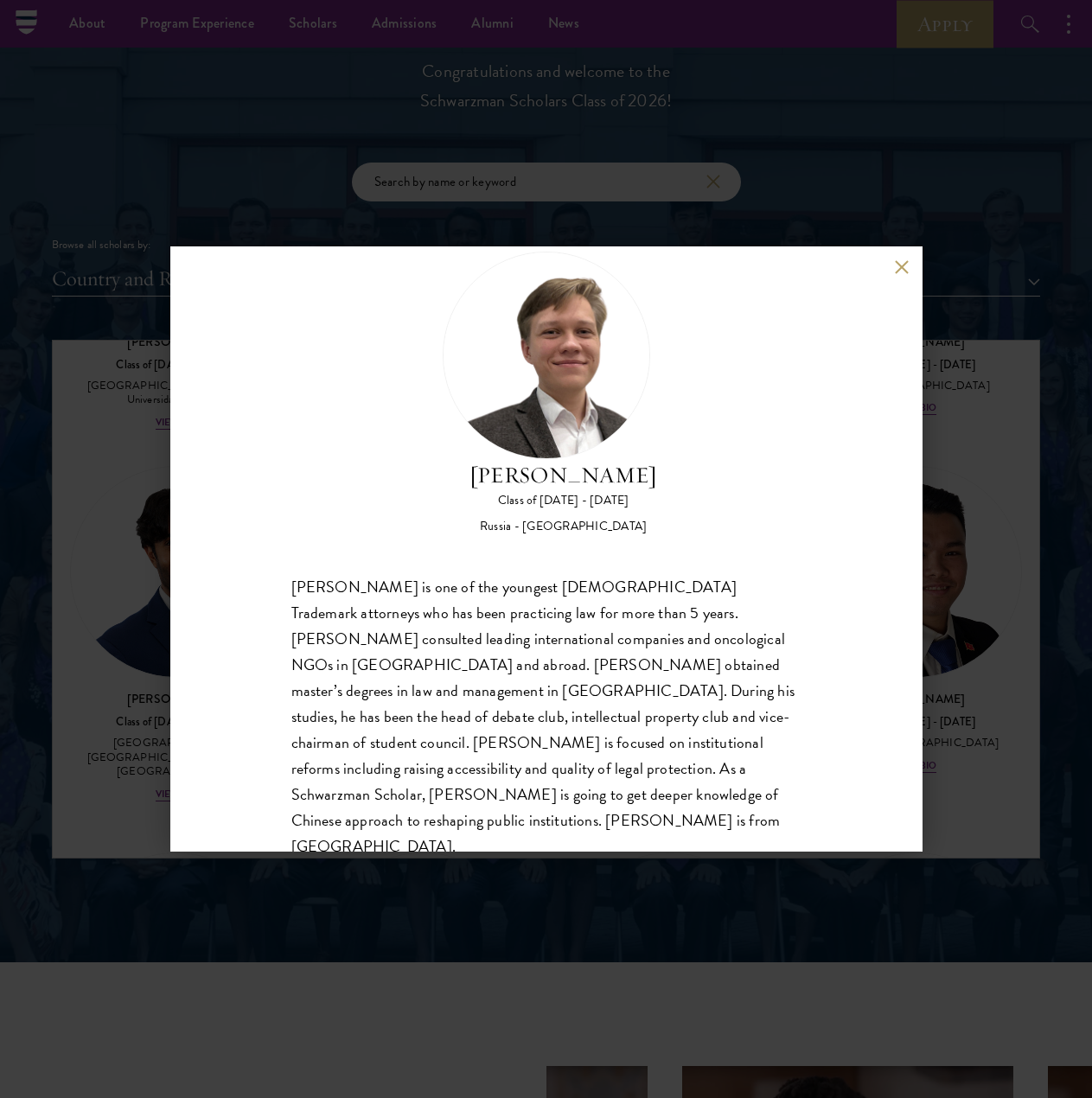
scroll to position [55, 0]
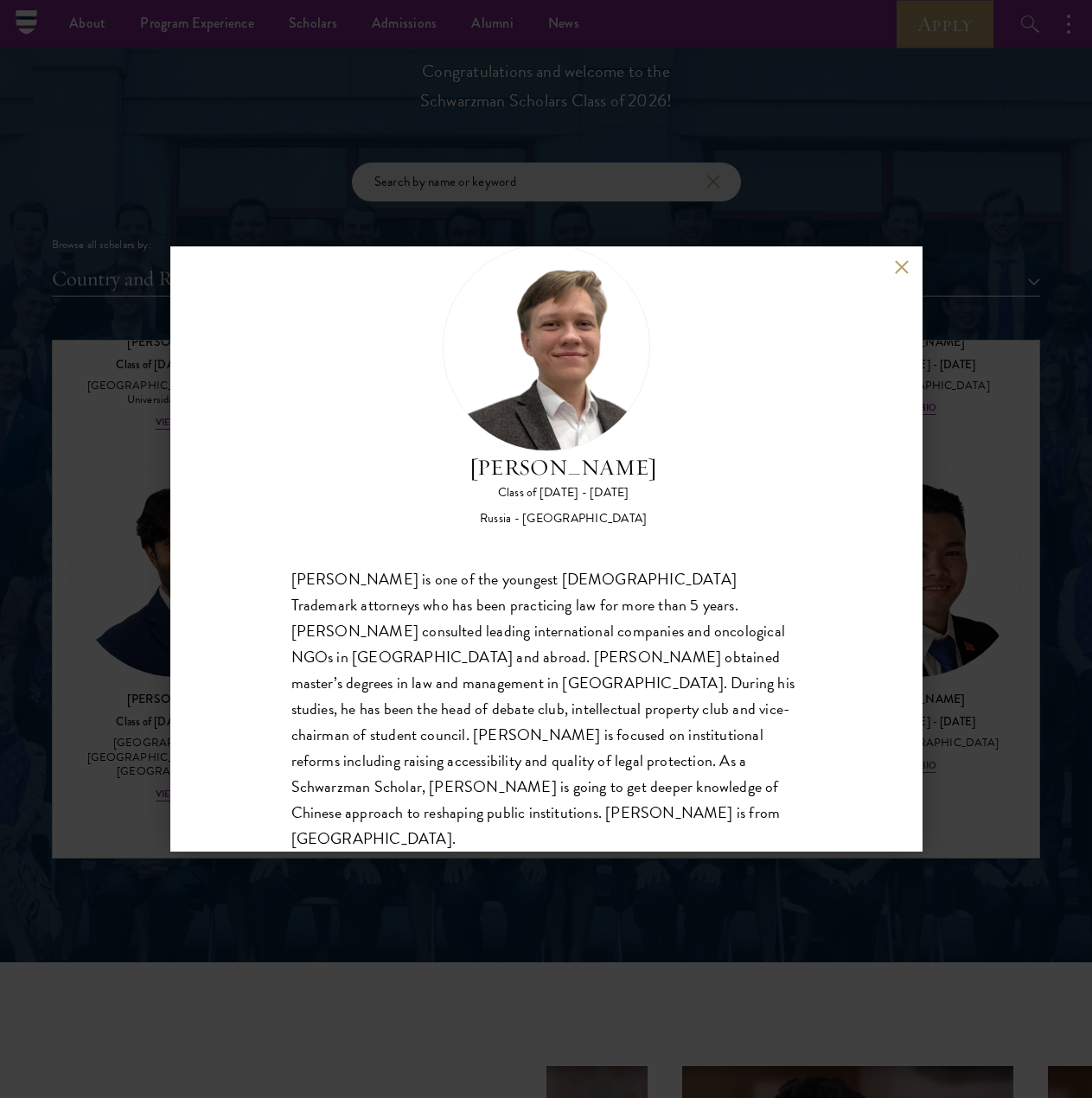
click at [903, 257] on div "[PERSON_NAME] Class of [DATE] - [DATE] [GEOGRAPHIC_DATA] - [GEOGRAPHIC_DATA] [P…" at bounding box center [546, 549] width 752 height 605
click at [897, 264] on button at bounding box center [902, 266] width 15 height 15
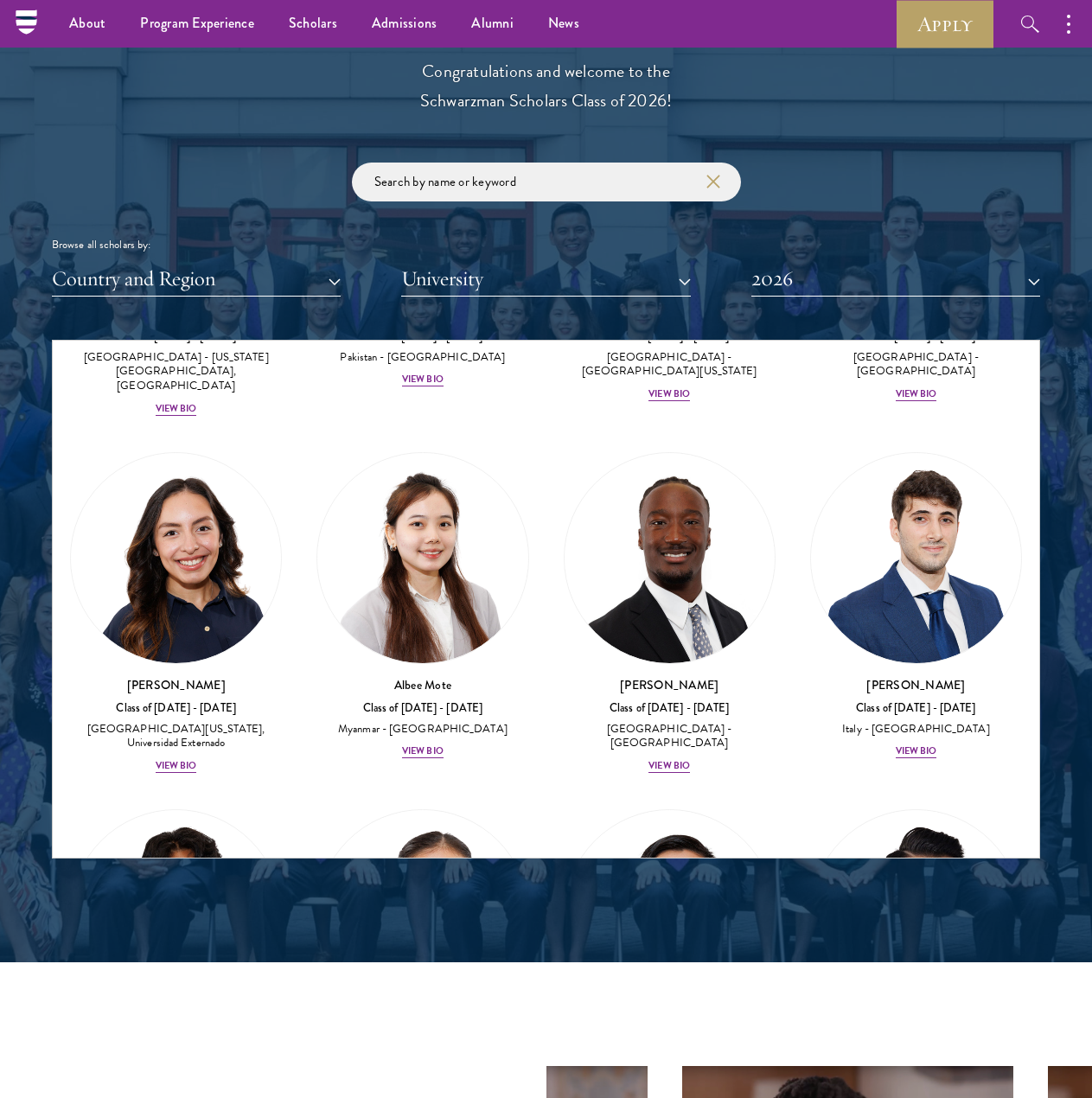
scroll to position [8488, 0]
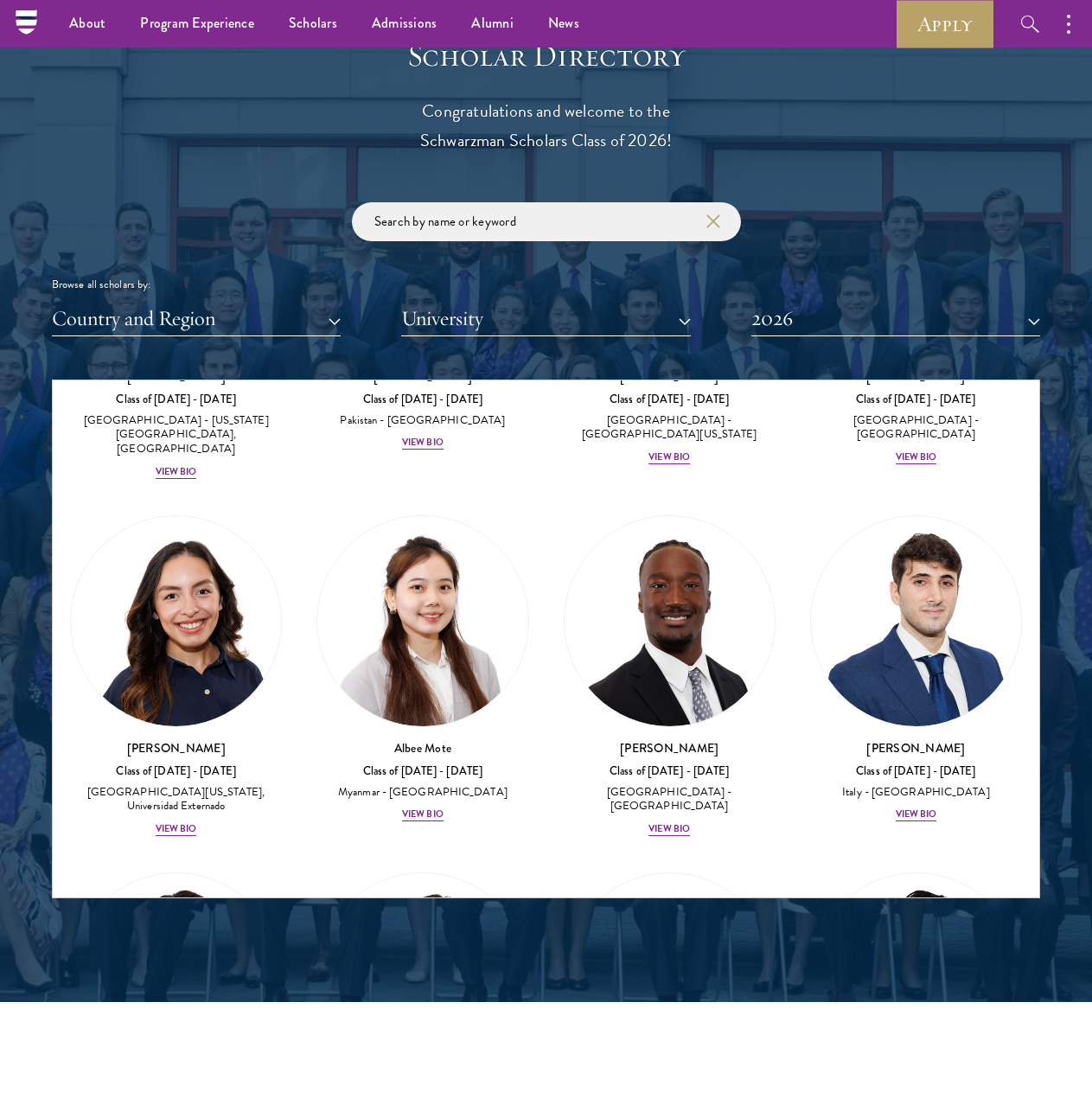
click at [1038, 510] on div "Viewing all scholars - 141 results Clear filters Amber Class of [DATE] - [DATE]…" at bounding box center [546, 639] width 988 height 519
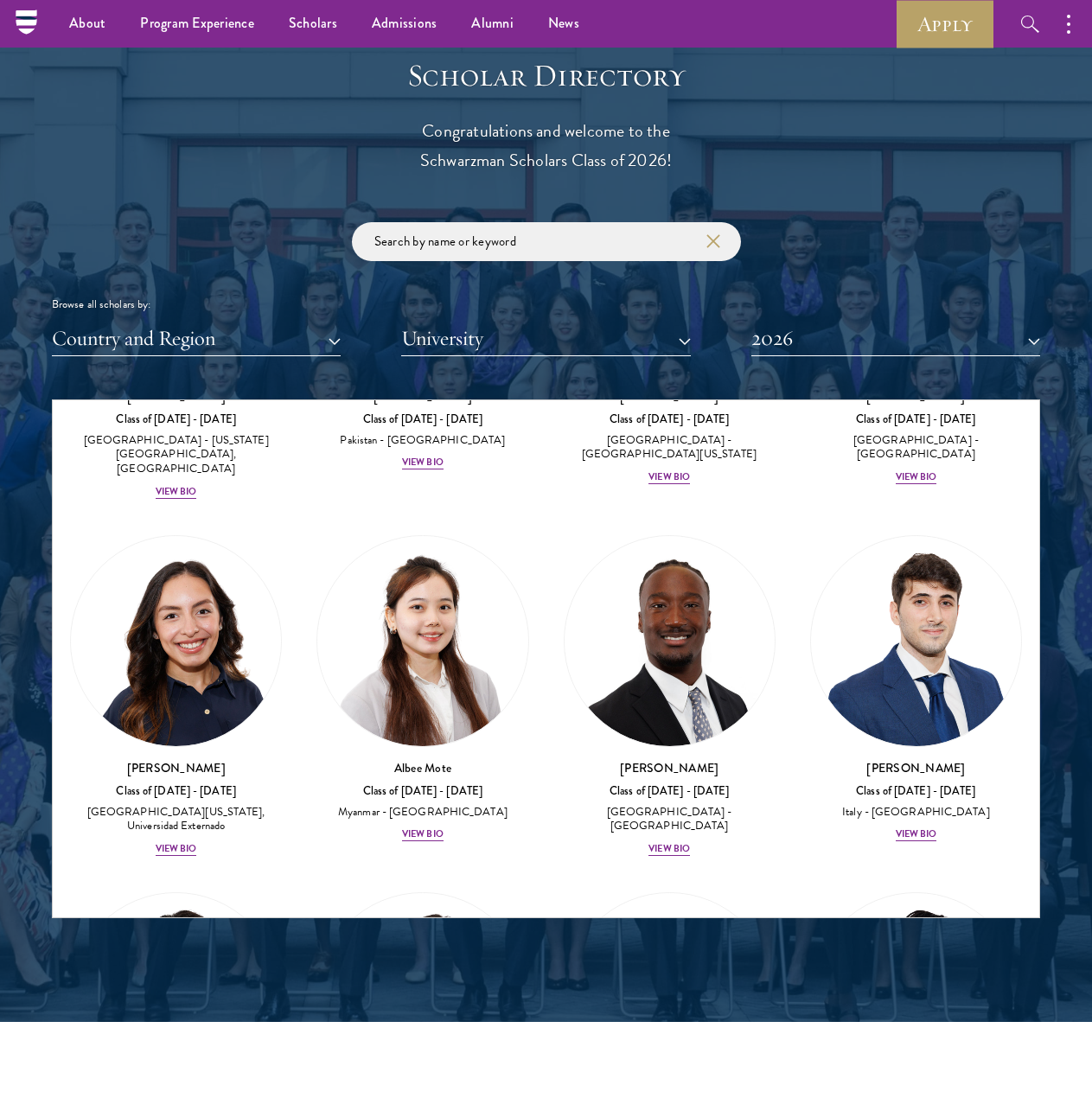
click at [1010, 518] on div "[PERSON_NAME] Class of [DATE] - [DATE] [GEOGRAPHIC_DATA] - [GEOGRAPHIC_DATA] Vi…" at bounding box center [915, 688] width 246 height 342
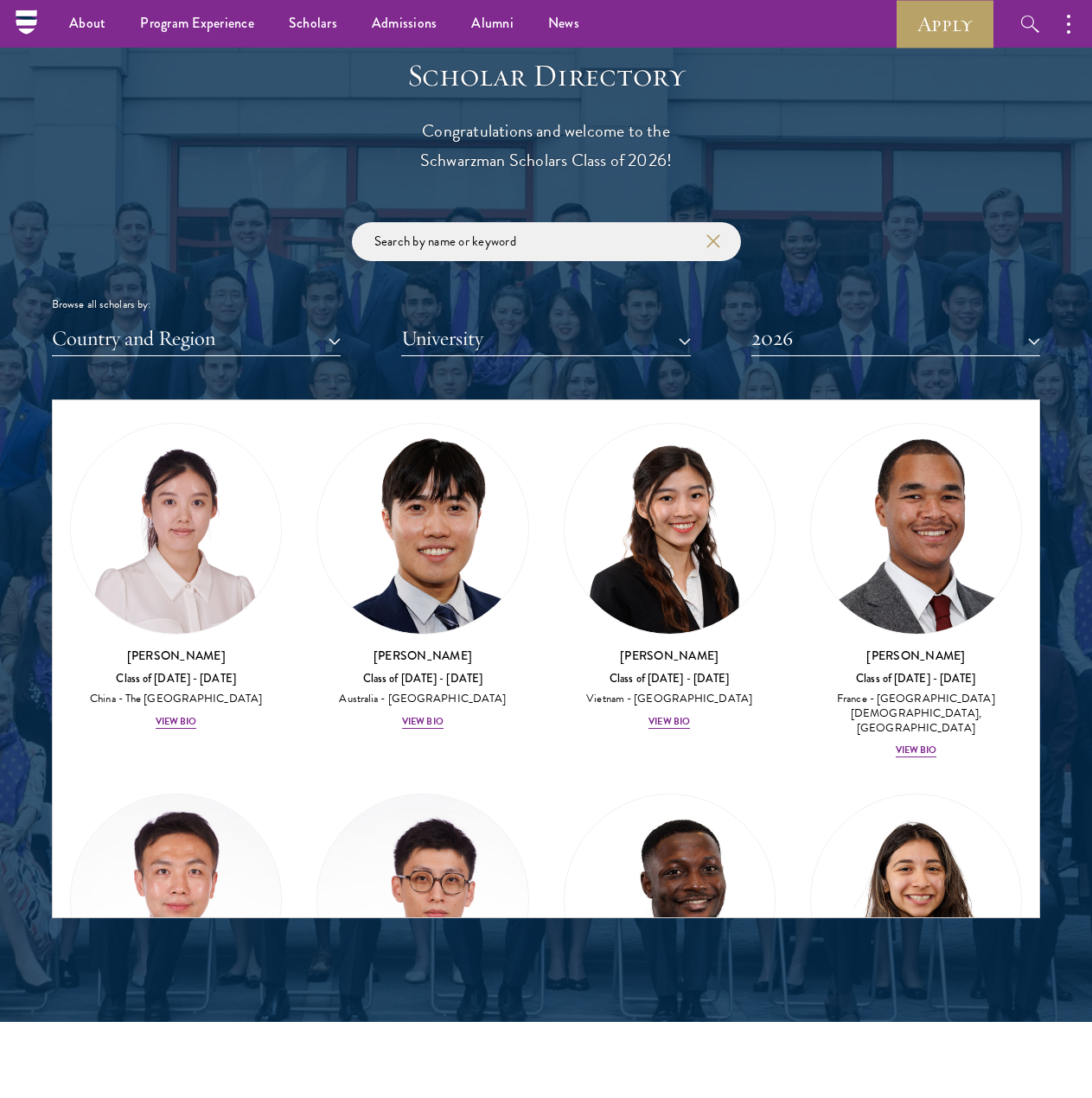
scroll to position [7098, 0]
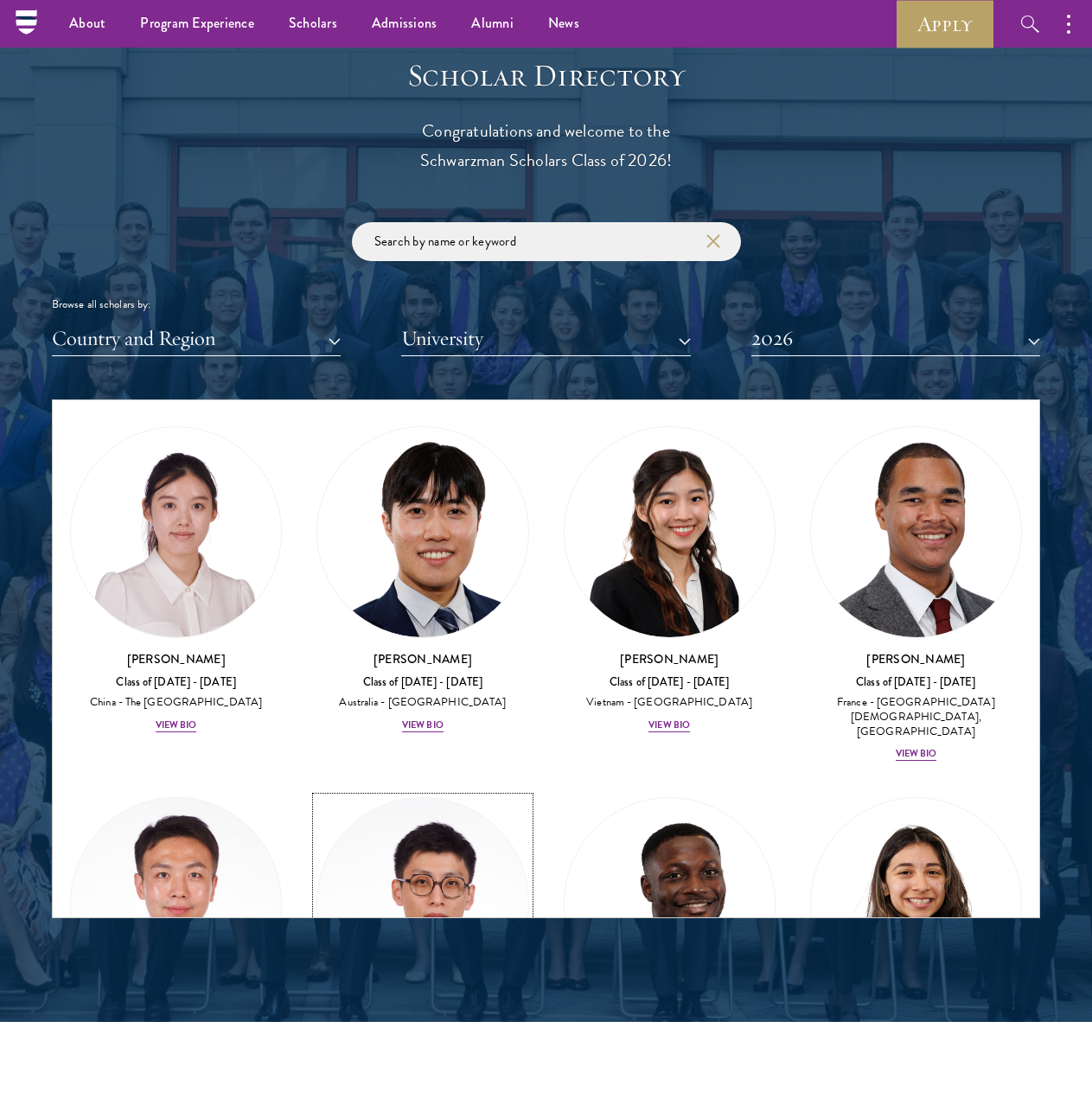
click at [408, 1097] on div "View Bio" at bounding box center [423, 1112] width 42 height 14
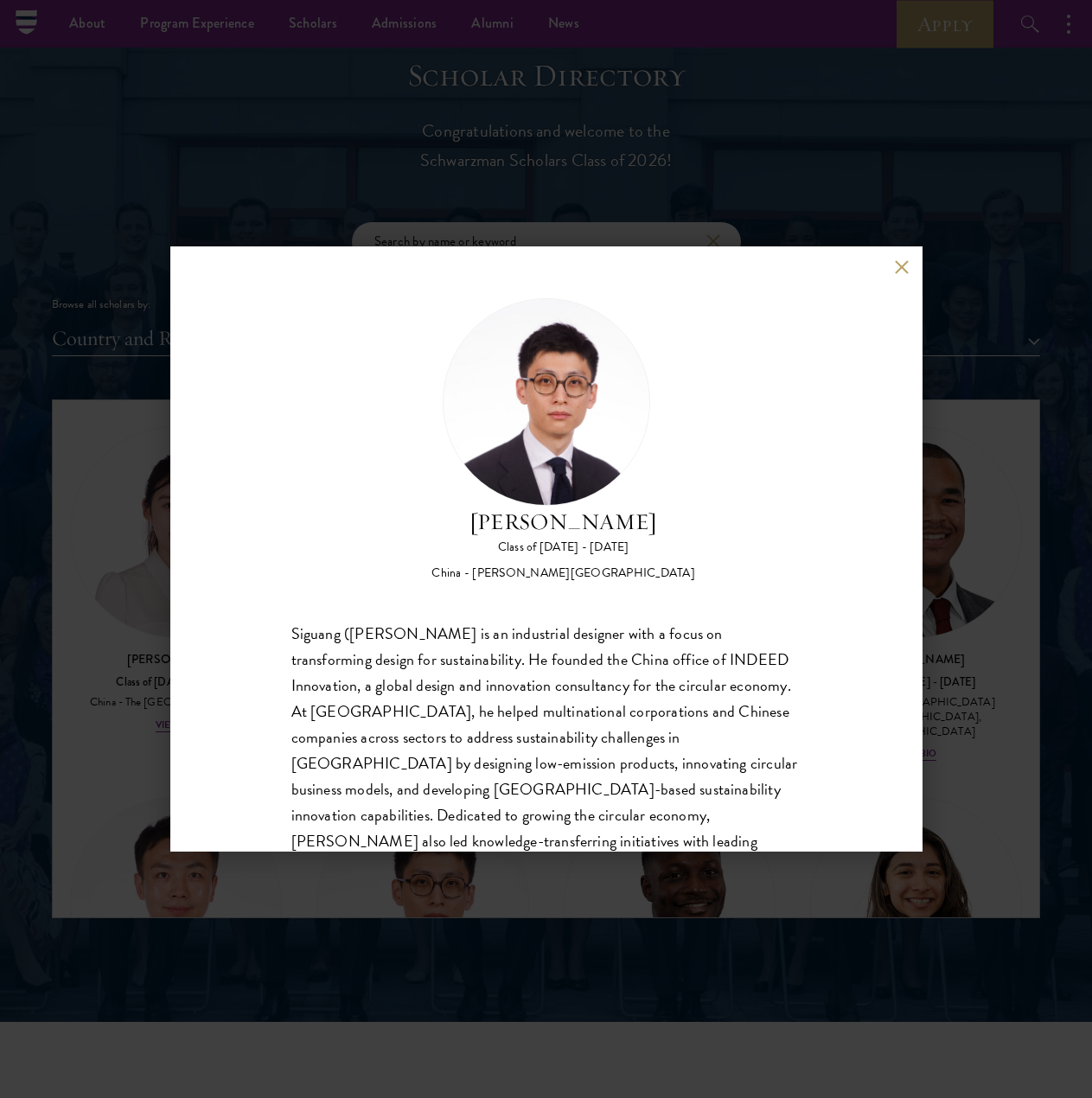
click at [902, 268] on button at bounding box center [902, 266] width 15 height 15
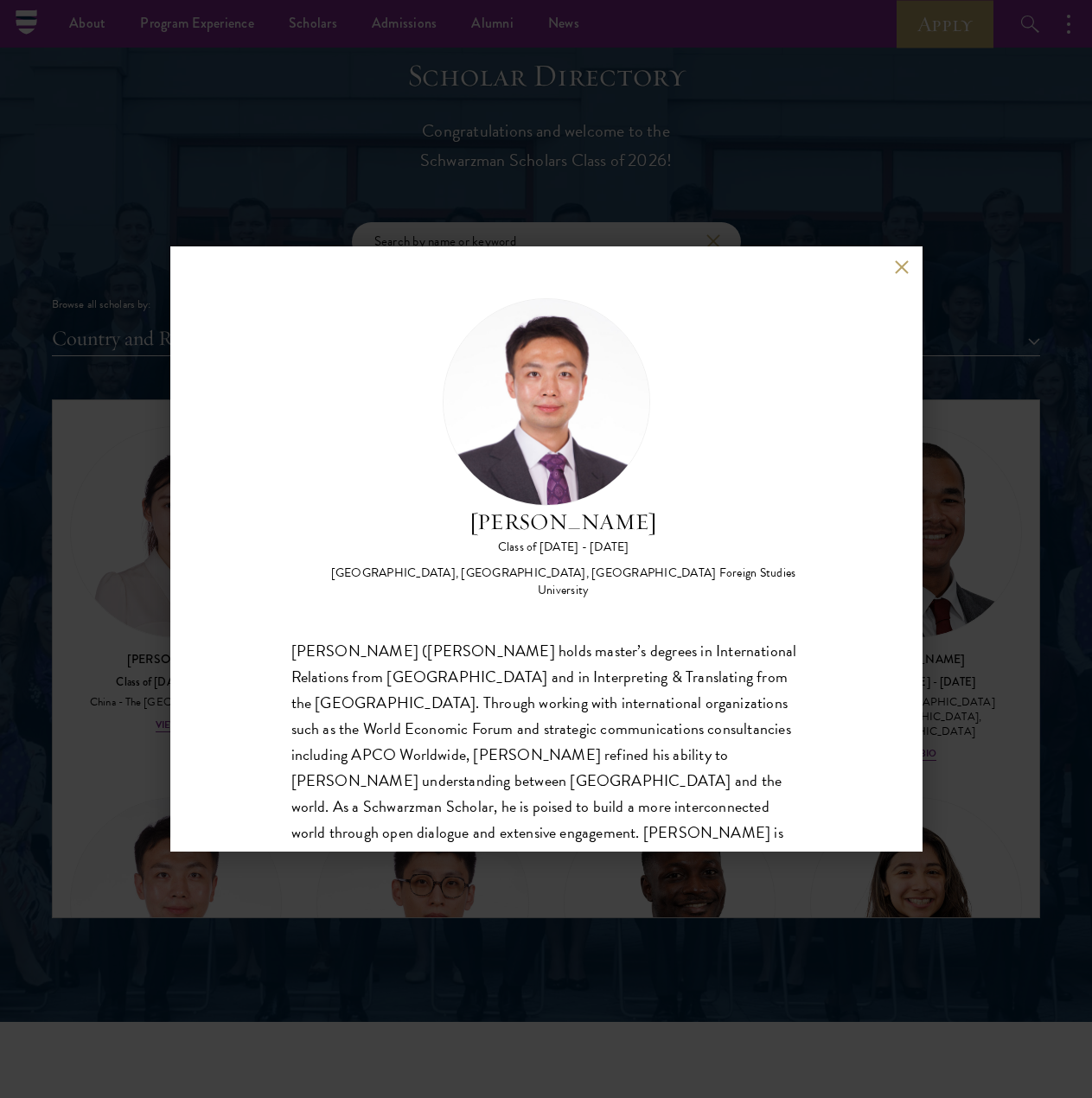
scroll to position [29, 0]
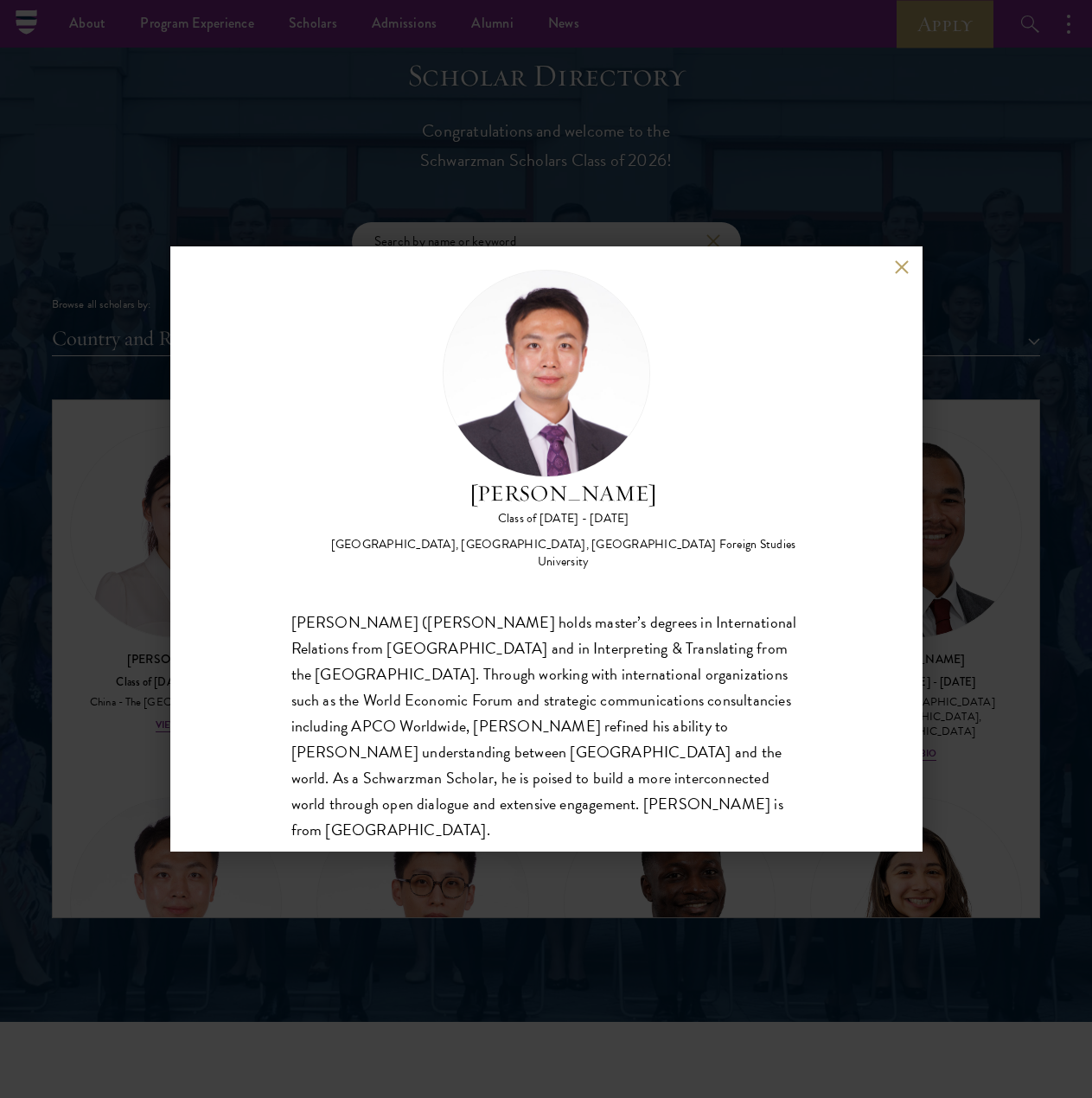
click at [902, 267] on button at bounding box center [902, 266] width 15 height 15
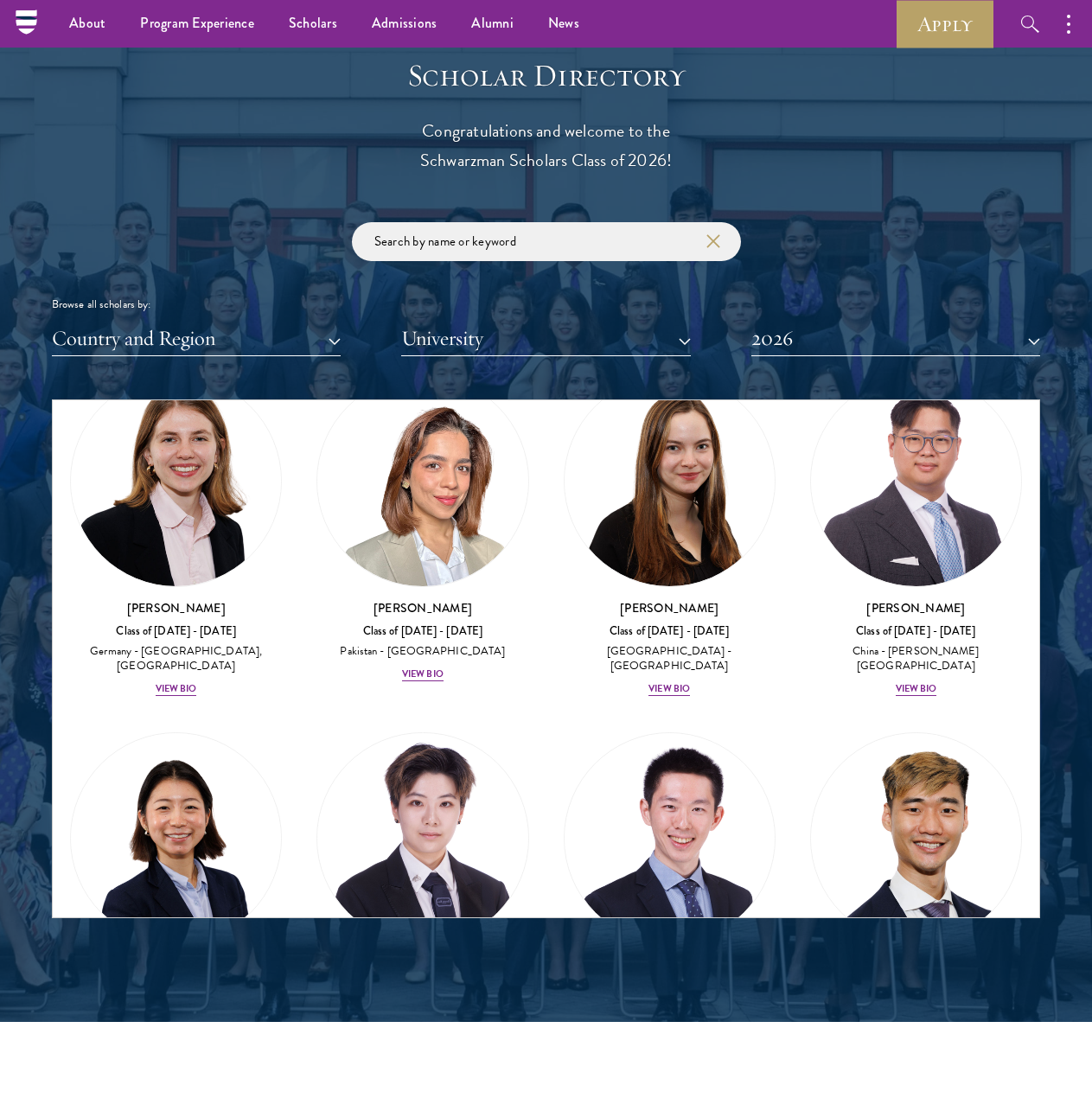
scroll to position [6023, 0]
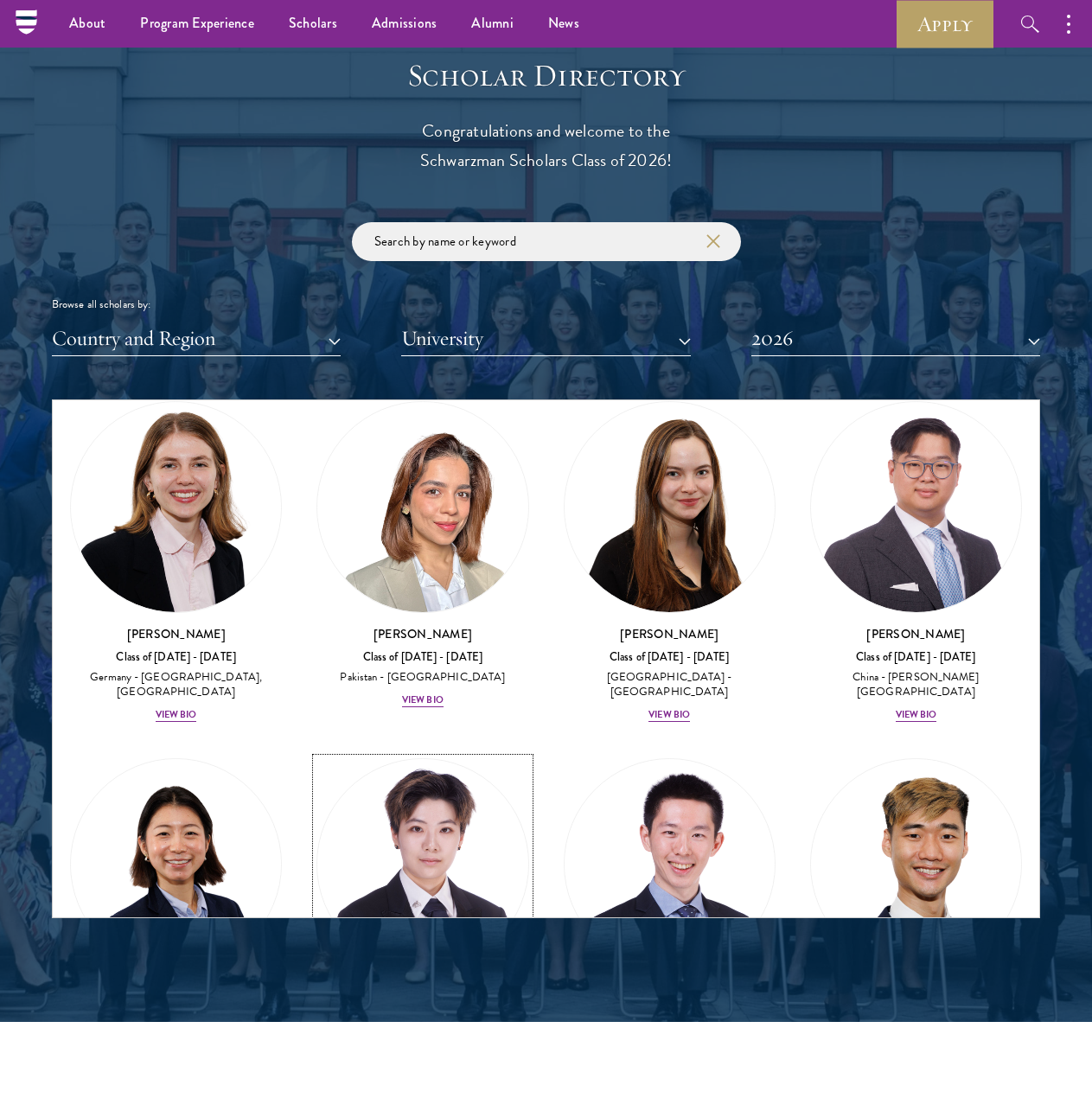
click at [417, 1079] on div "View Bio" at bounding box center [423, 1086] width 42 height 14
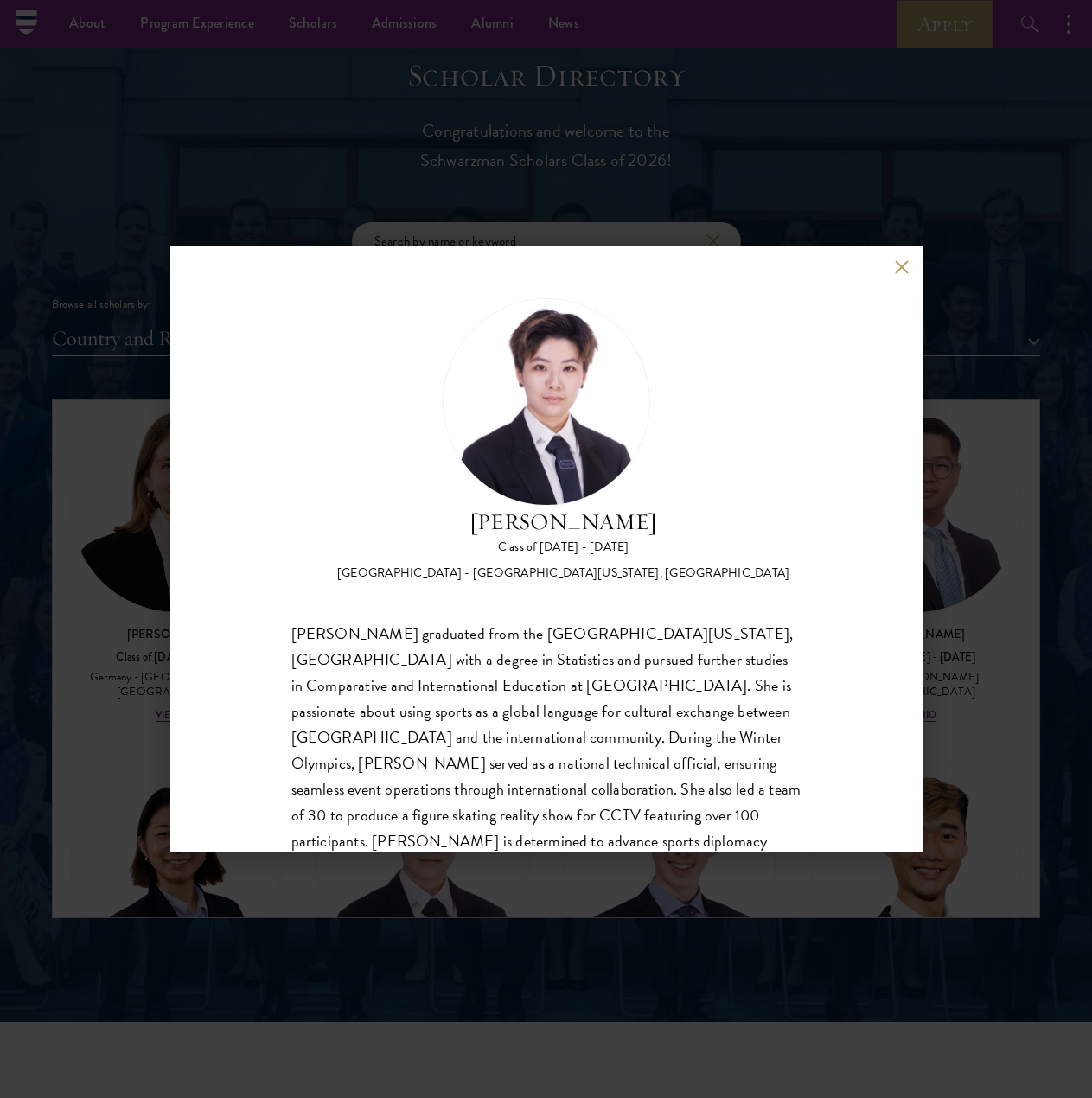
scroll to position [55, 0]
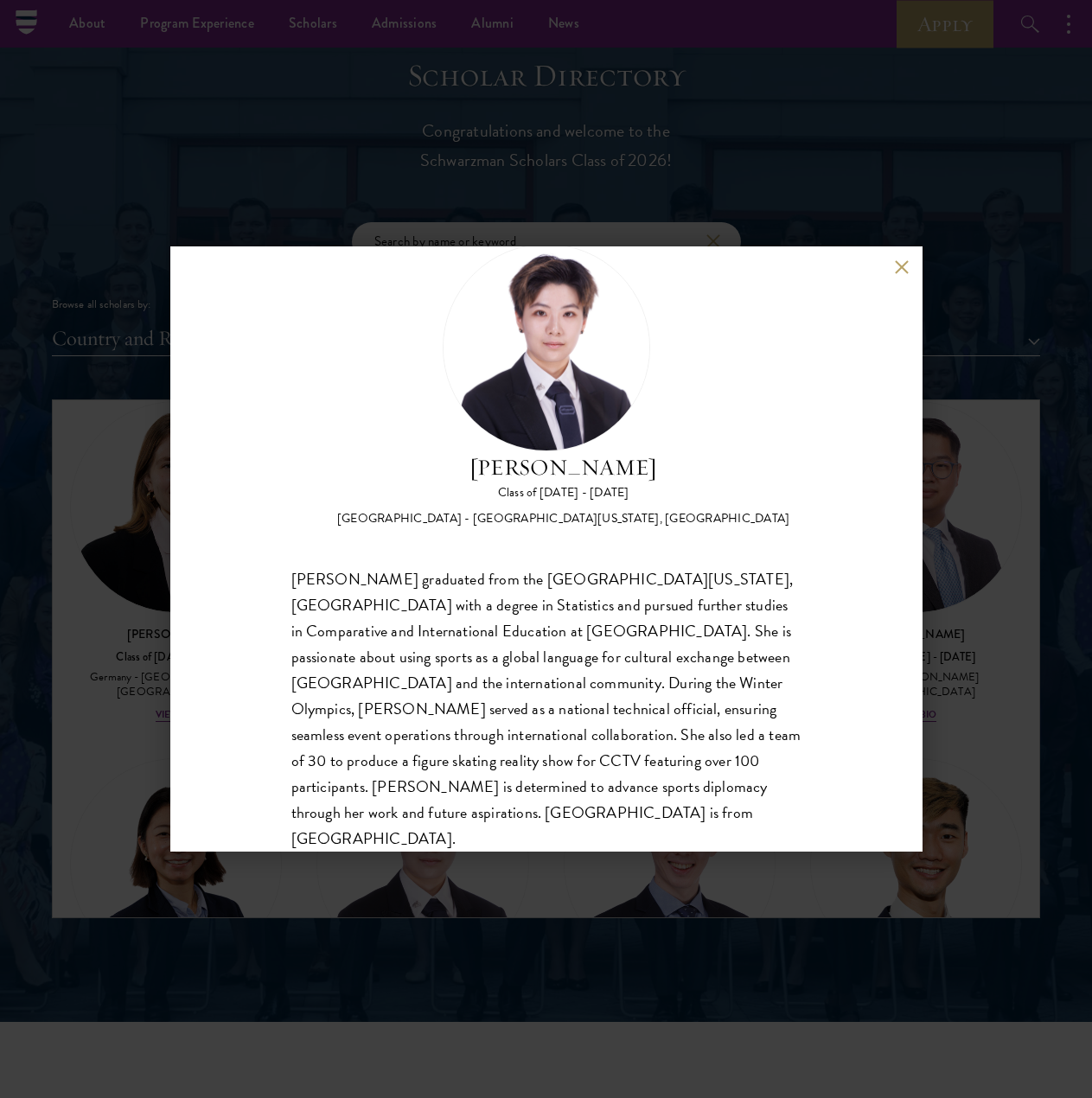
click at [904, 269] on button at bounding box center [902, 266] width 15 height 15
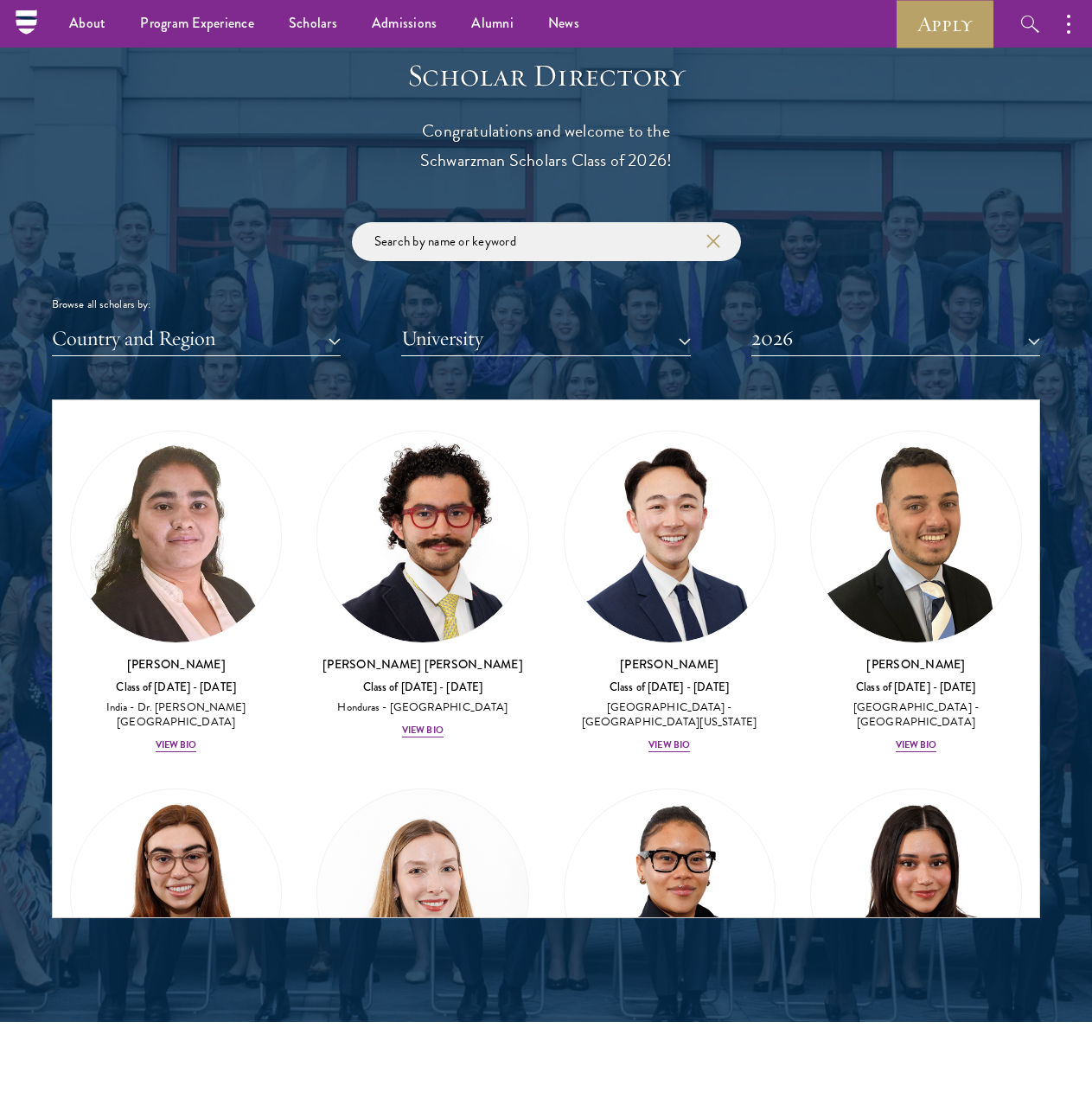
scroll to position [5262, 0]
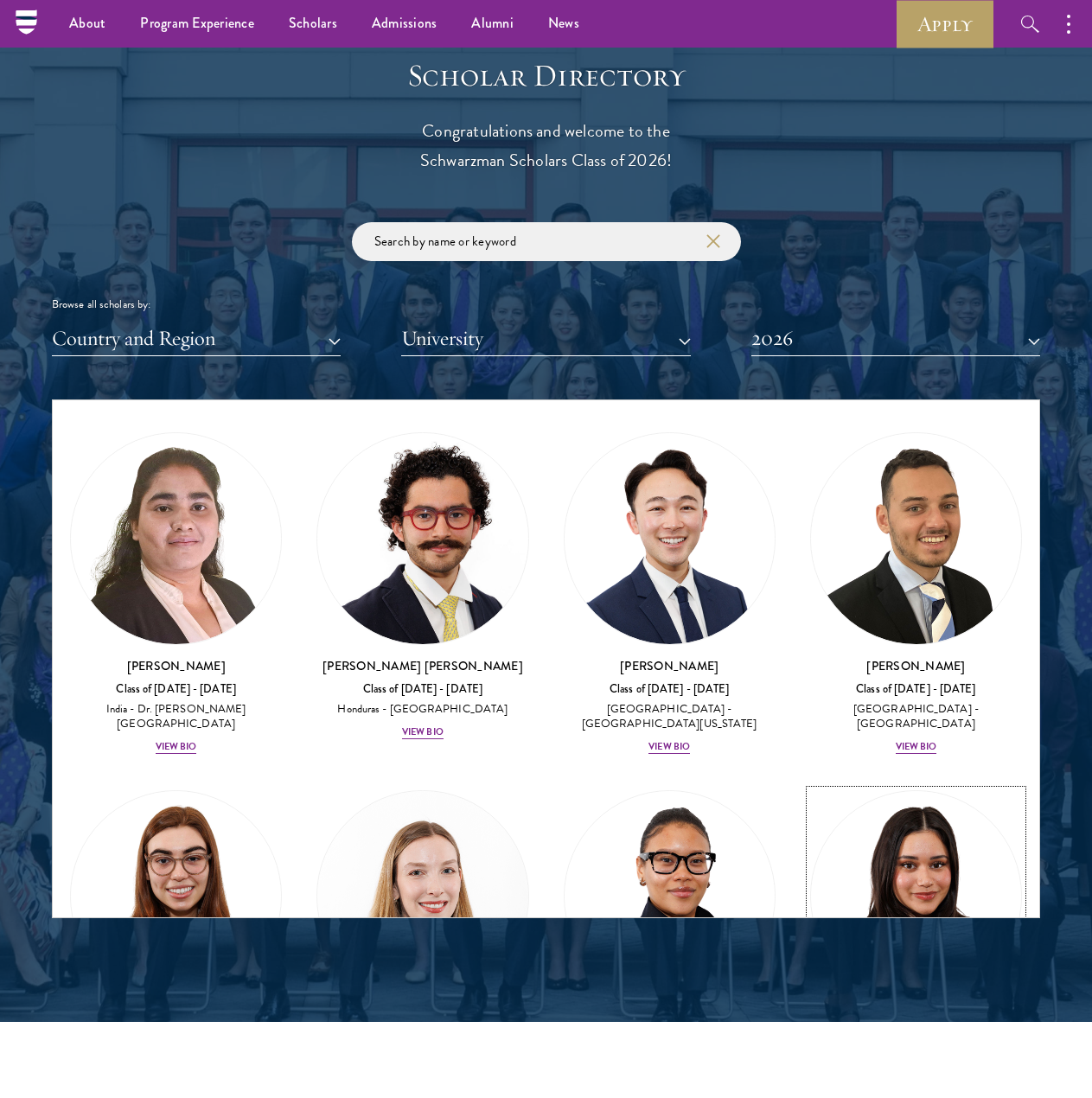
click at [910, 1097] on div "View Bio" at bounding box center [916, 1104] width 42 height 14
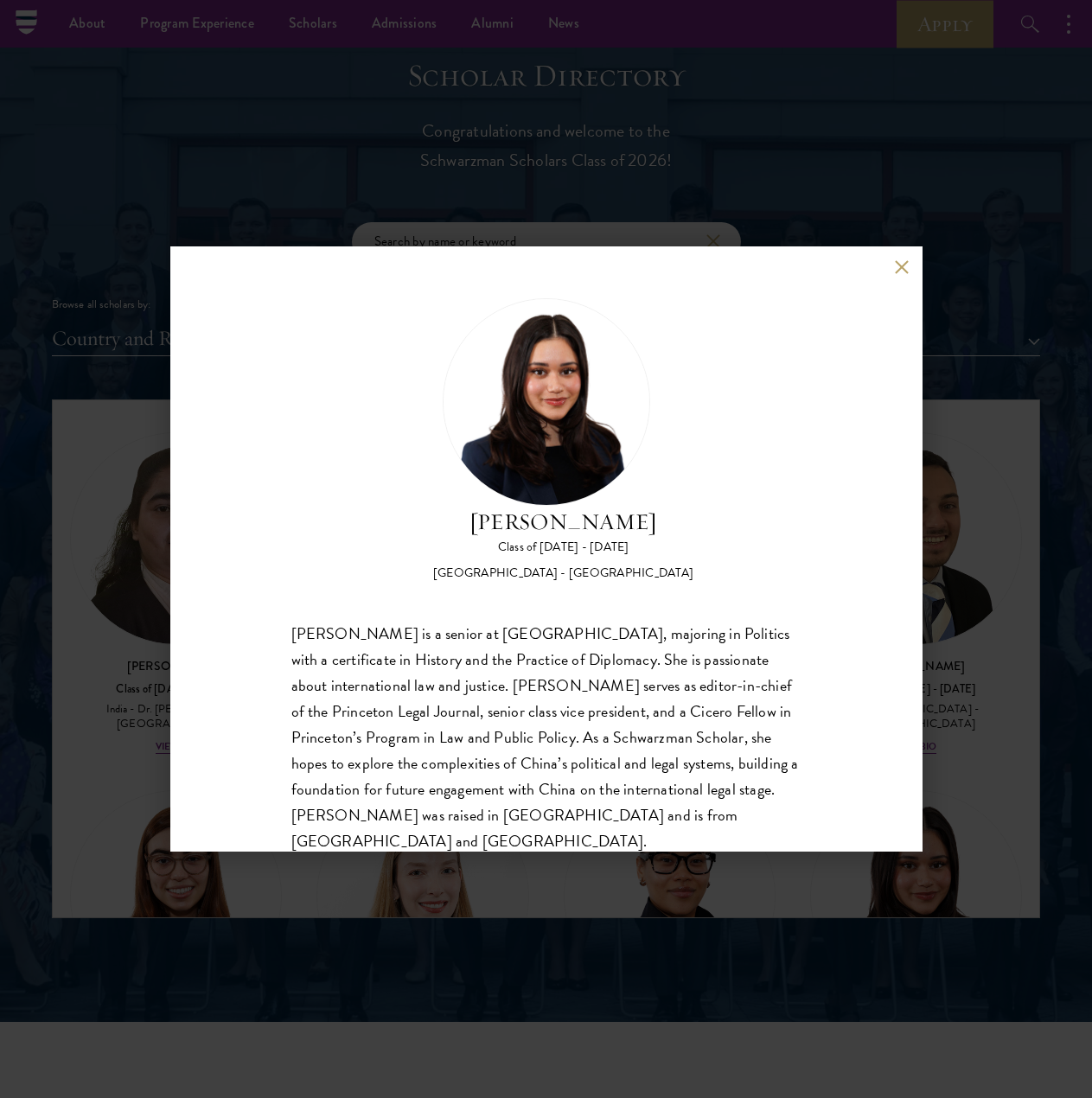
click at [903, 269] on button at bounding box center [902, 266] width 15 height 15
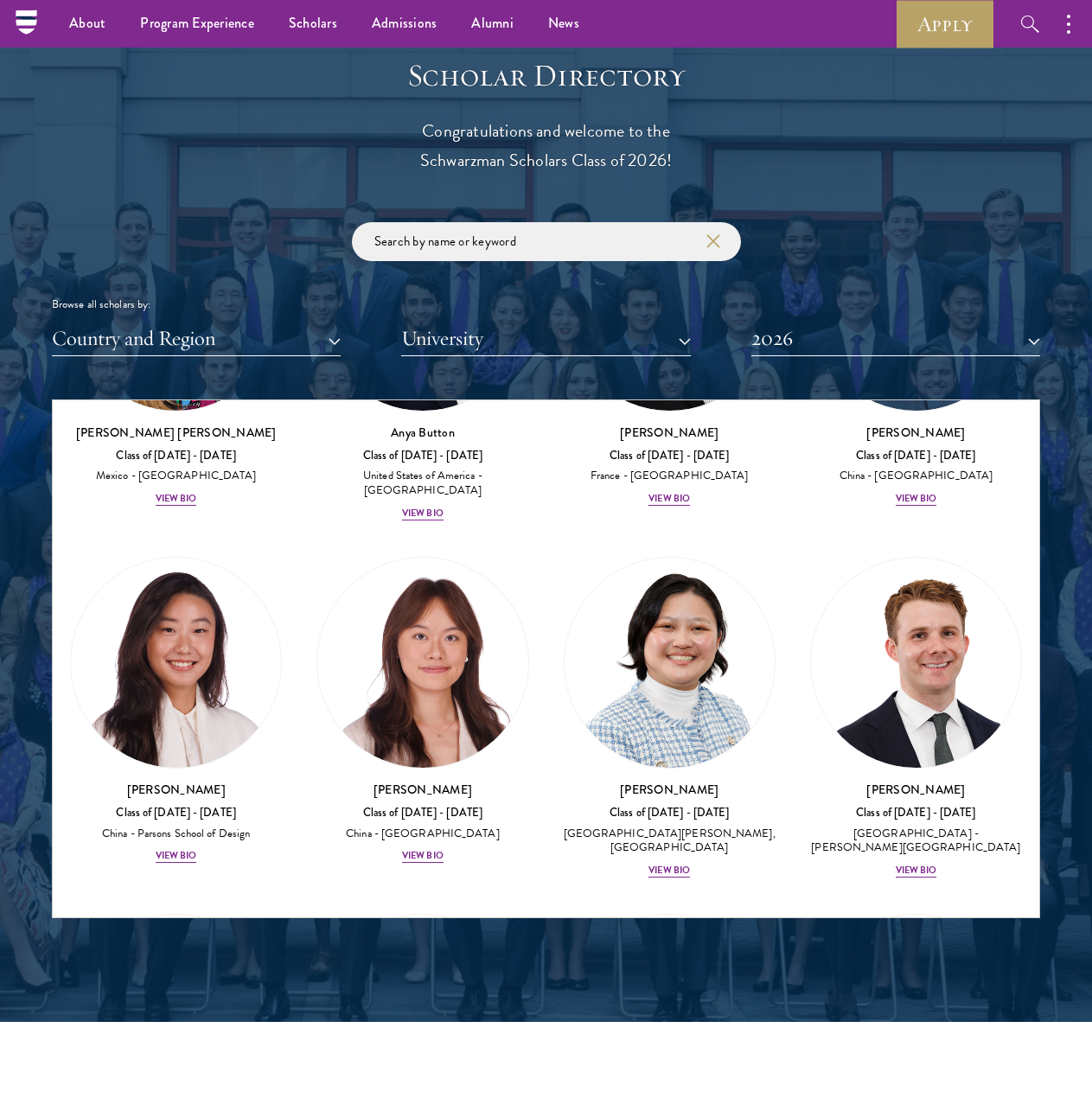
scroll to position [2083, 0]
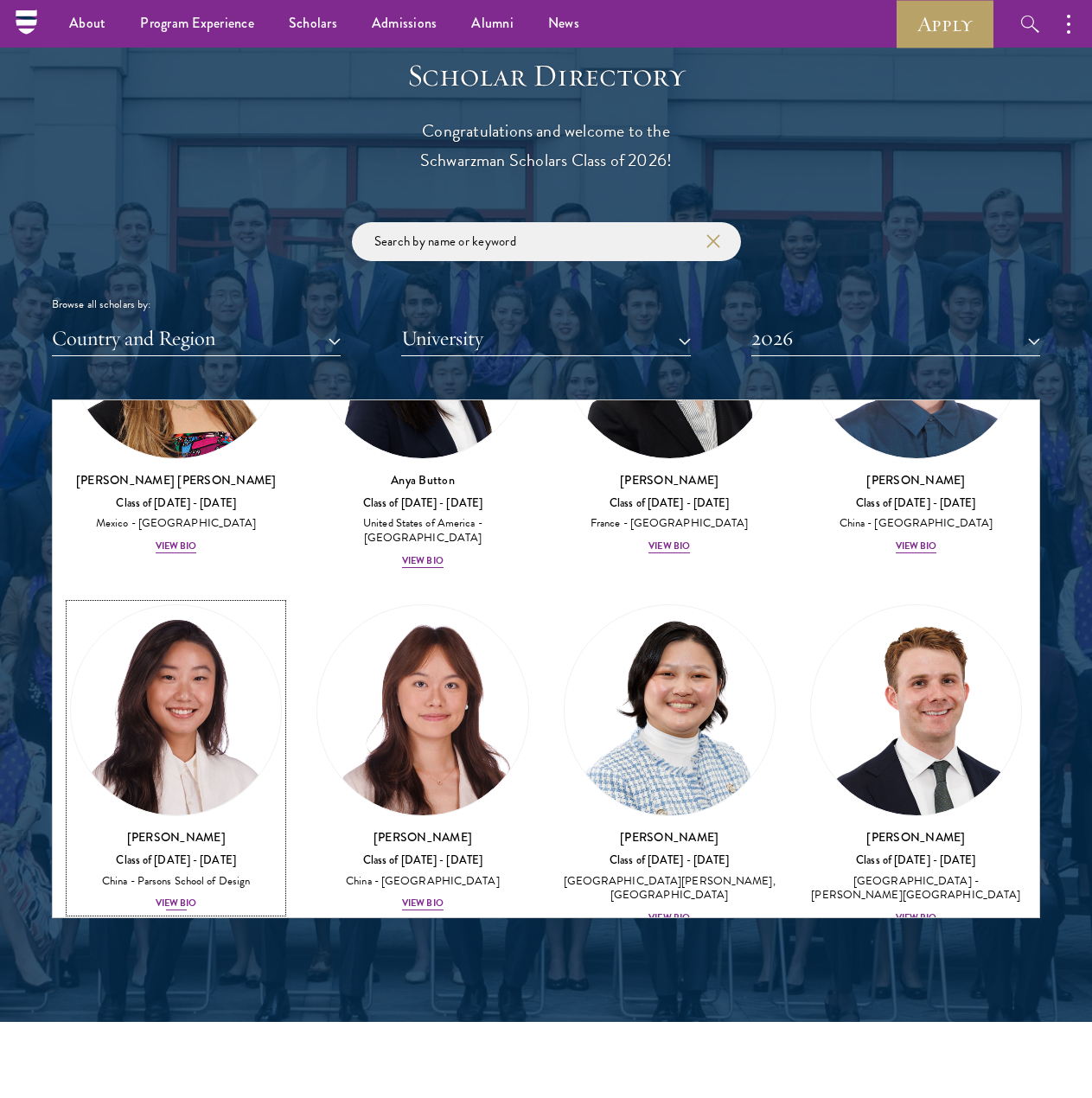
click at [172, 897] on div "View Bio" at bounding box center [177, 904] width 42 height 14
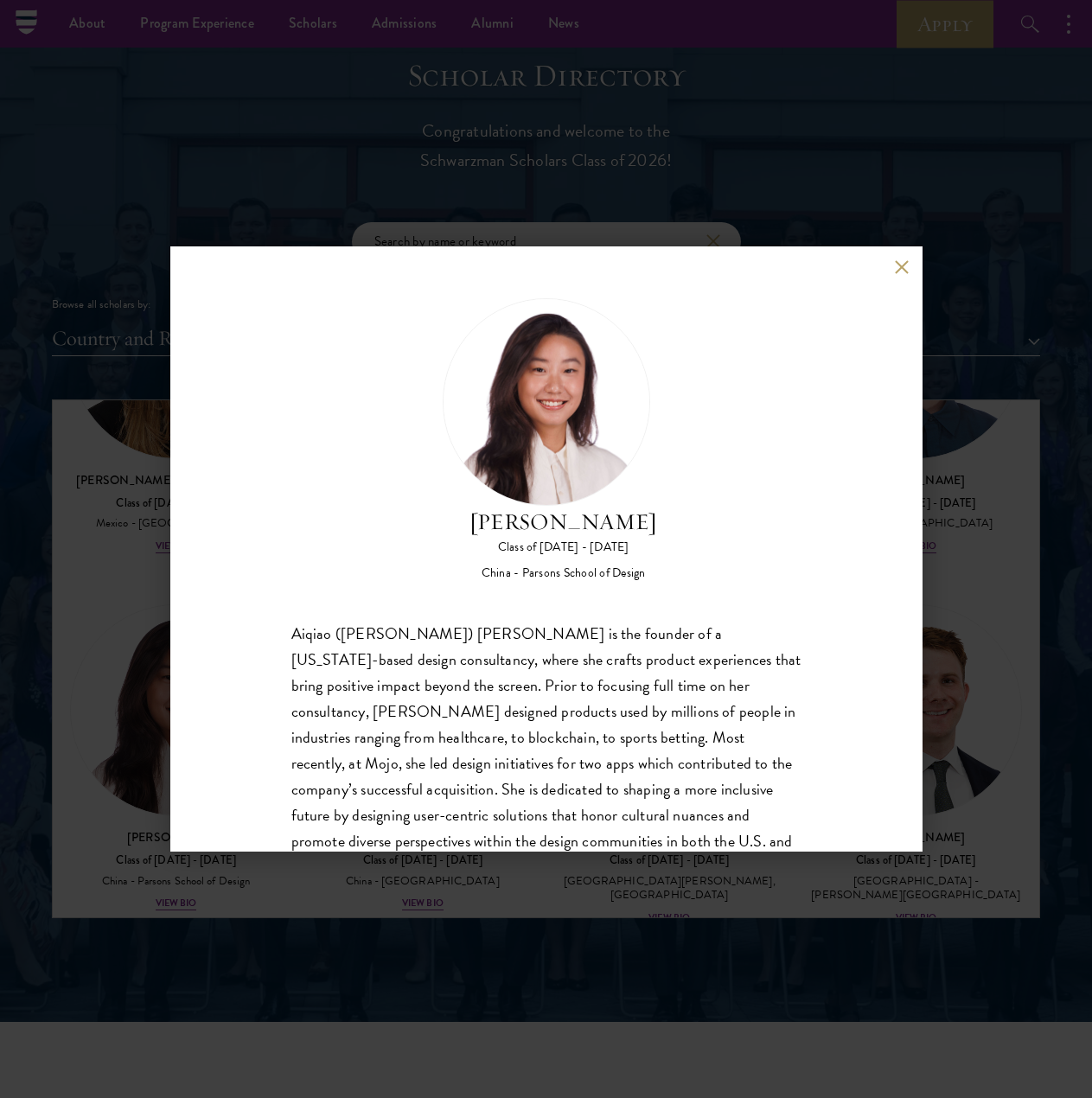
scroll to position [55, 0]
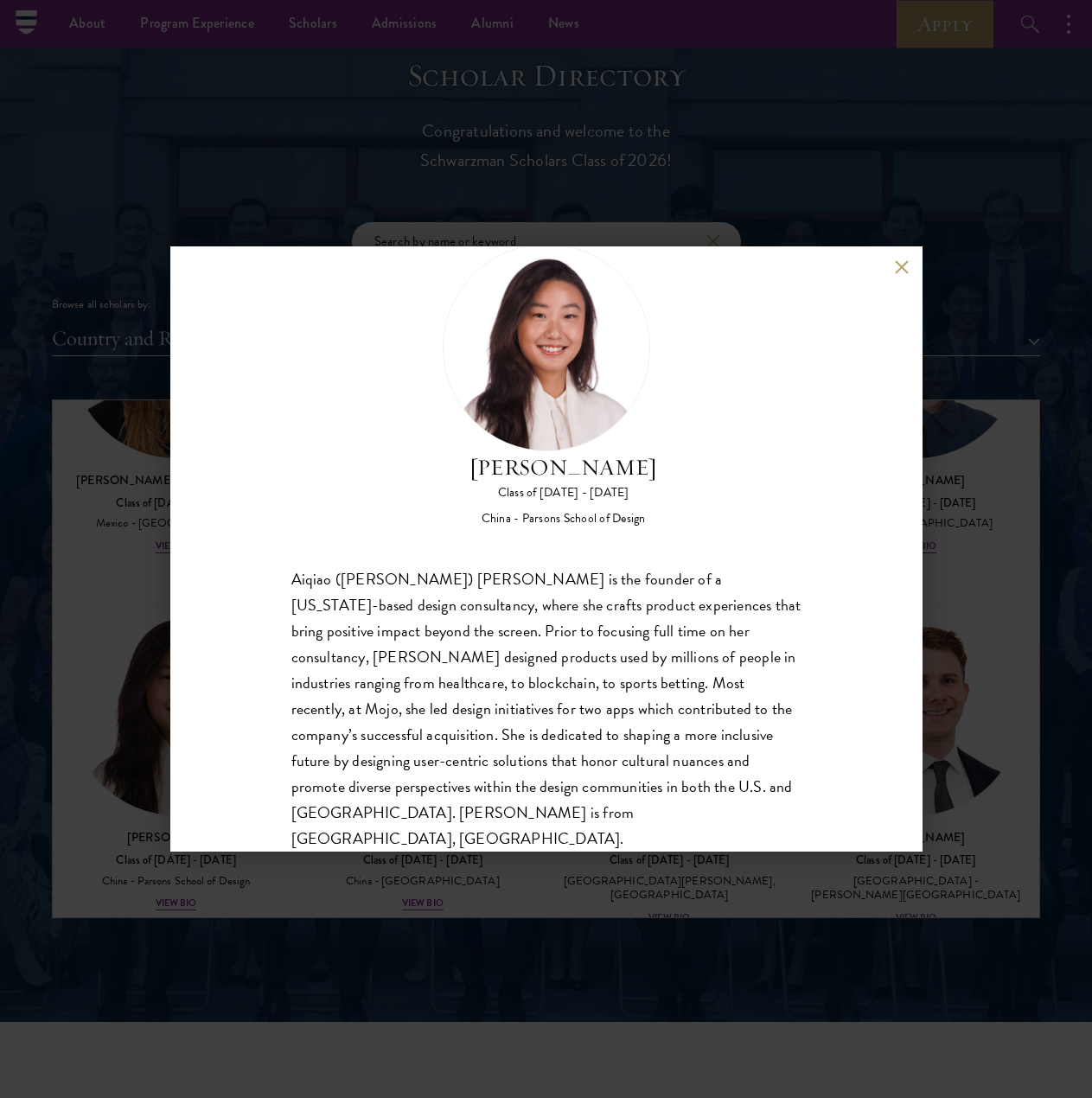
click at [900, 259] on button at bounding box center [902, 266] width 15 height 15
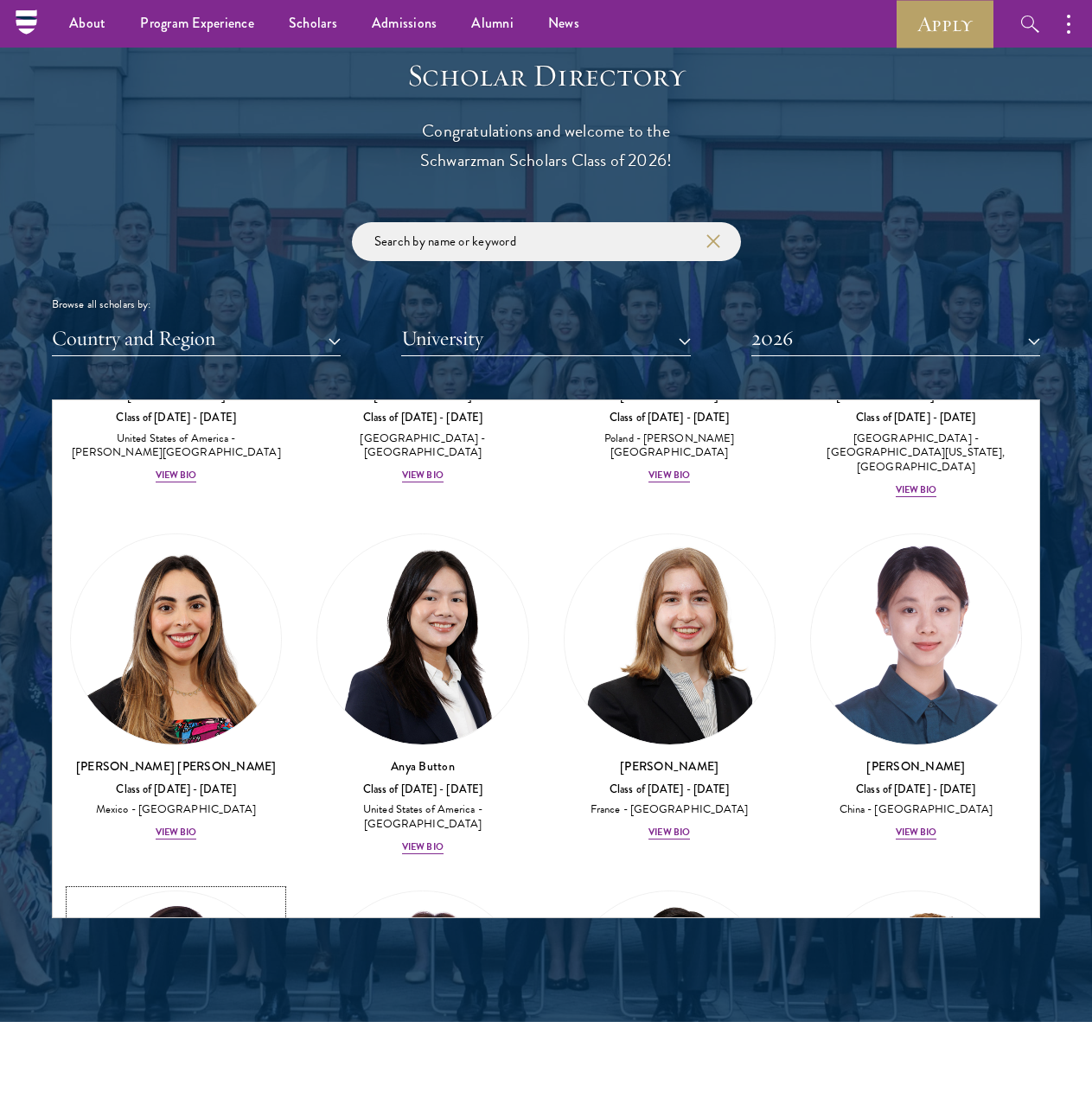
scroll to position [1780, 0]
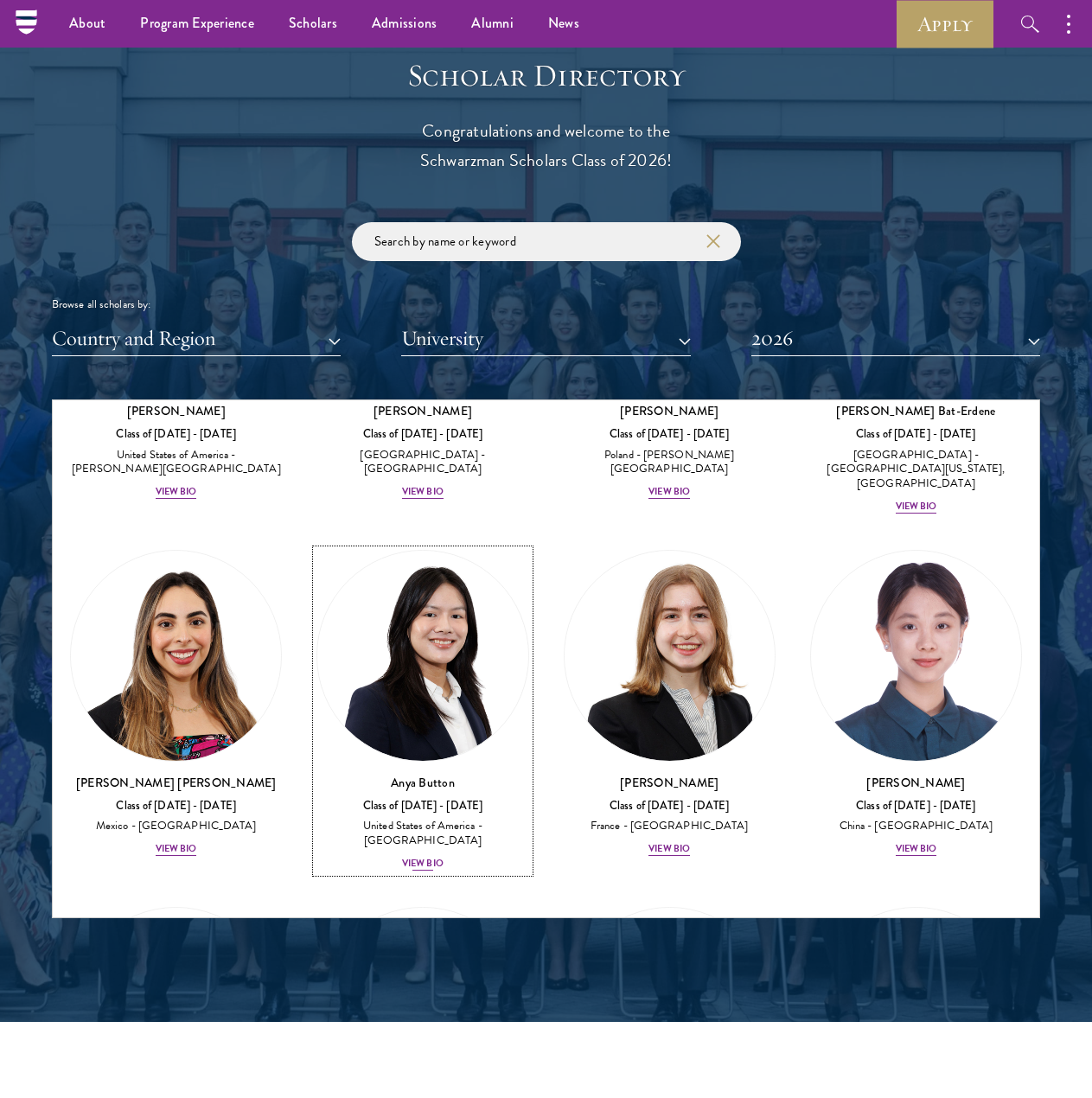
click at [435, 857] on div "View Bio" at bounding box center [423, 864] width 42 height 14
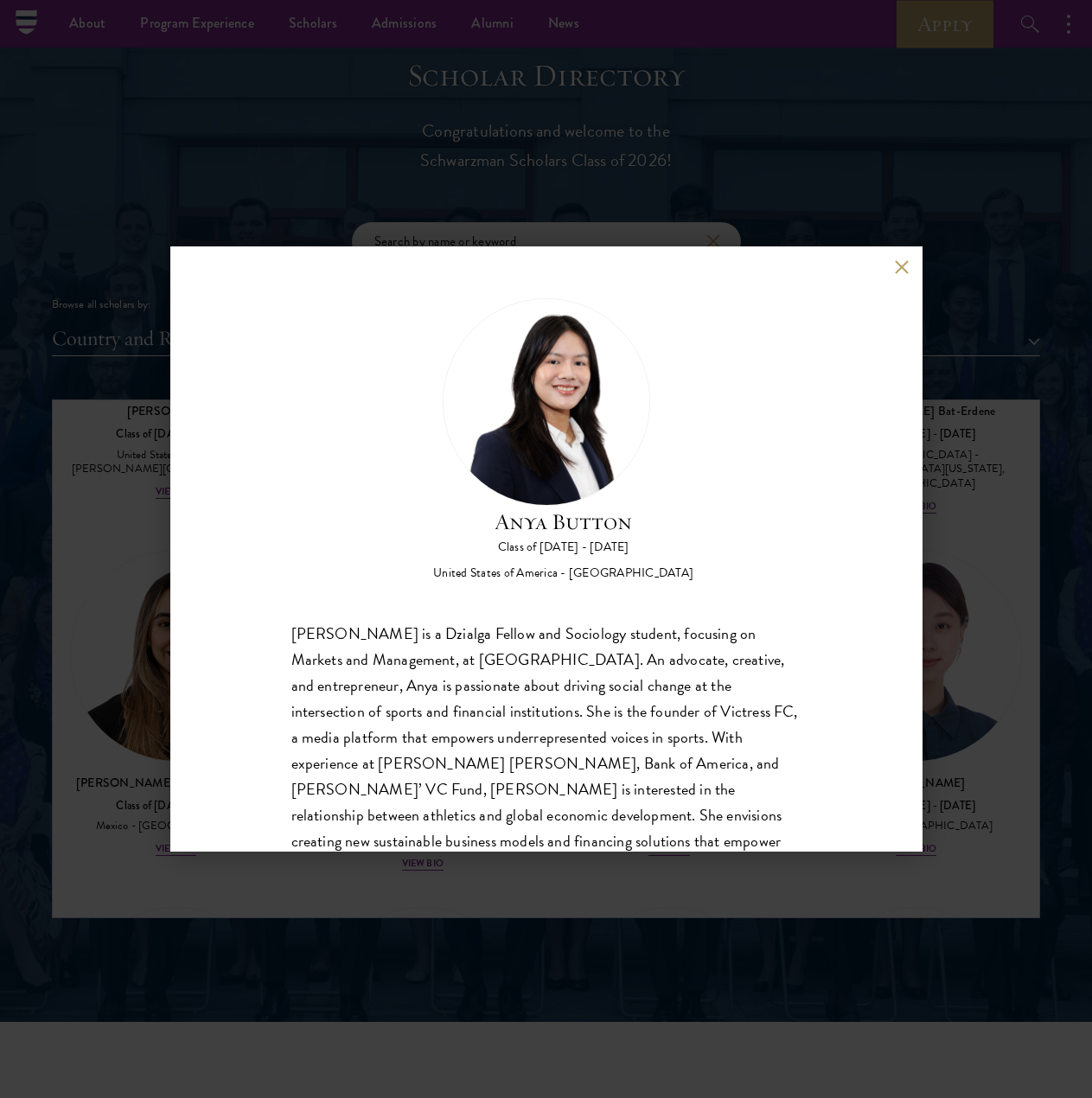
drag, startPoint x: 896, startPoint y: 261, endPoint x: 904, endPoint y: 311, distance: 50.6
click at [897, 263] on button at bounding box center [902, 266] width 15 height 15
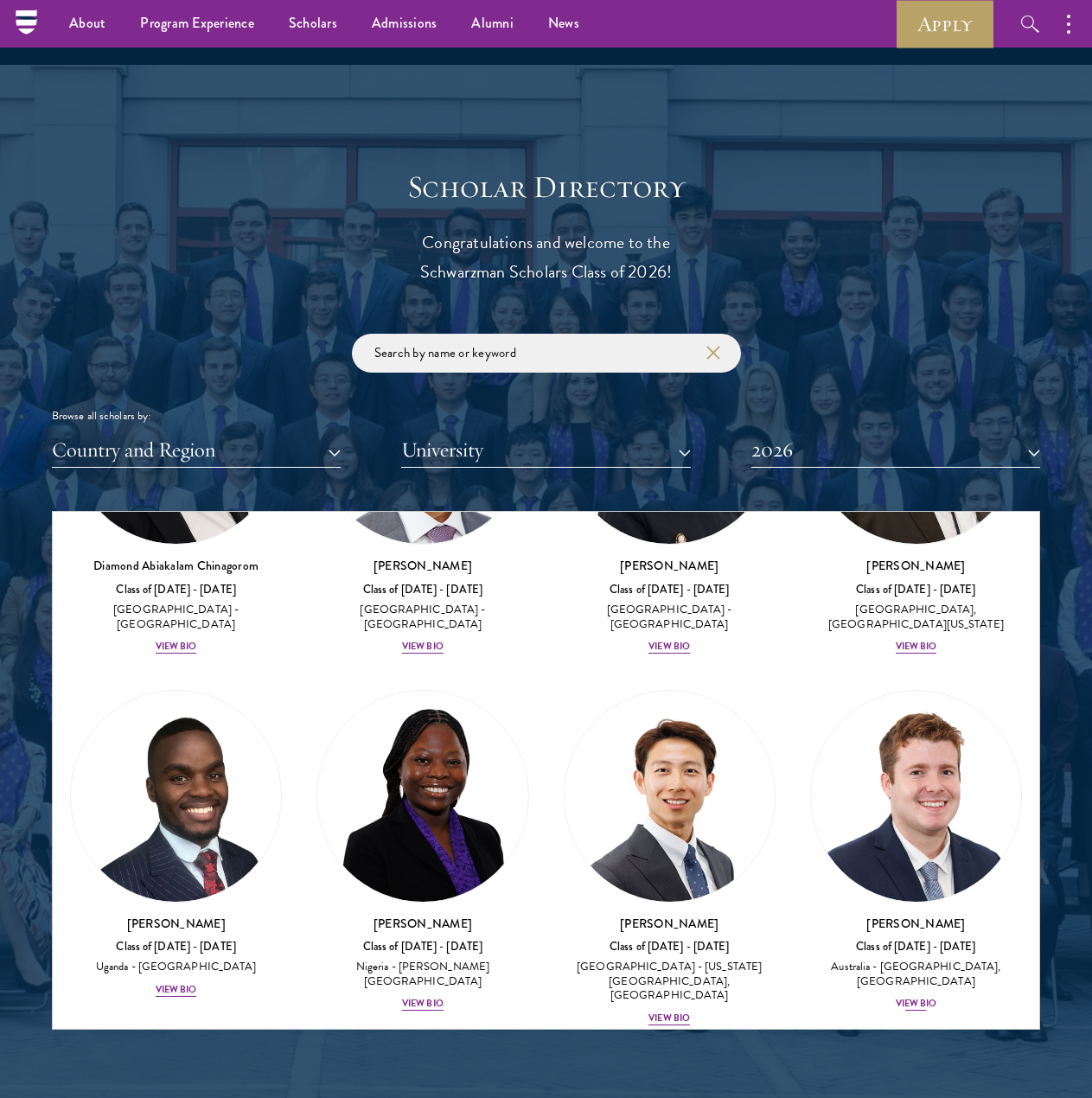
scroll to position [609, 0]
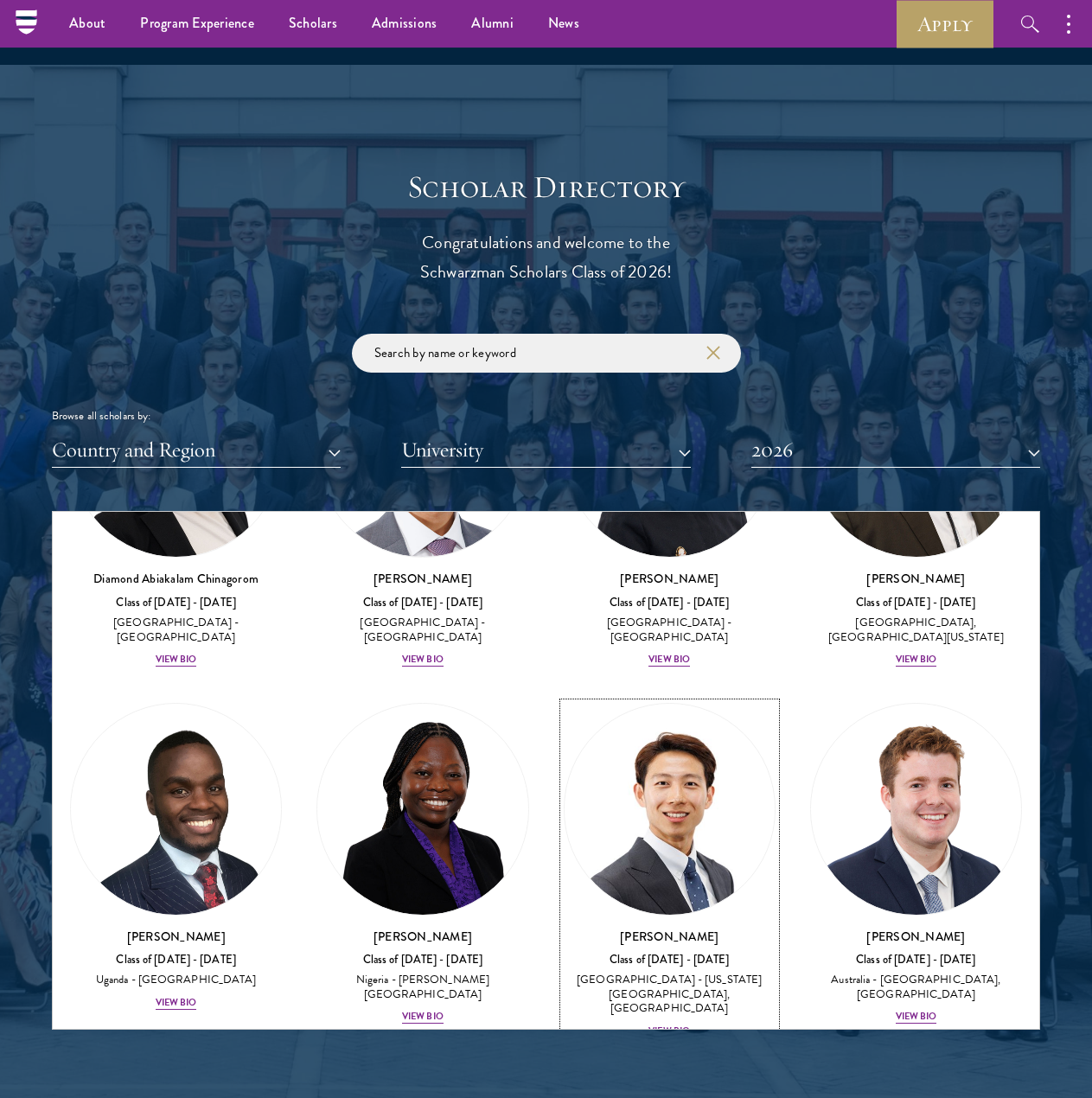
click at [660, 1025] on div "View Bio" at bounding box center [669, 1032] width 42 height 14
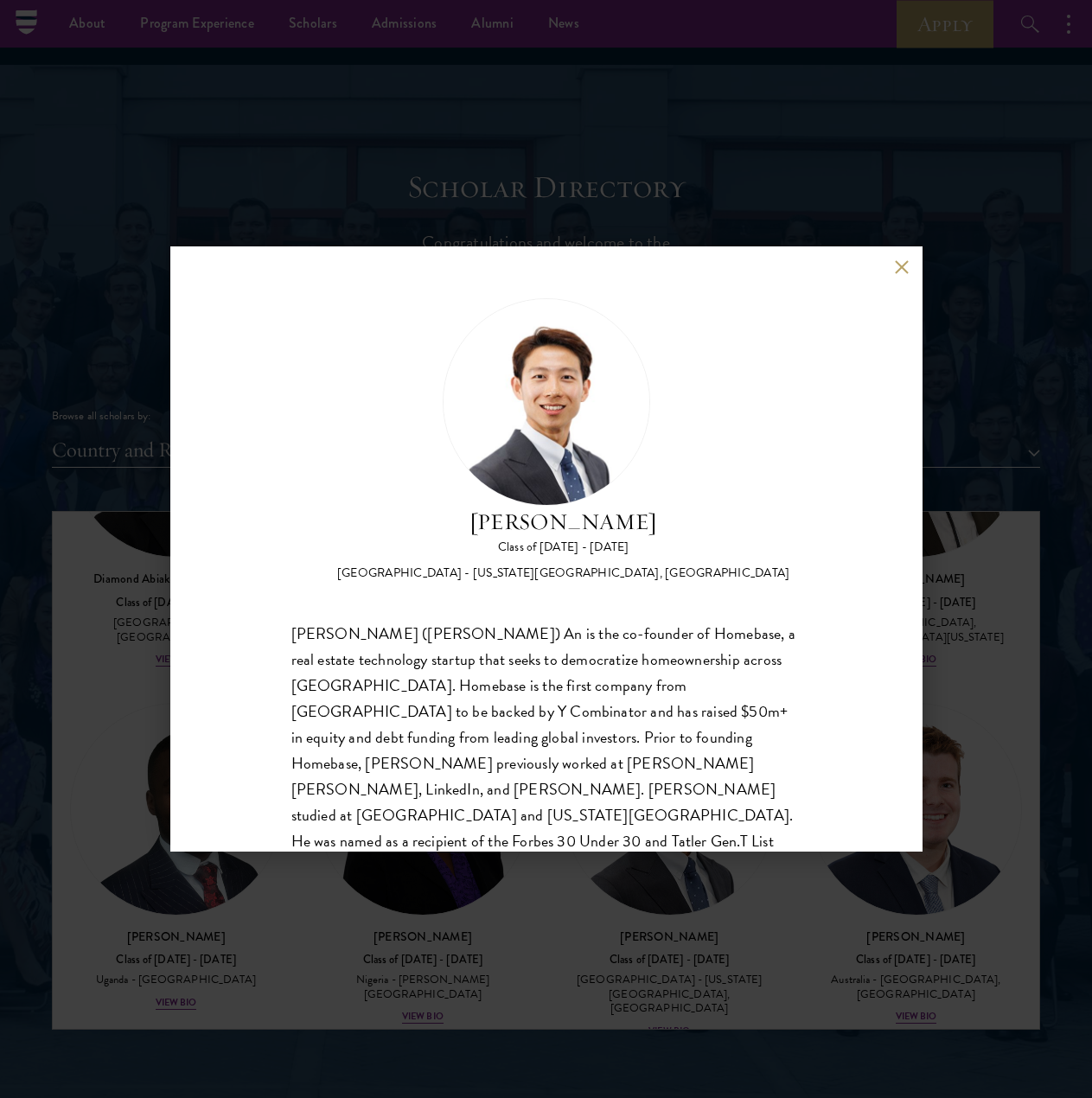
click at [908, 261] on button at bounding box center [902, 266] width 15 height 15
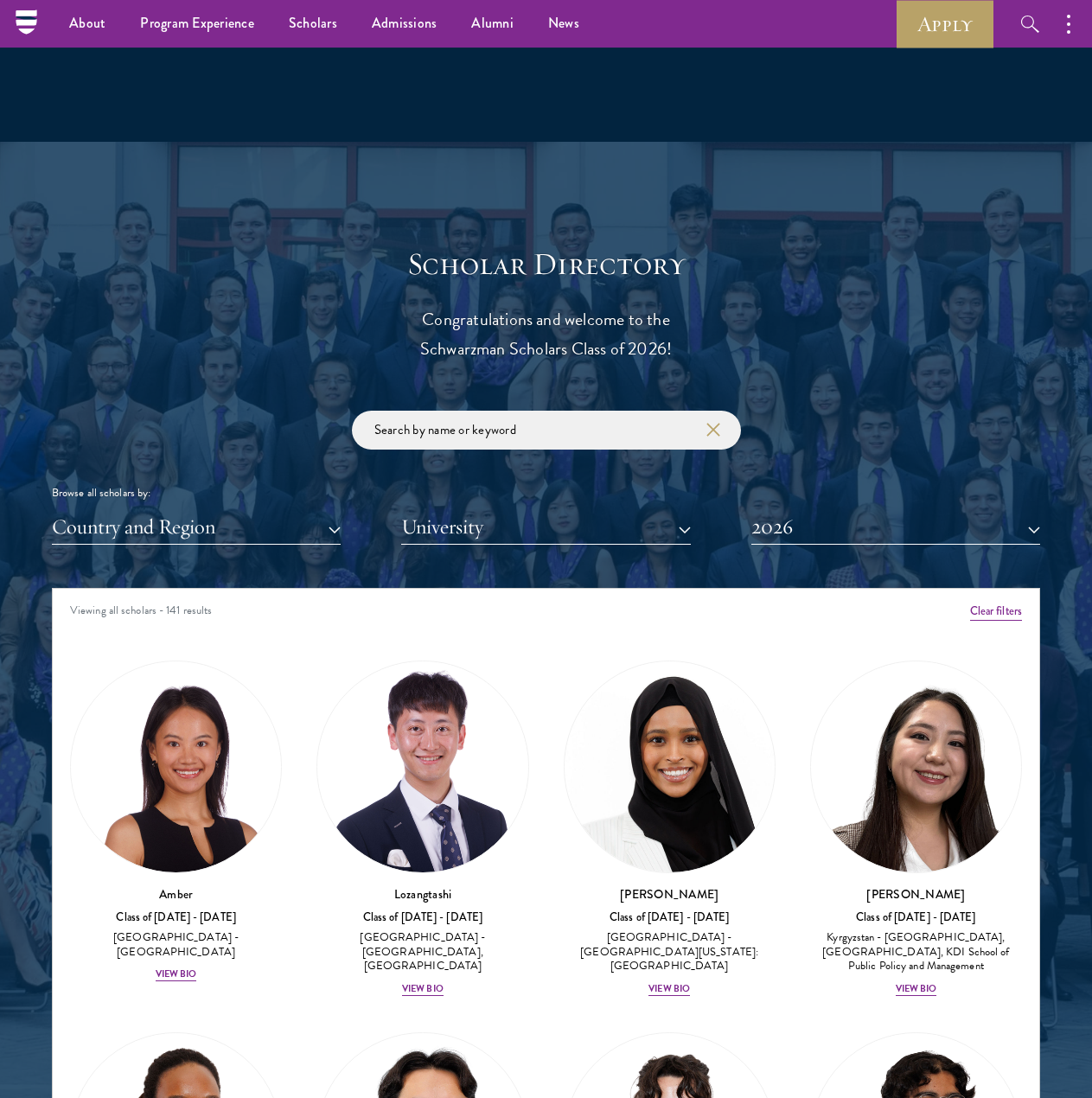
scroll to position [1642, 0]
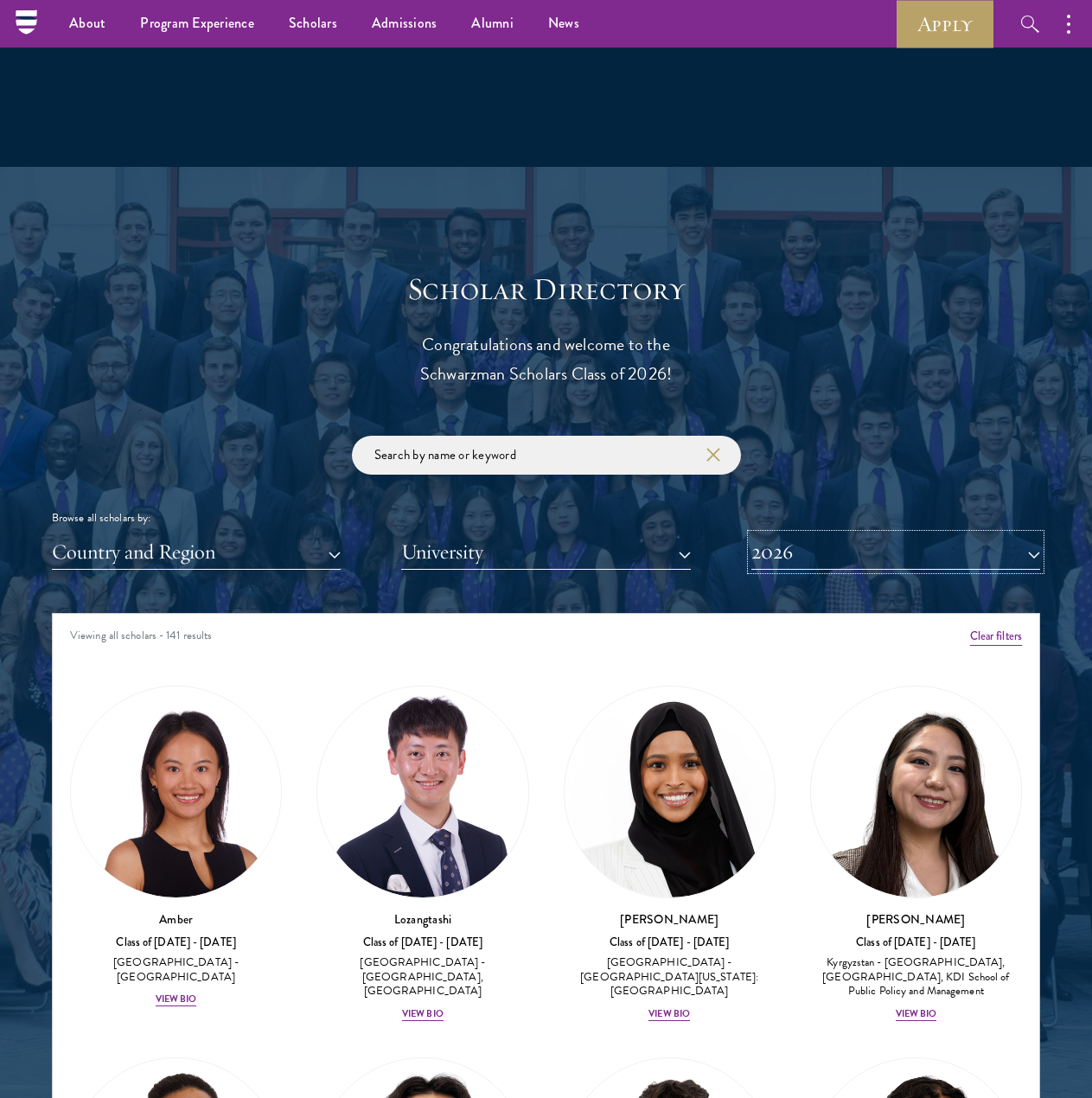
click at [916, 548] on button "2026" at bounding box center [895, 551] width 289 height 36
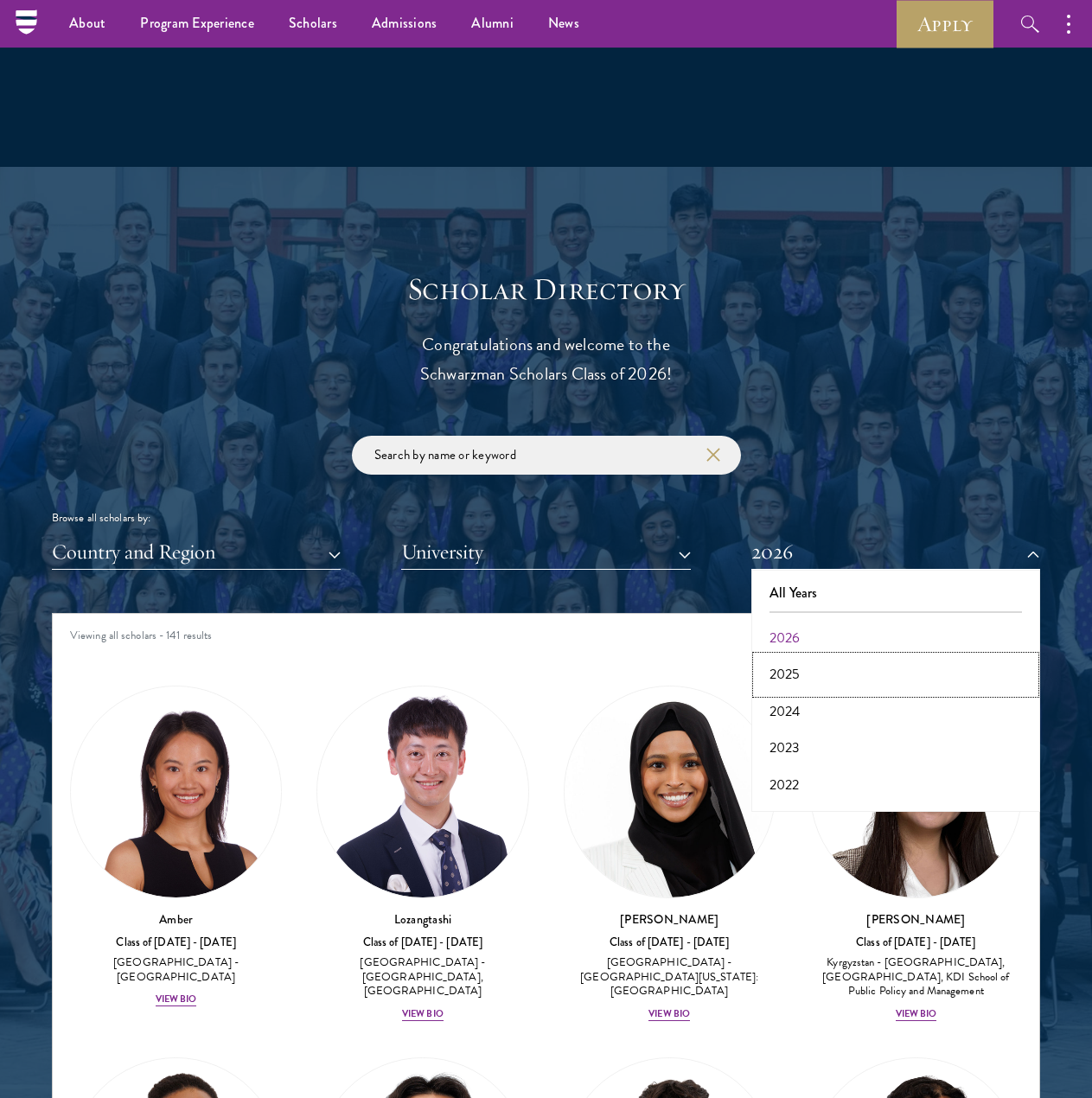
click at [871, 672] on button "2025" at bounding box center [895, 673] width 279 height 37
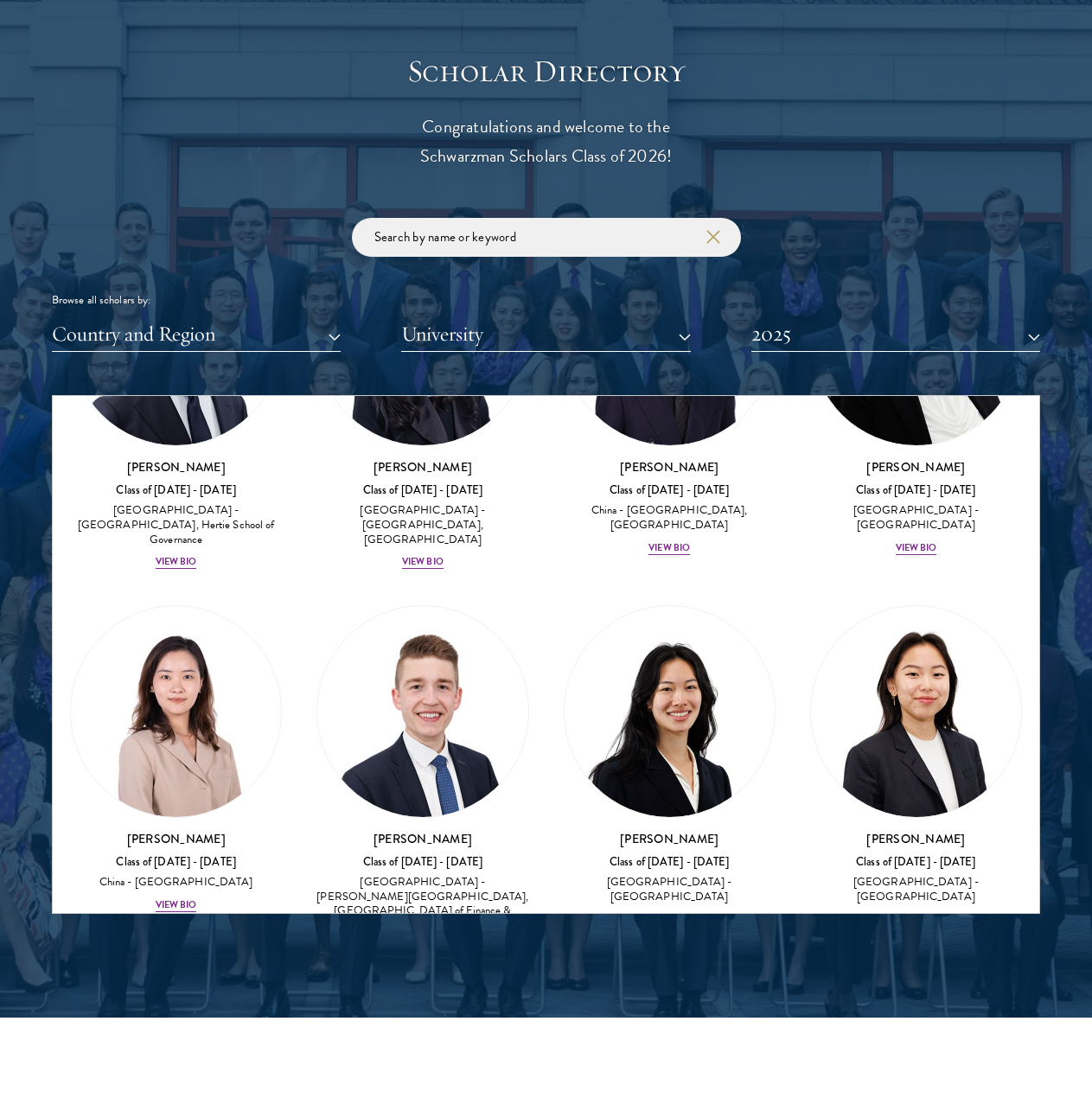
scroll to position [3894, 0]
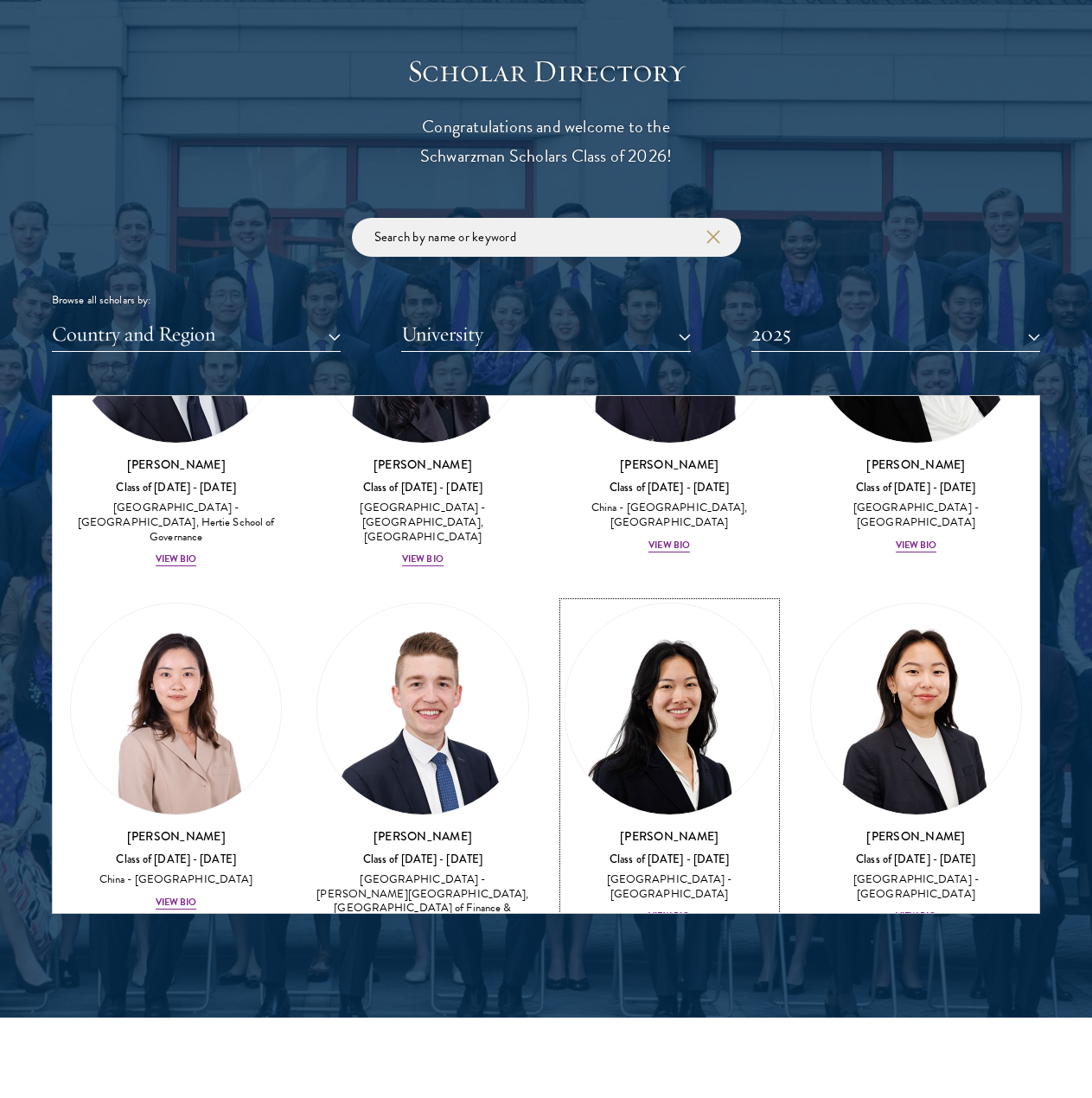
click at [681, 910] on div "View Bio" at bounding box center [669, 916] width 42 height 14
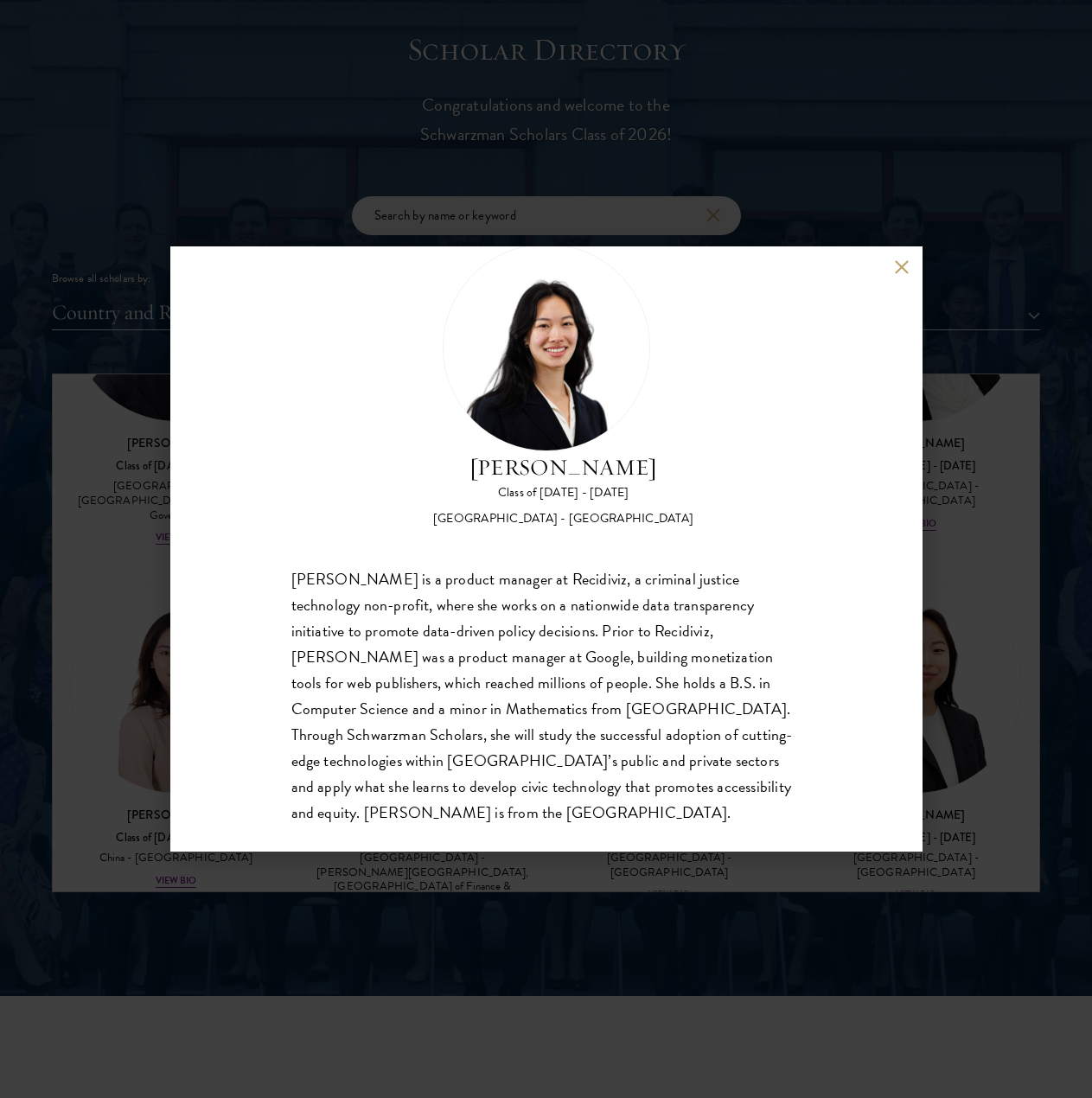
scroll to position [1882, 0]
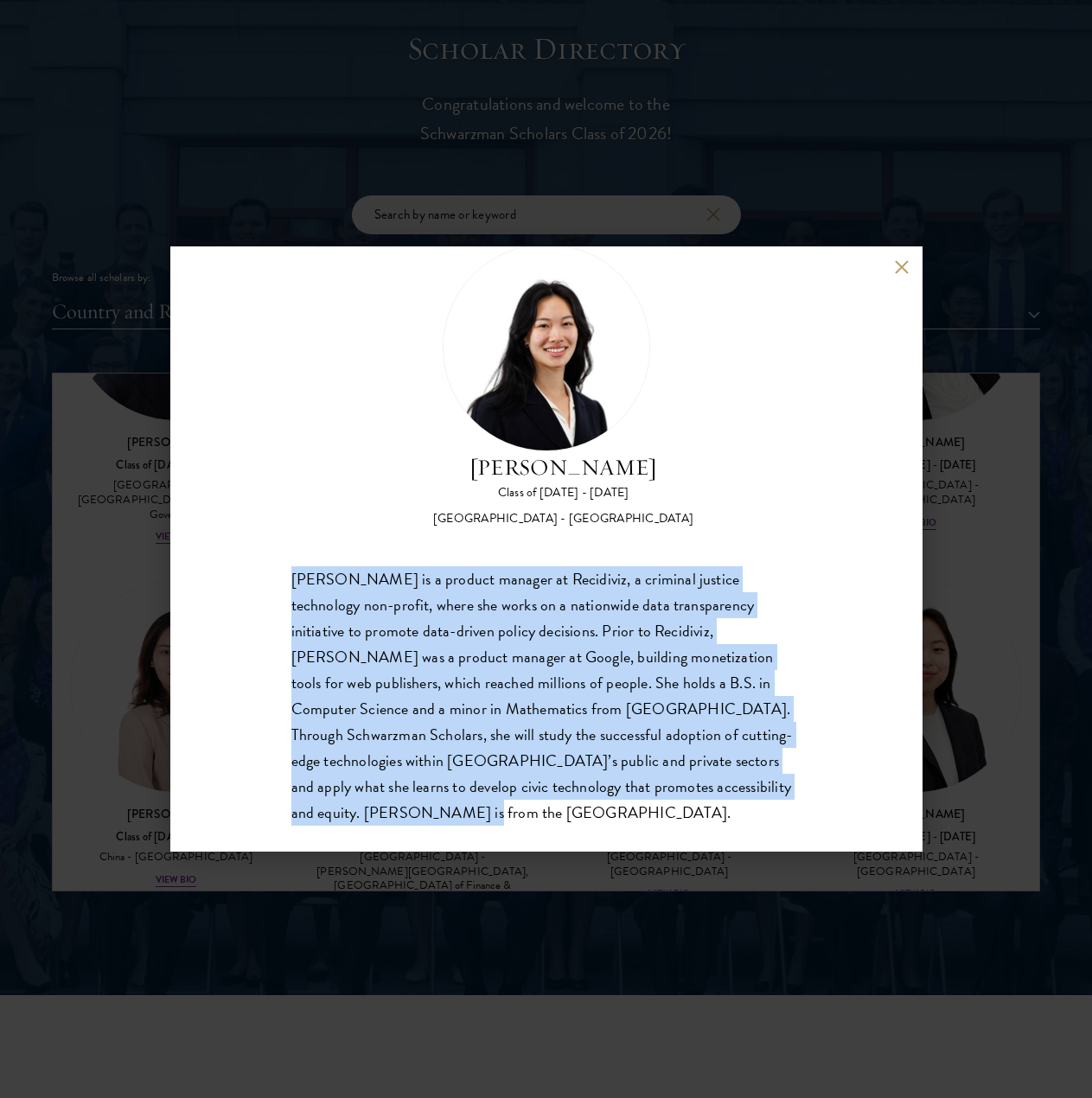
drag, startPoint x: 287, startPoint y: 574, endPoint x: 722, endPoint y: 779, distance: 480.9
click at [729, 795] on div "[PERSON_NAME] Class of [DATE] - [DATE] [GEOGRAPHIC_DATA] - [GEOGRAPHIC_DATA] [P…" at bounding box center [546, 549] width 752 height 605
copy div "[PERSON_NAME] is a product manager at Recidiviz, a criminal justice technology …"
click at [909, 266] on button at bounding box center [902, 266] width 15 height 15
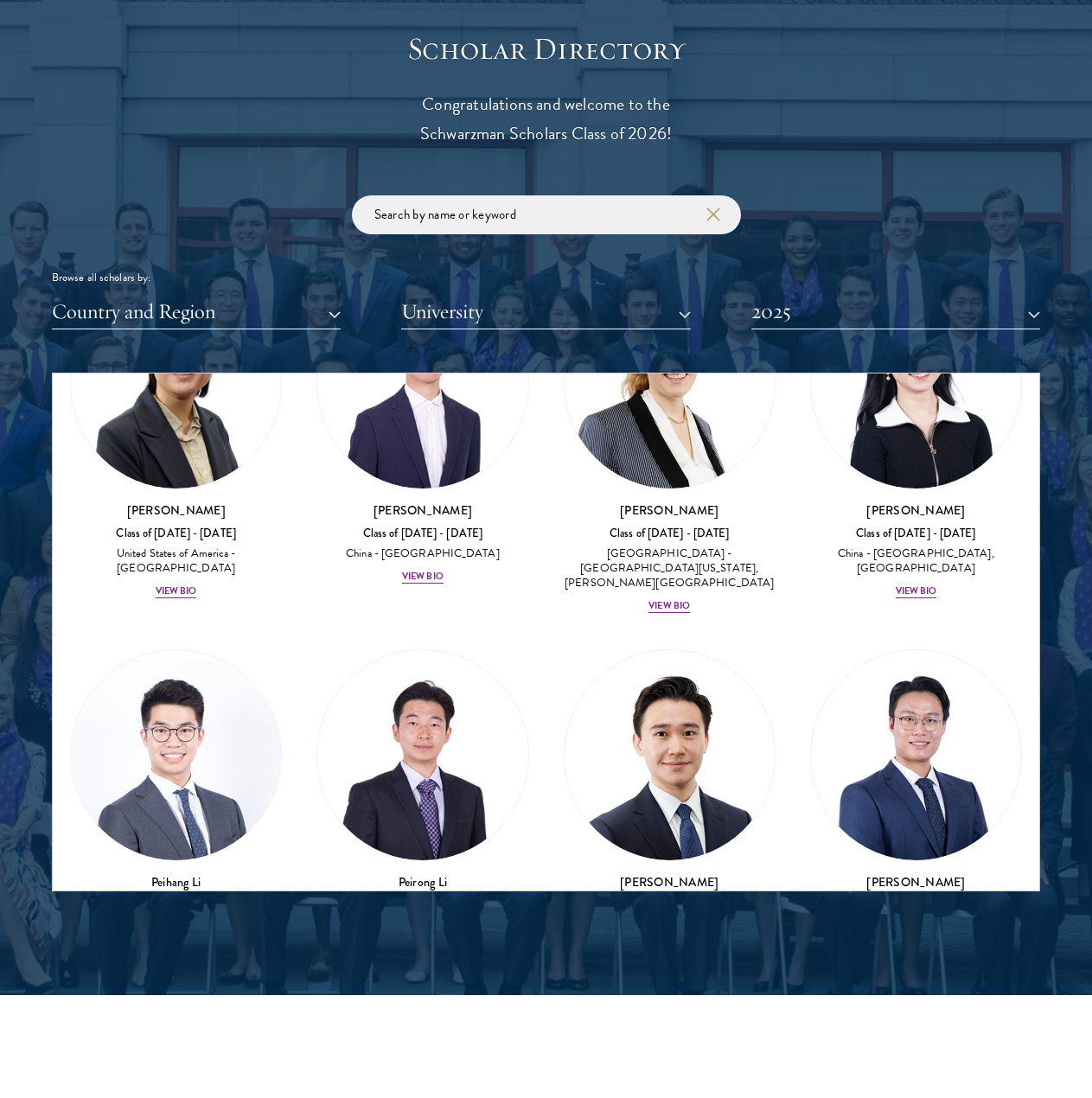
scroll to position [5720, 0]
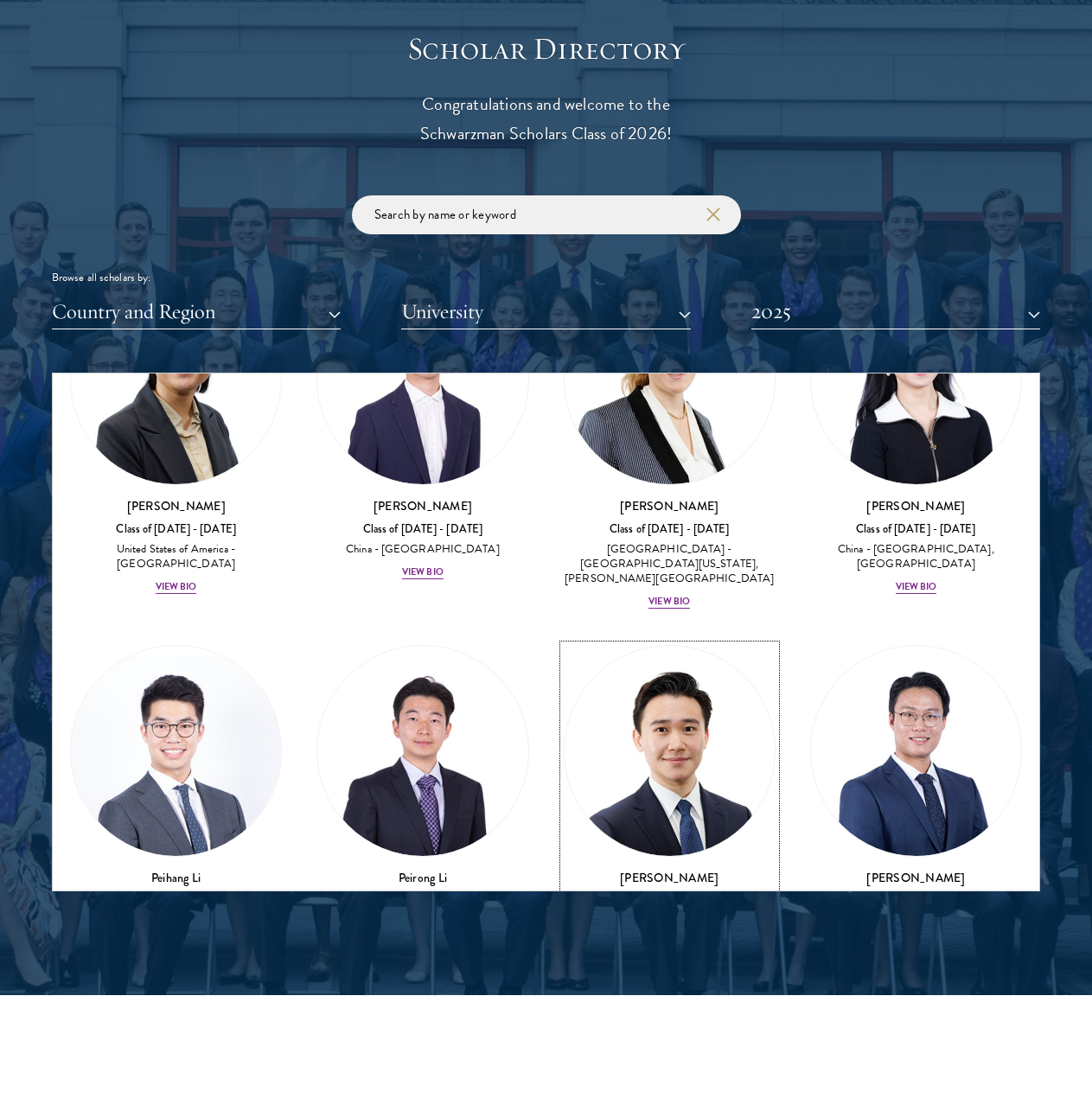
click at [681, 951] on div "View Bio" at bounding box center [669, 958] width 42 height 14
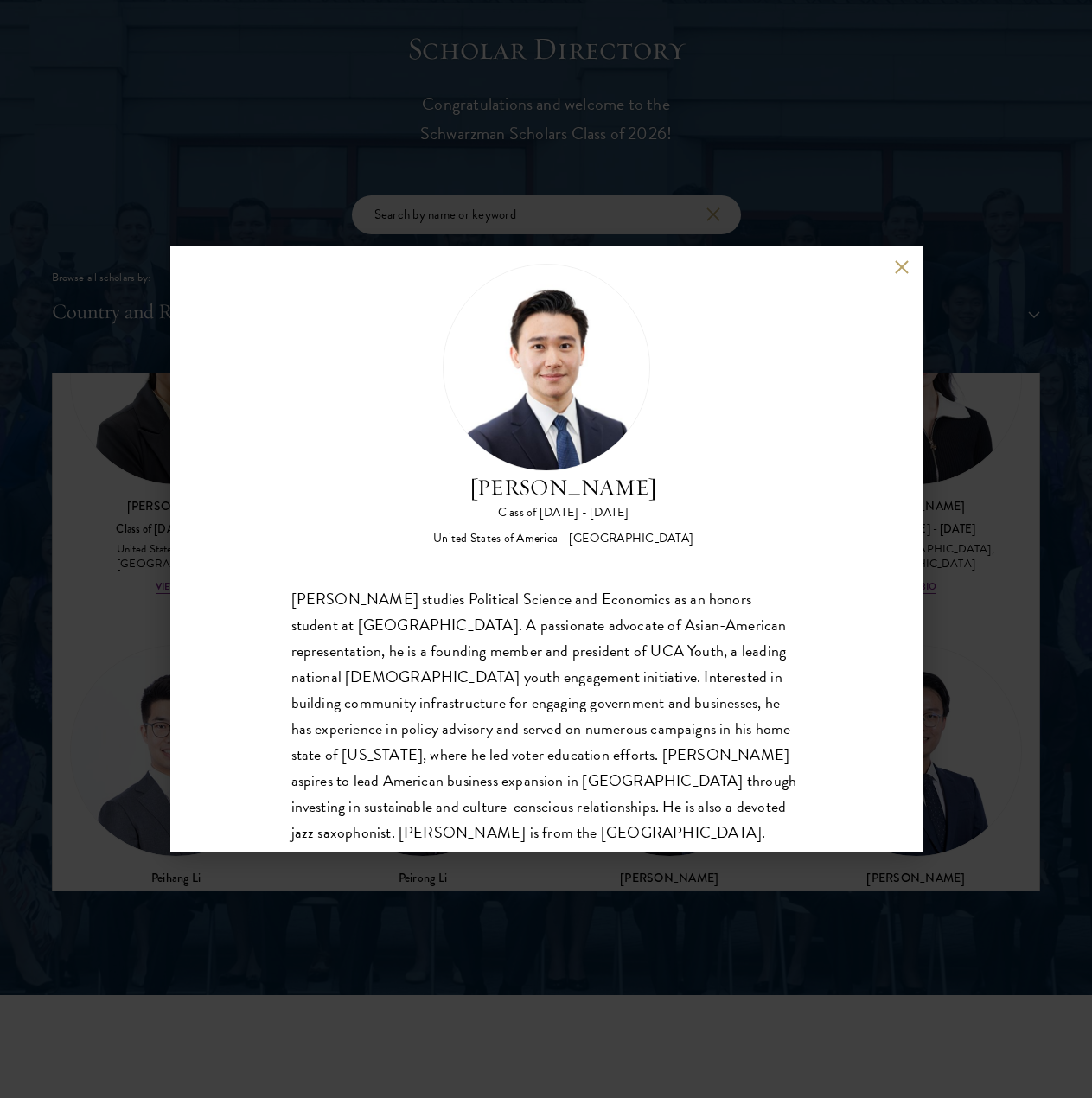
scroll to position [80, 0]
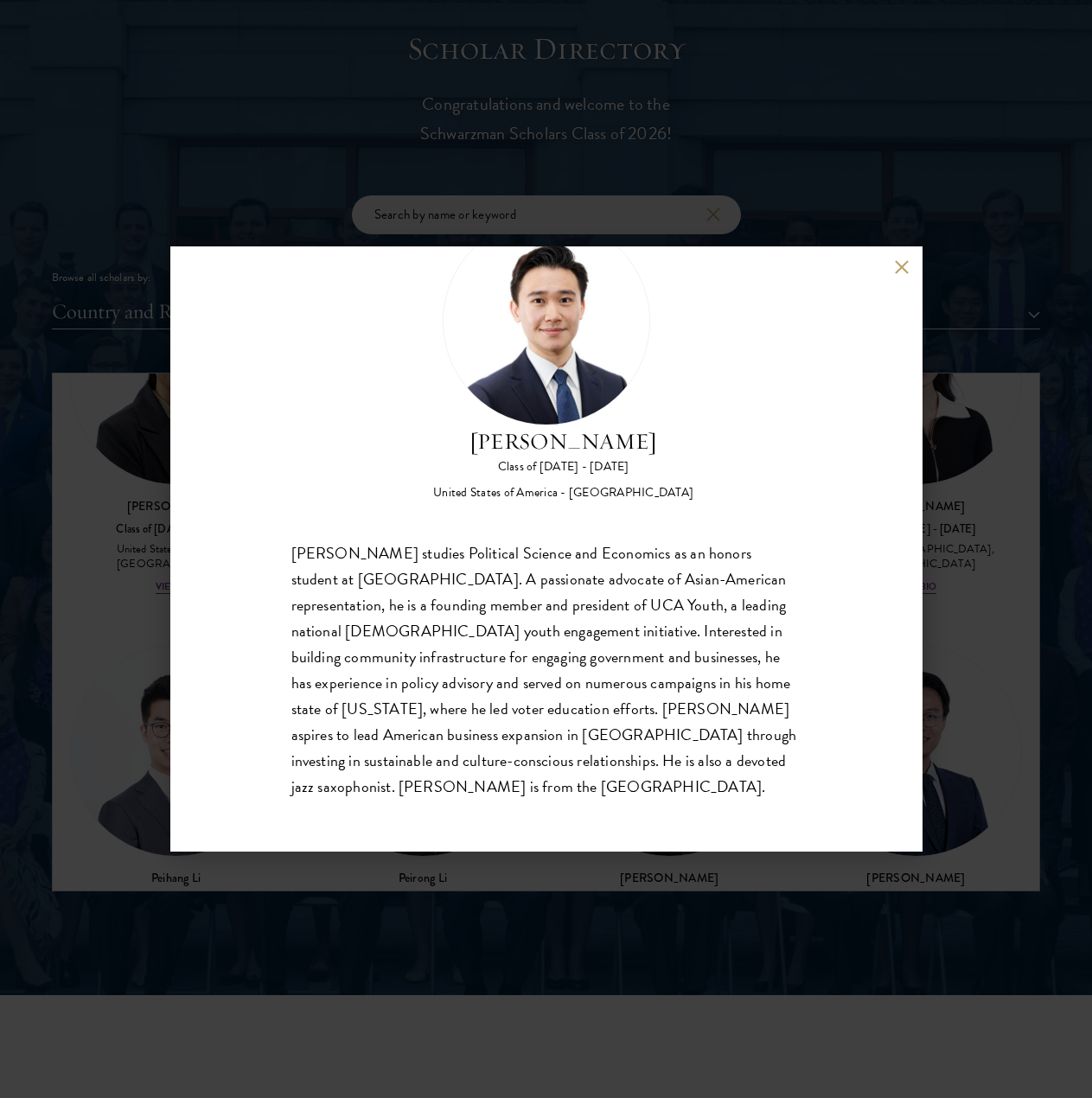
click at [904, 262] on button at bounding box center [902, 266] width 15 height 15
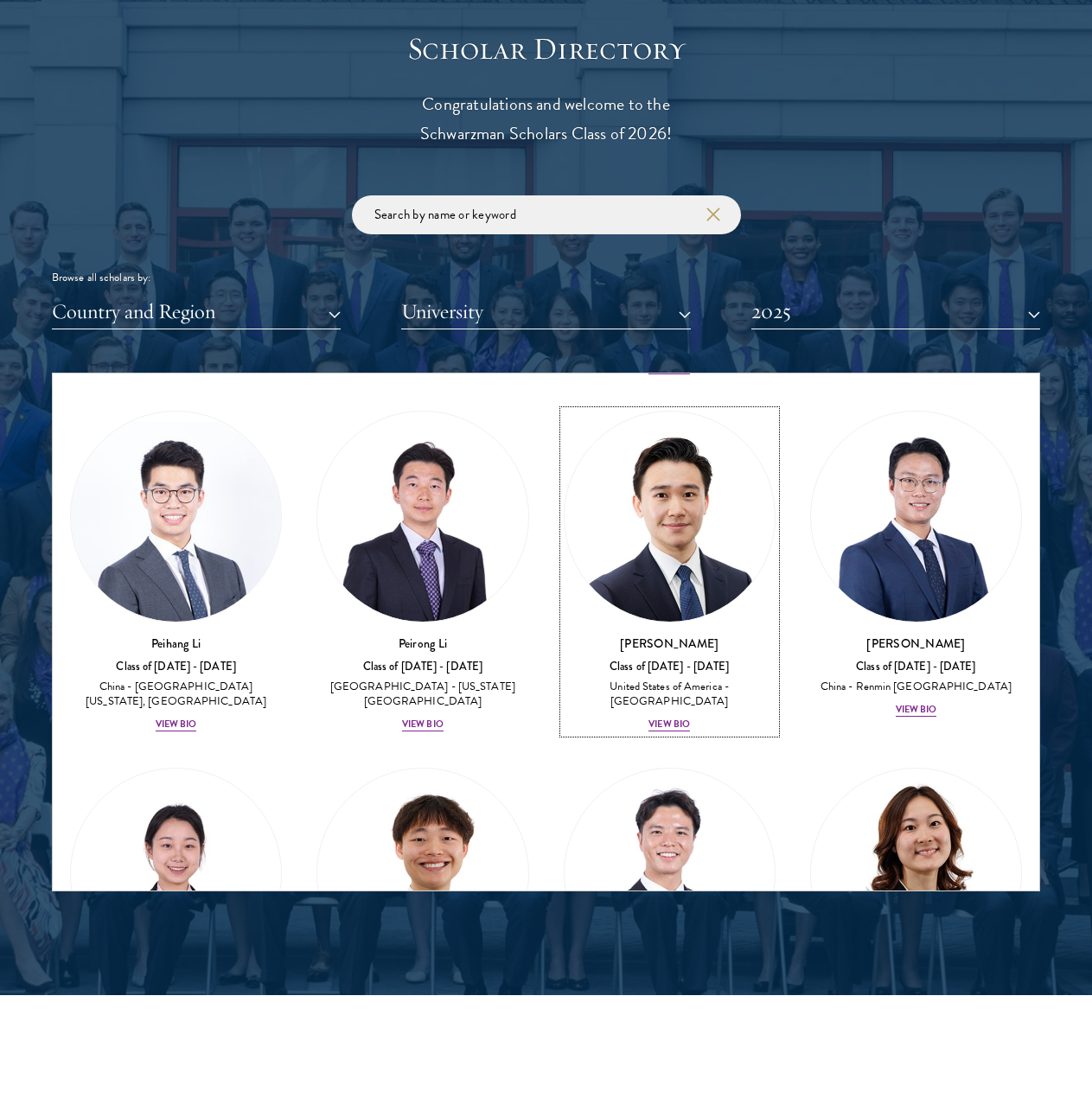
scroll to position [6070, 0]
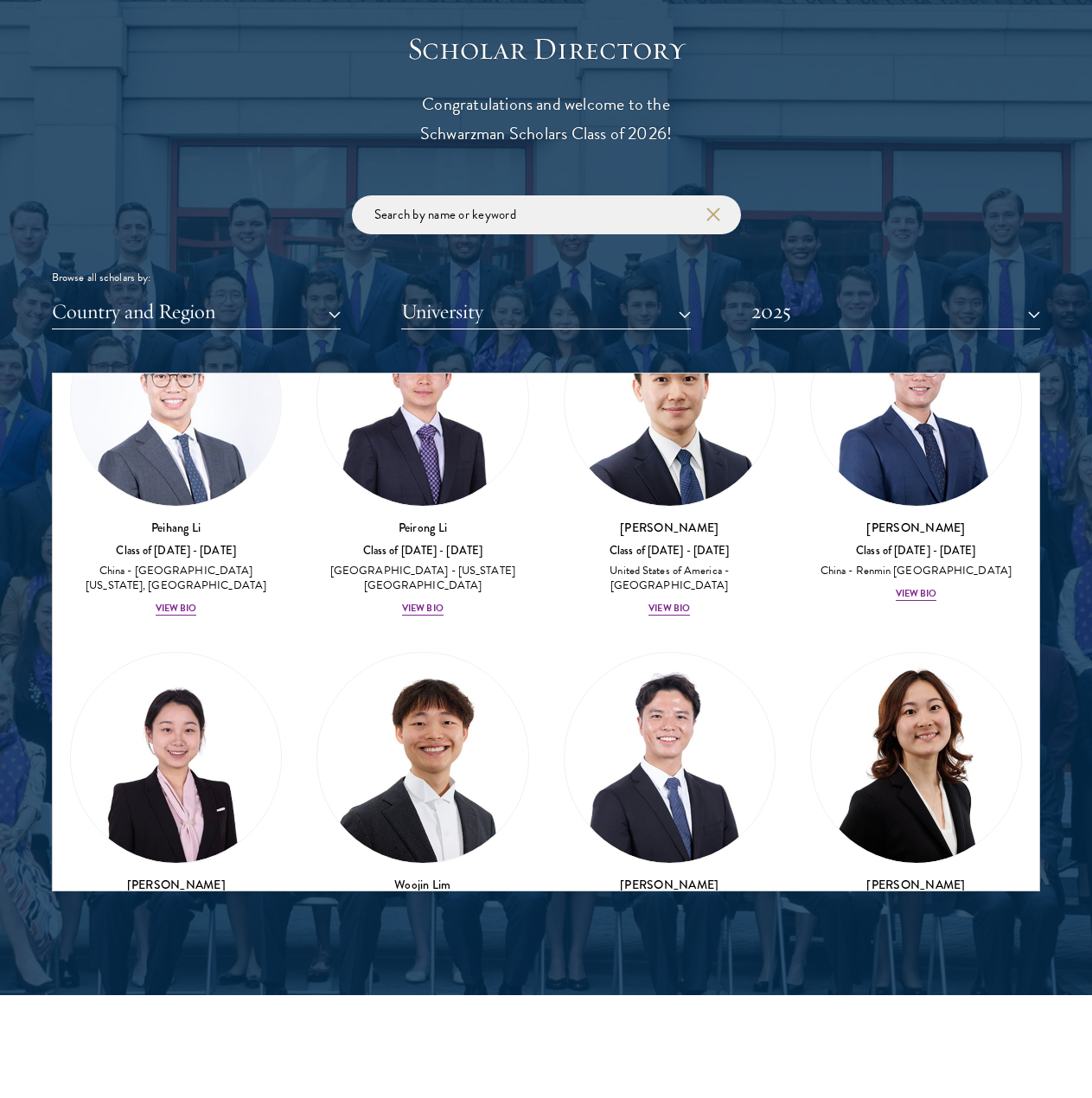
click at [982, 713] on div "[PERSON_NAME] Class of [DATE] - [DATE] [GEOGRAPHIC_DATA] - [PERSON_NAME][GEOGRA…" at bounding box center [915, 820] width 246 height 372
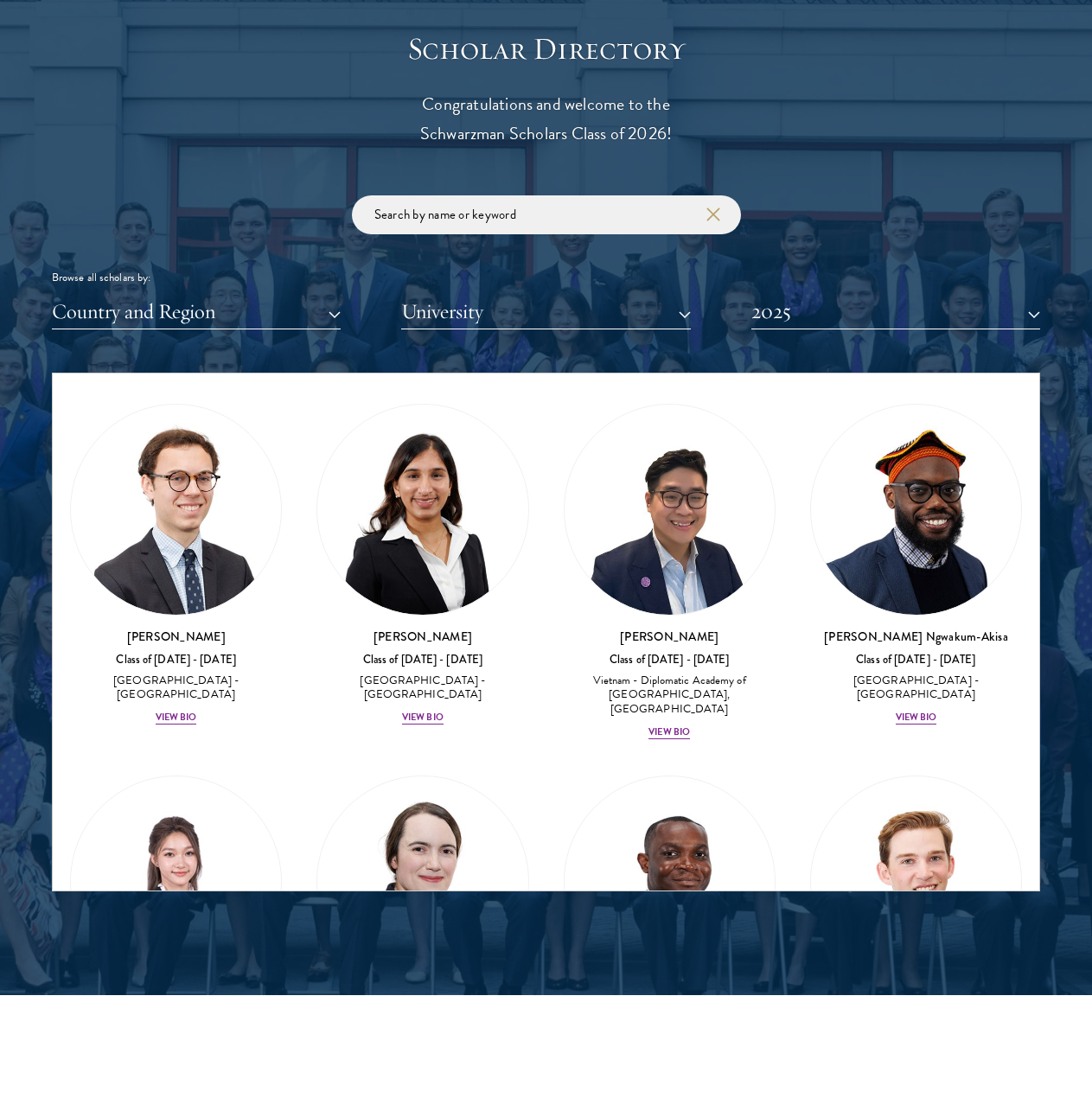
scroll to position [7429, 0]
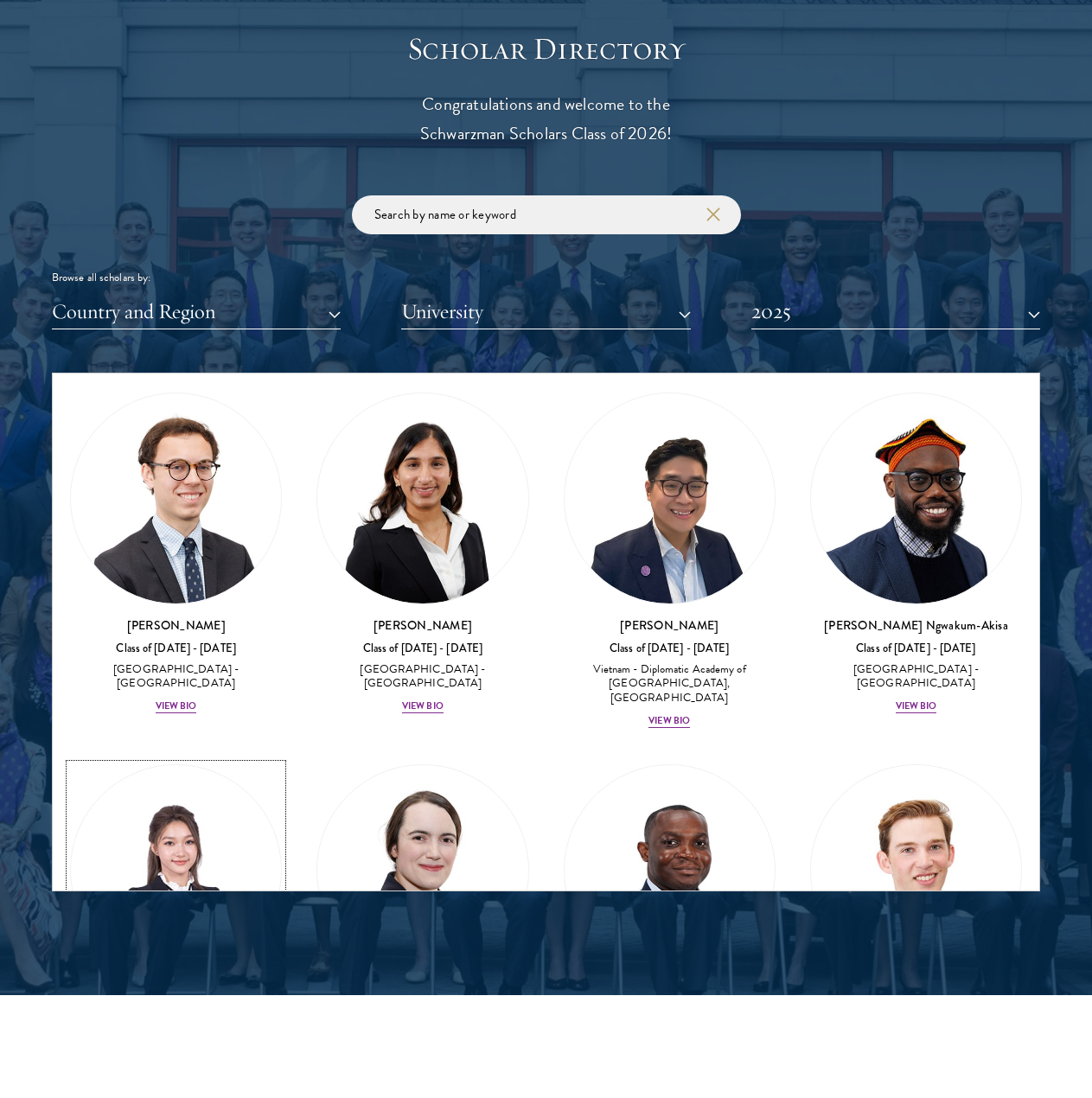
click at [181, 1056] on div "View Bio" at bounding box center [177, 1063] width 42 height 14
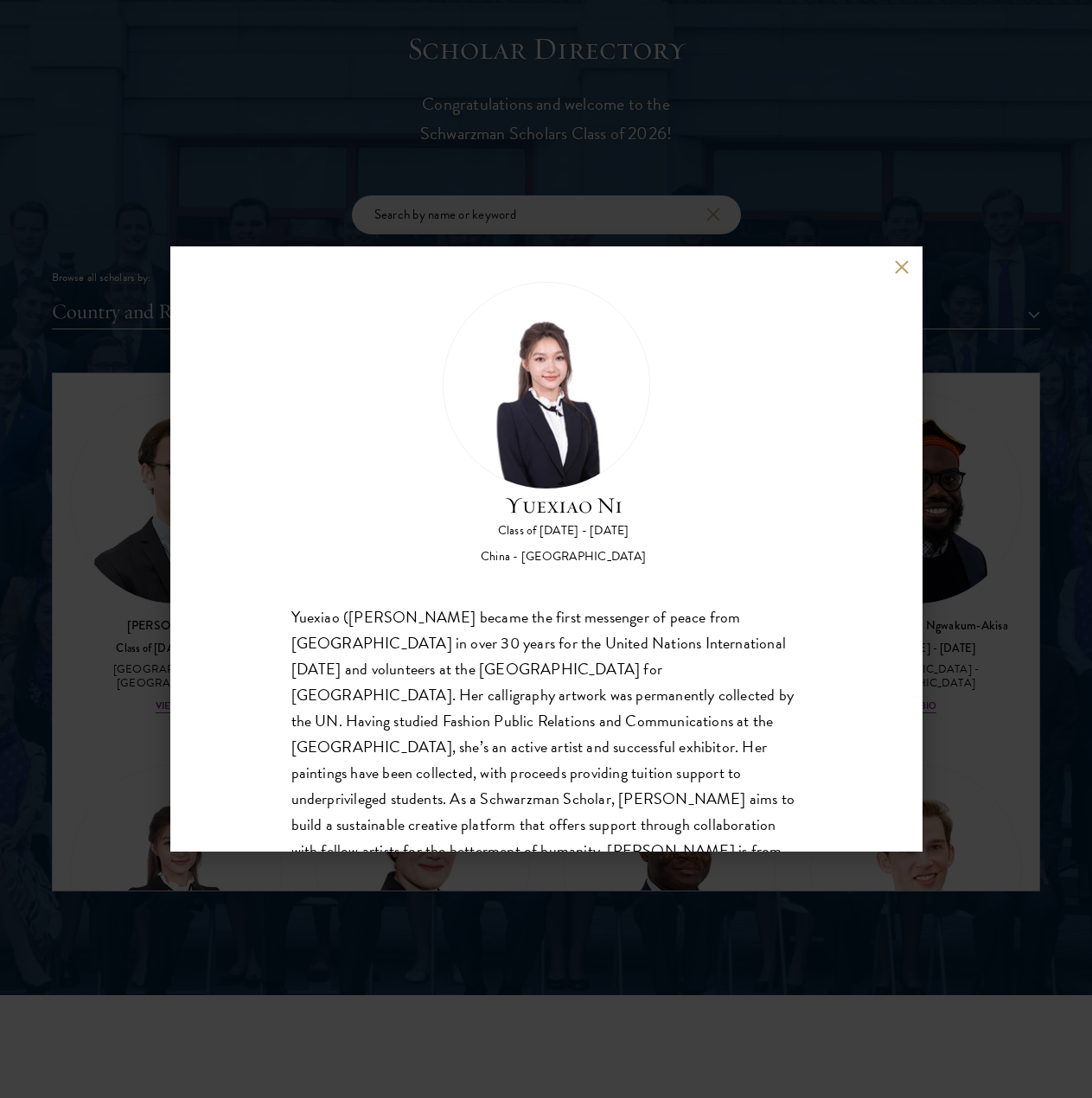
scroll to position [16, 0]
click at [896, 263] on button at bounding box center [902, 266] width 15 height 15
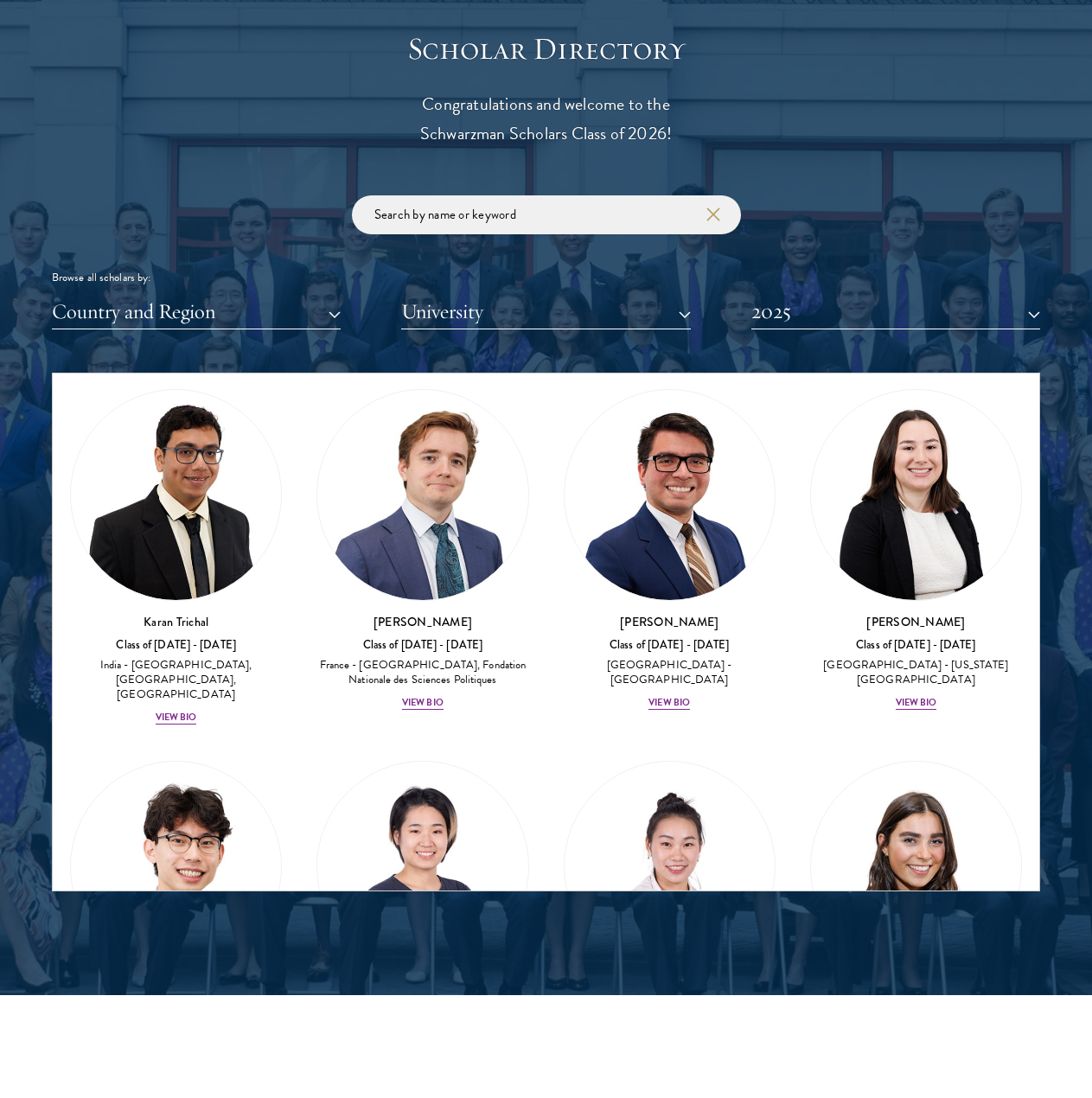
scroll to position [10766, 0]
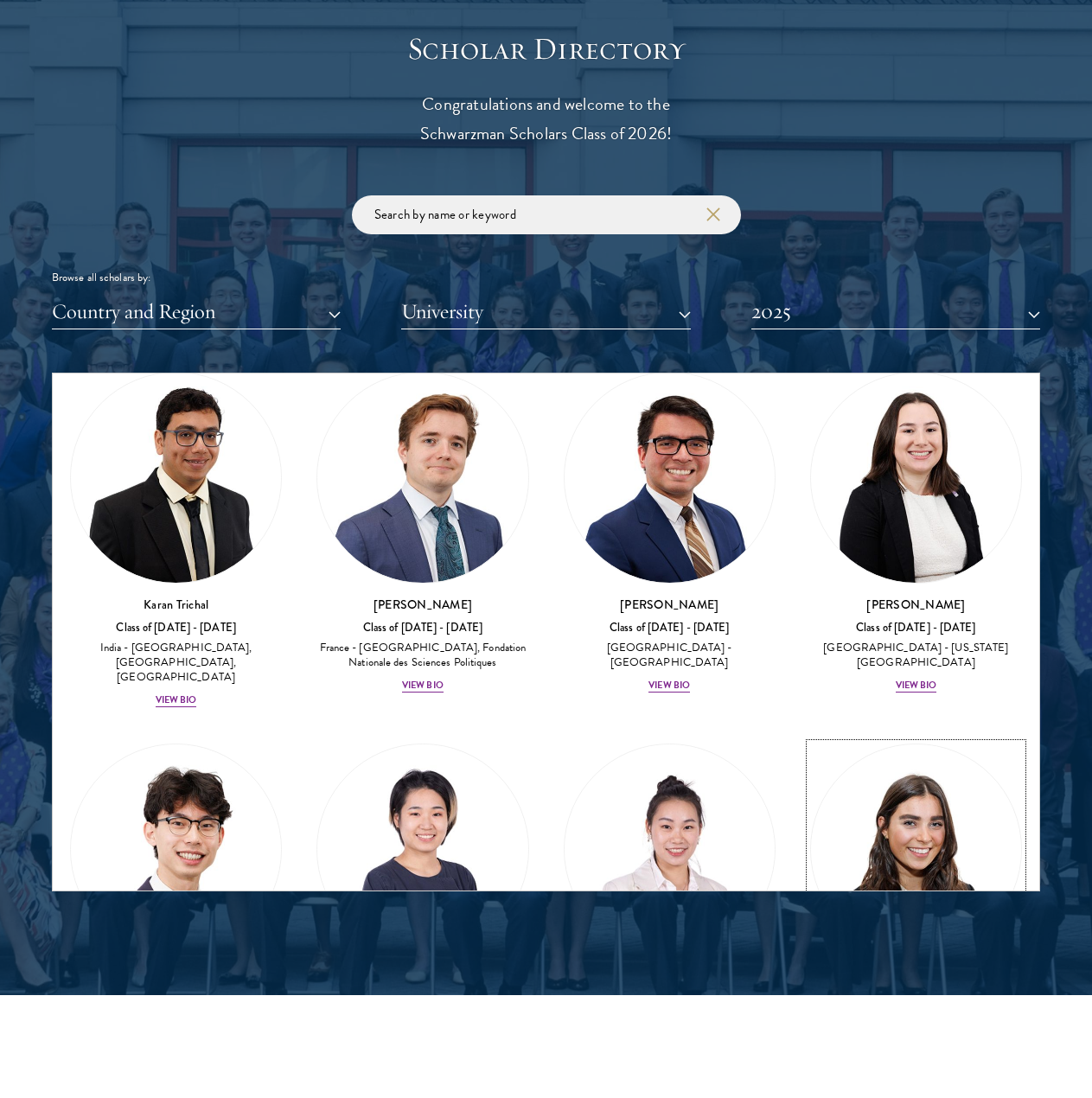
click at [910, 1050] on div "View Bio" at bounding box center [916, 1057] width 42 height 14
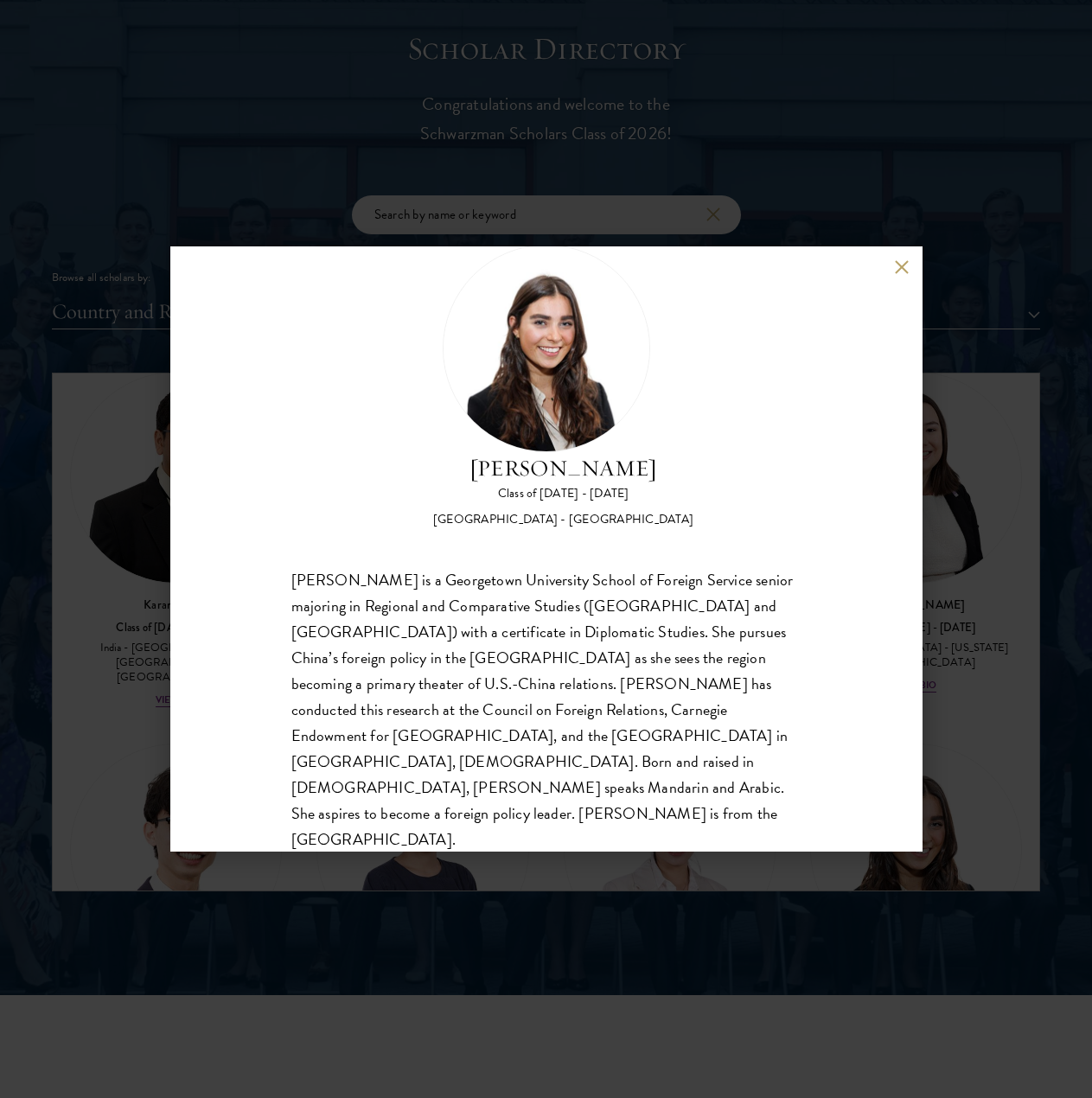
scroll to position [55, 0]
click at [897, 266] on button at bounding box center [902, 266] width 15 height 15
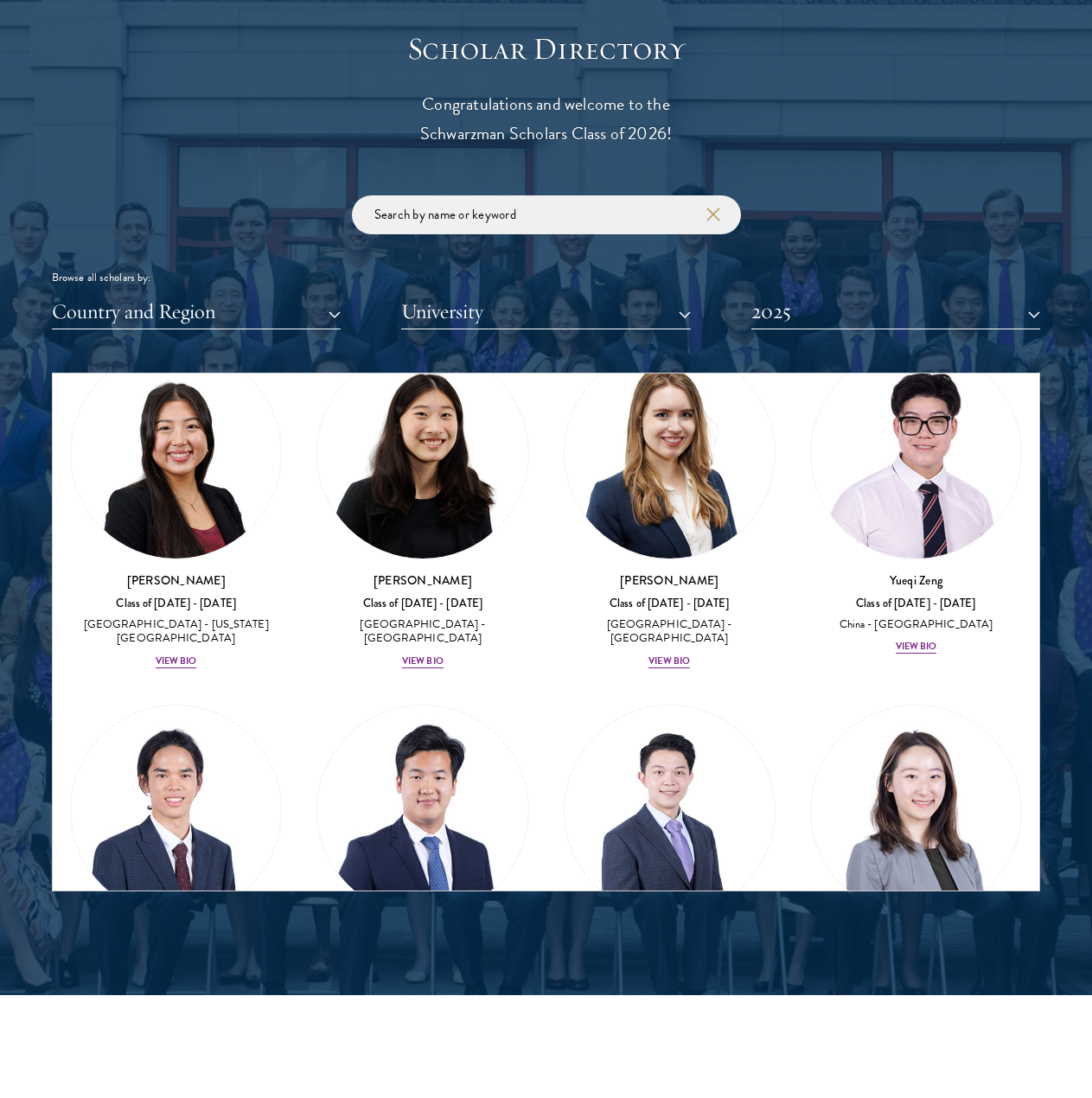
scroll to position [12308, 0]
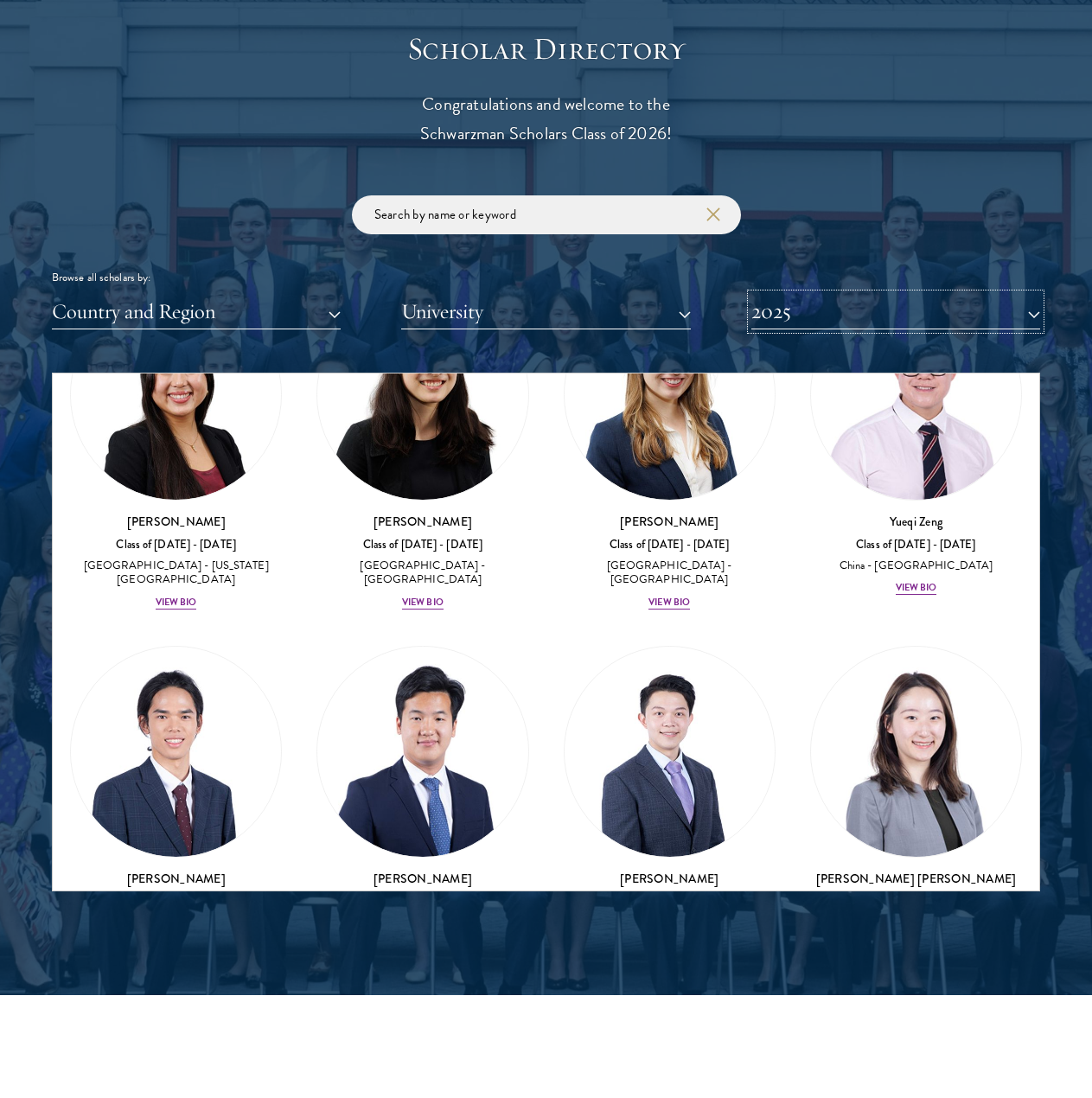
click at [906, 312] on button "2025" at bounding box center [895, 311] width 289 height 36
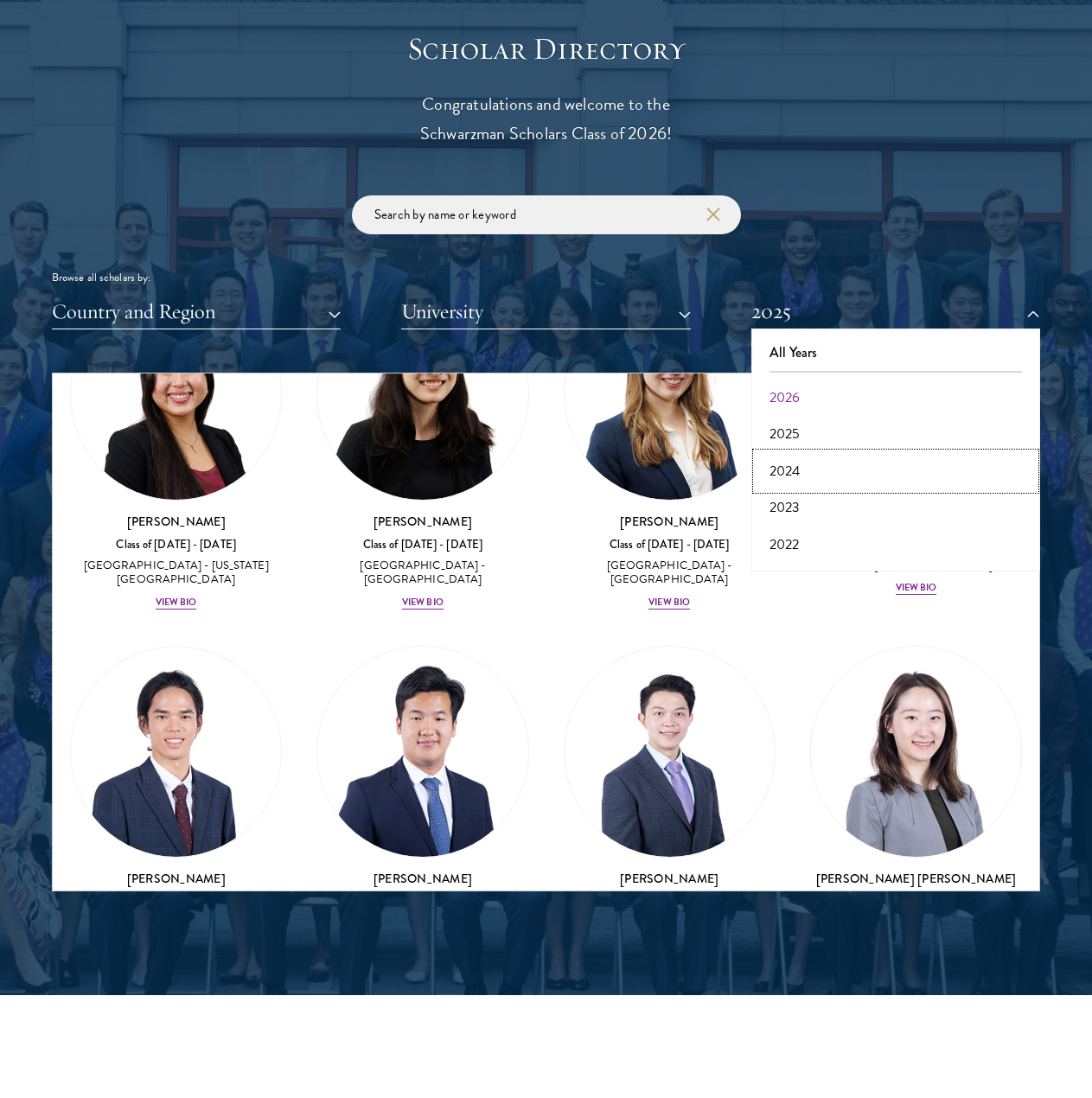
click at [861, 469] on button "2024" at bounding box center [895, 471] width 279 height 37
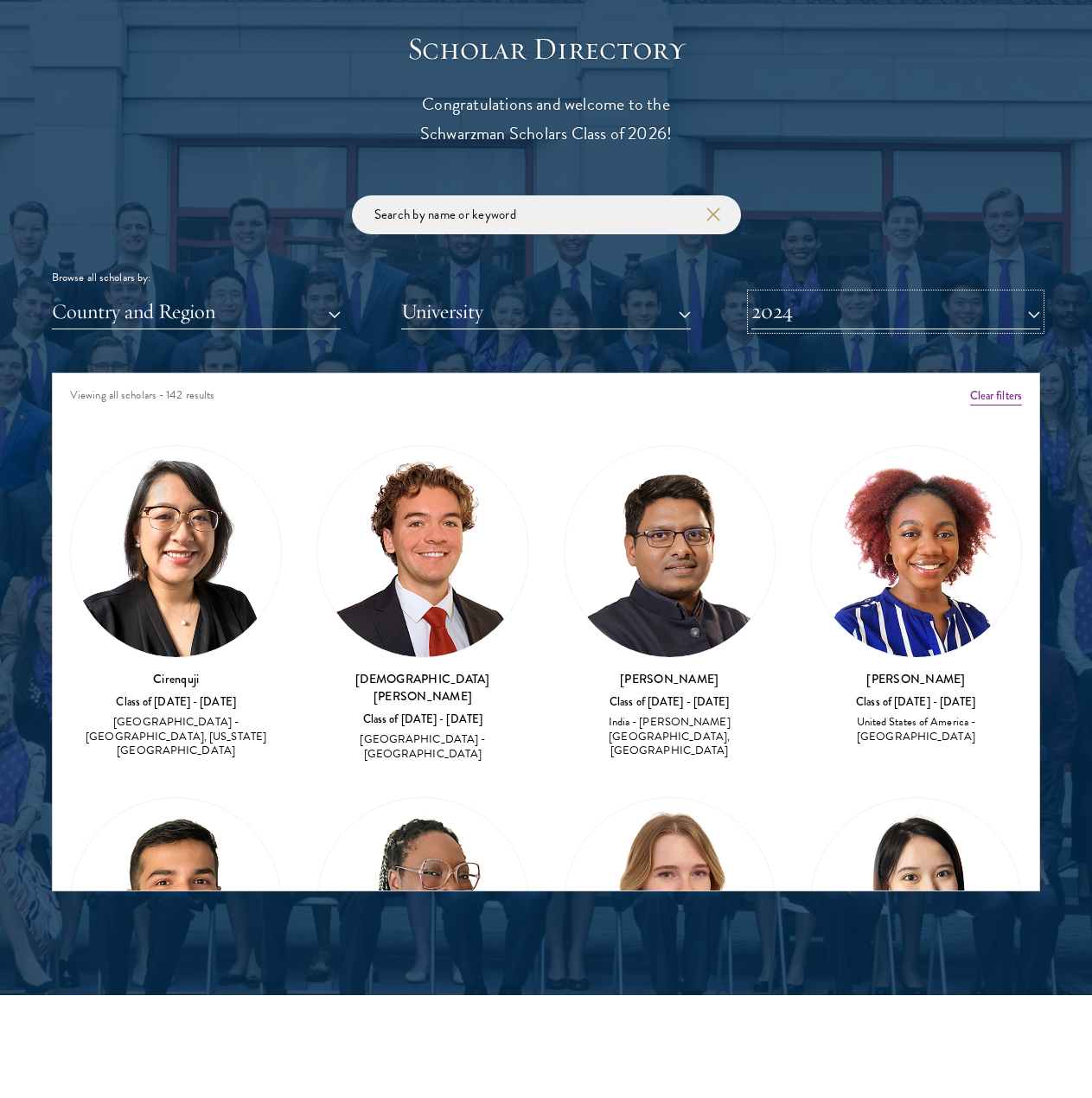
click at [905, 321] on button "2024" at bounding box center [895, 311] width 289 height 36
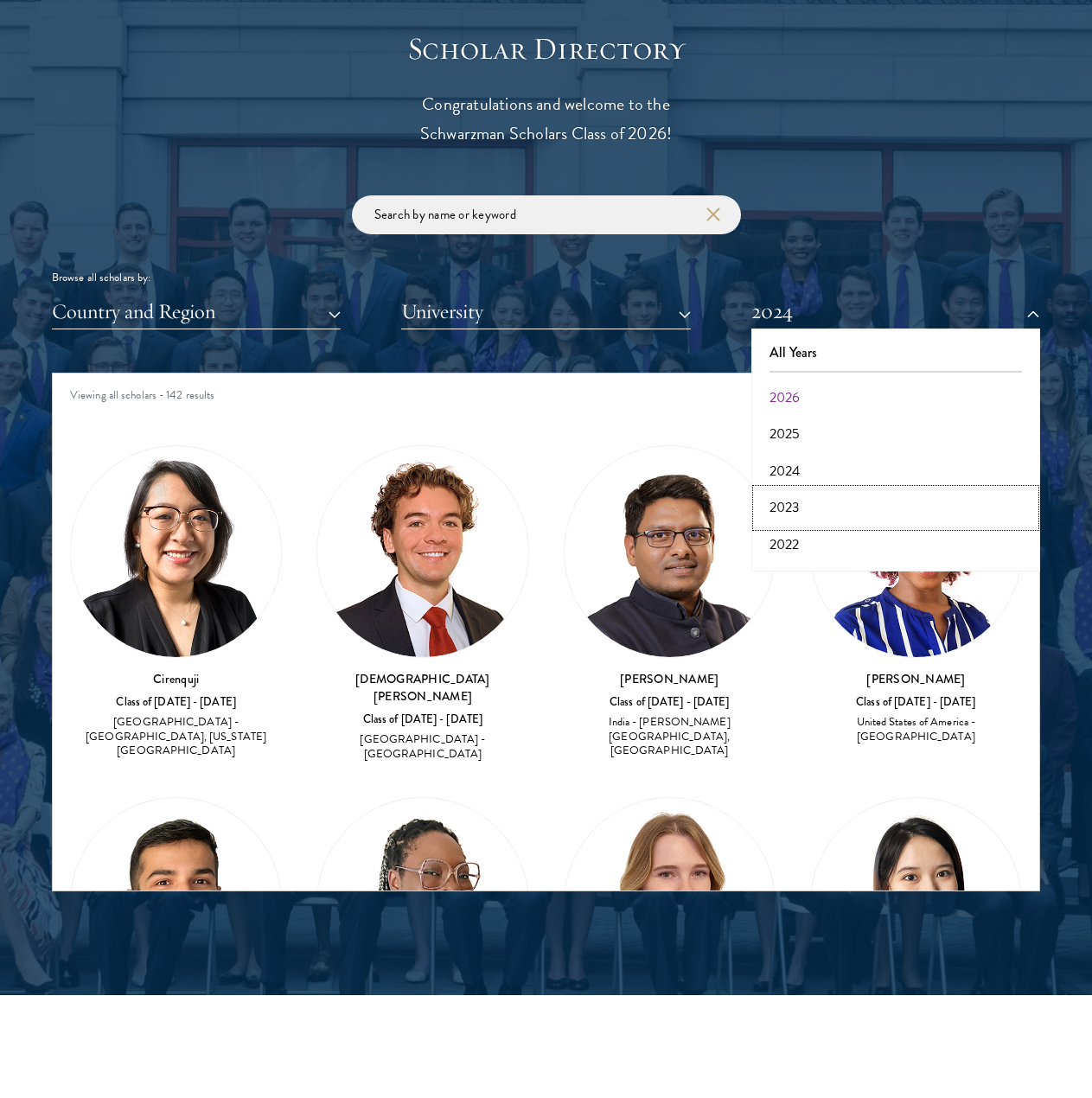
click at [836, 508] on button "2023" at bounding box center [895, 507] width 279 height 37
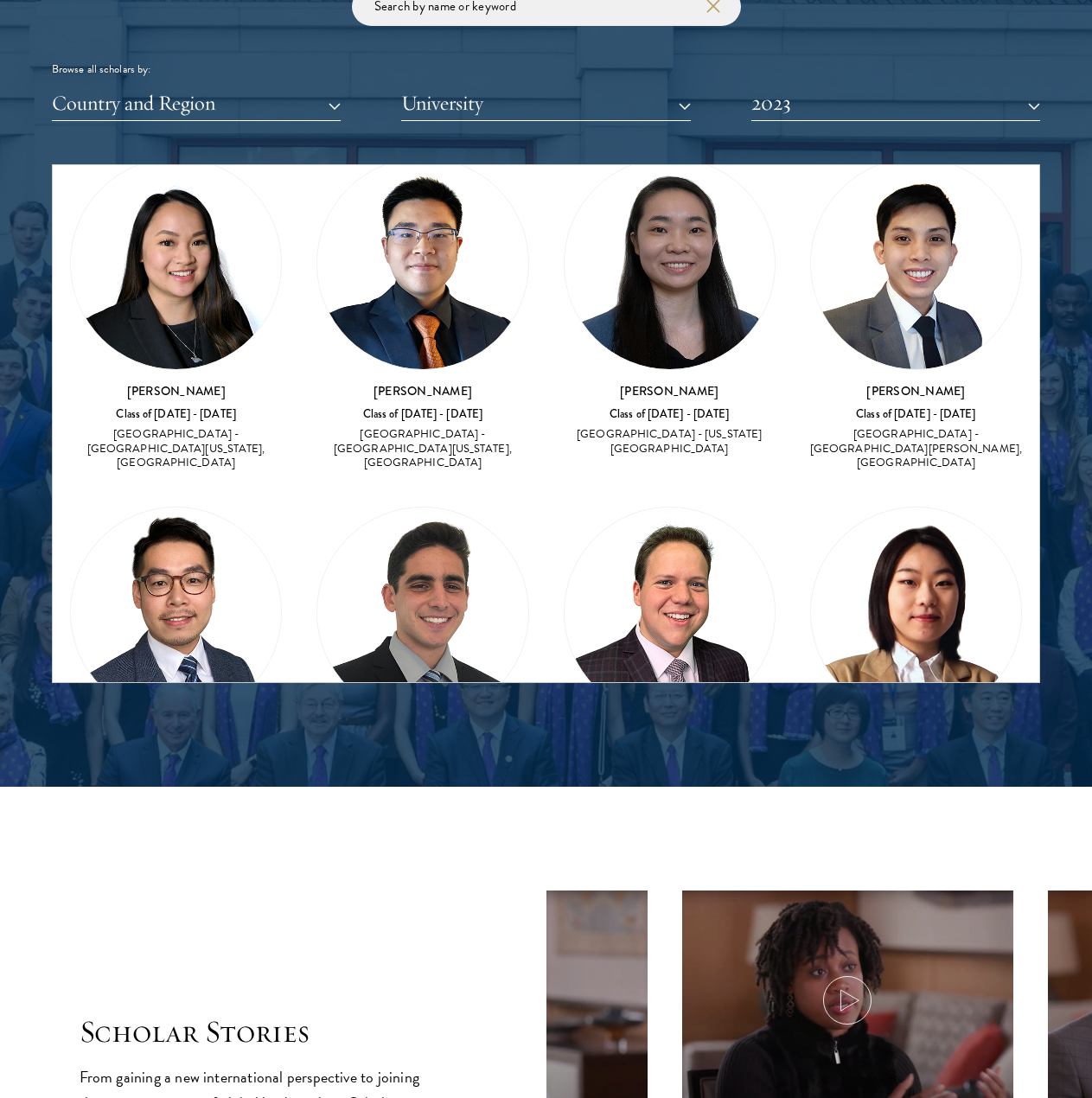
scroll to position [11455, 0]
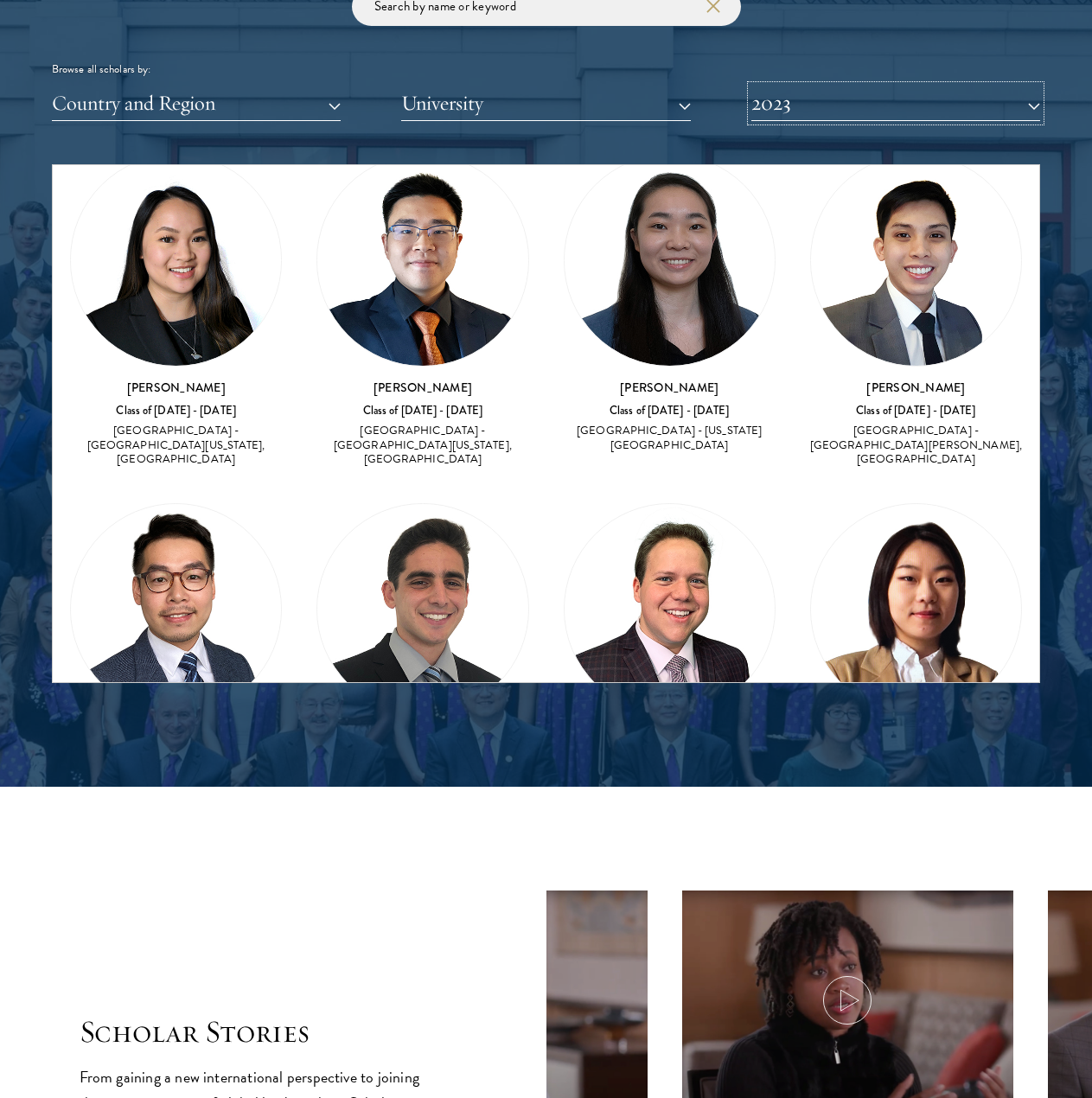
click at [962, 110] on button "2023" at bounding box center [895, 103] width 289 height 36
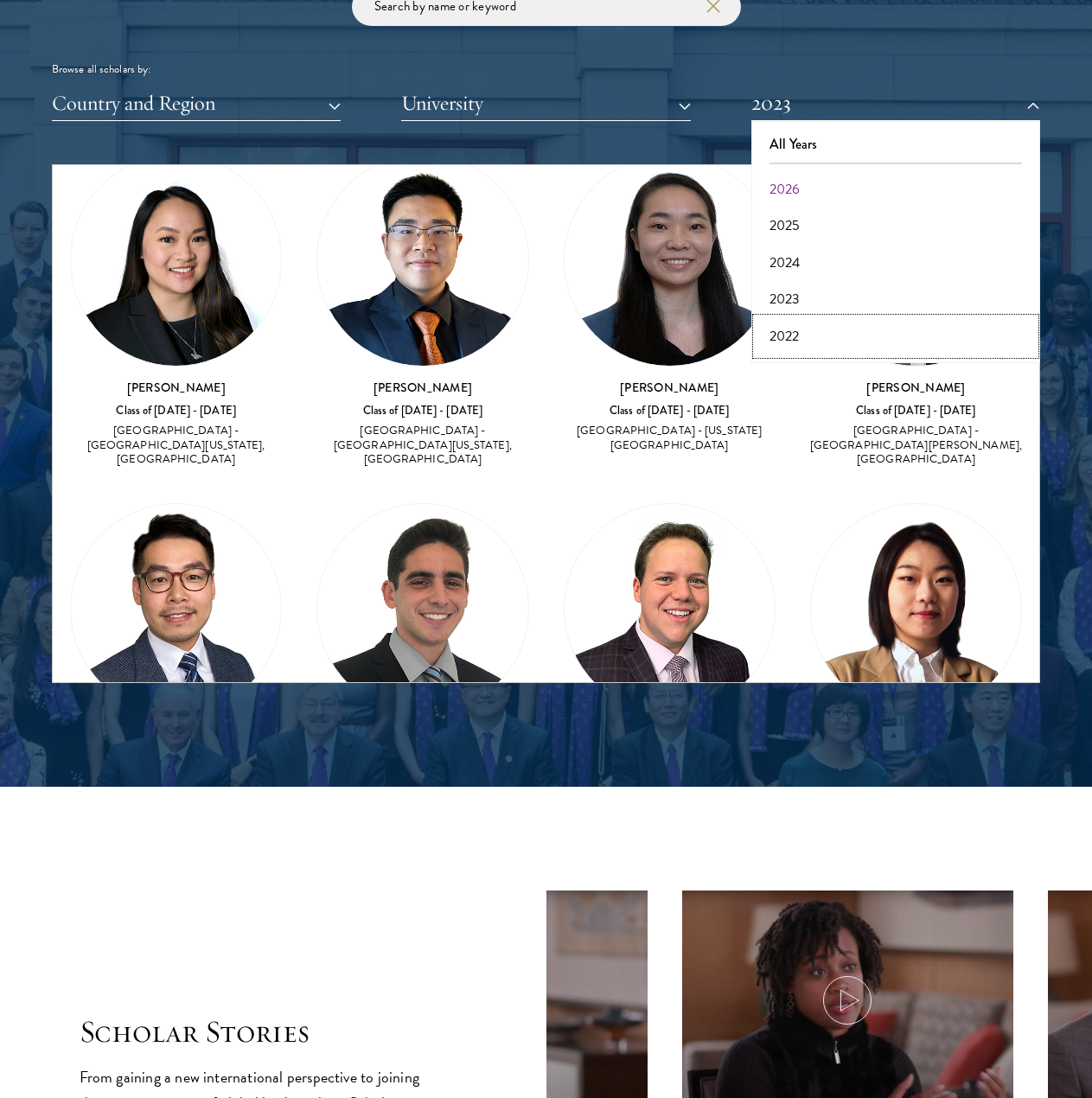
click at [870, 339] on button "2022" at bounding box center [895, 336] width 279 height 37
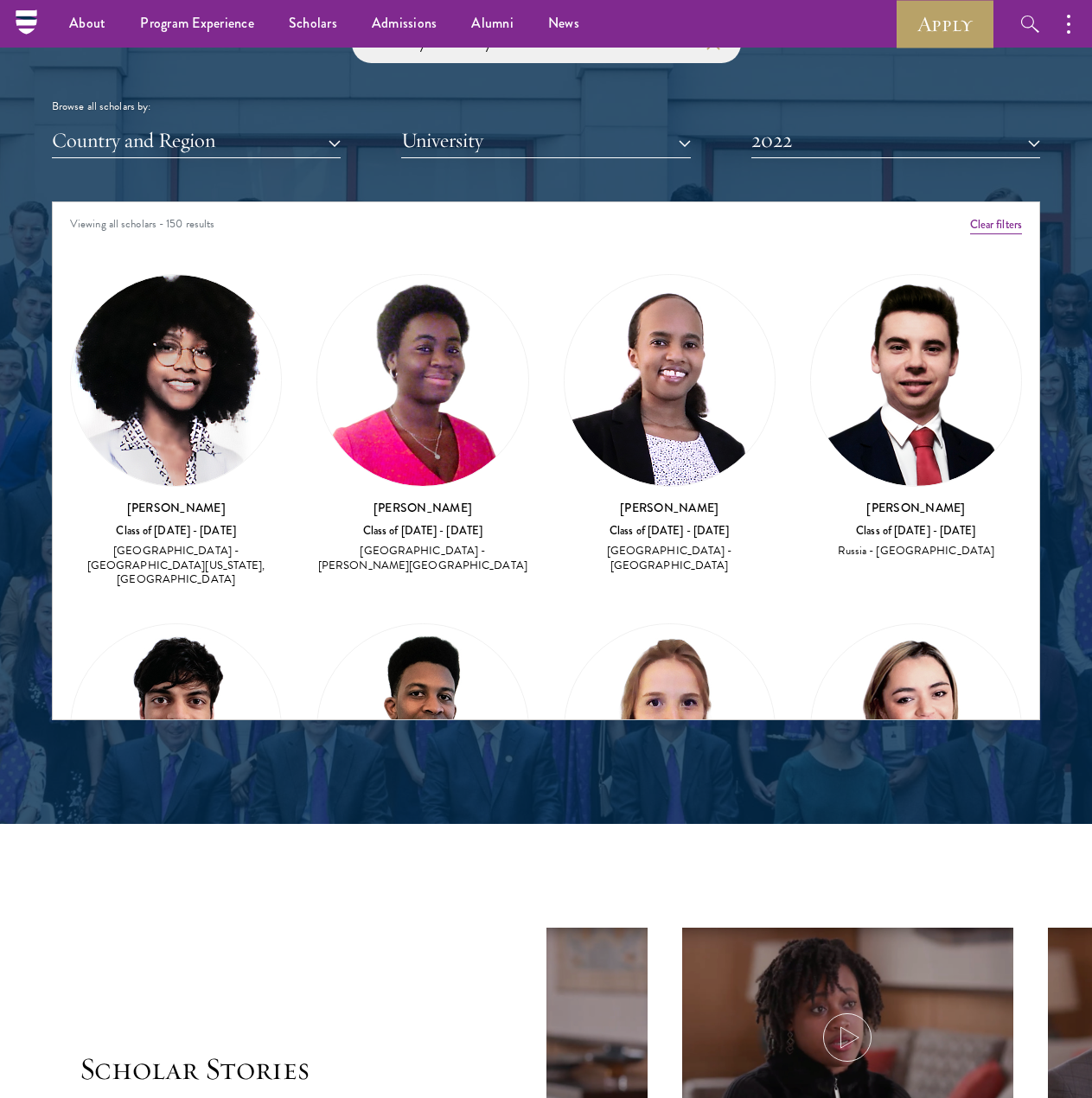
scroll to position [1983, 0]
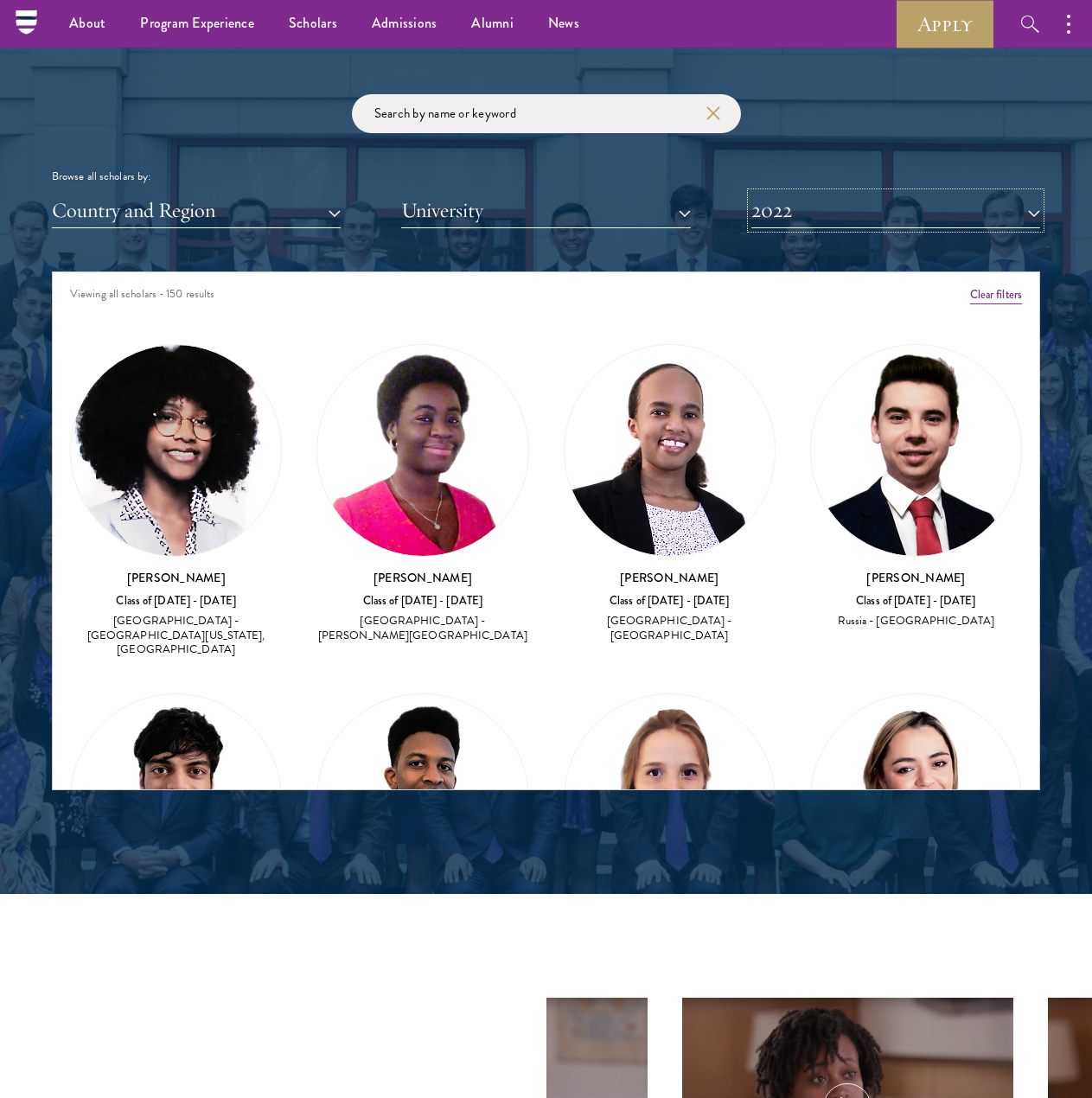
click at [911, 209] on button "2022" at bounding box center [895, 210] width 289 height 36
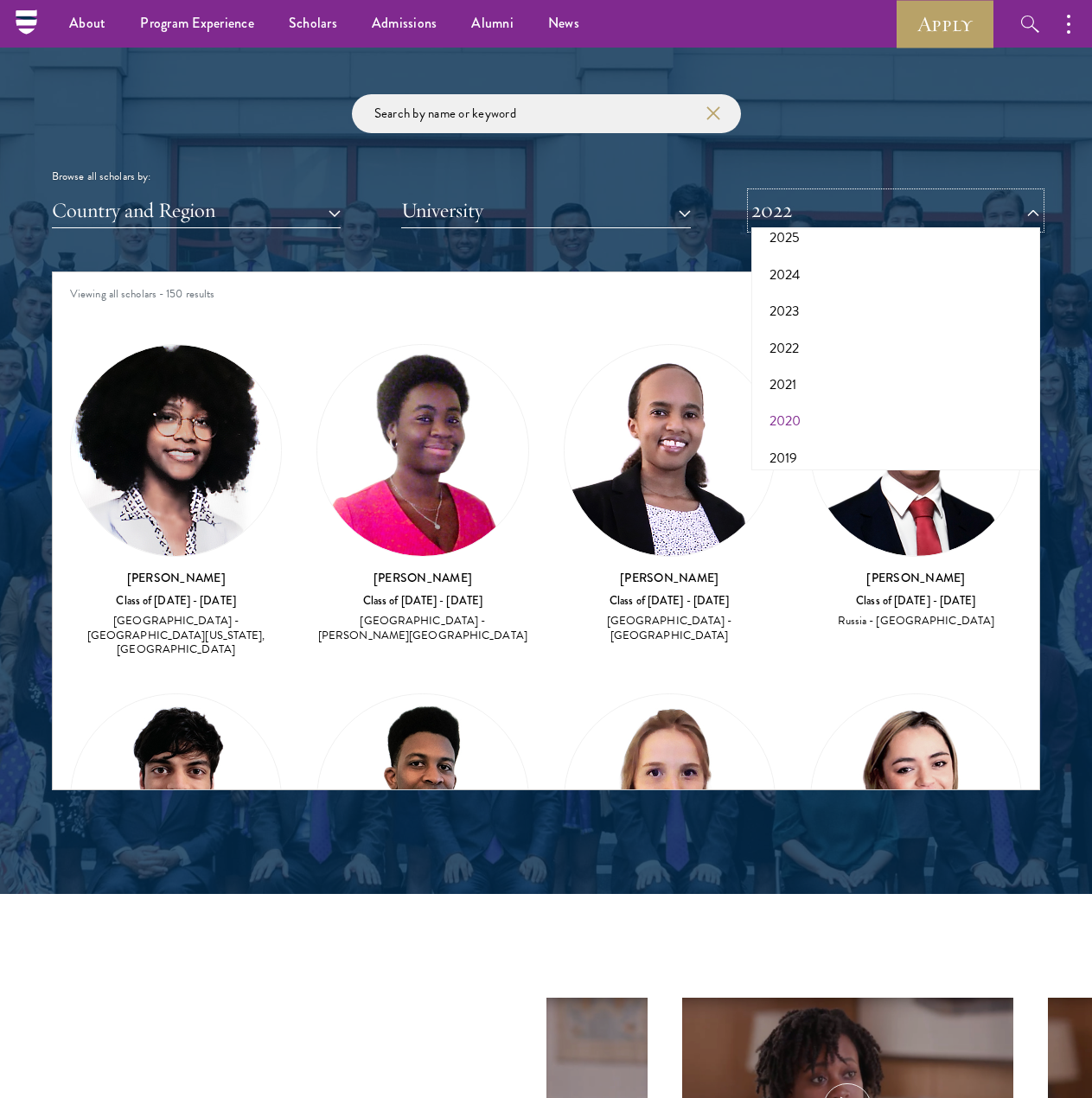
scroll to position [104, 0]
click at [850, 380] on button "2021" at bounding box center [895, 375] width 279 height 37
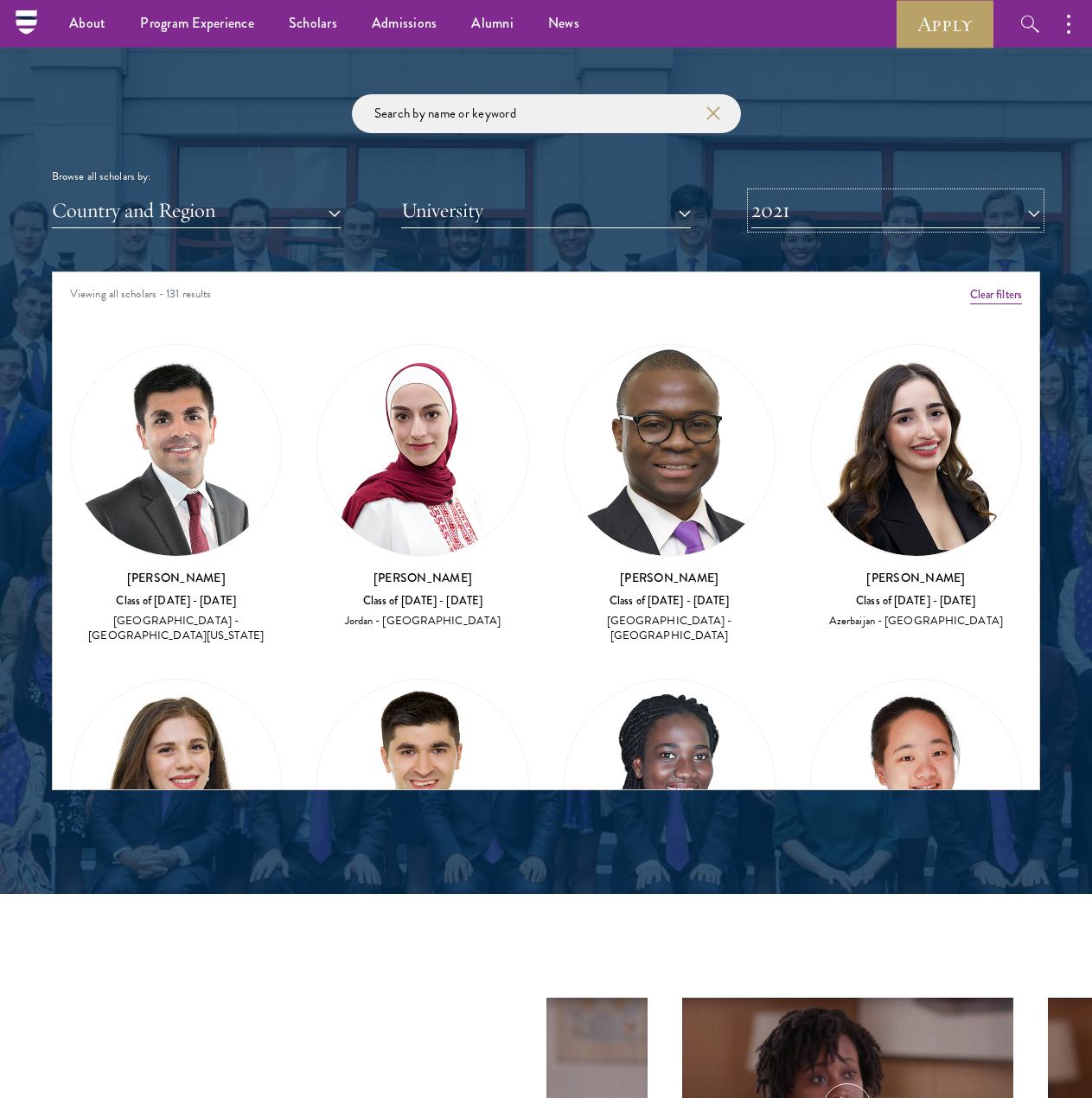
click at [937, 213] on button "2021" at bounding box center [895, 210] width 289 height 36
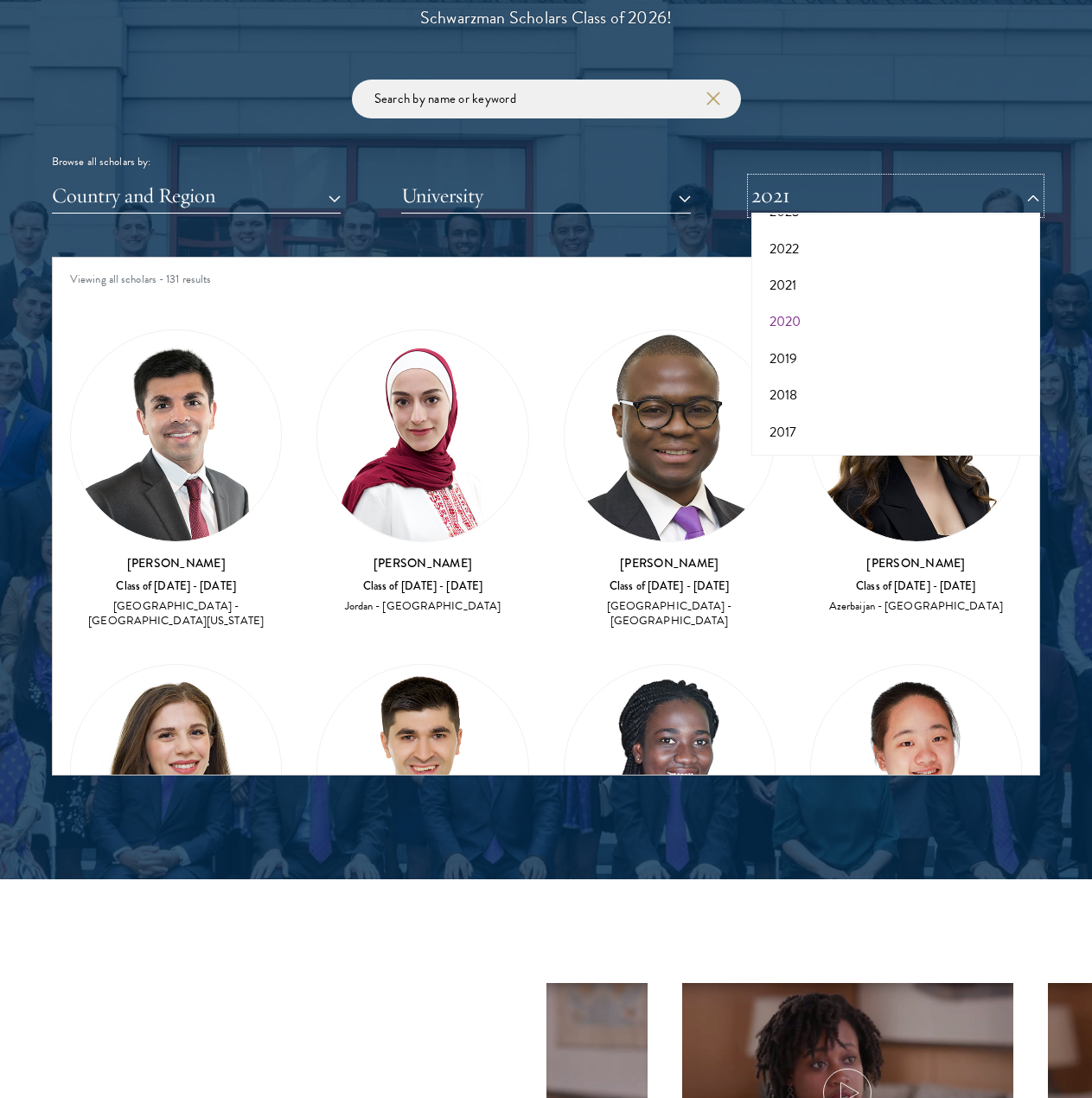
scroll to position [2032, 0]
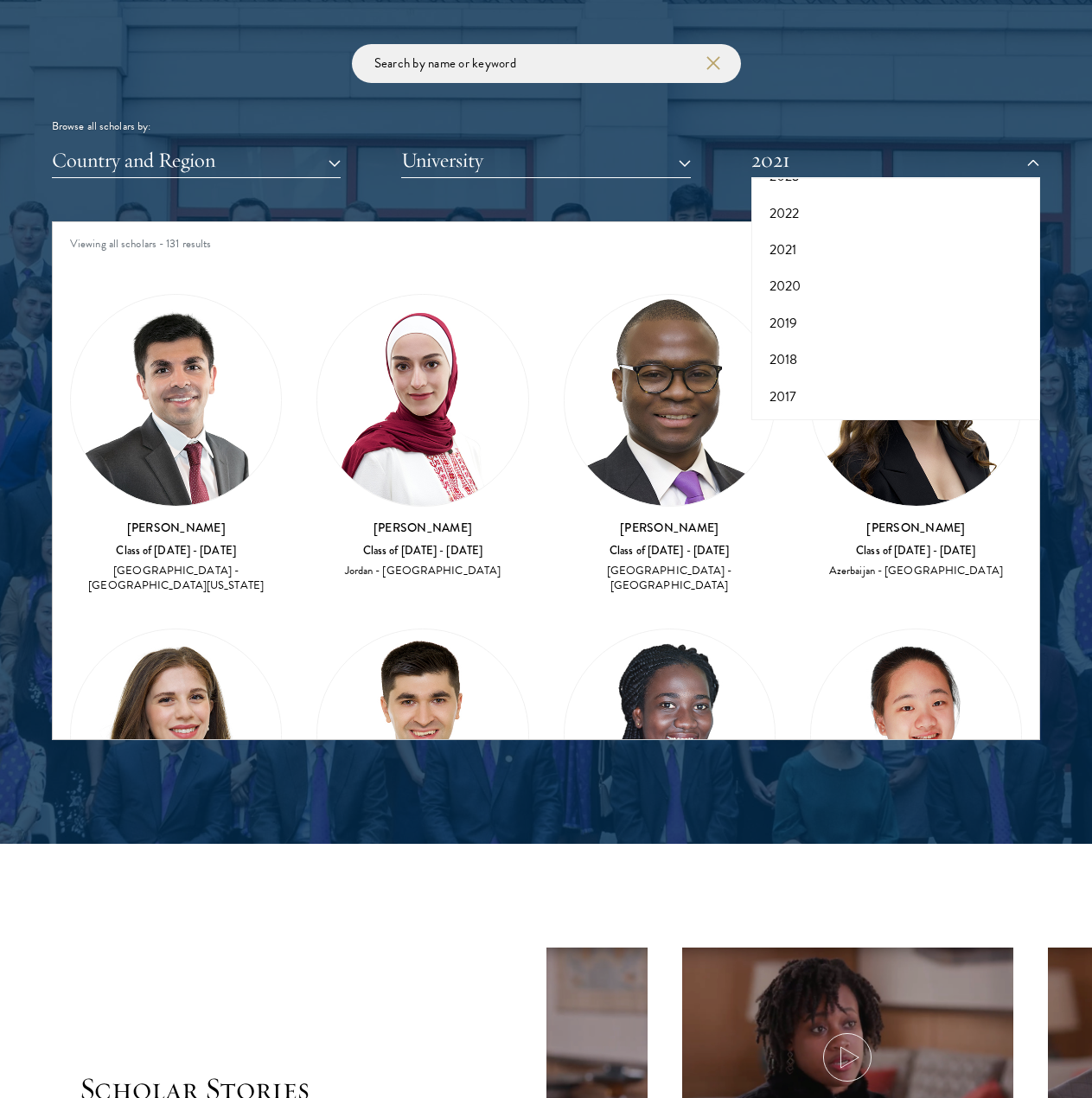
click at [1012, 507] on div "[PERSON_NAME] Class of [DATE] - [DATE] [GEOGRAPHIC_DATA] - [GEOGRAPHIC_DATA]" at bounding box center [915, 436] width 246 height 319
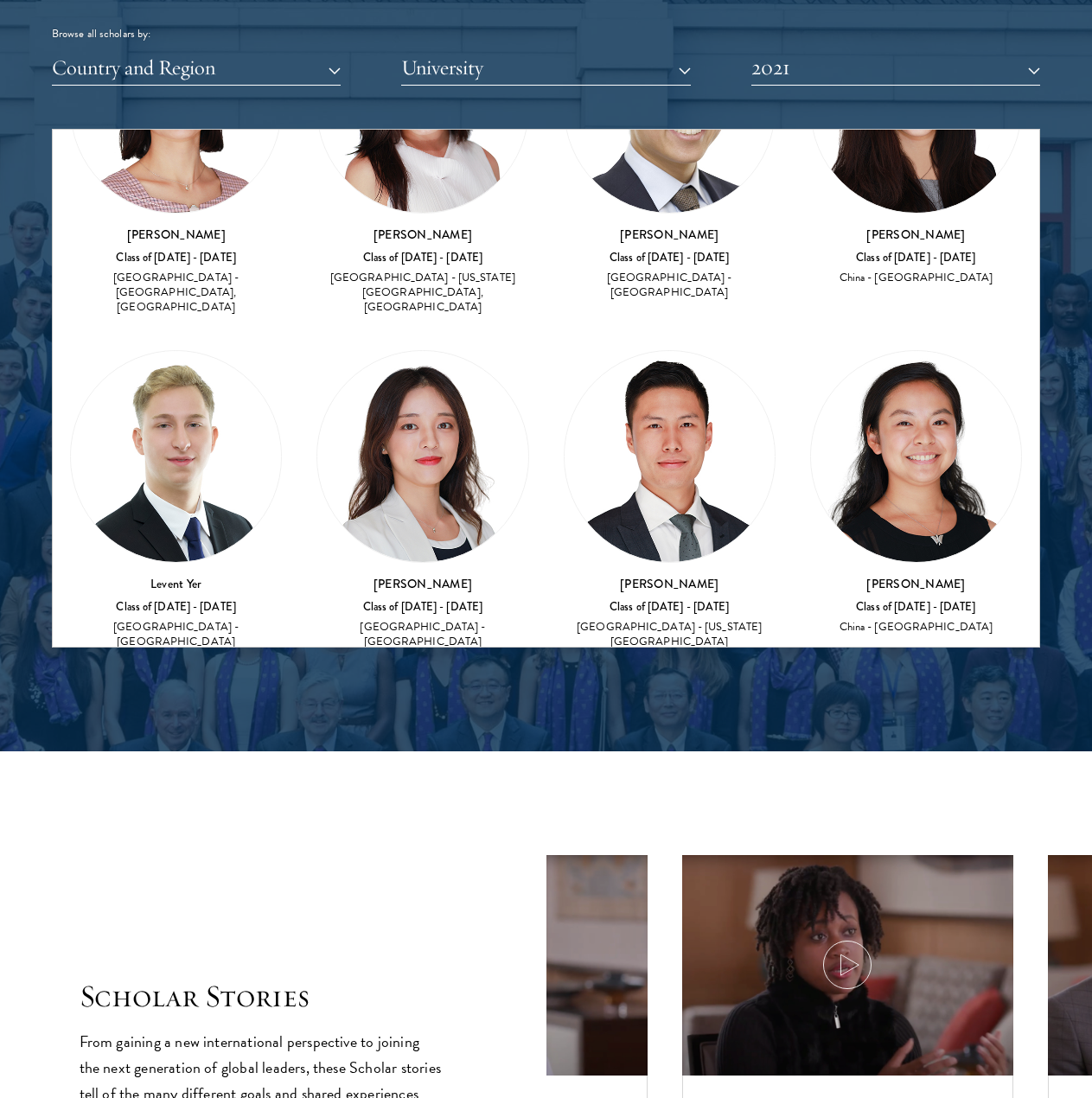
scroll to position [2128, 0]
